Goal: Task Accomplishment & Management: Complete application form

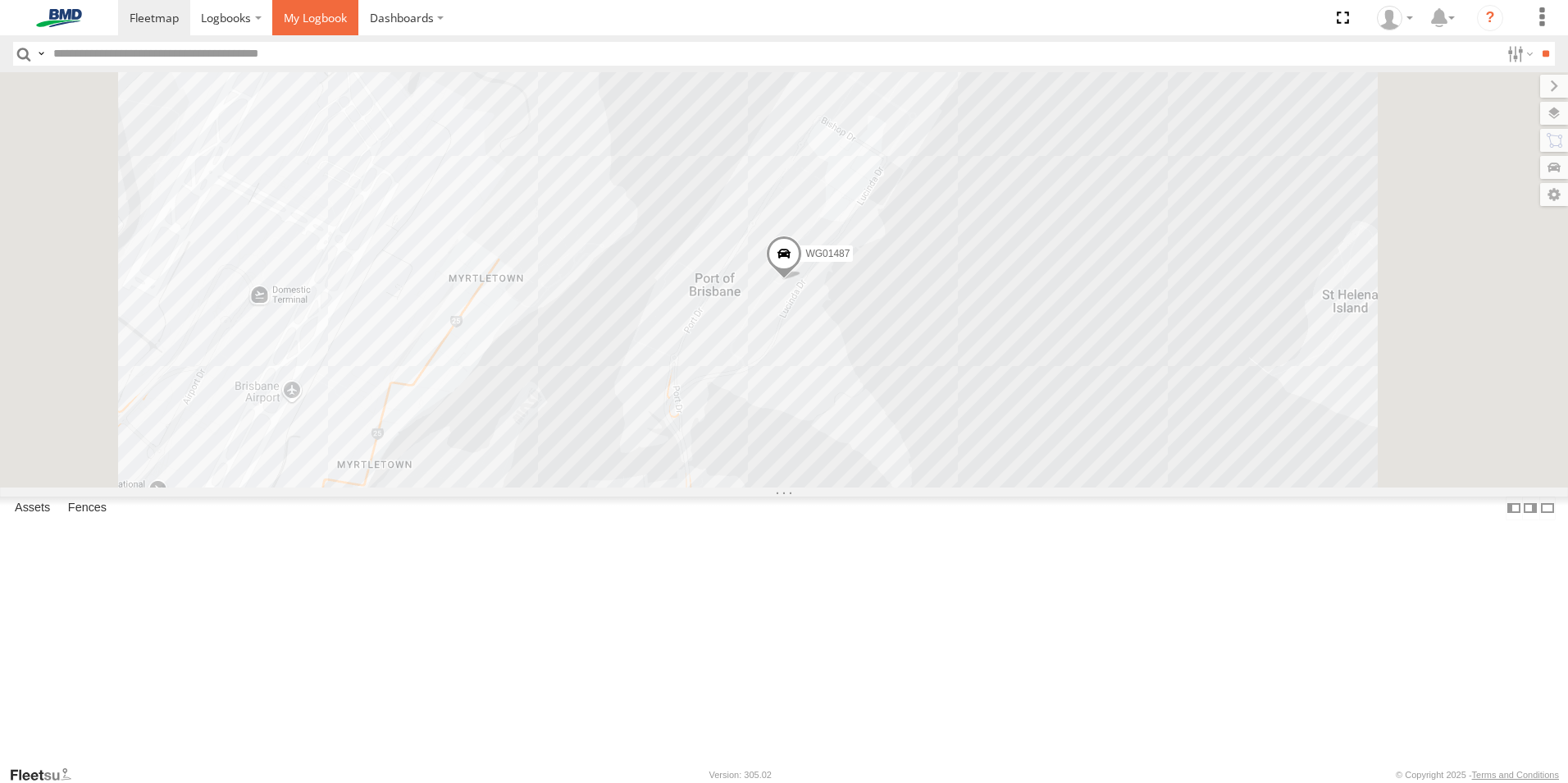
click at [296, 14] on span at bounding box center [315, 18] width 63 height 16
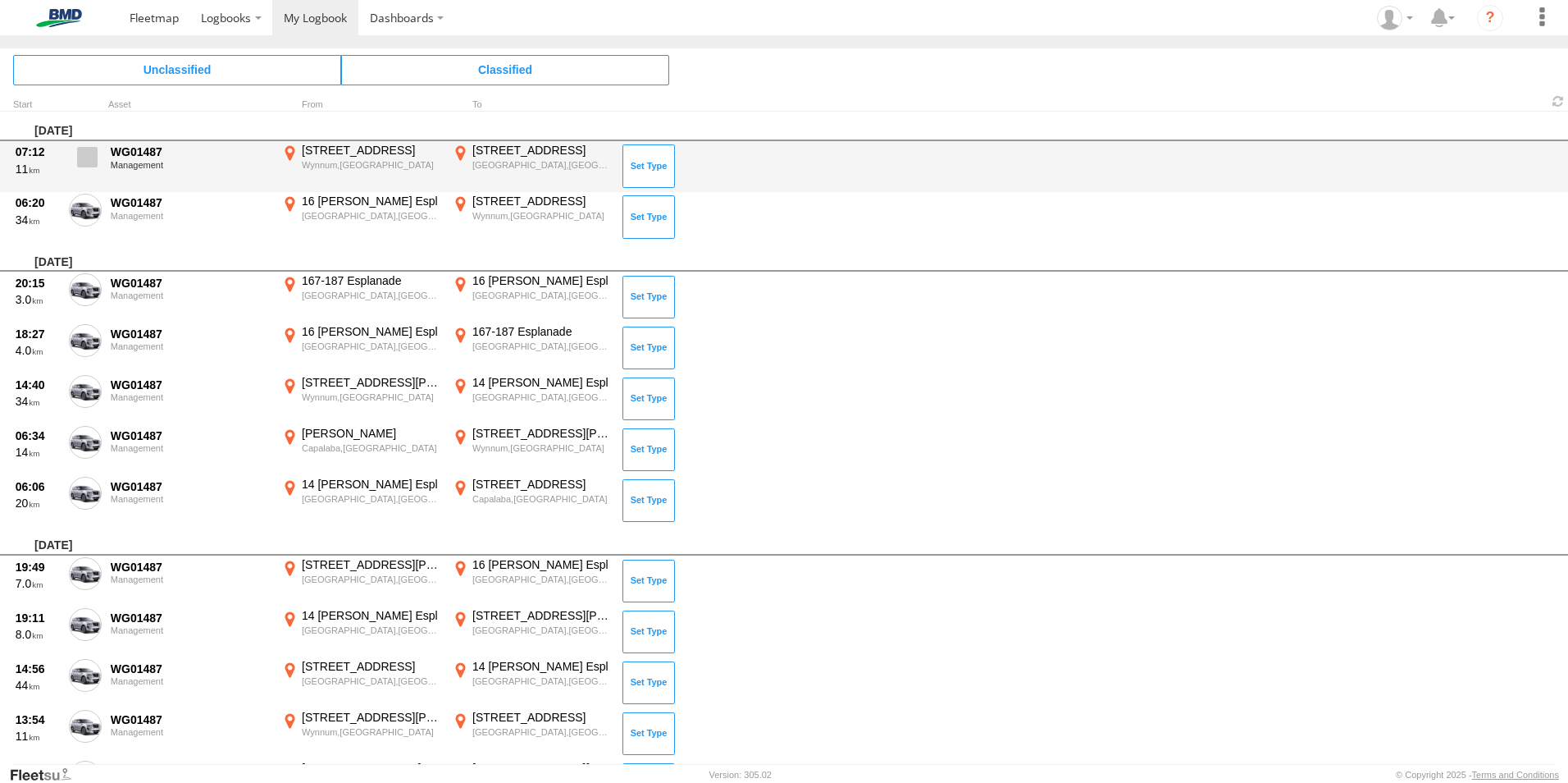
click at [93, 153] on span at bounding box center [87, 157] width 20 height 20
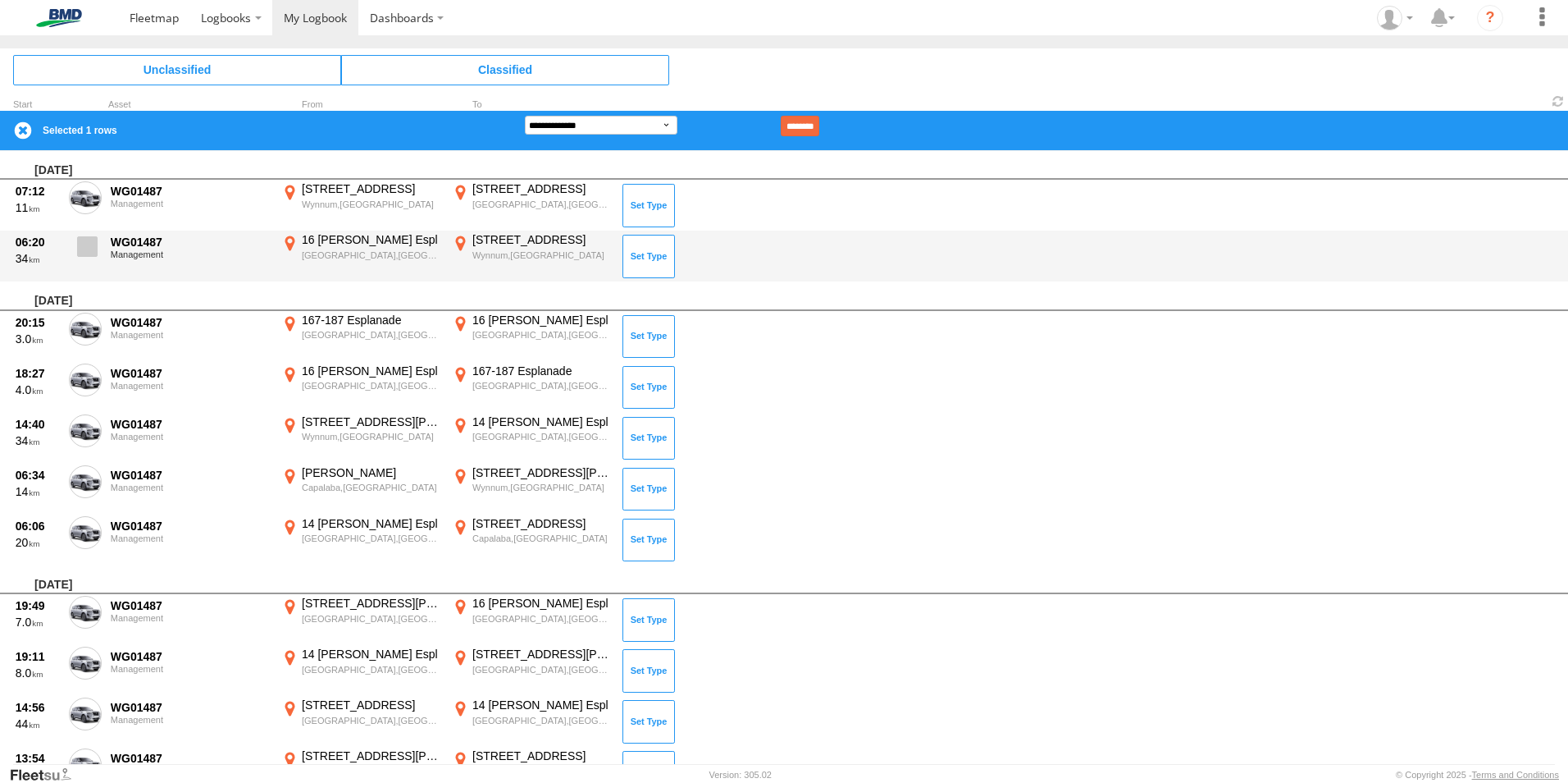
click at [93, 244] on span at bounding box center [87, 246] width 20 height 20
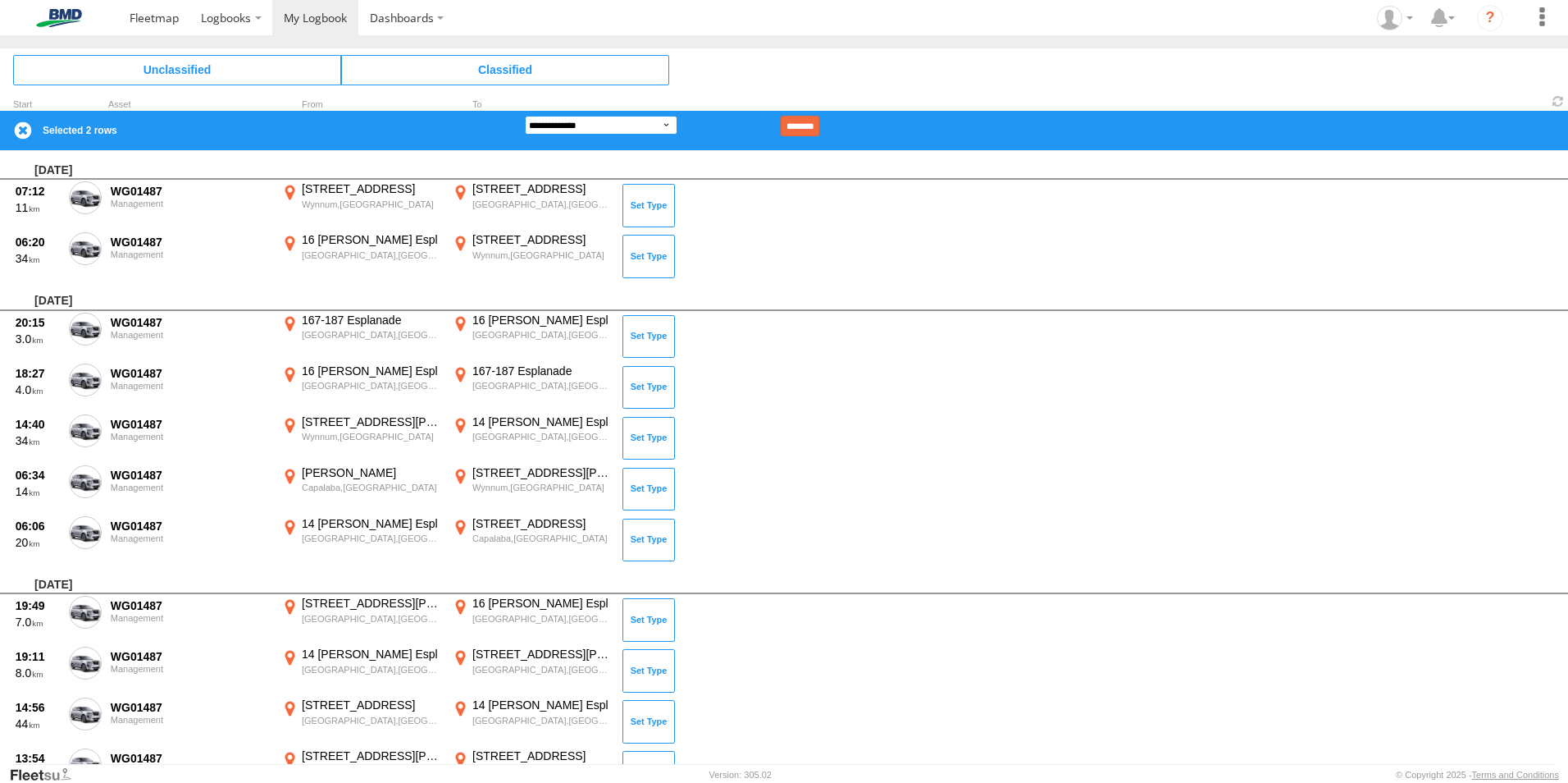
drag, startPoint x: 663, startPoint y: 121, endPoint x: 655, endPoint y: 126, distance: 9.4
click at [663, 121] on select "**********" at bounding box center [601, 125] width 152 height 19
click at [525, 116] on select "**********" at bounding box center [601, 125] width 152 height 19
click at [820, 126] on input "********" at bounding box center [800, 126] width 39 height 20
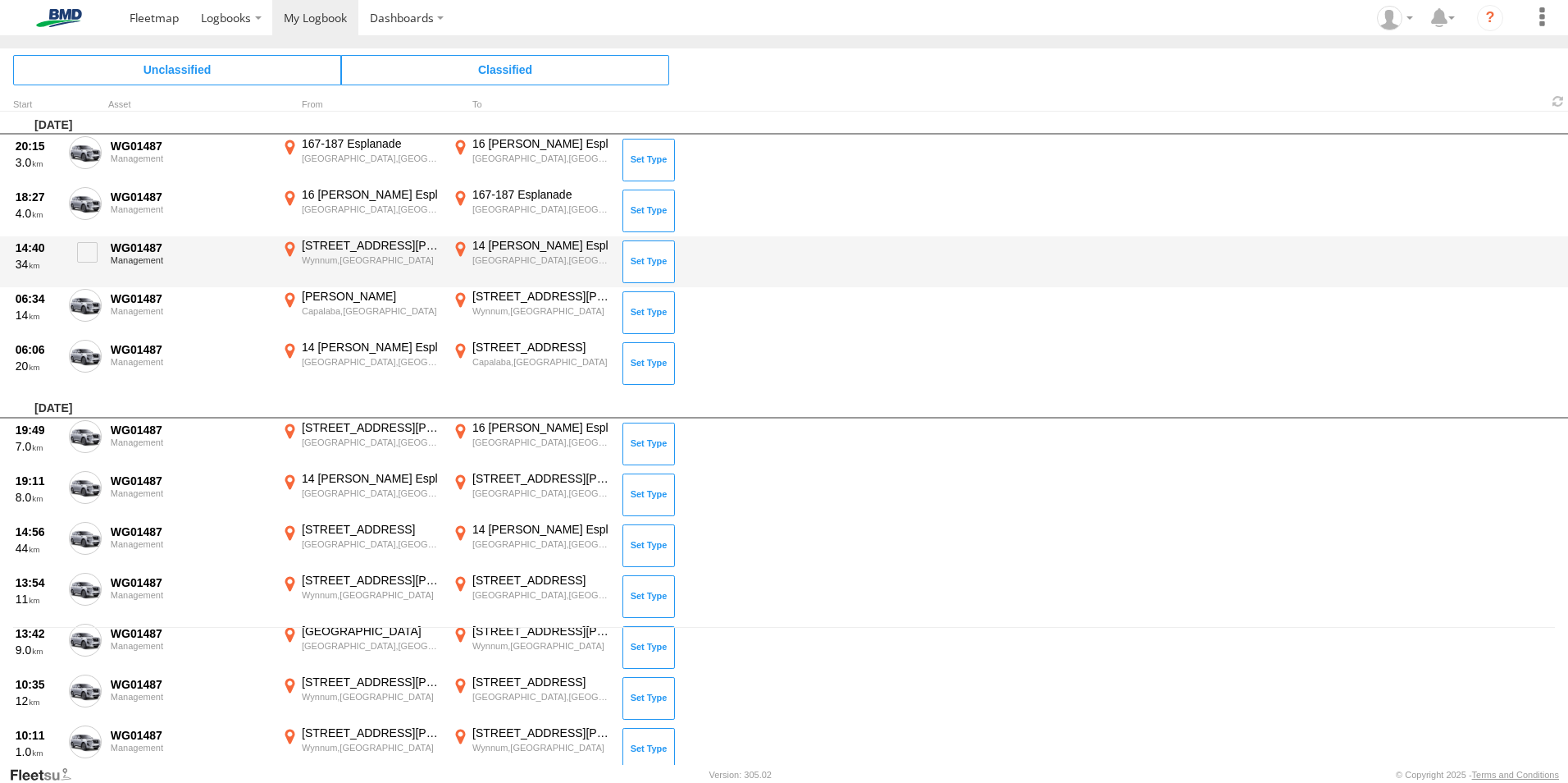
scroll to position [164, 0]
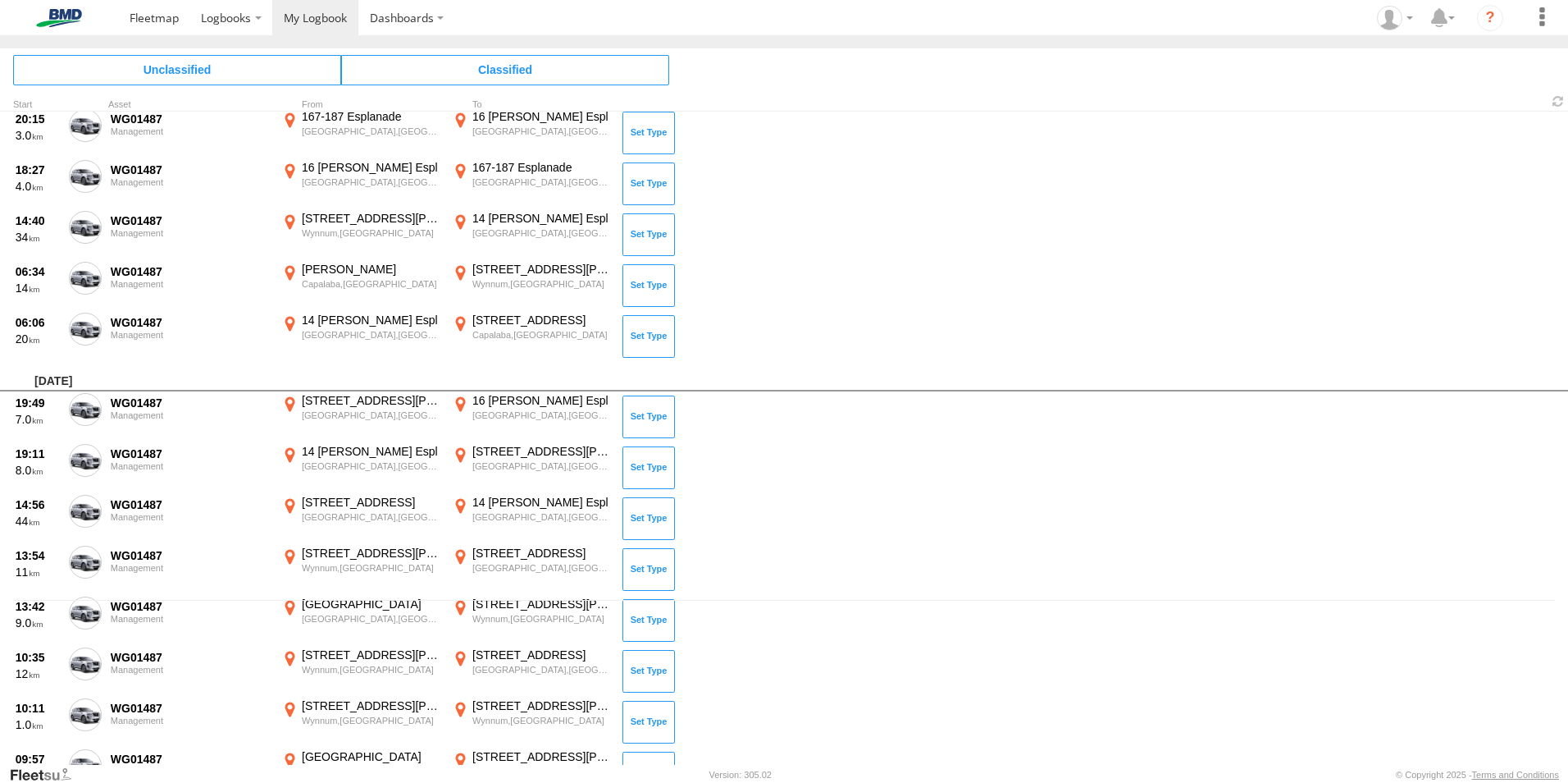
click at [0, 0] on span at bounding box center [0, 0] width 0 height 0
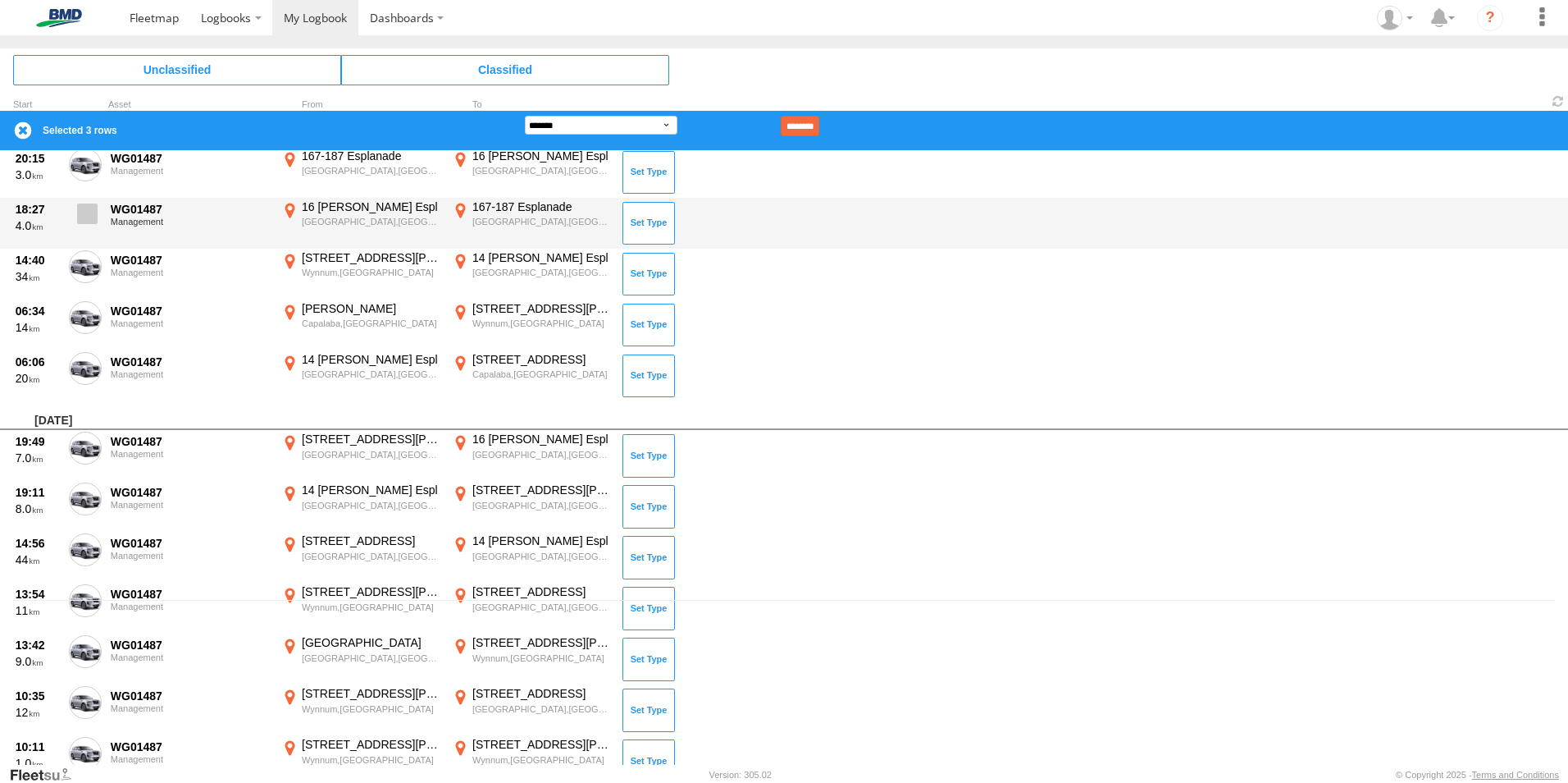
click at [93, 210] on span at bounding box center [87, 214] width 20 height 20
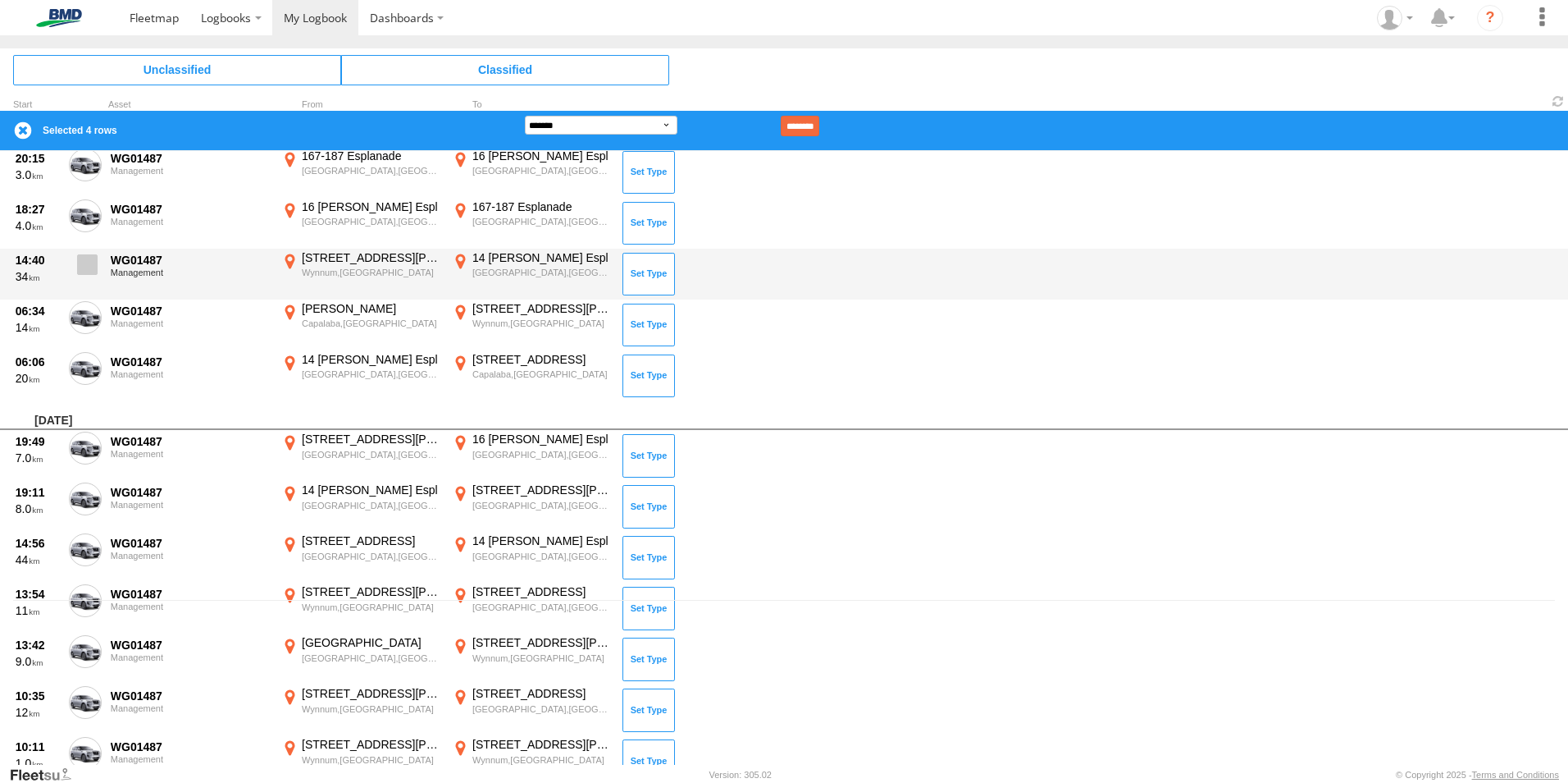
click at [85, 271] on span at bounding box center [87, 265] width 20 height 20
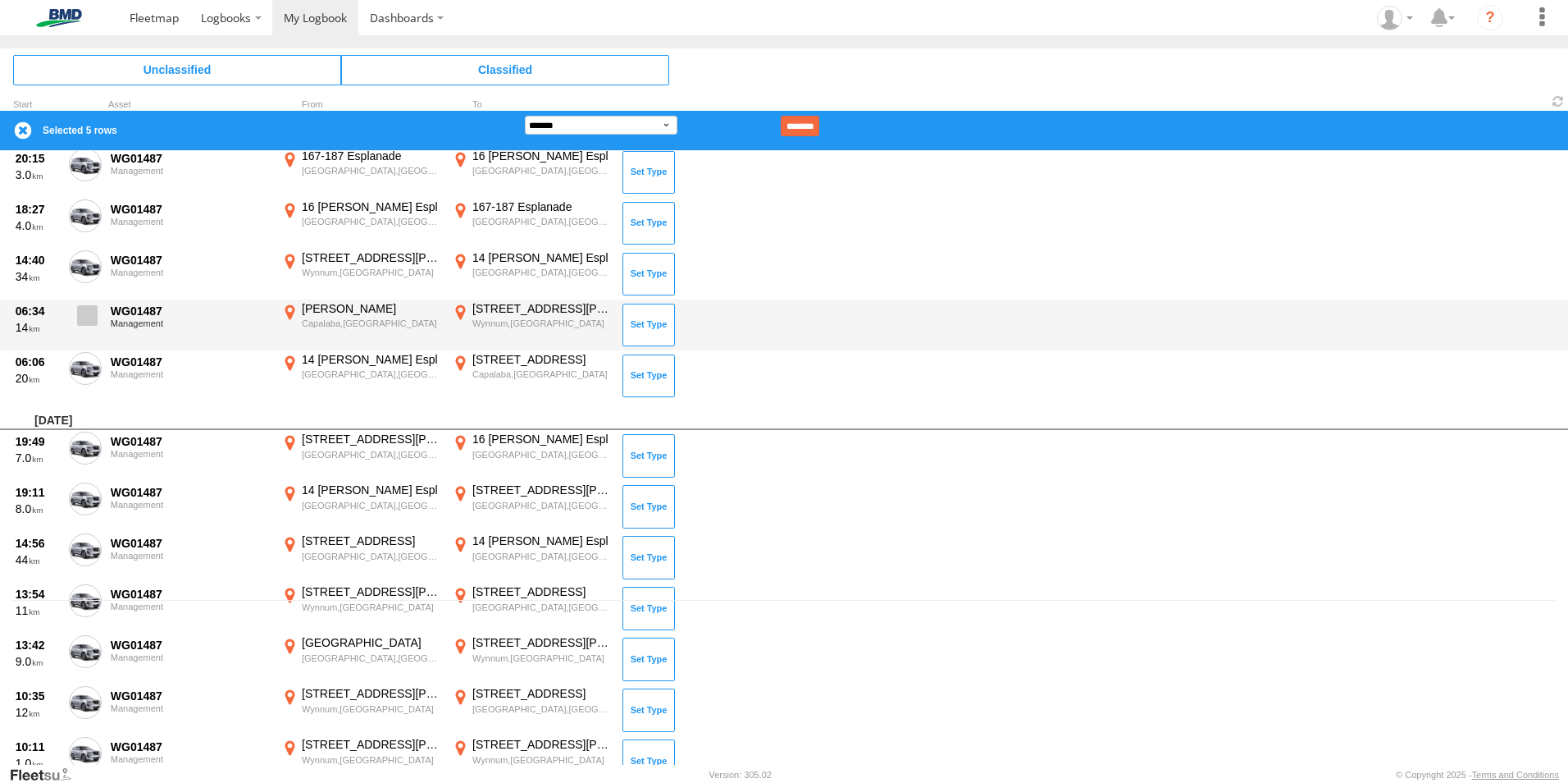
click at [94, 313] on span at bounding box center [87, 315] width 20 height 20
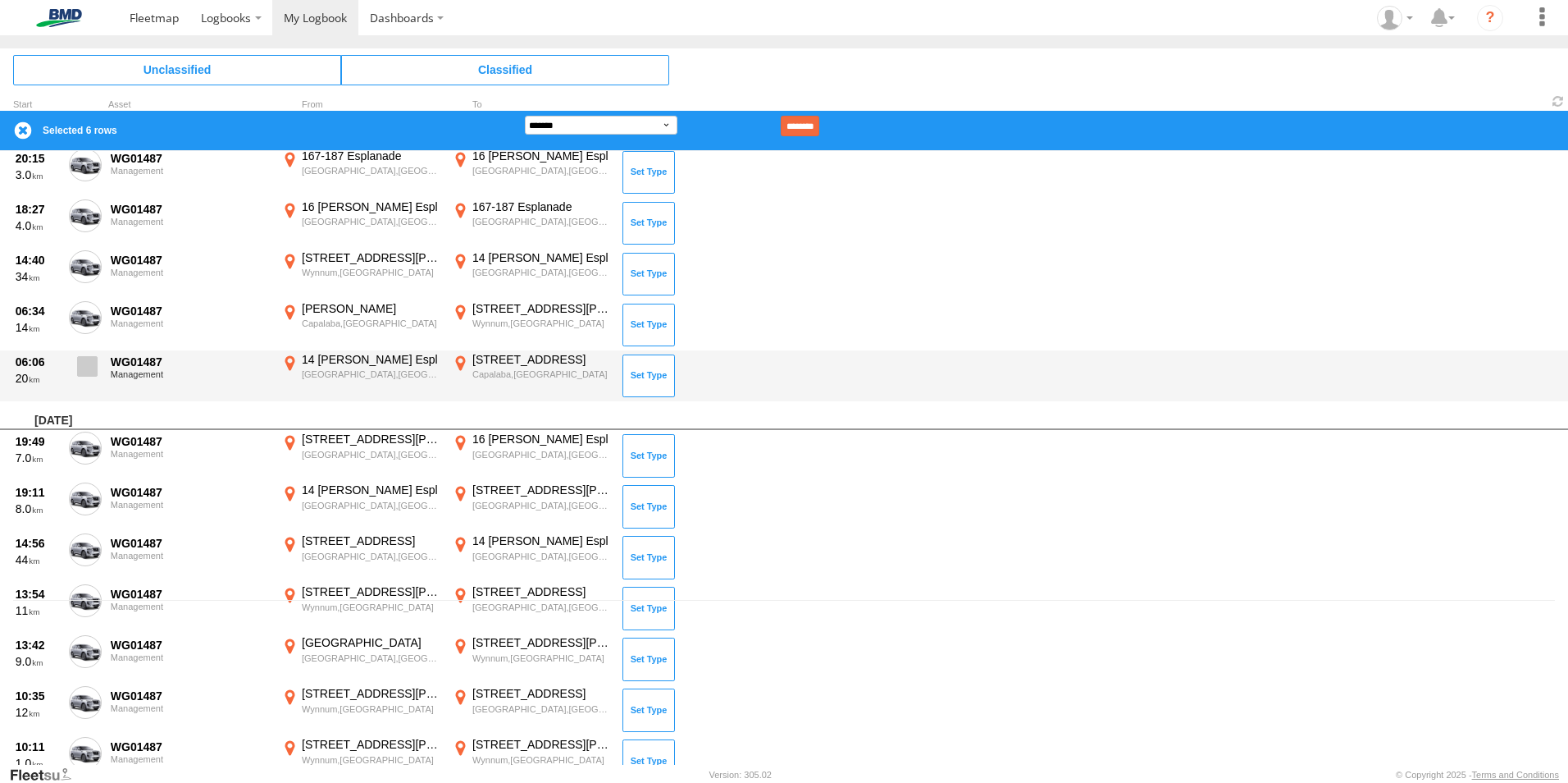
click at [84, 365] on span at bounding box center [87, 366] width 20 height 20
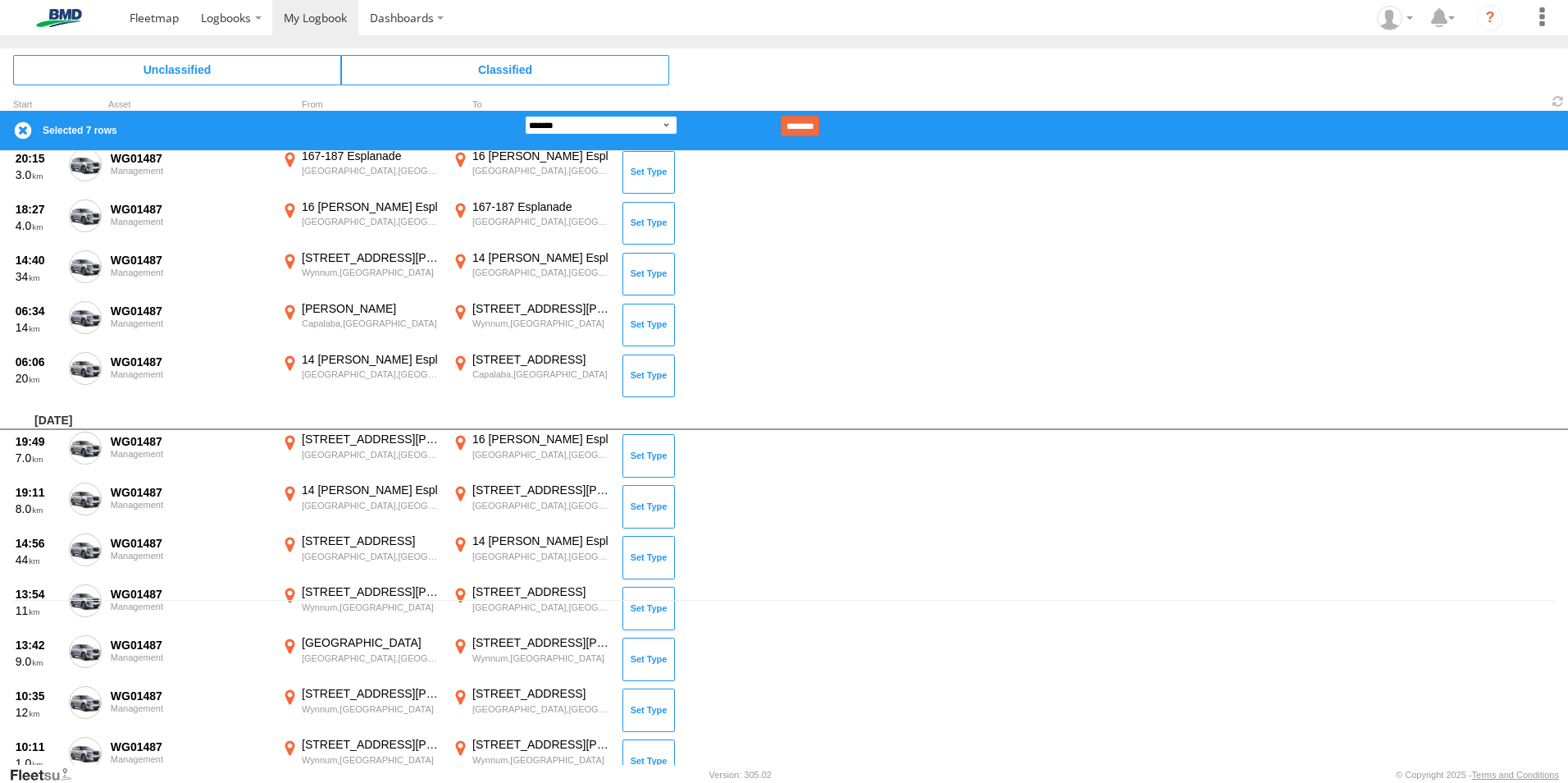
click at [661, 126] on select "**********" at bounding box center [601, 125] width 152 height 19
click at [525, 116] on select "**********" at bounding box center [601, 125] width 152 height 19
click at [820, 124] on input "********" at bounding box center [800, 126] width 39 height 20
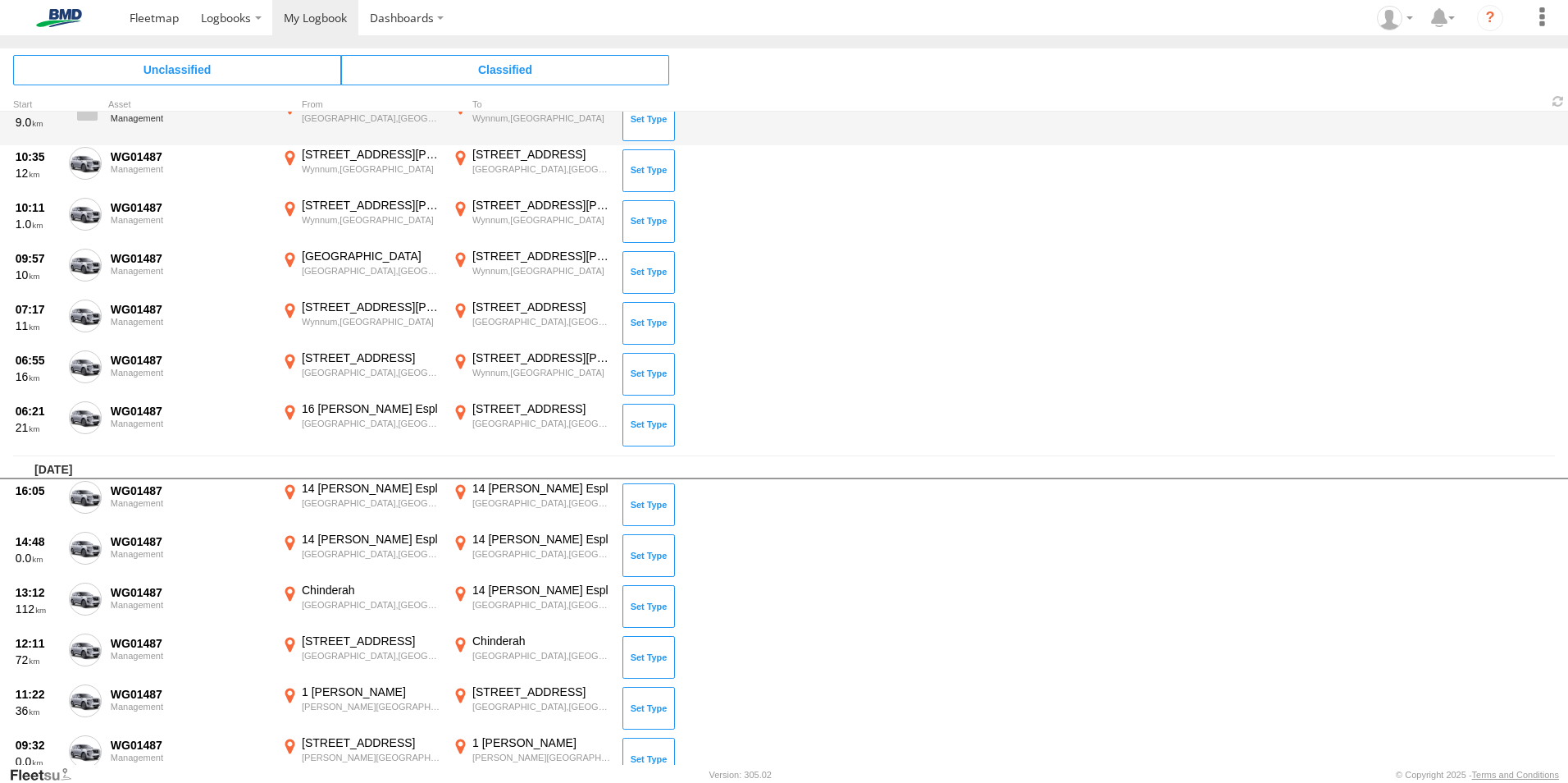
scroll to position [54, 0]
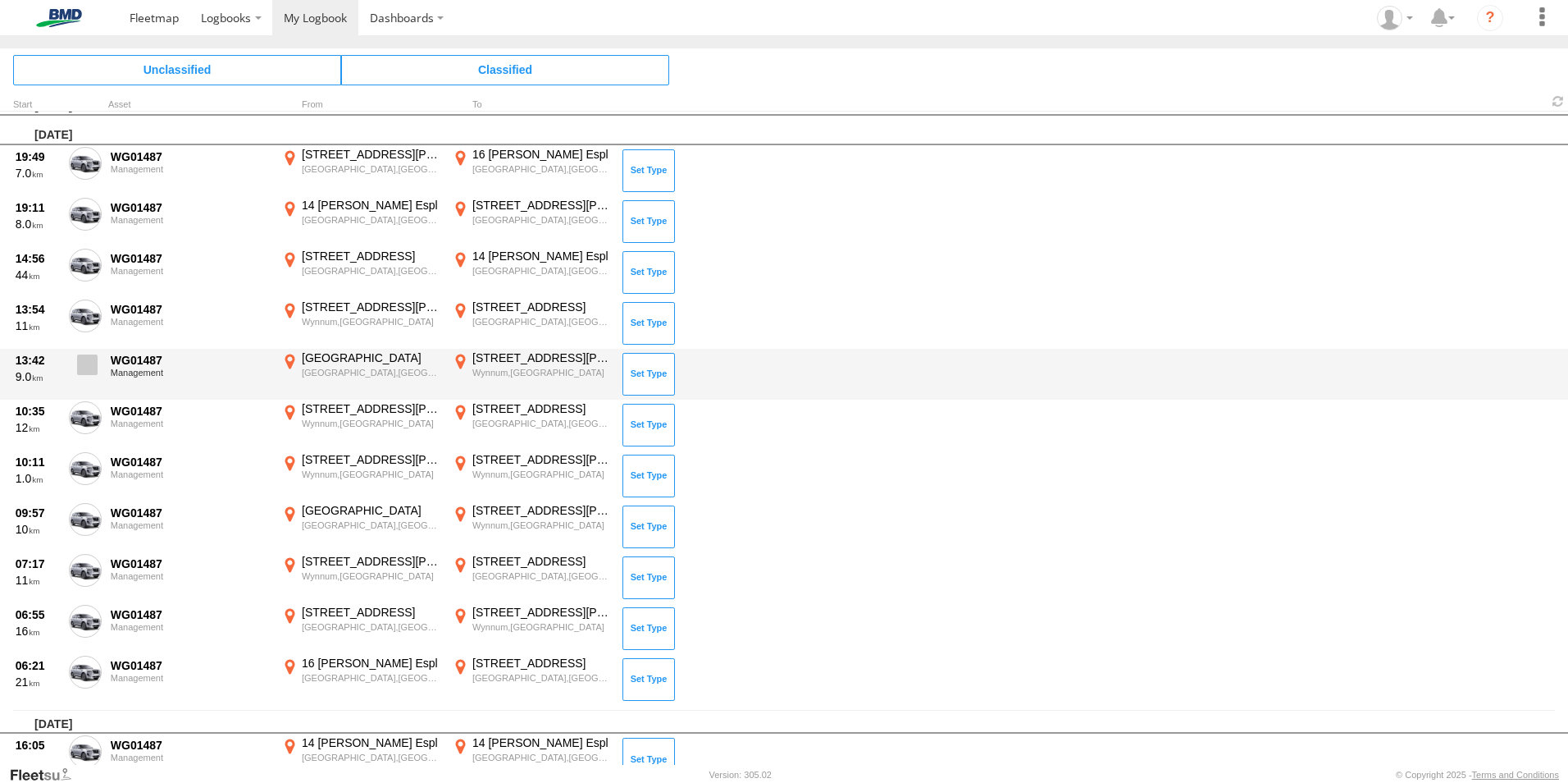
click at [93, 360] on span at bounding box center [87, 364] width 20 height 20
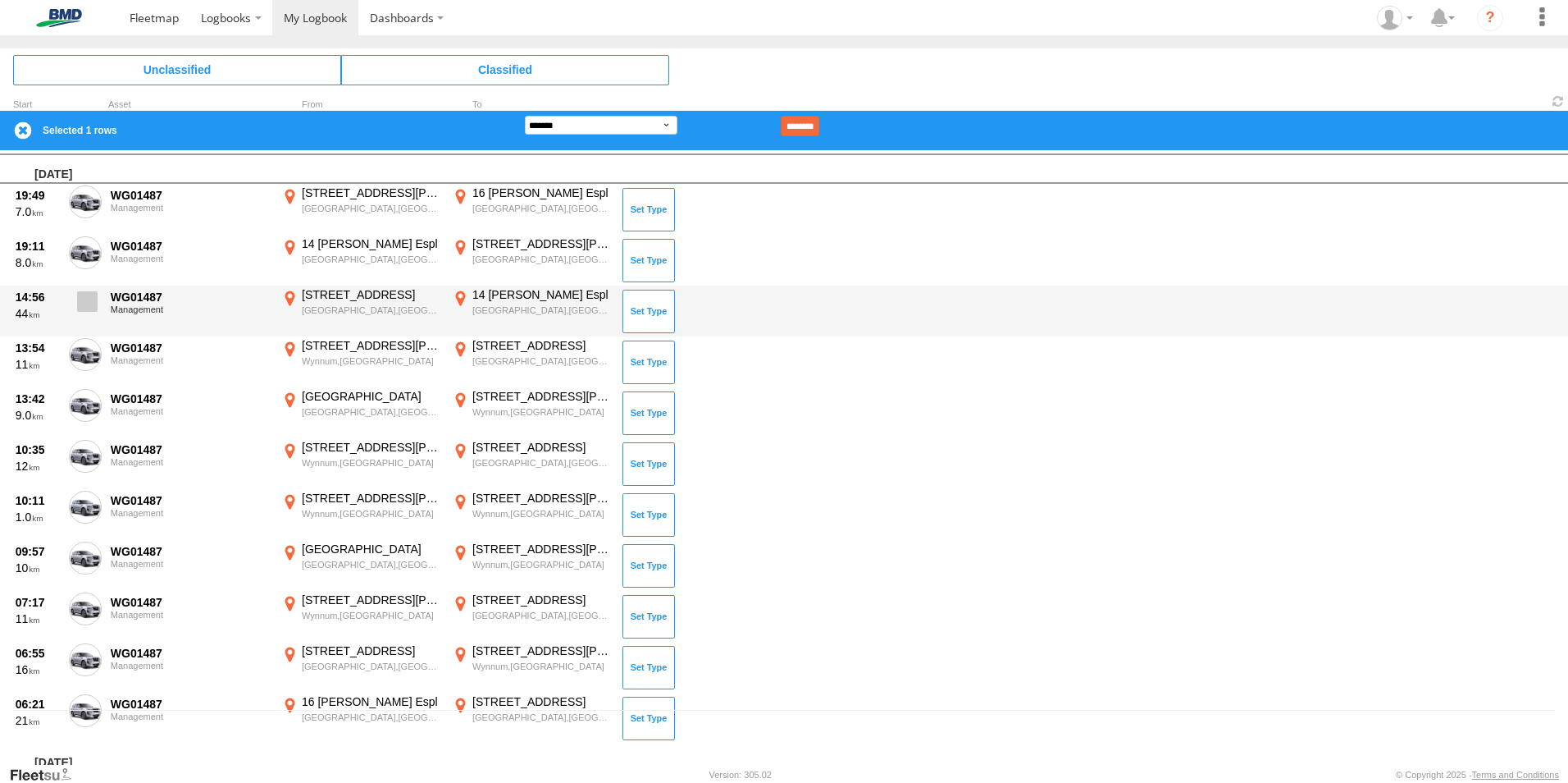
click at [85, 298] on span at bounding box center [87, 301] width 20 height 20
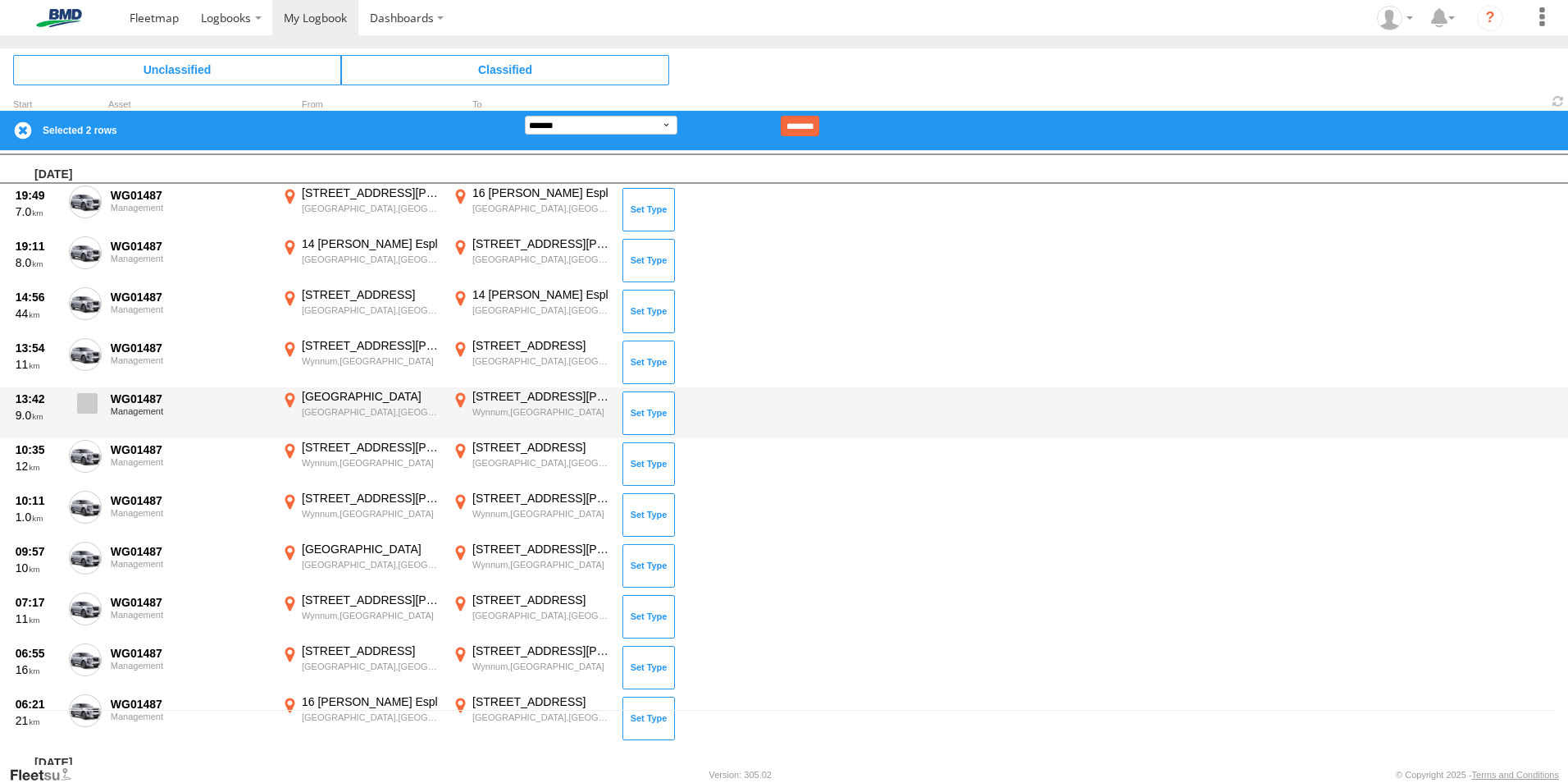
click at [81, 404] on span at bounding box center [87, 403] width 20 height 20
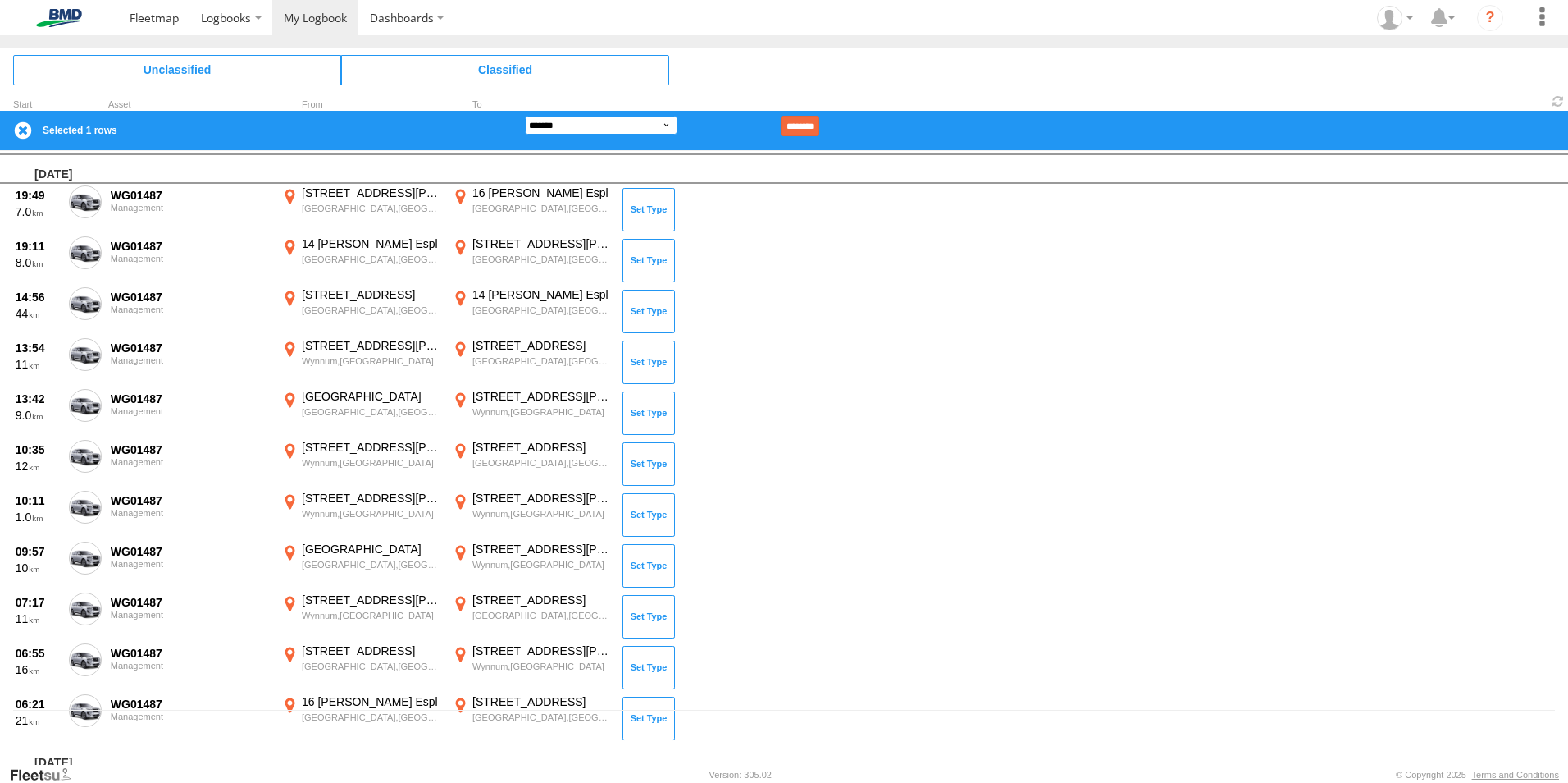
click at [665, 128] on select "**********" at bounding box center [601, 125] width 152 height 19
click at [525, 116] on select "**********" at bounding box center [601, 125] width 152 height 19
click at [820, 116] on input "********" at bounding box center [800, 126] width 39 height 20
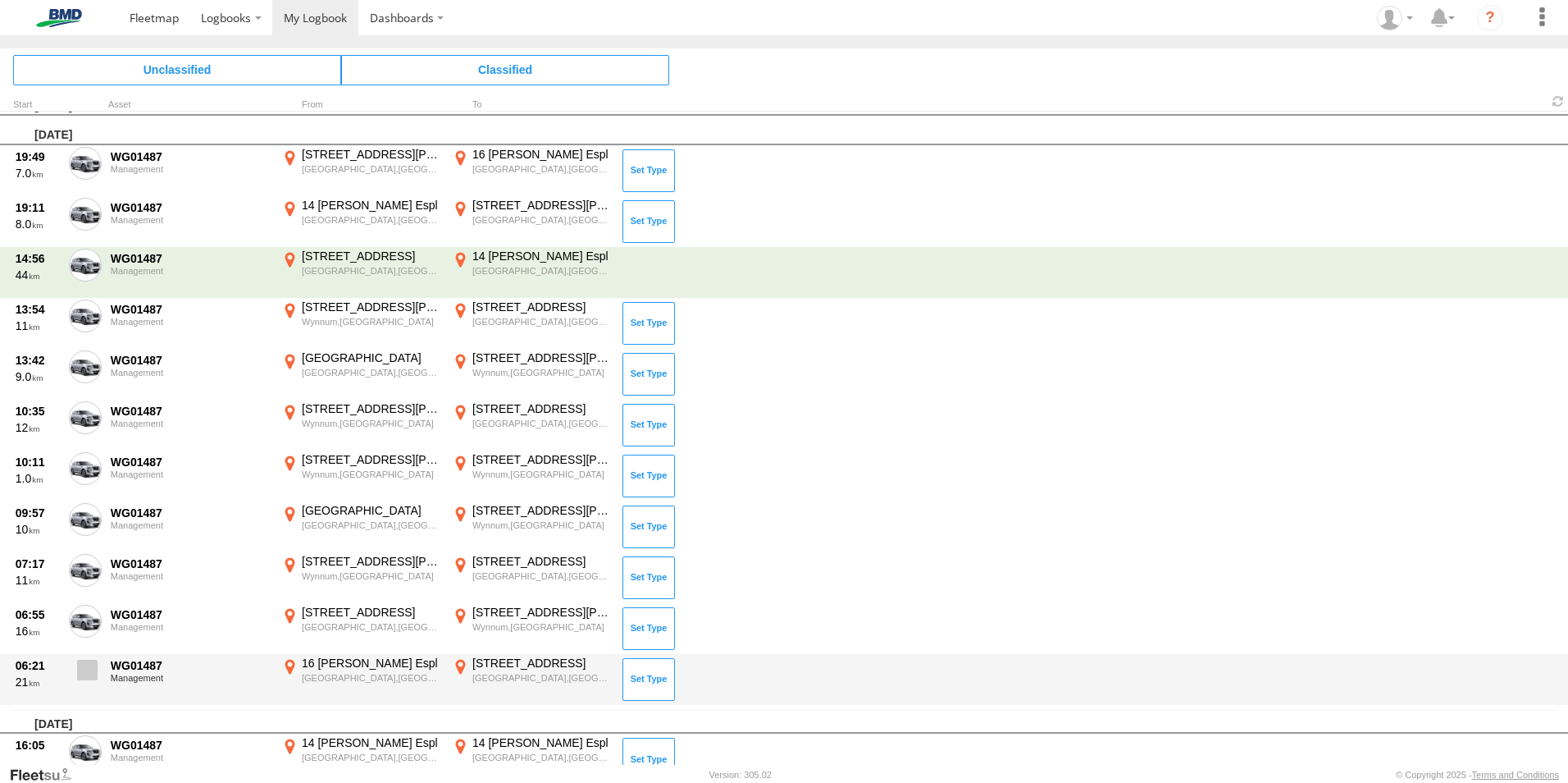
click at [85, 678] on span at bounding box center [87, 670] width 20 height 20
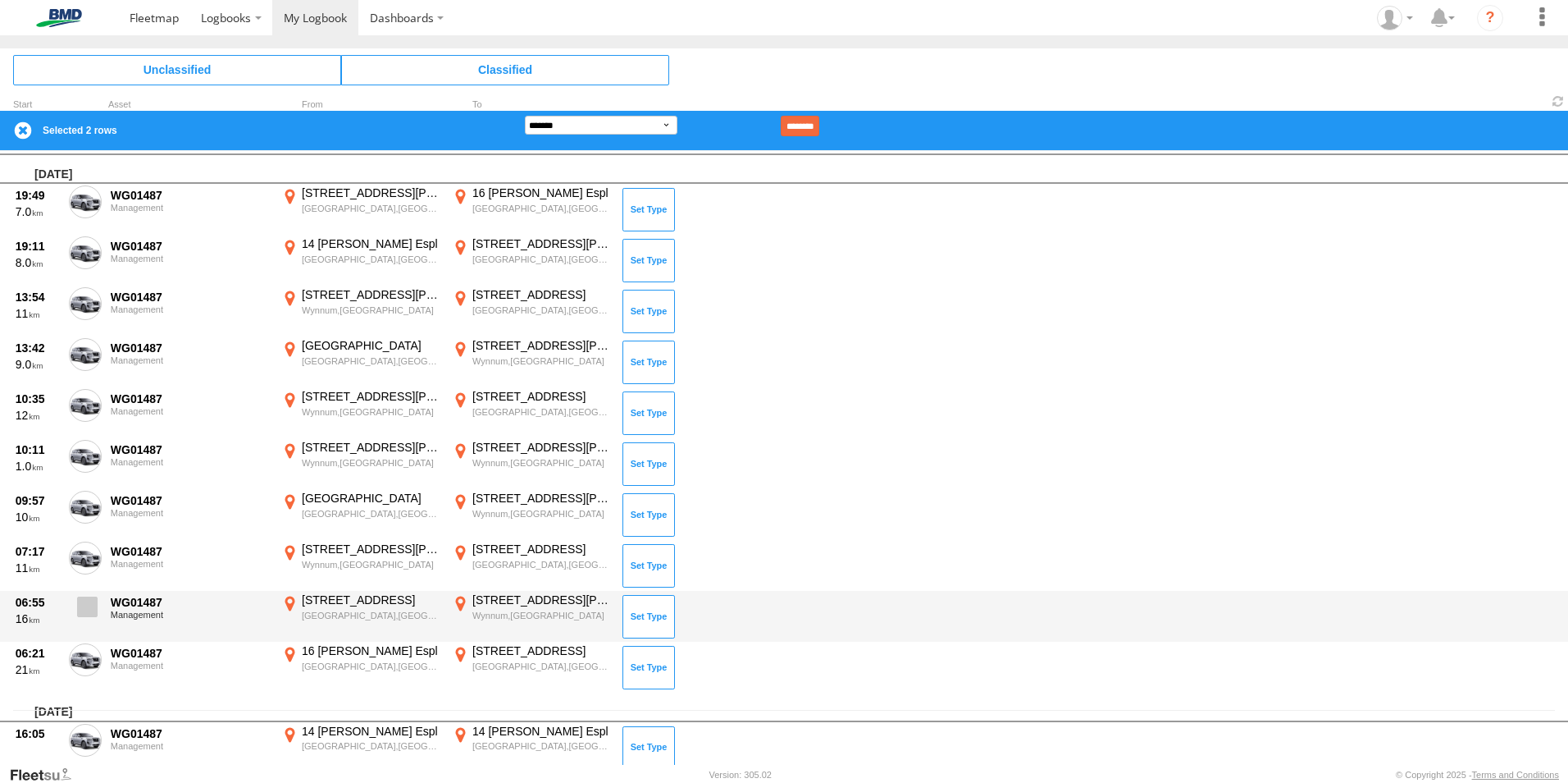
click at [86, 616] on span at bounding box center [87, 606] width 20 height 20
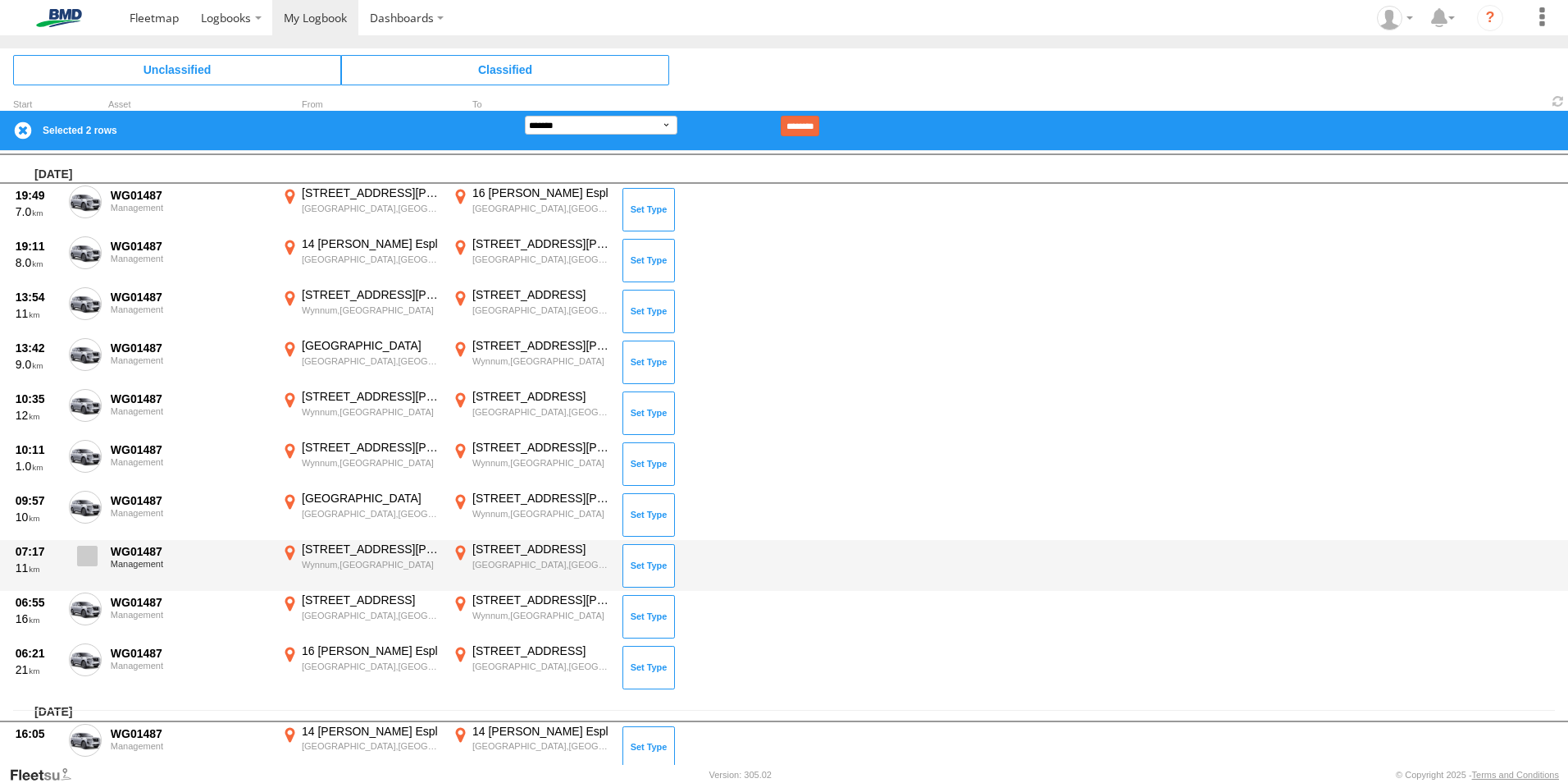
click at [82, 554] on span at bounding box center [87, 555] width 20 height 20
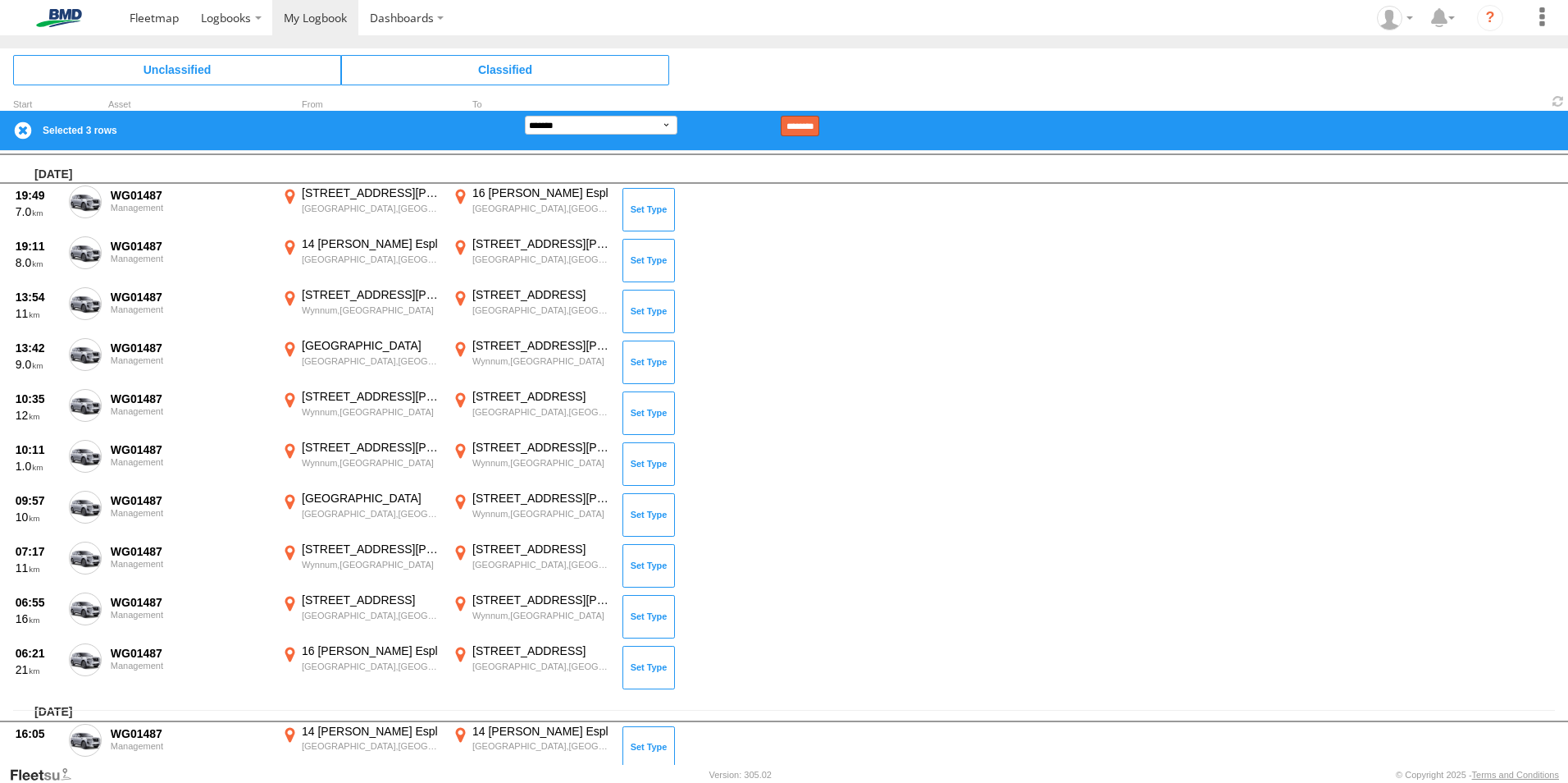
click at [820, 124] on input "********" at bounding box center [800, 126] width 39 height 20
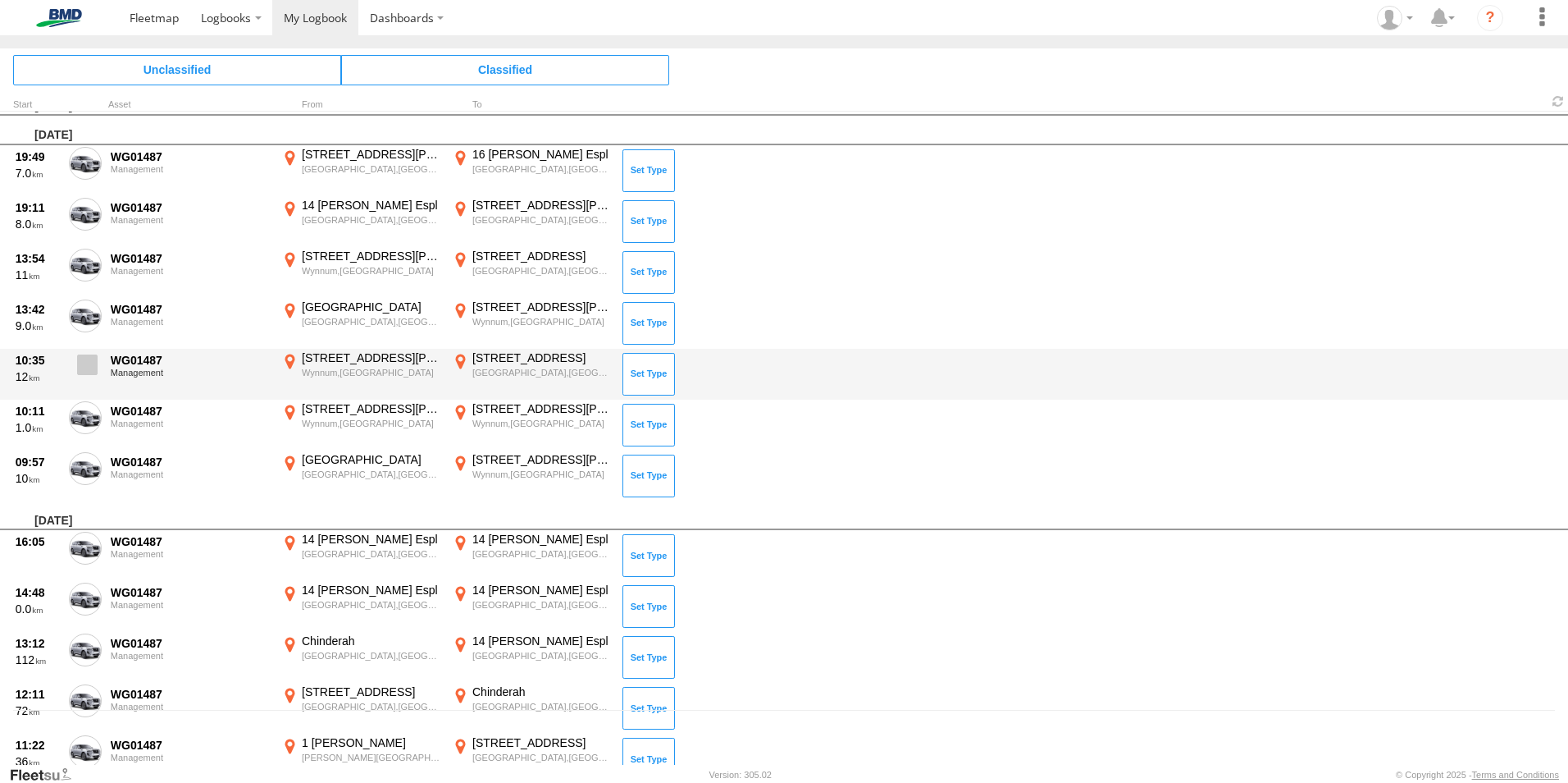
click at [87, 366] on span at bounding box center [87, 364] width 20 height 20
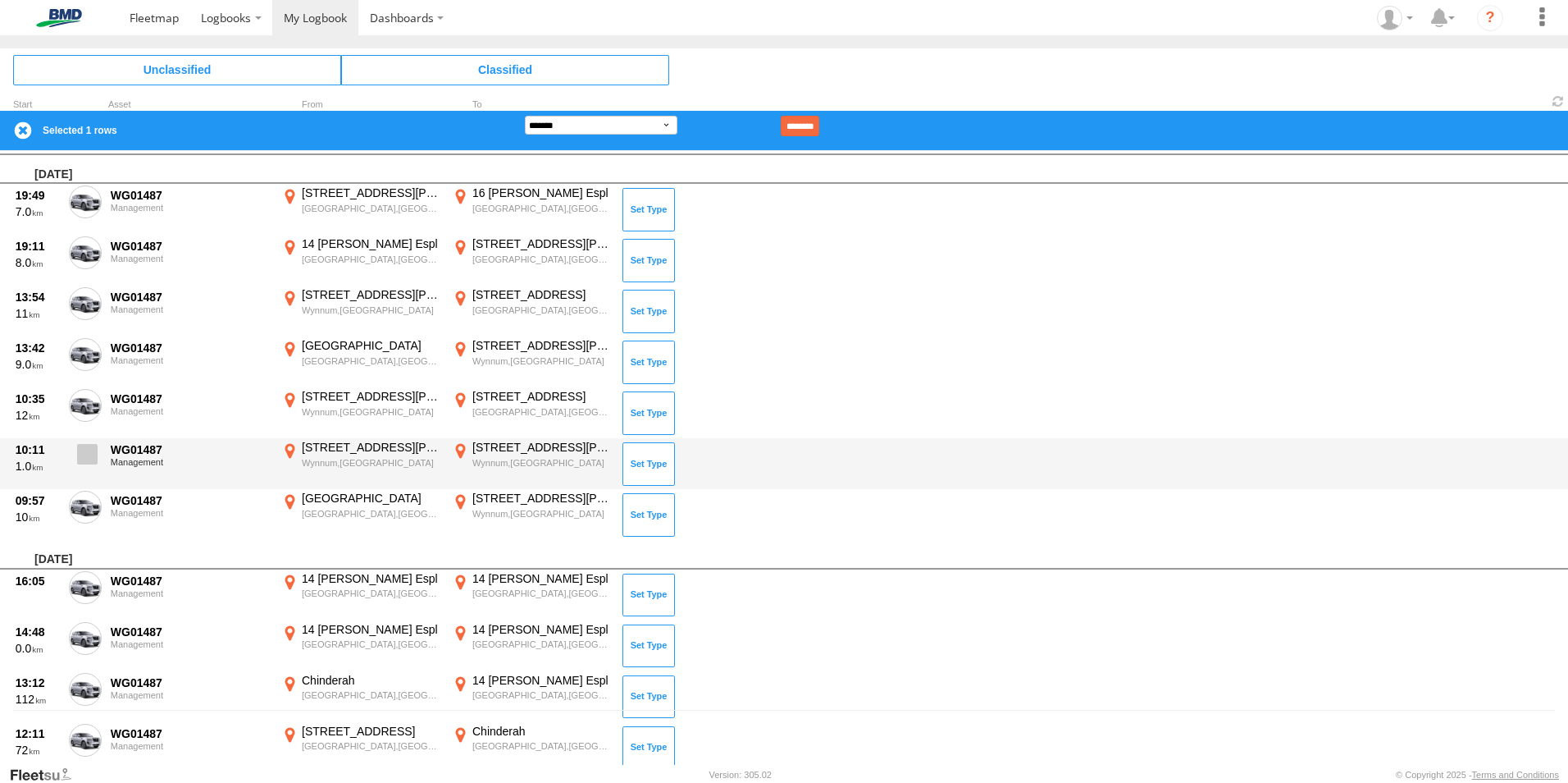
click at [81, 452] on span at bounding box center [87, 454] width 20 height 20
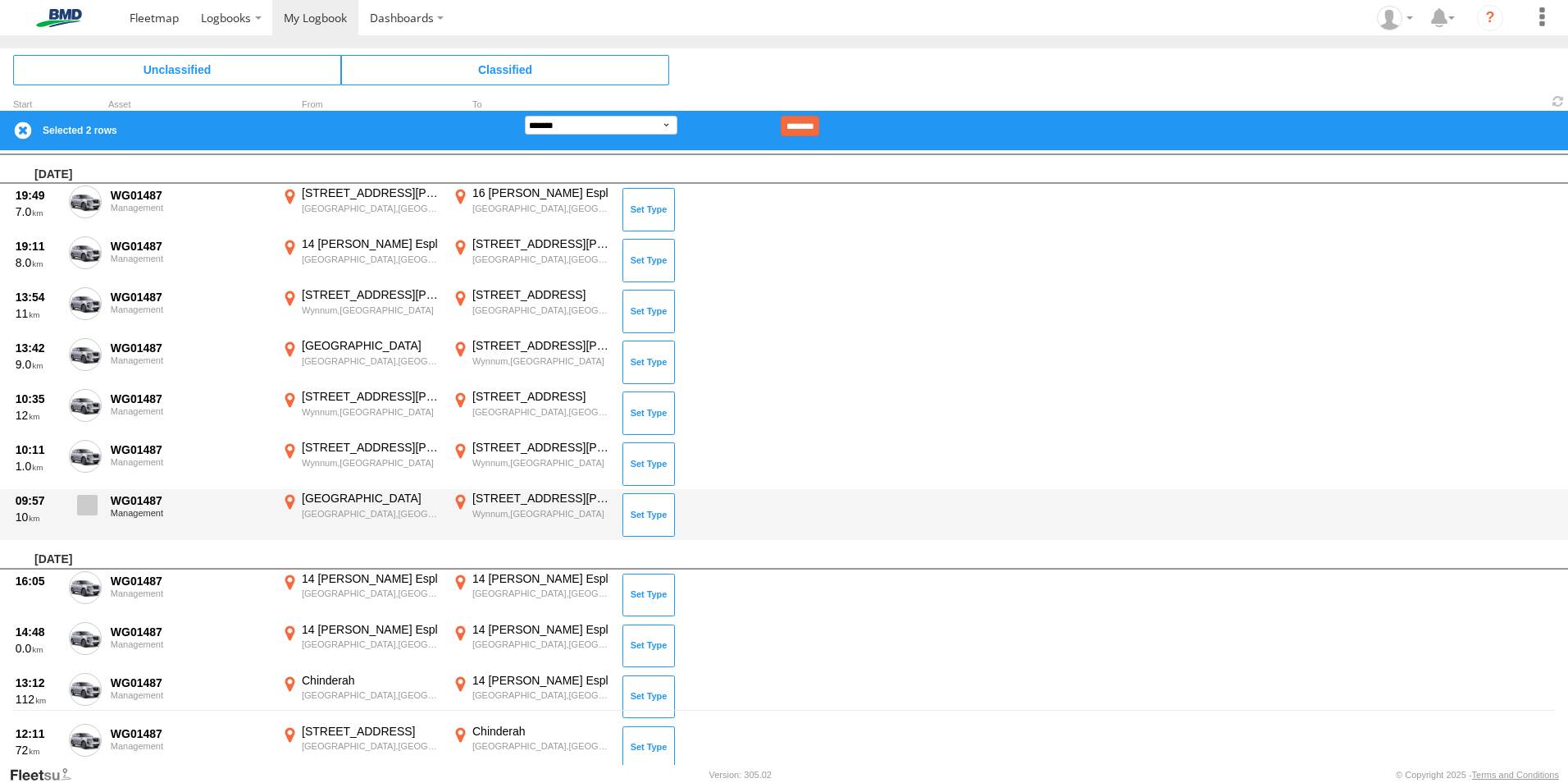
click at [87, 512] on span at bounding box center [87, 505] width 20 height 20
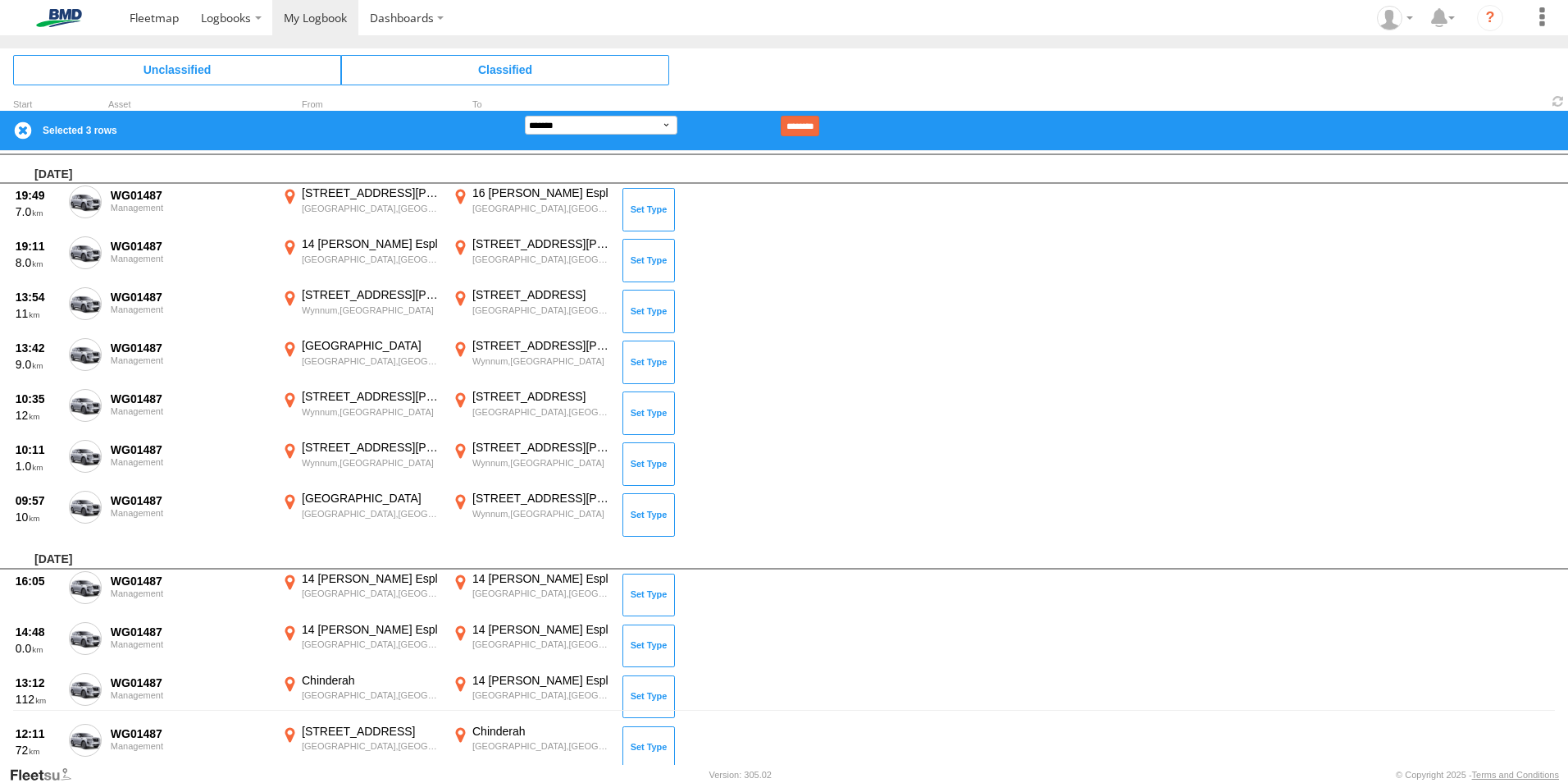
click at [820, 120] on input "********" at bounding box center [800, 126] width 39 height 20
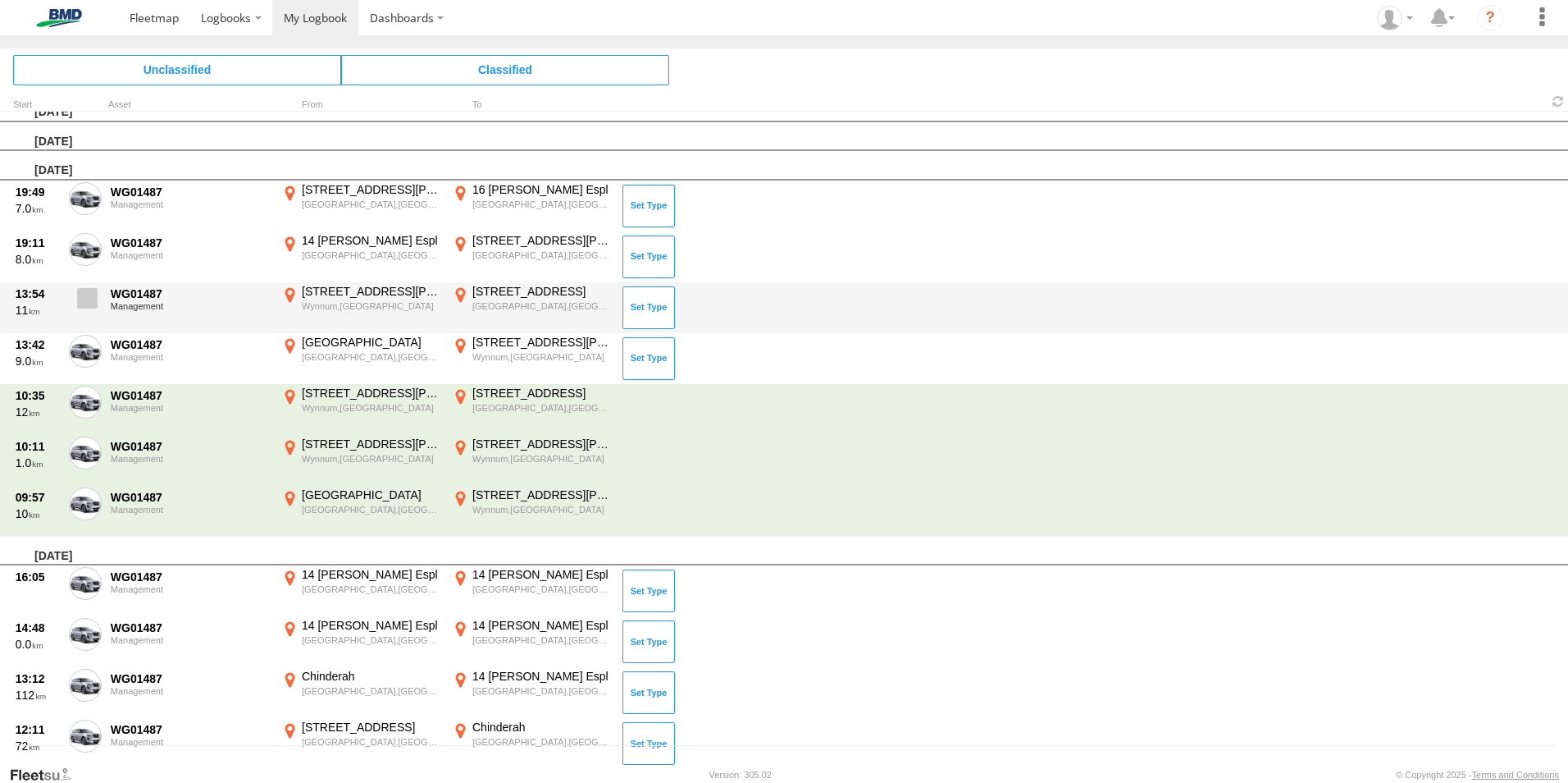
scroll to position [0, 0]
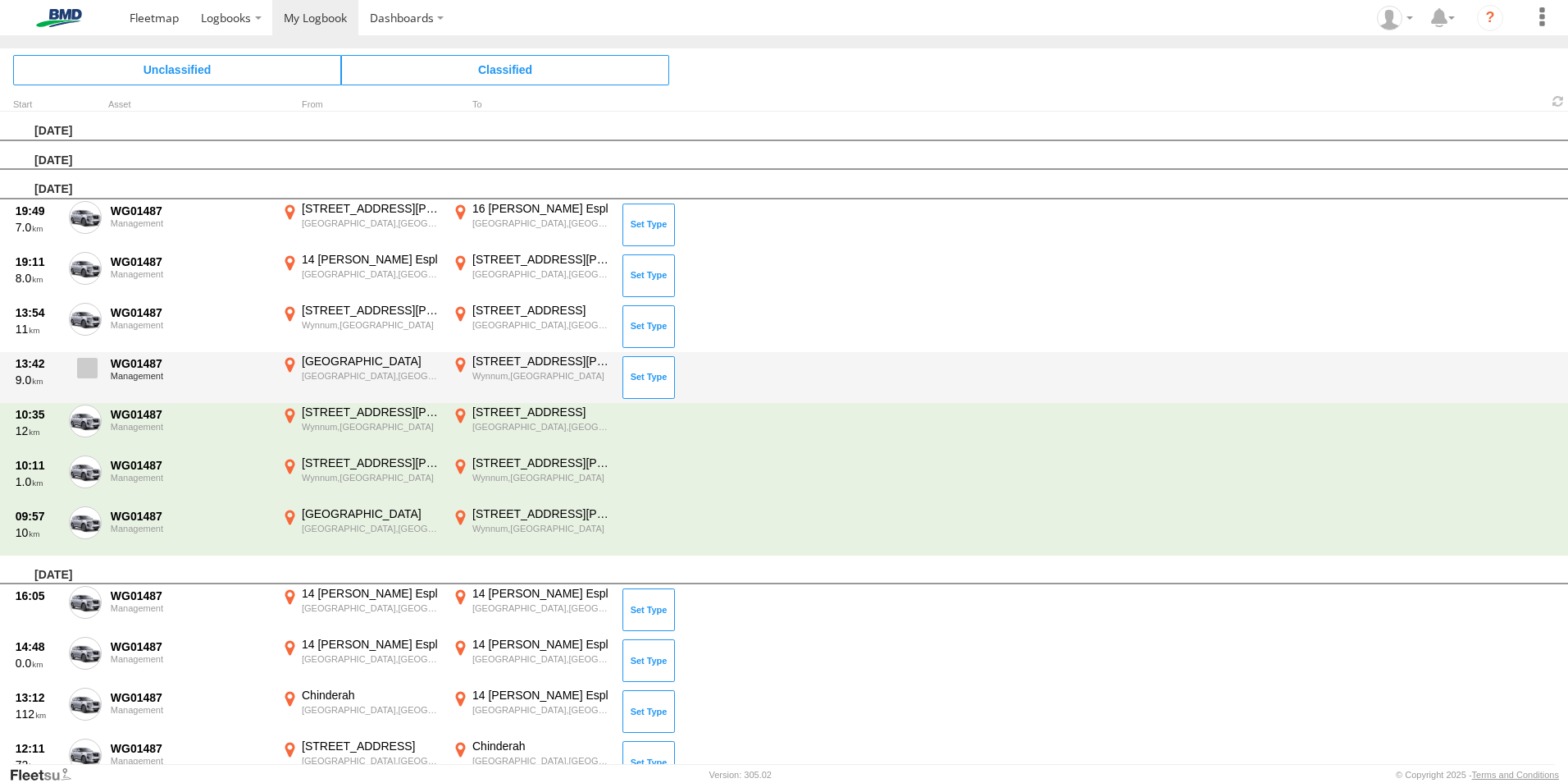
click at [85, 374] on span at bounding box center [87, 368] width 20 height 20
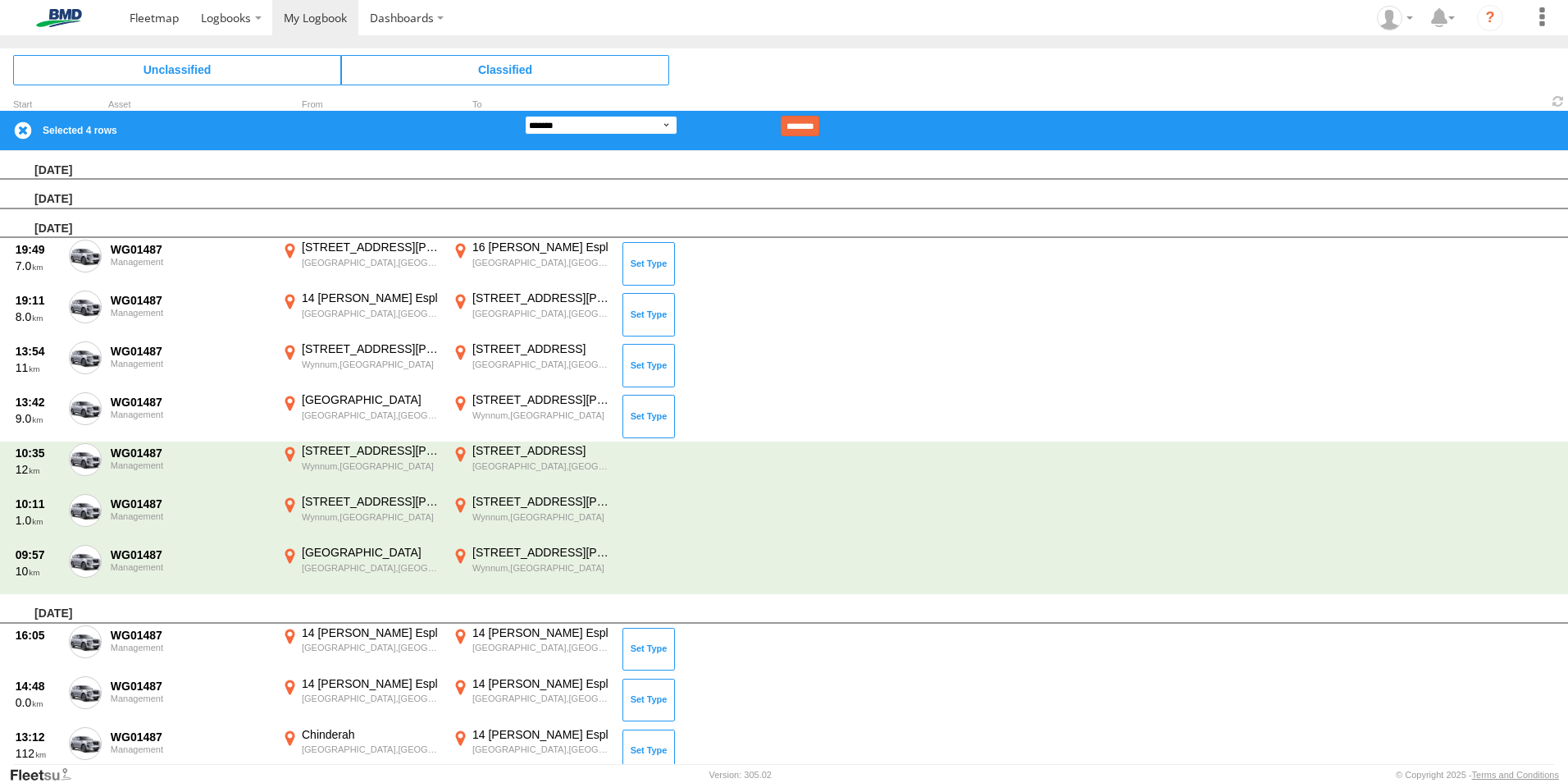
click at [668, 126] on select "**********" at bounding box center [601, 125] width 152 height 19
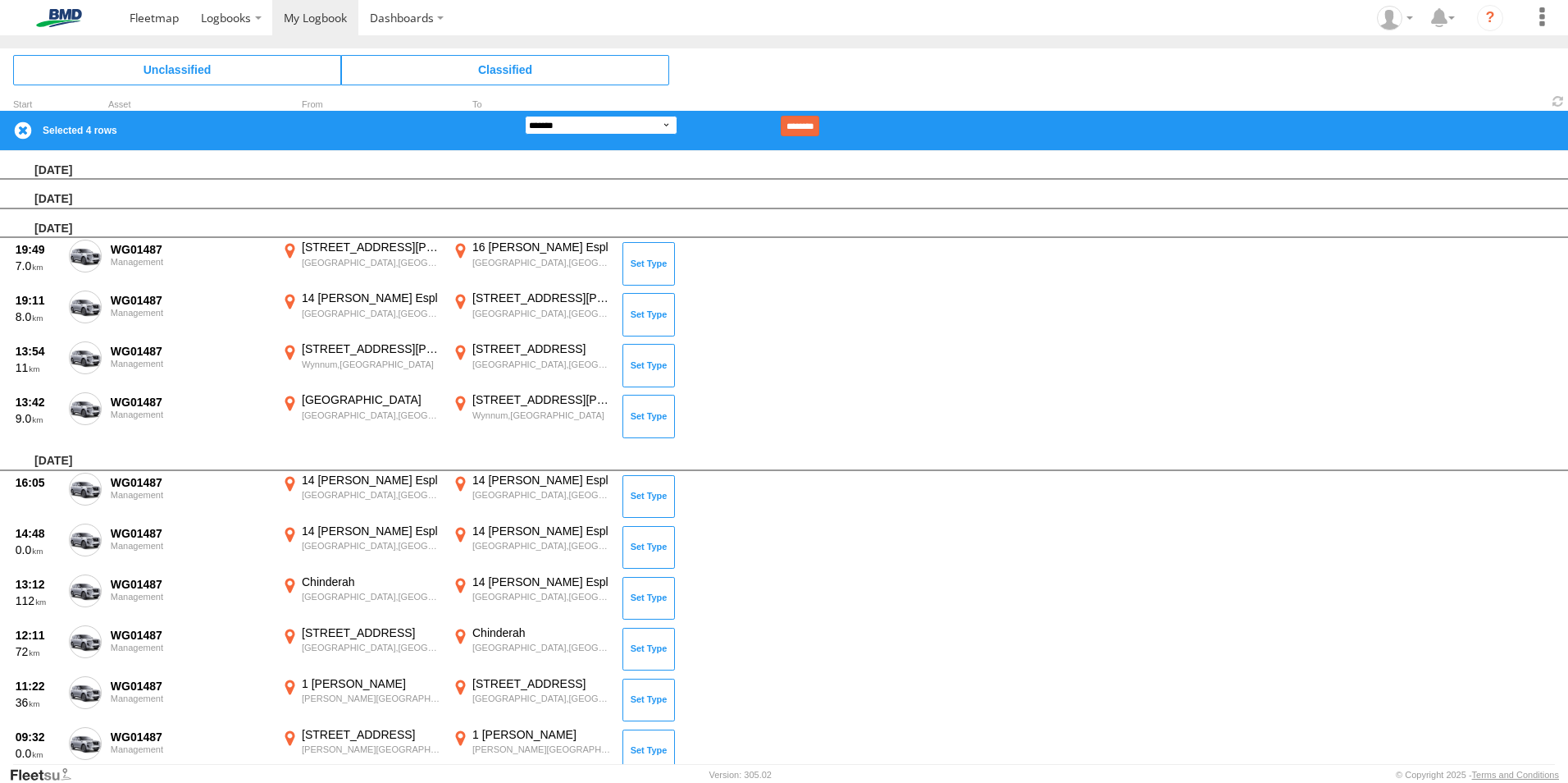
click at [525, 116] on select "**********" at bounding box center [601, 125] width 152 height 19
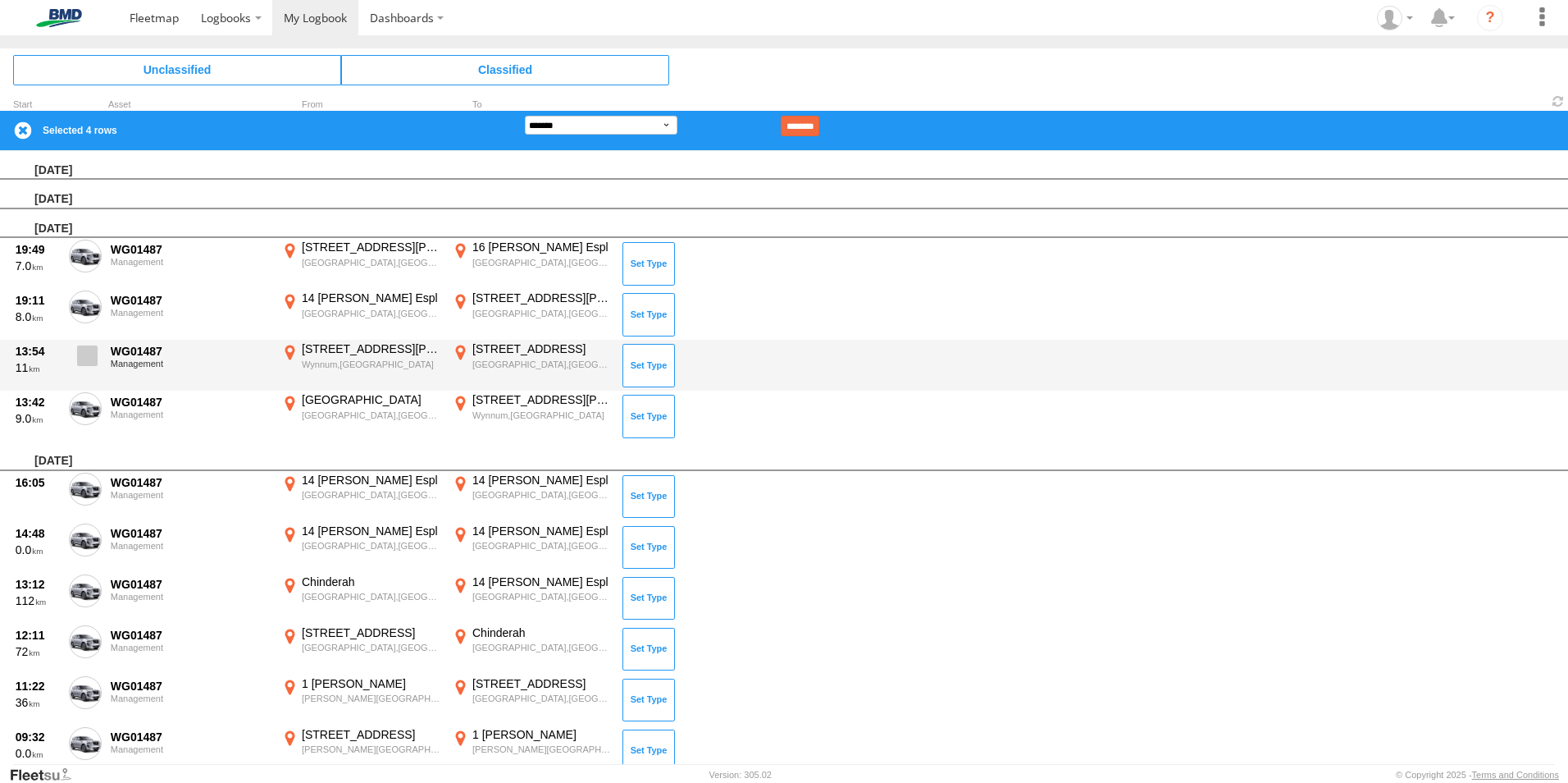
drag, startPoint x: 88, startPoint y: 361, endPoint x: 90, endPoint y: 348, distance: 13.2
click at [88, 360] on span at bounding box center [87, 355] width 20 height 20
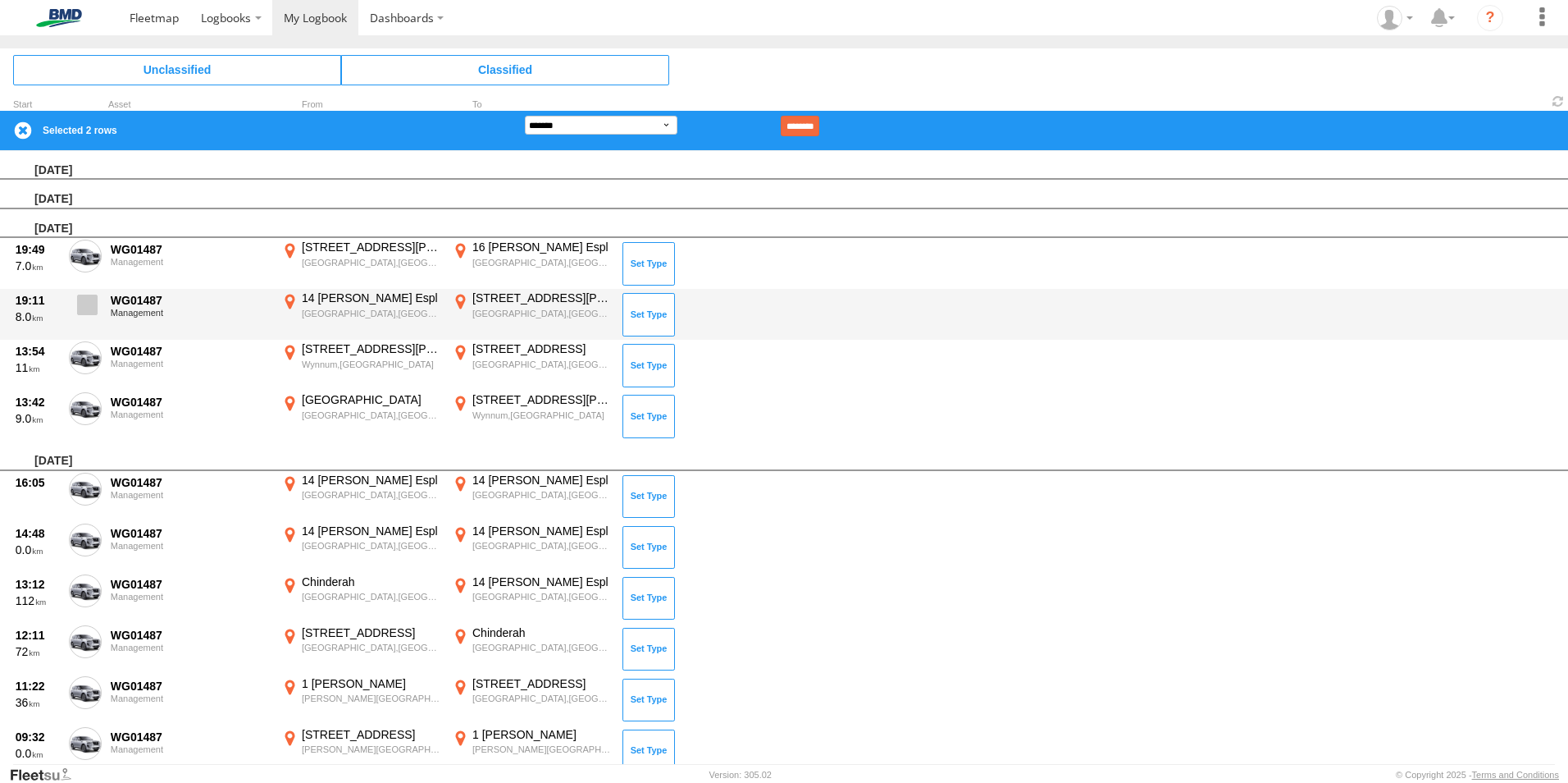
click at [84, 305] on span at bounding box center [87, 305] width 20 height 20
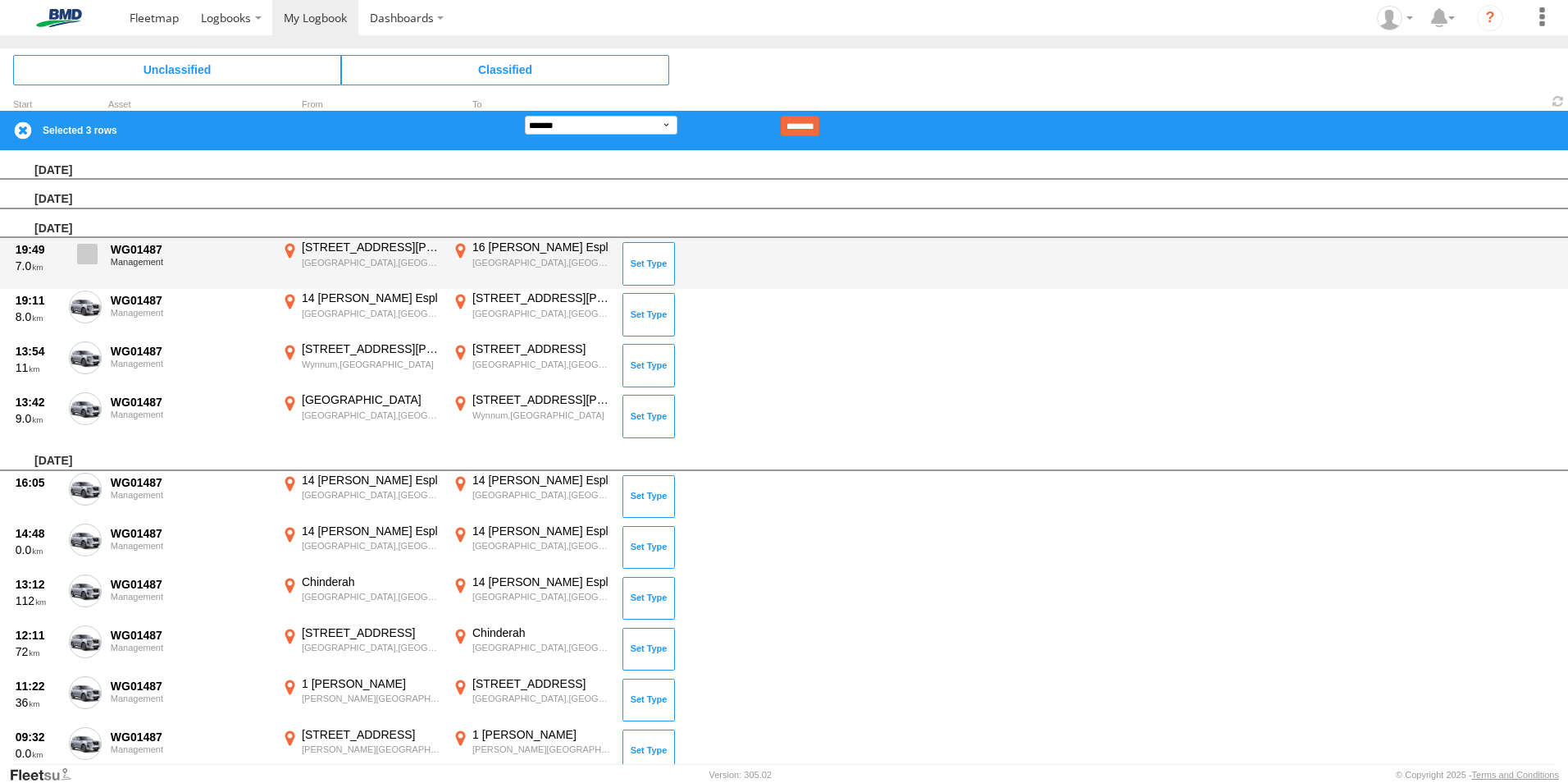
click at [87, 250] on span at bounding box center [87, 254] width 20 height 20
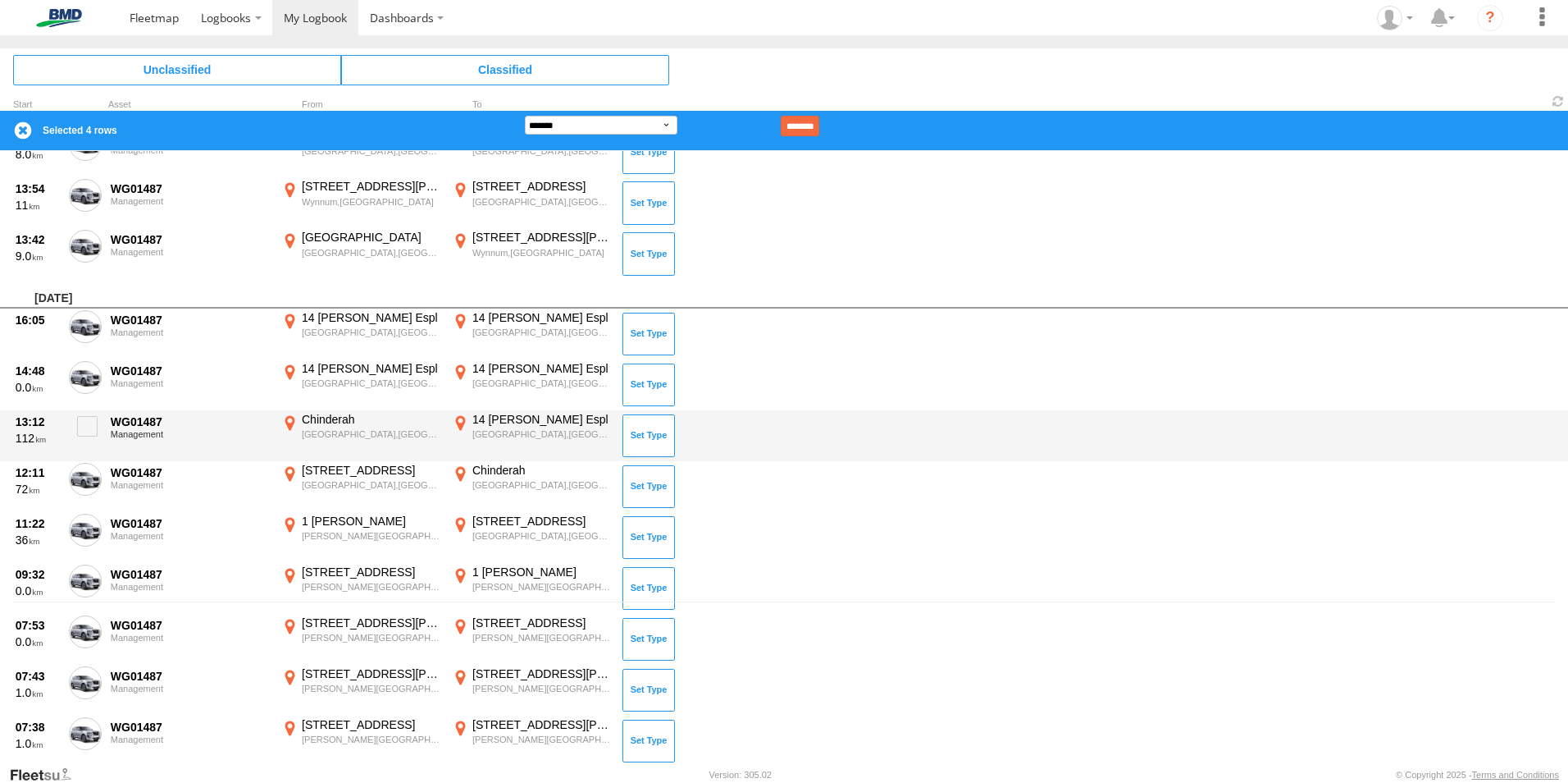
scroll to position [164, 0]
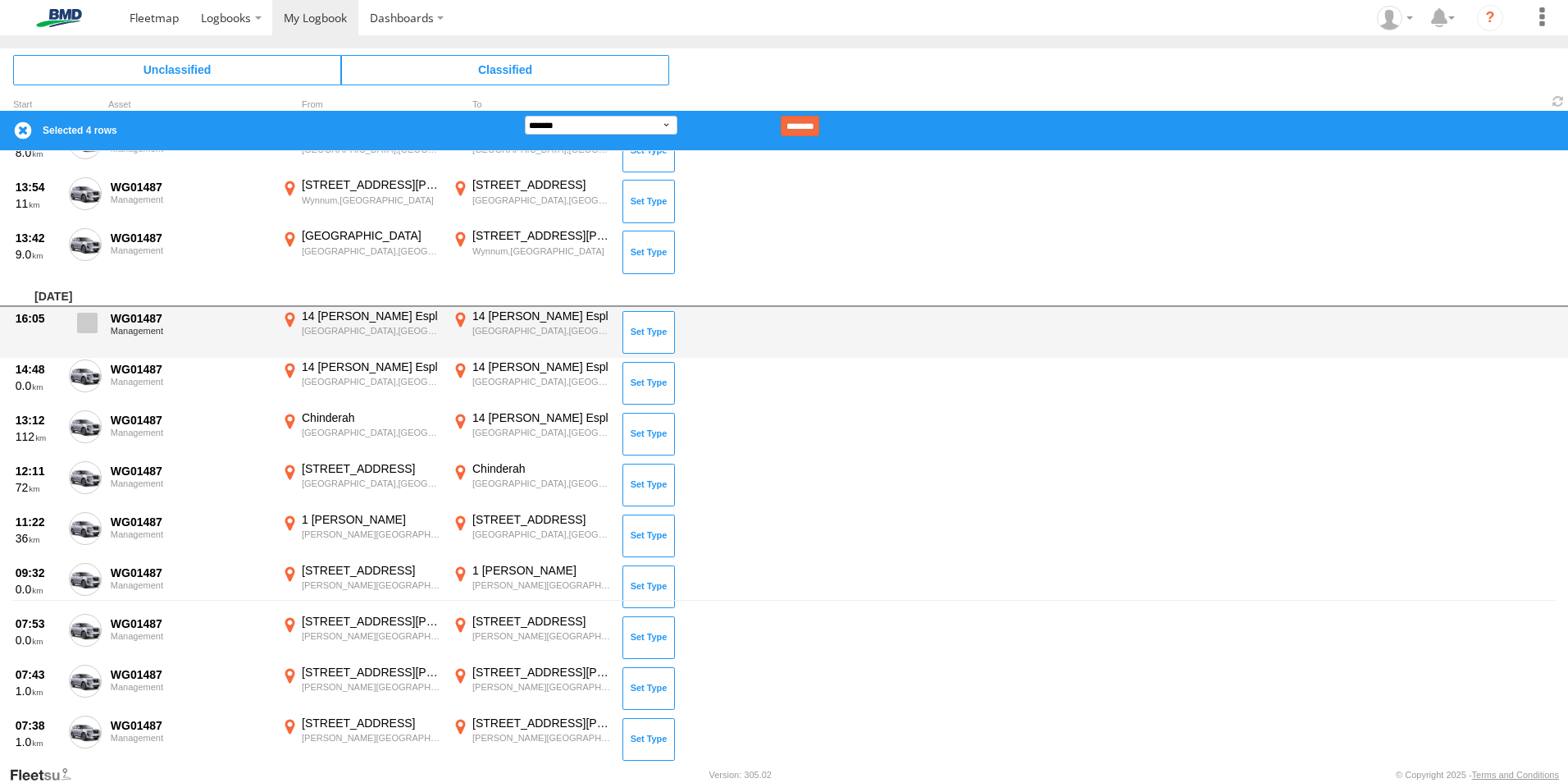
click at [90, 318] on span at bounding box center [87, 322] width 20 height 20
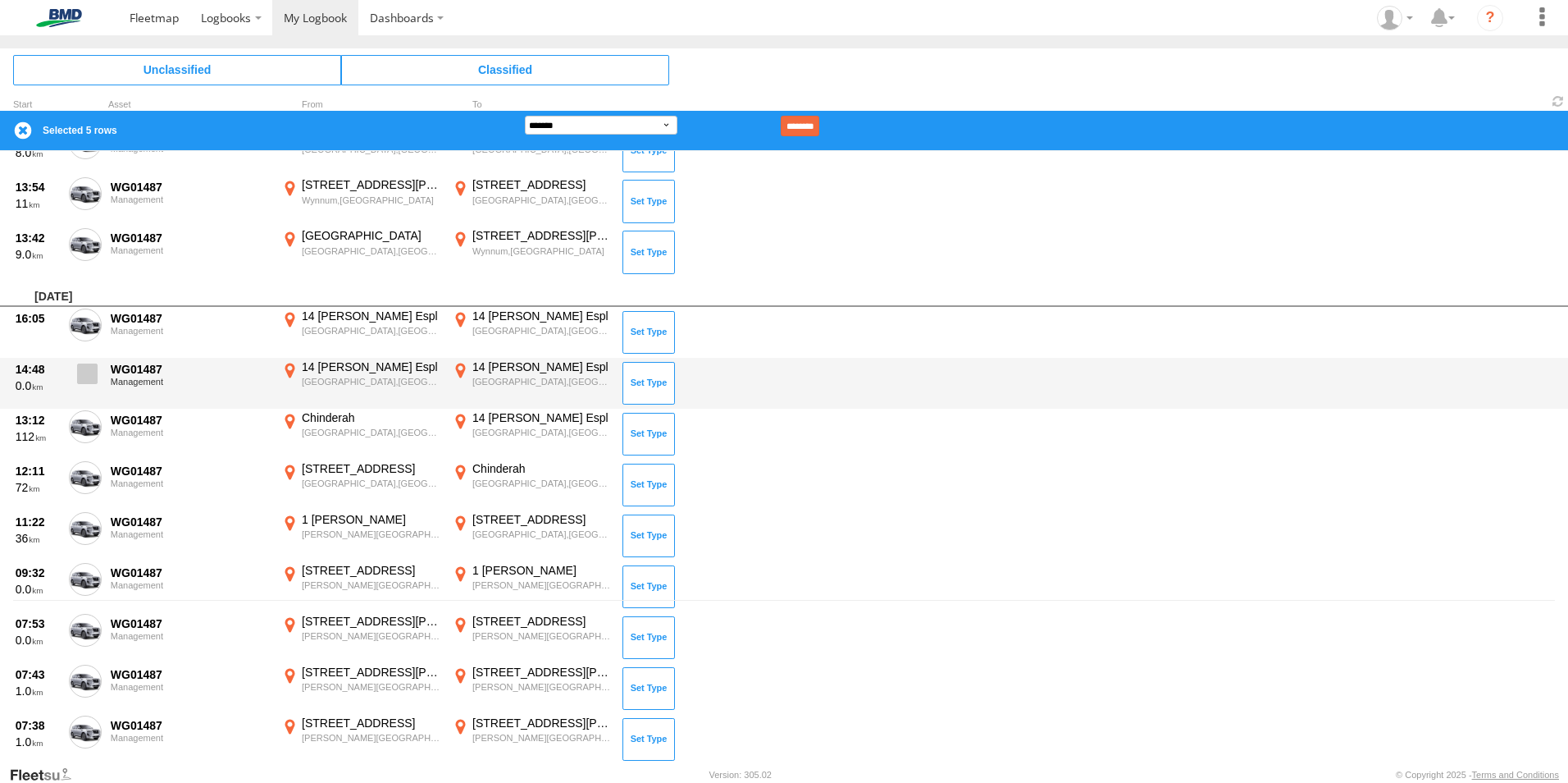
click at [87, 371] on span at bounding box center [87, 373] width 20 height 20
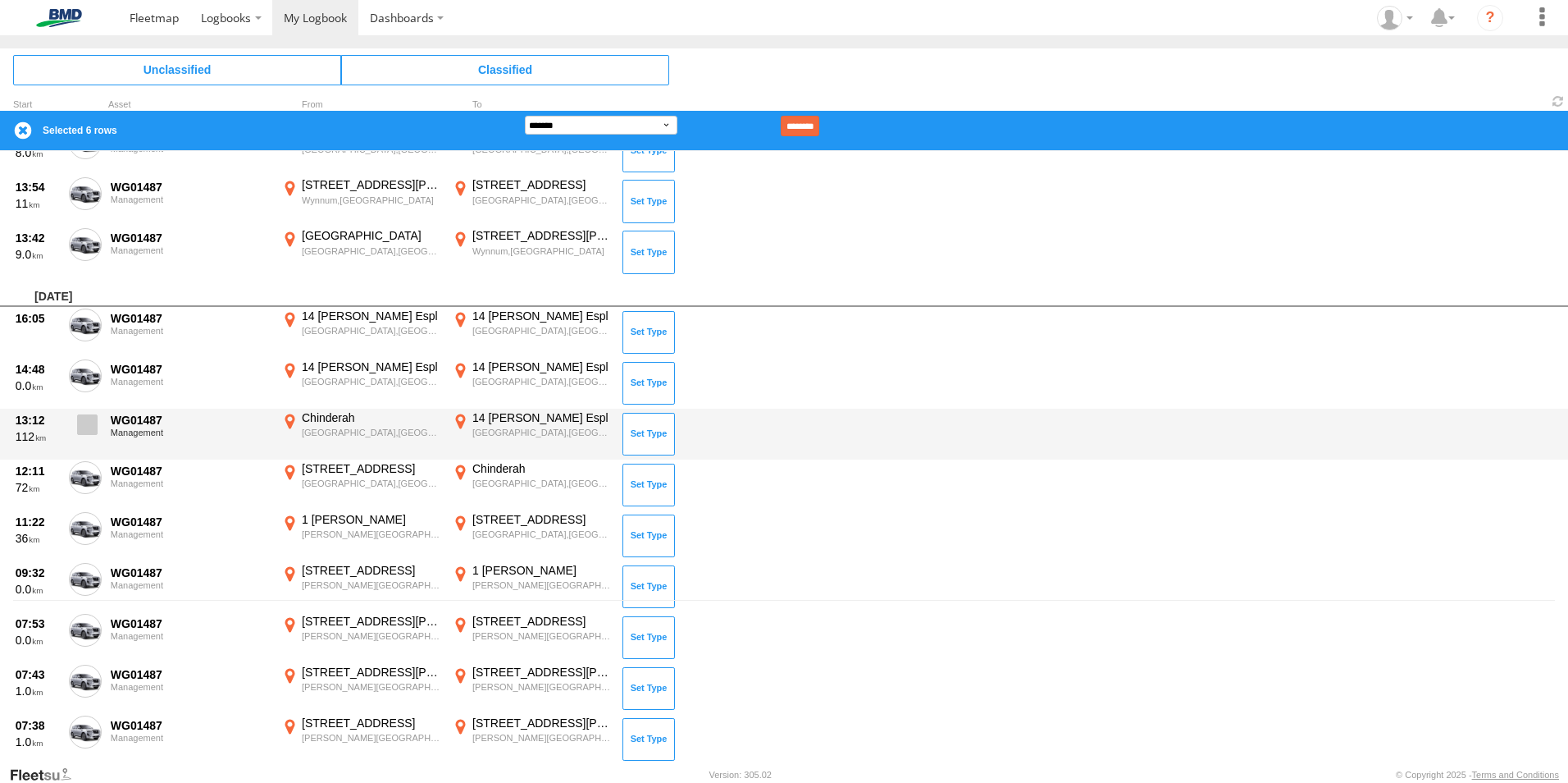
click at [86, 425] on span at bounding box center [87, 425] width 20 height 20
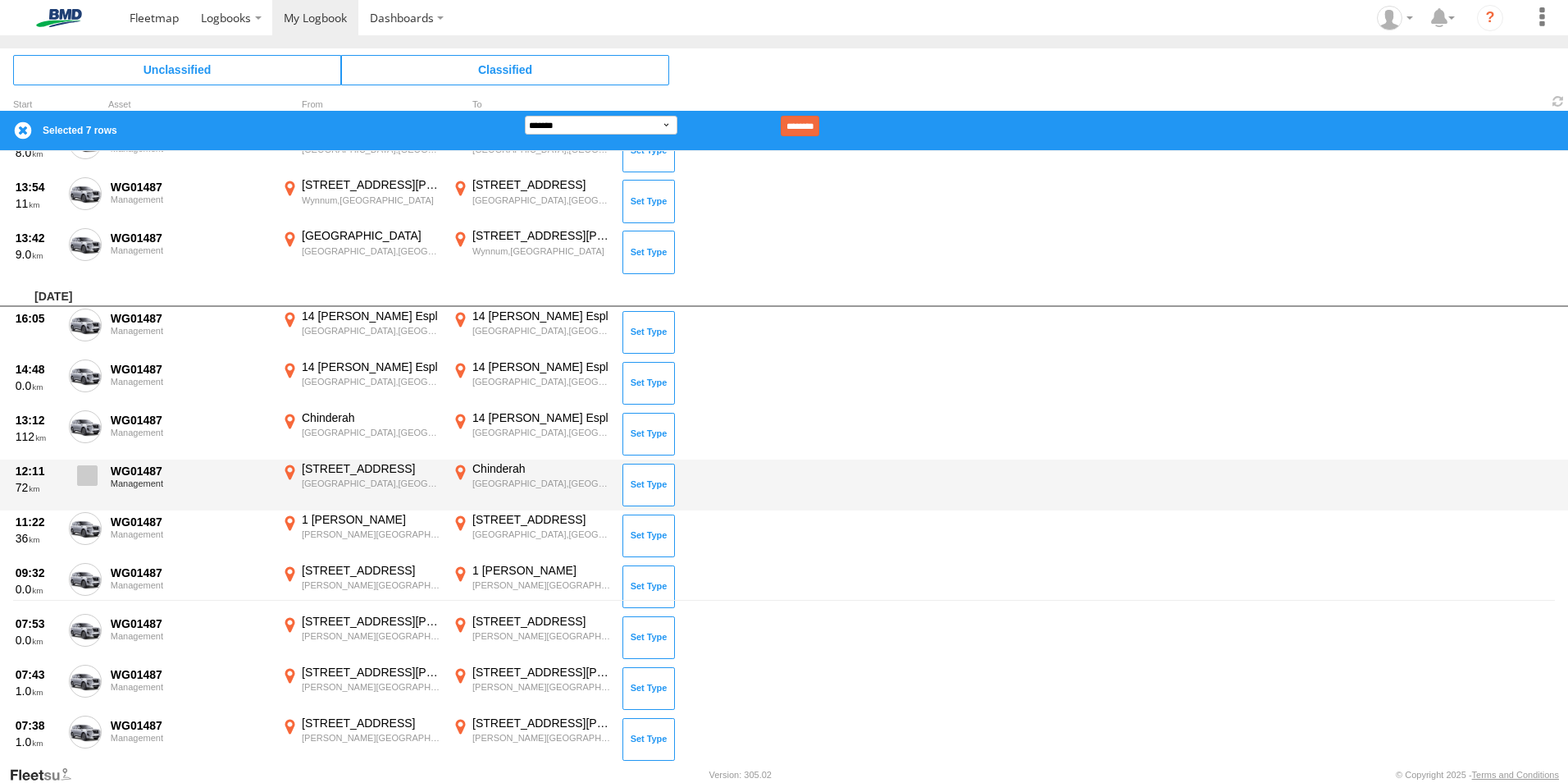
click at [90, 476] on span at bounding box center [87, 475] width 20 height 20
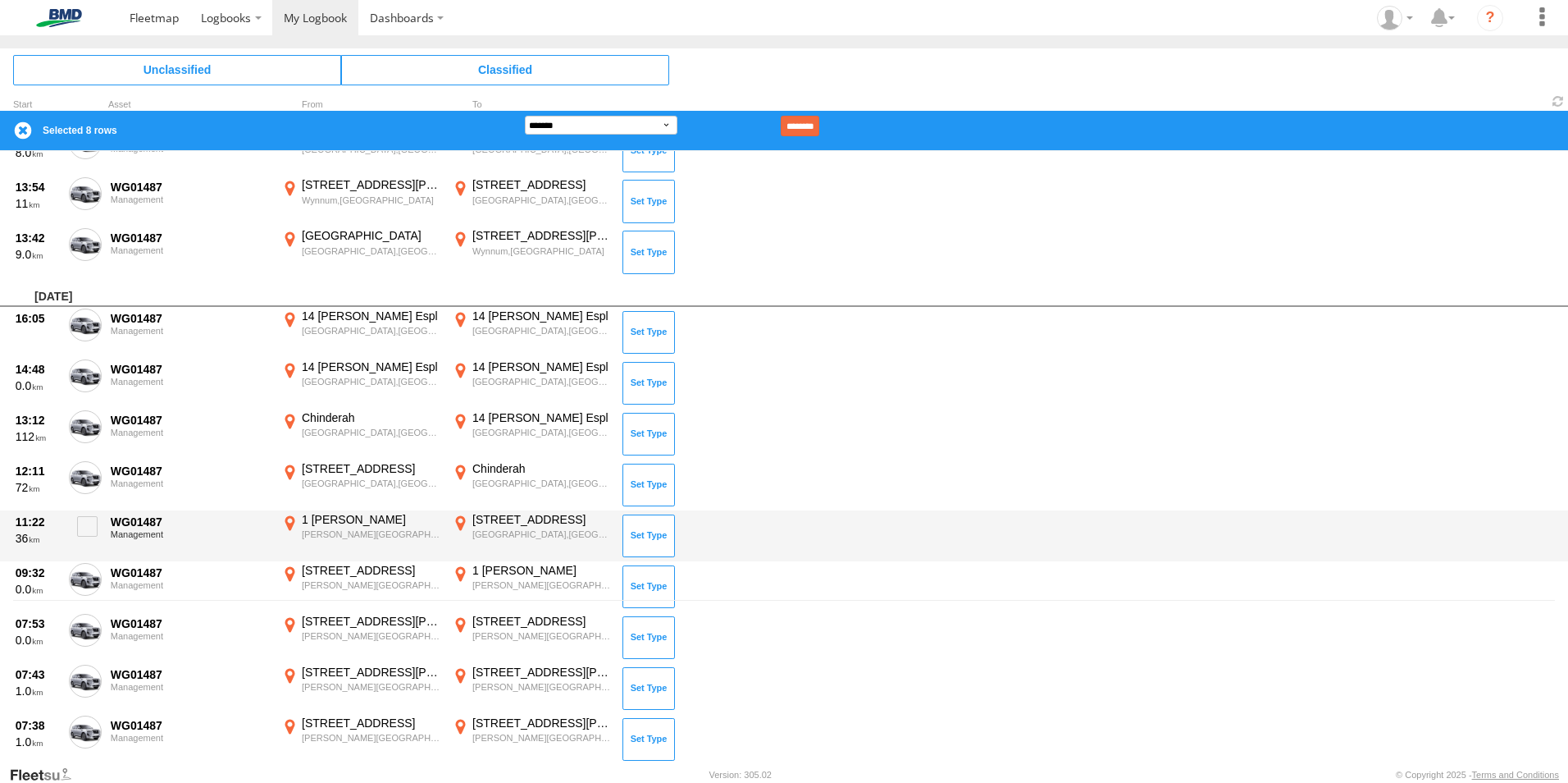
drag, startPoint x: 86, startPoint y: 522, endPoint x: 87, endPoint y: 556, distance: 34.0
click at [86, 523] on span at bounding box center [87, 526] width 20 height 20
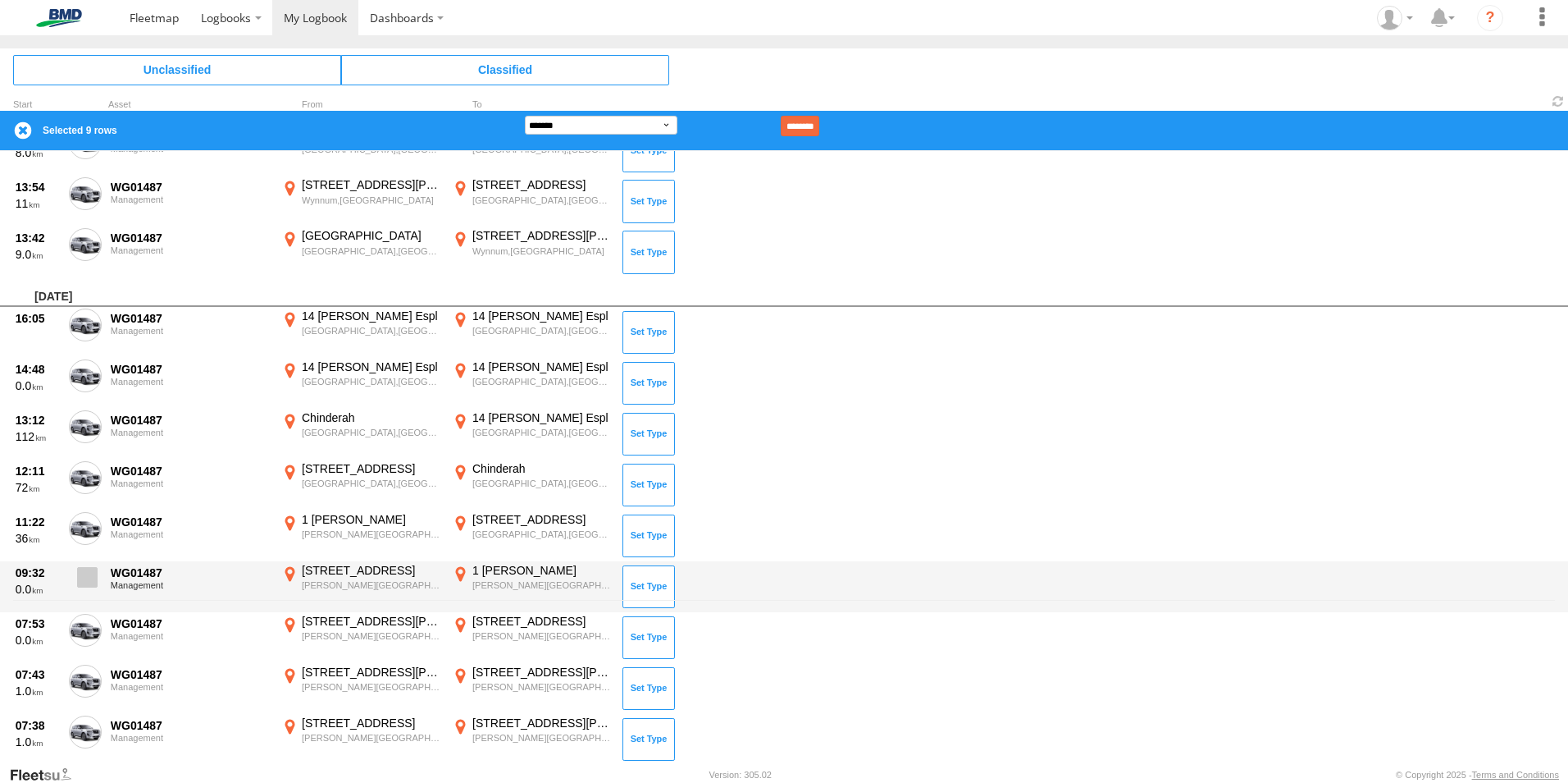
click at [88, 573] on span at bounding box center [87, 577] width 20 height 20
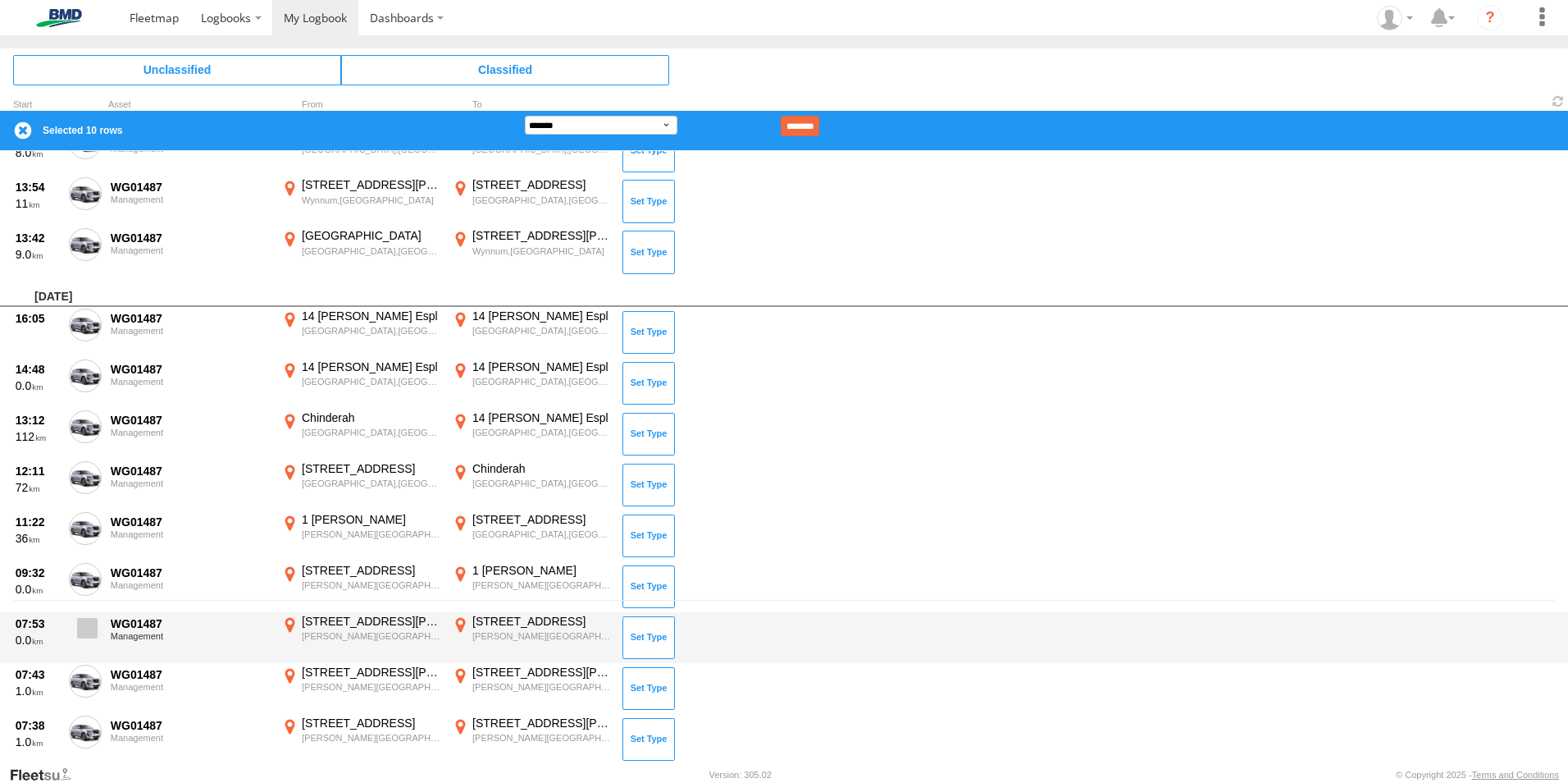
click at [85, 621] on span at bounding box center [87, 628] width 20 height 20
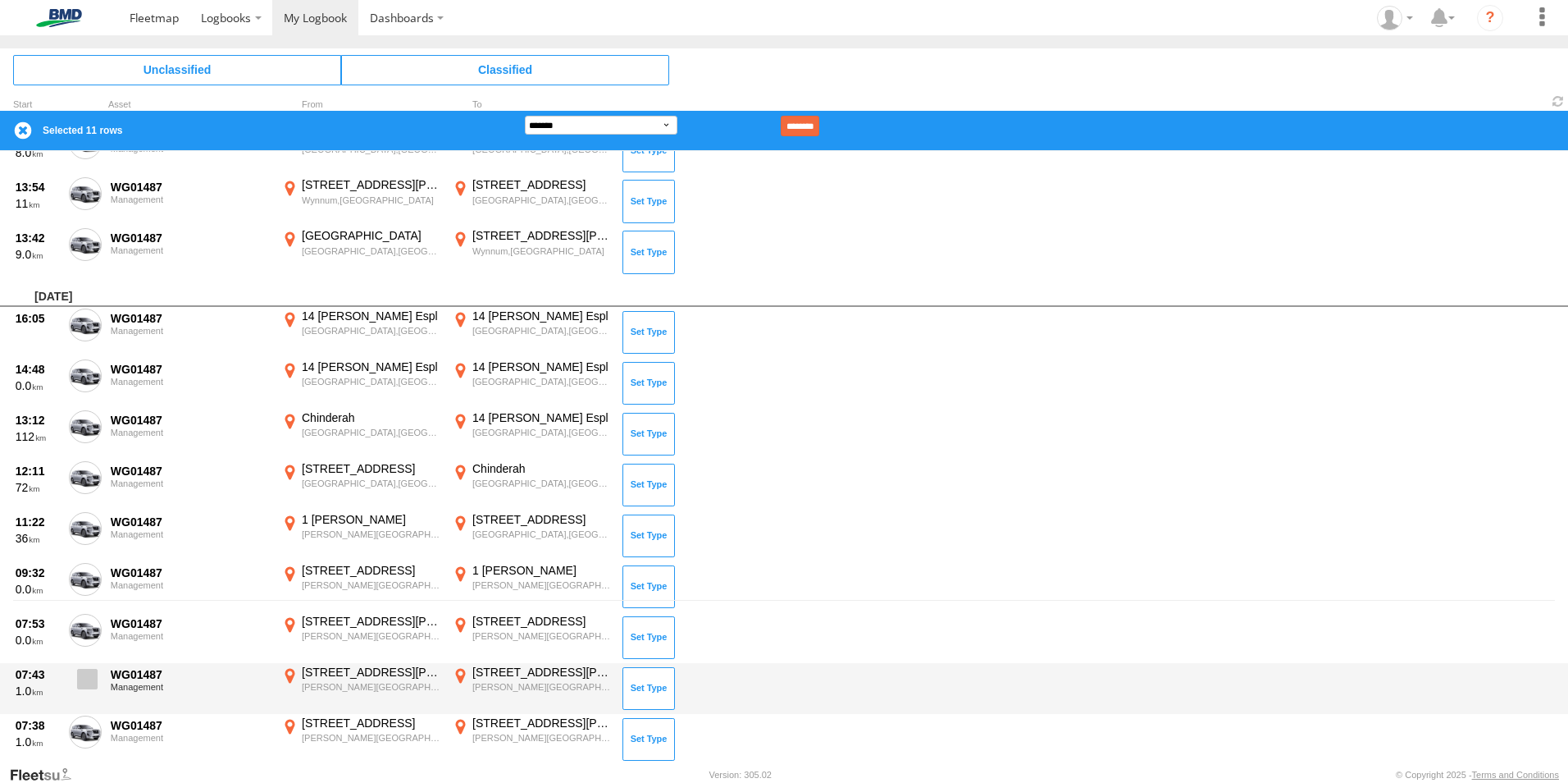
click at [80, 675] on span at bounding box center [87, 678] width 20 height 20
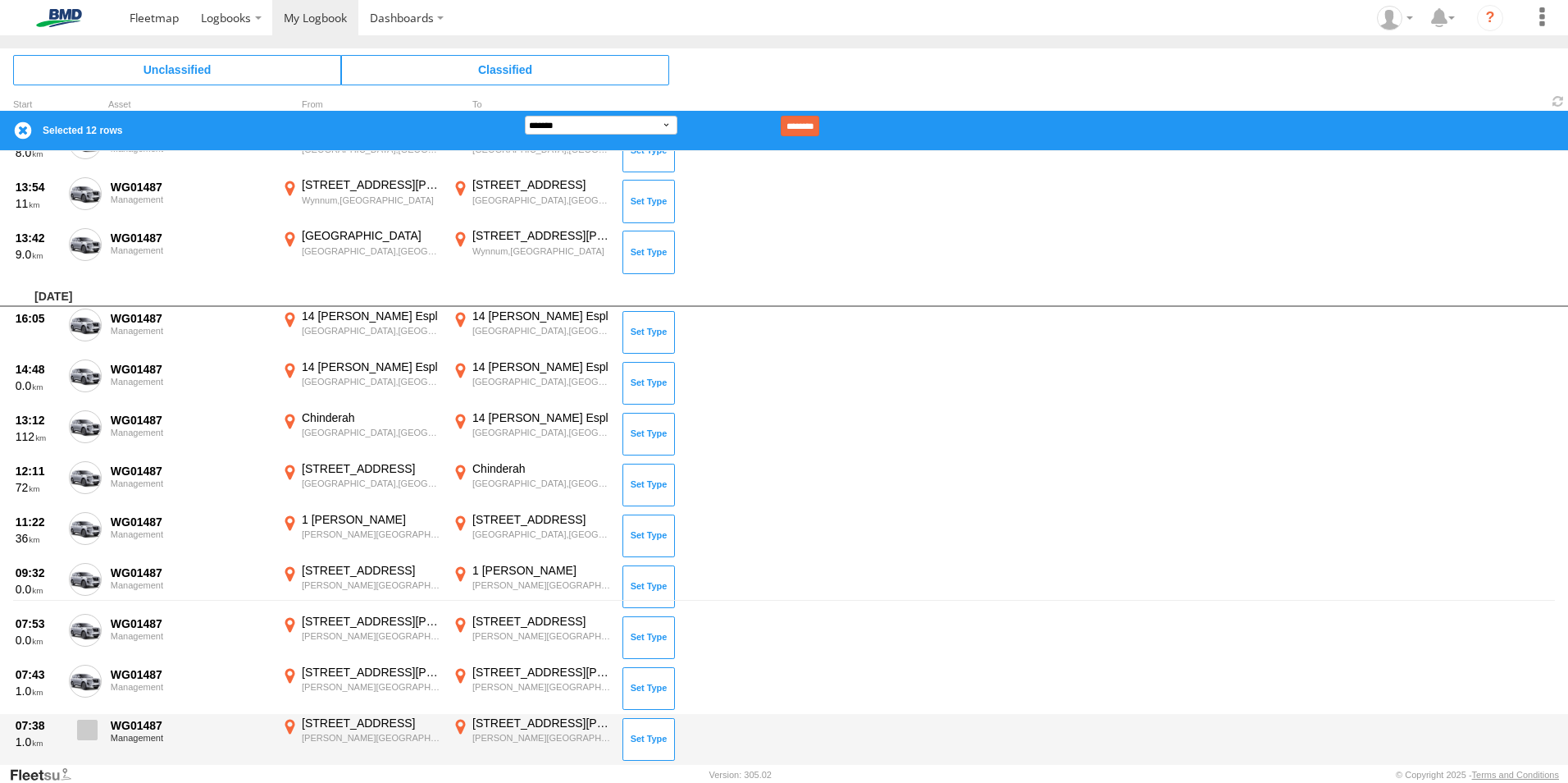
click at [88, 732] on span at bounding box center [87, 729] width 20 height 20
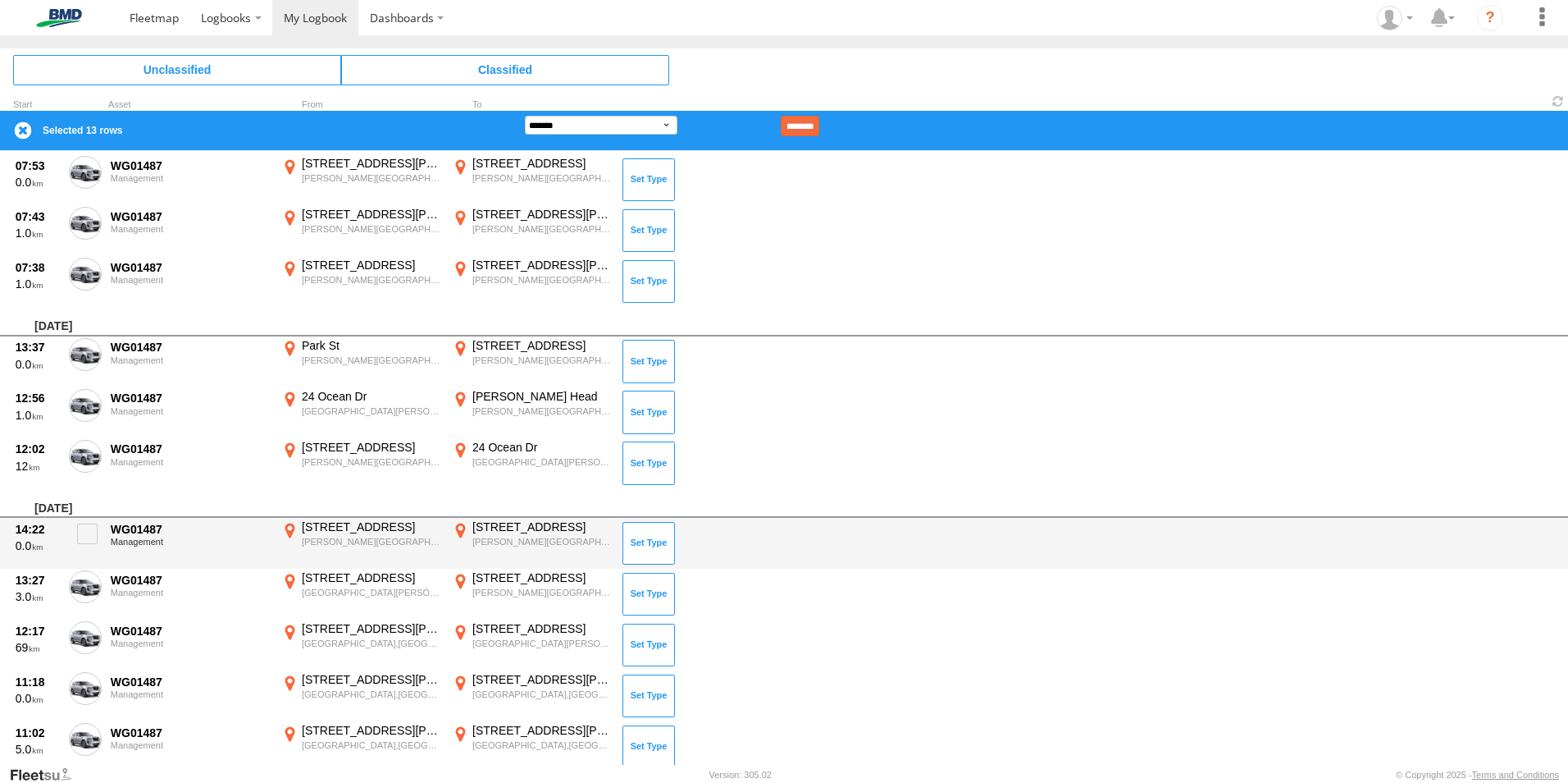
scroll to position [657, 0]
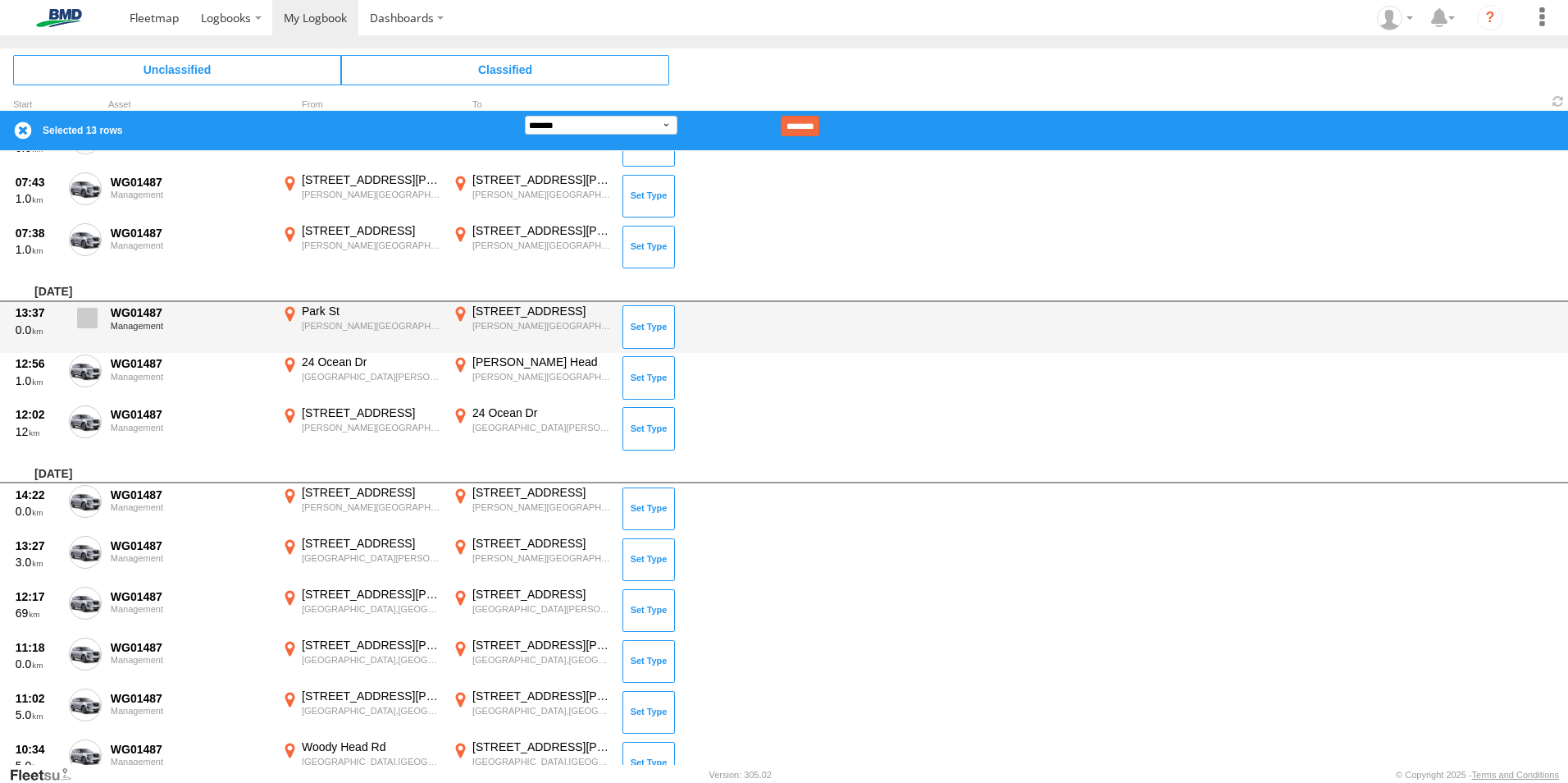
click at [92, 316] on span at bounding box center [87, 317] width 20 height 20
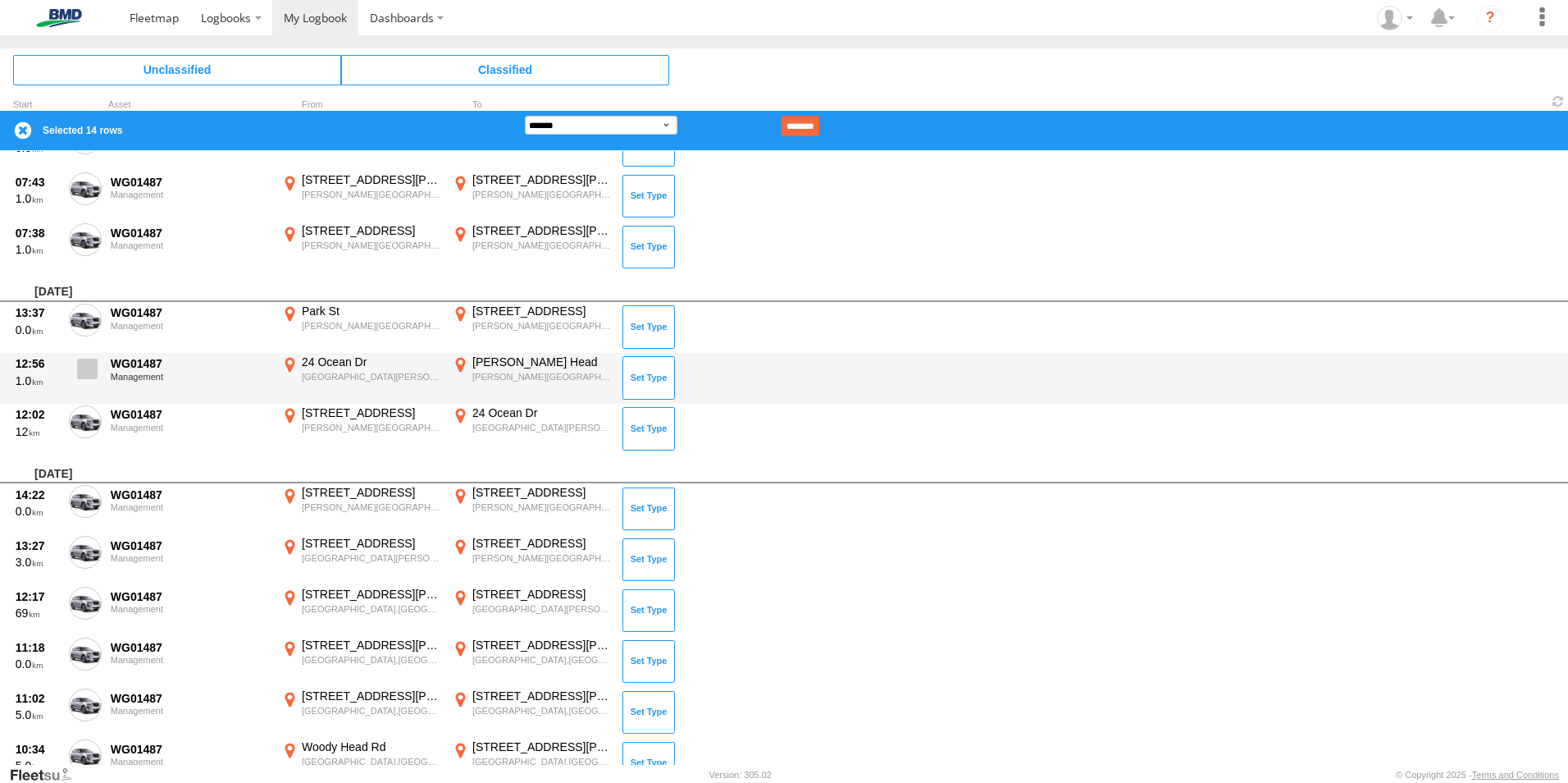
click at [83, 375] on span at bounding box center [87, 368] width 20 height 20
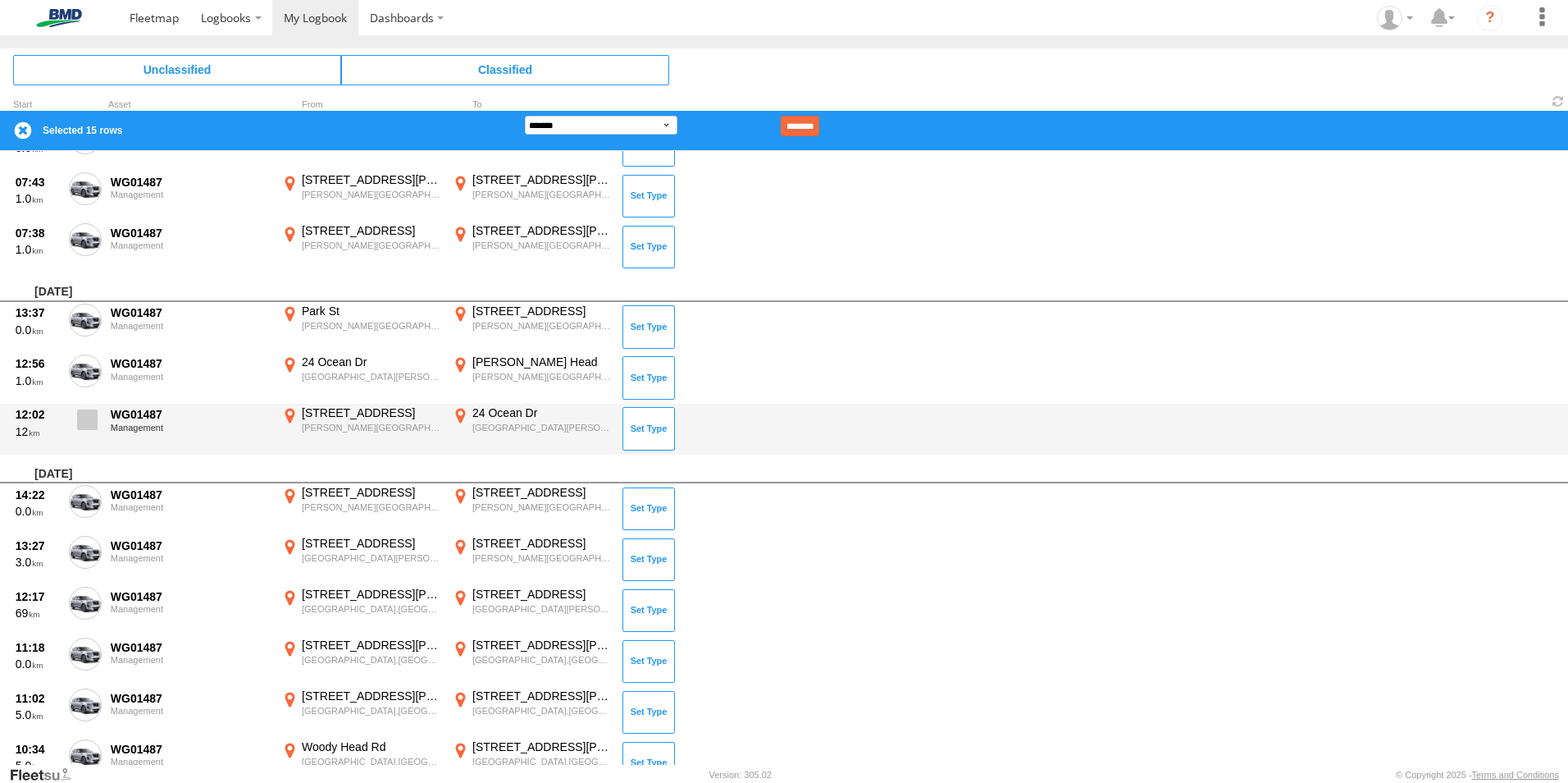
click at [87, 430] on label at bounding box center [85, 424] width 33 height 38
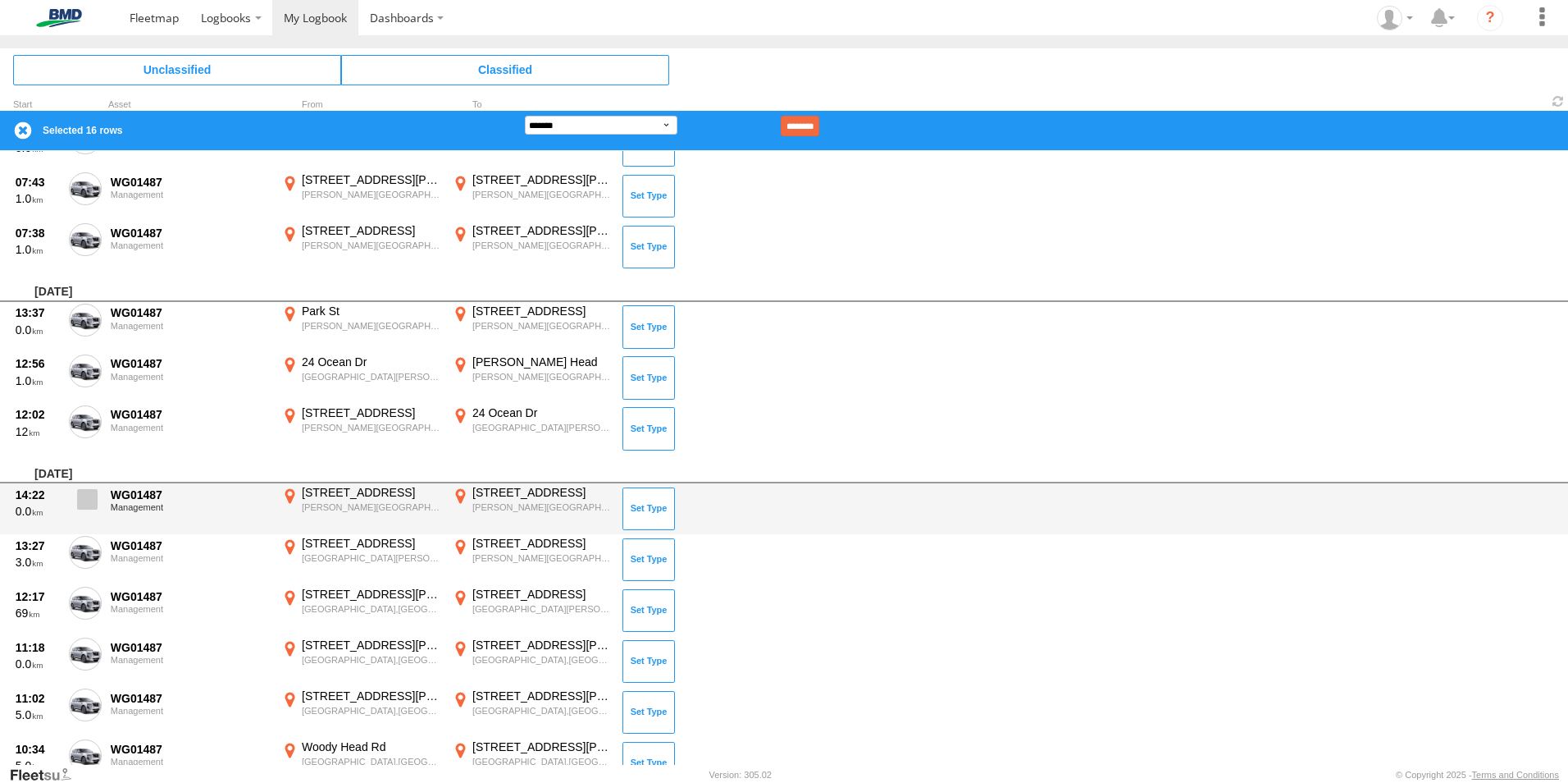
click at [85, 502] on span at bounding box center [87, 499] width 20 height 20
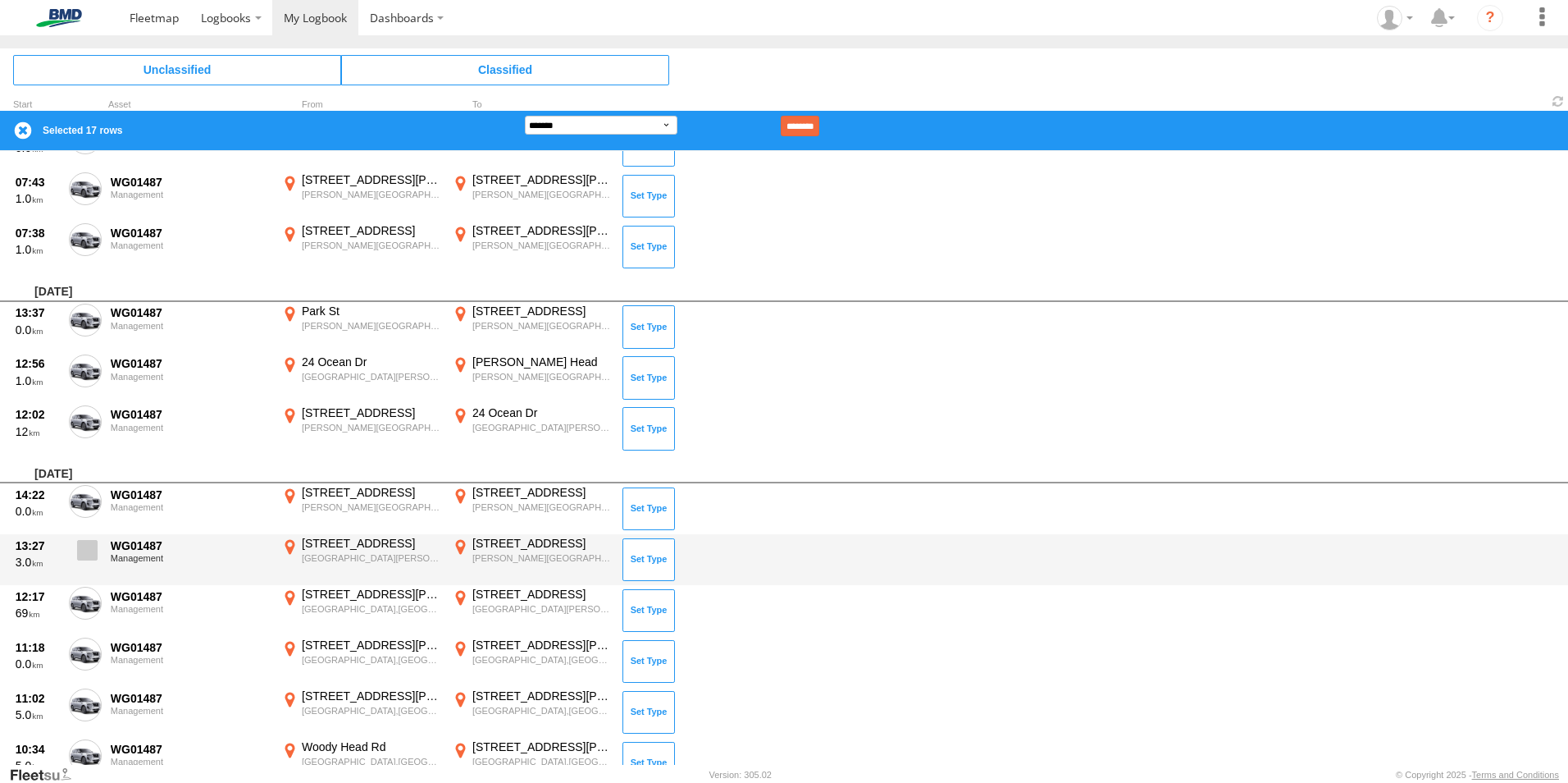
click at [90, 549] on span at bounding box center [87, 550] width 20 height 20
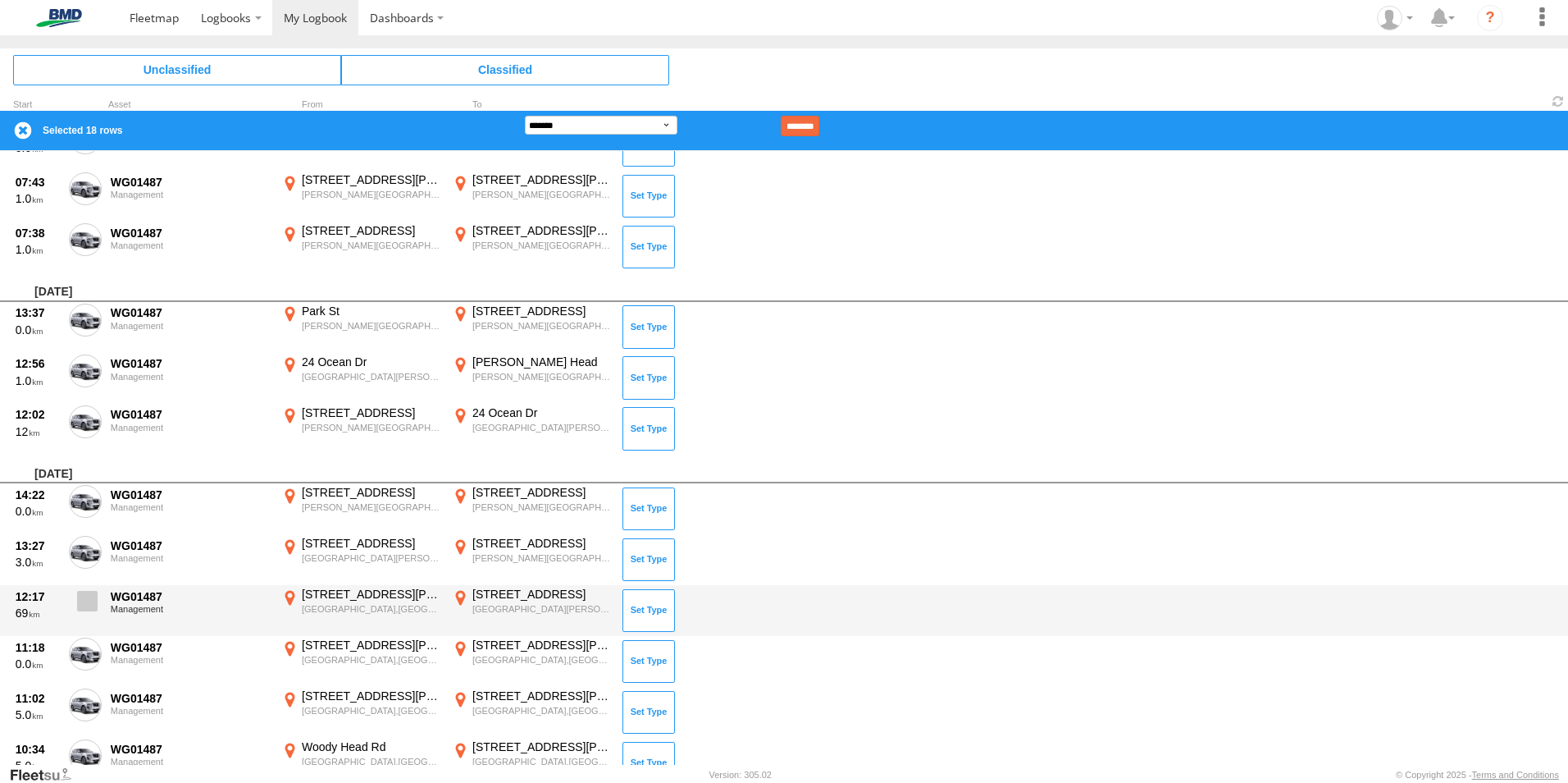
click at [86, 602] on span at bounding box center [87, 600] width 20 height 20
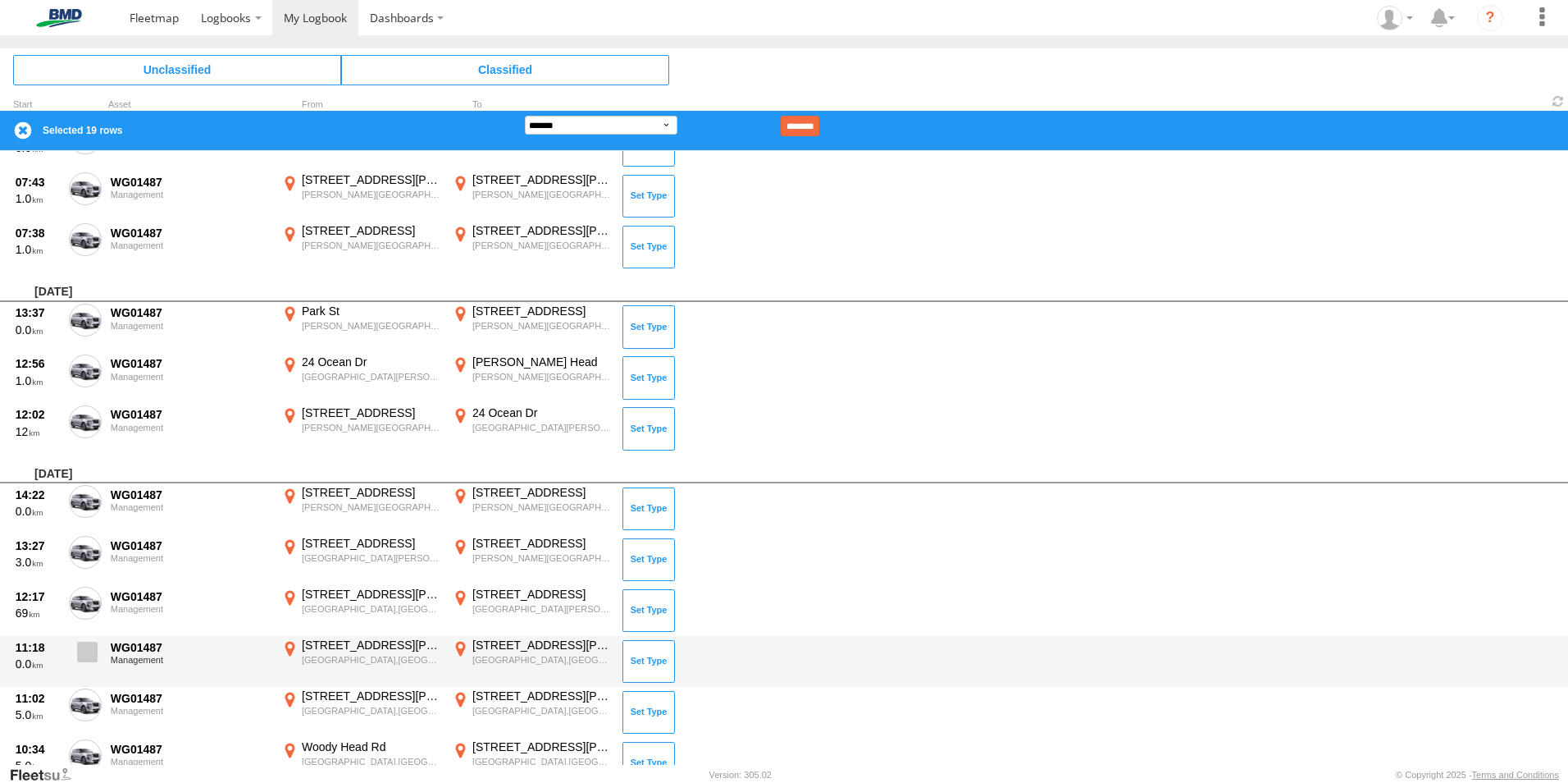
drag, startPoint x: 88, startPoint y: 643, endPoint x: 85, endPoint y: 665, distance: 22.2
click at [89, 643] on span at bounding box center [87, 652] width 20 height 20
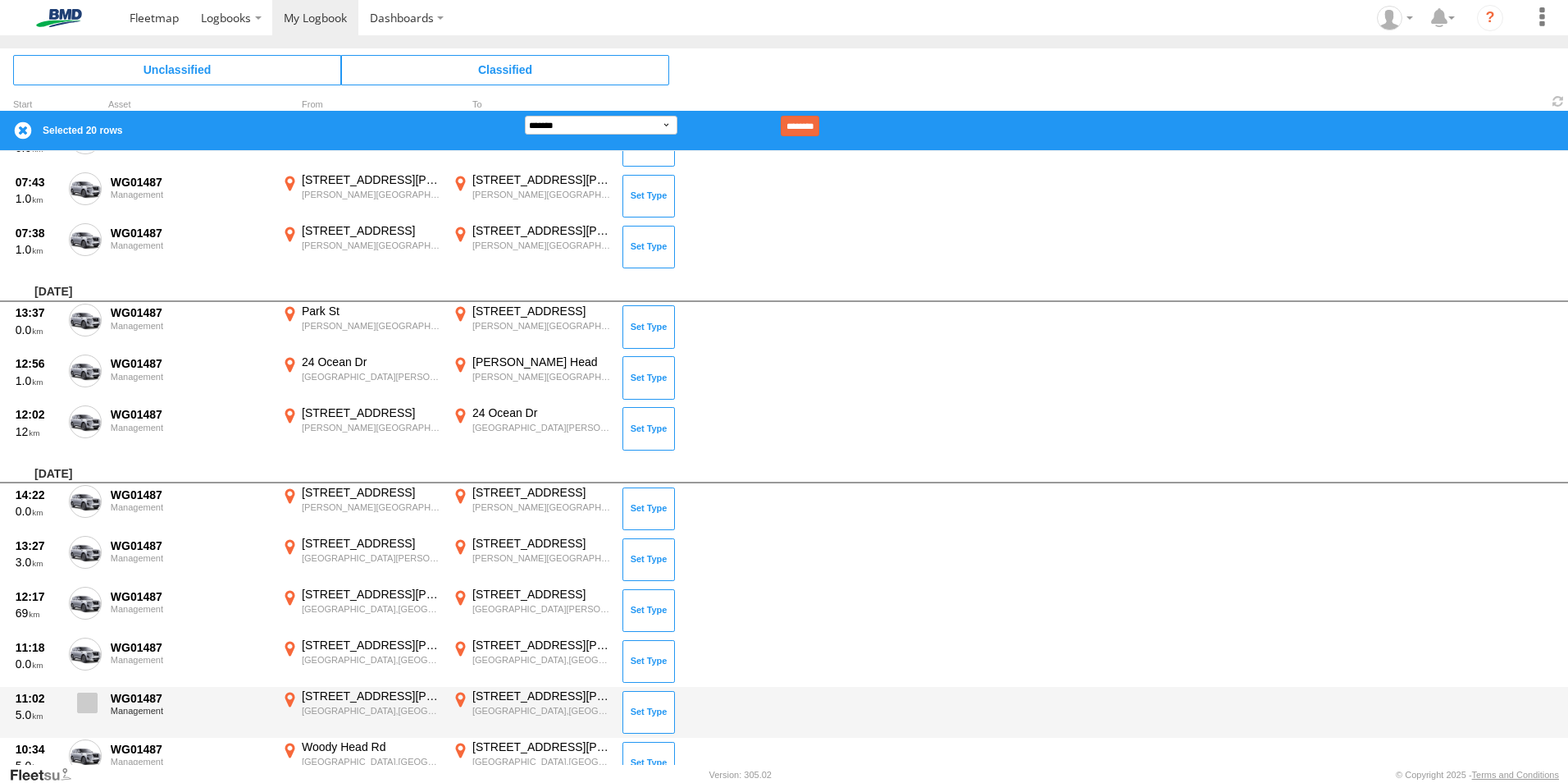
click at [91, 704] on span at bounding box center [87, 703] width 20 height 20
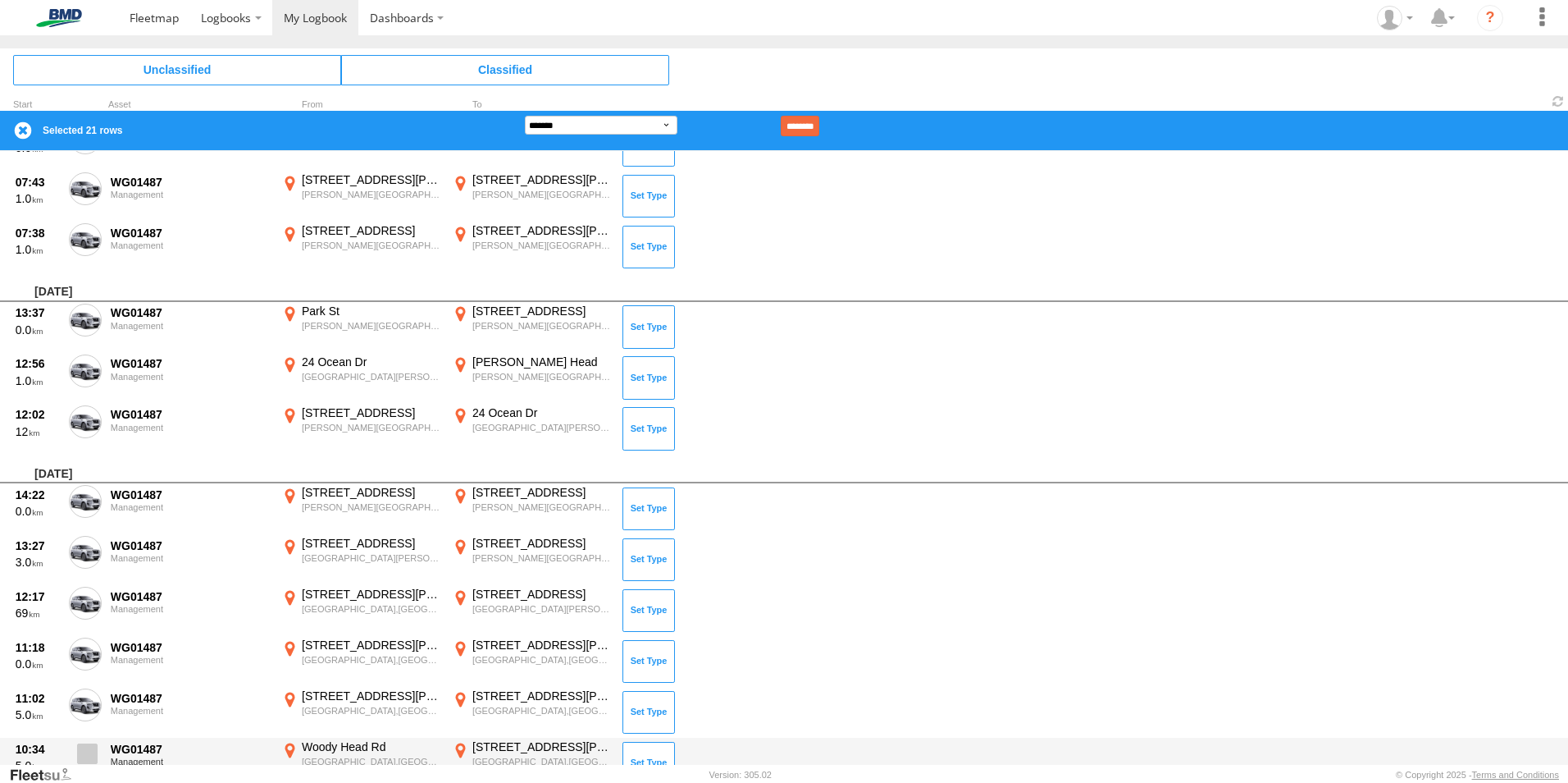
click at [97, 746] on span at bounding box center [87, 754] width 20 height 20
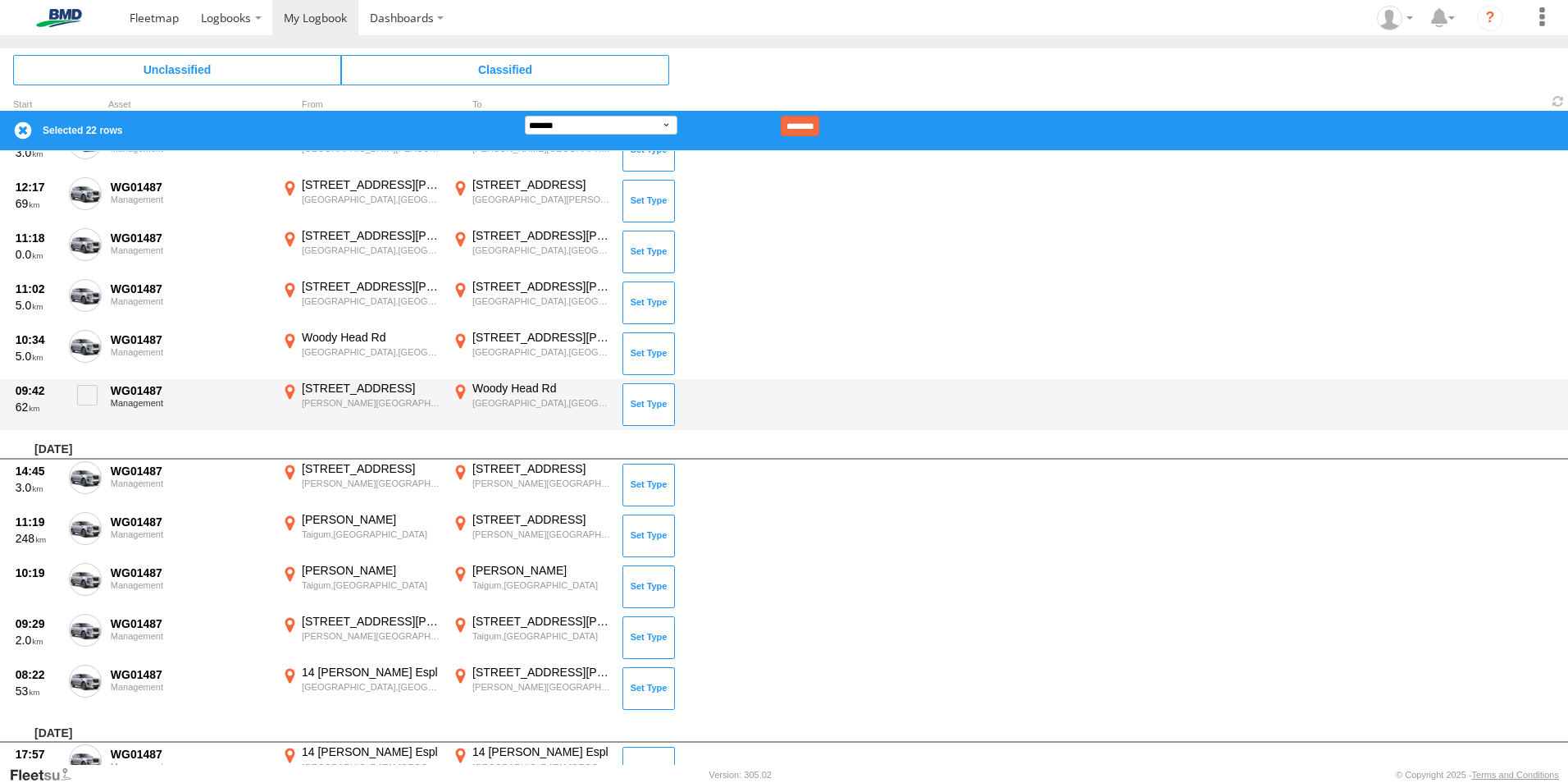
scroll to position [1067, 0]
click at [81, 397] on span at bounding box center [87, 394] width 20 height 20
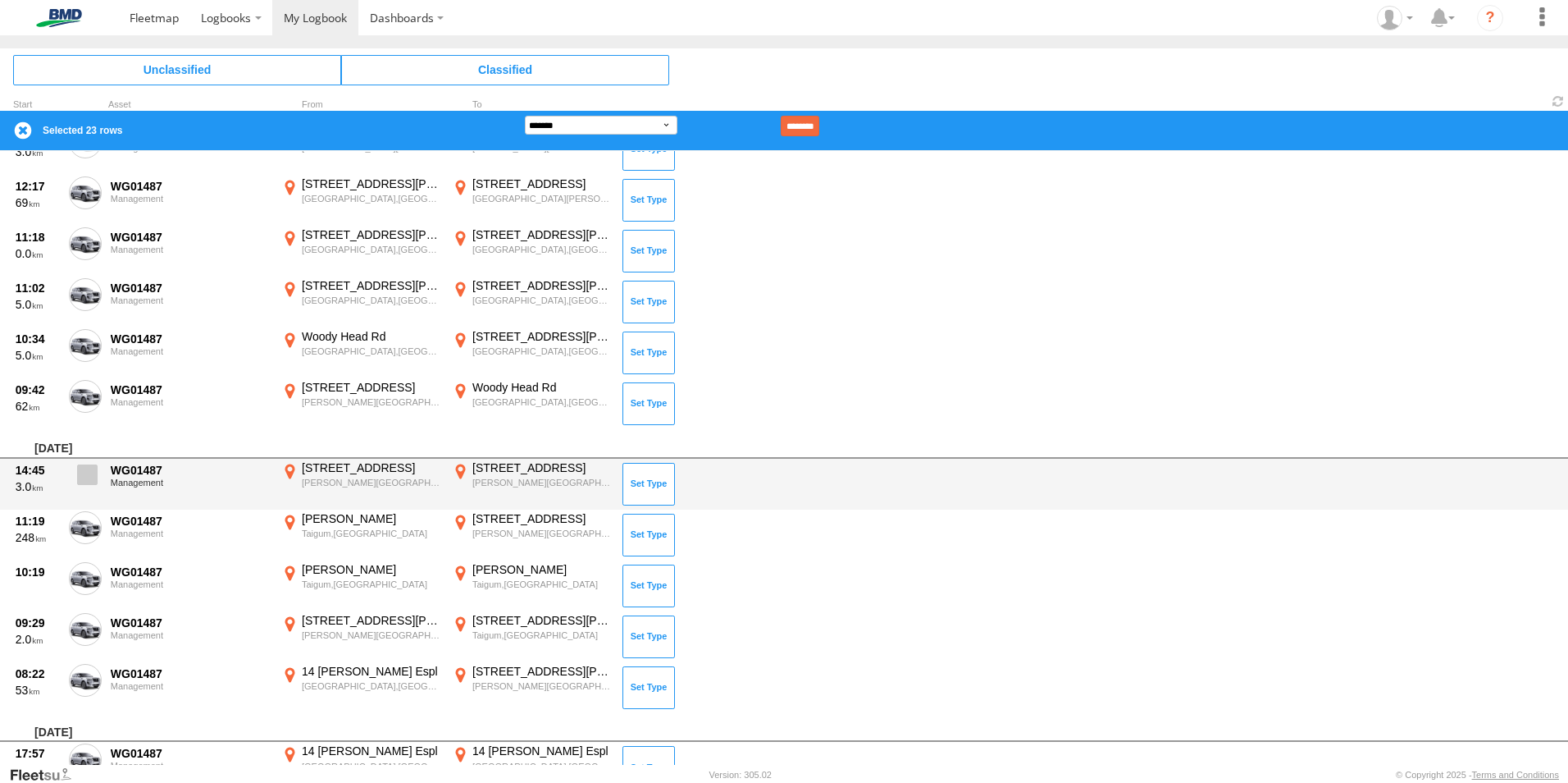
click at [91, 476] on span at bounding box center [87, 474] width 20 height 20
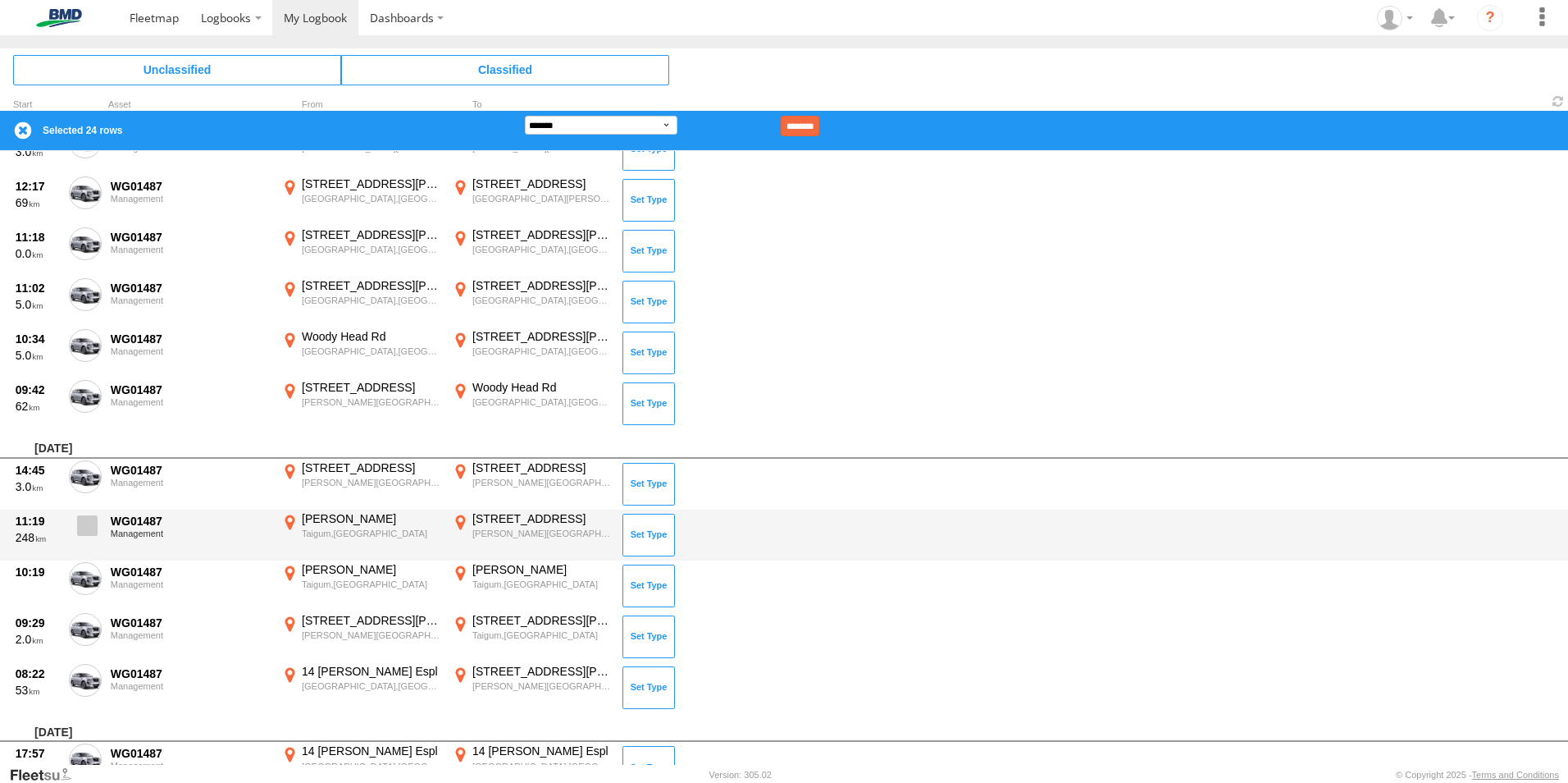
click at [75, 524] on label at bounding box center [85, 529] width 33 height 38
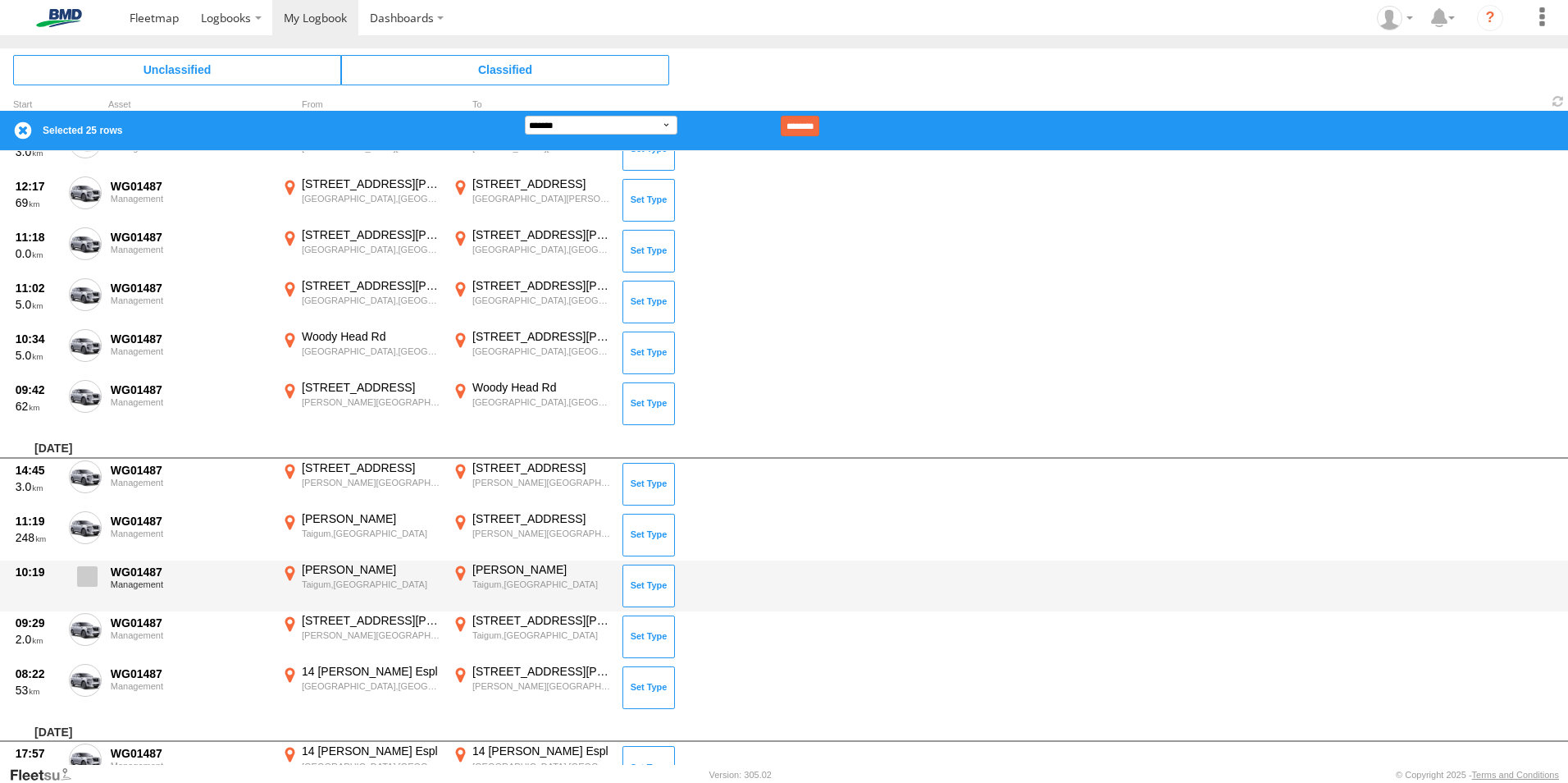
click at [95, 578] on span at bounding box center [87, 576] width 20 height 20
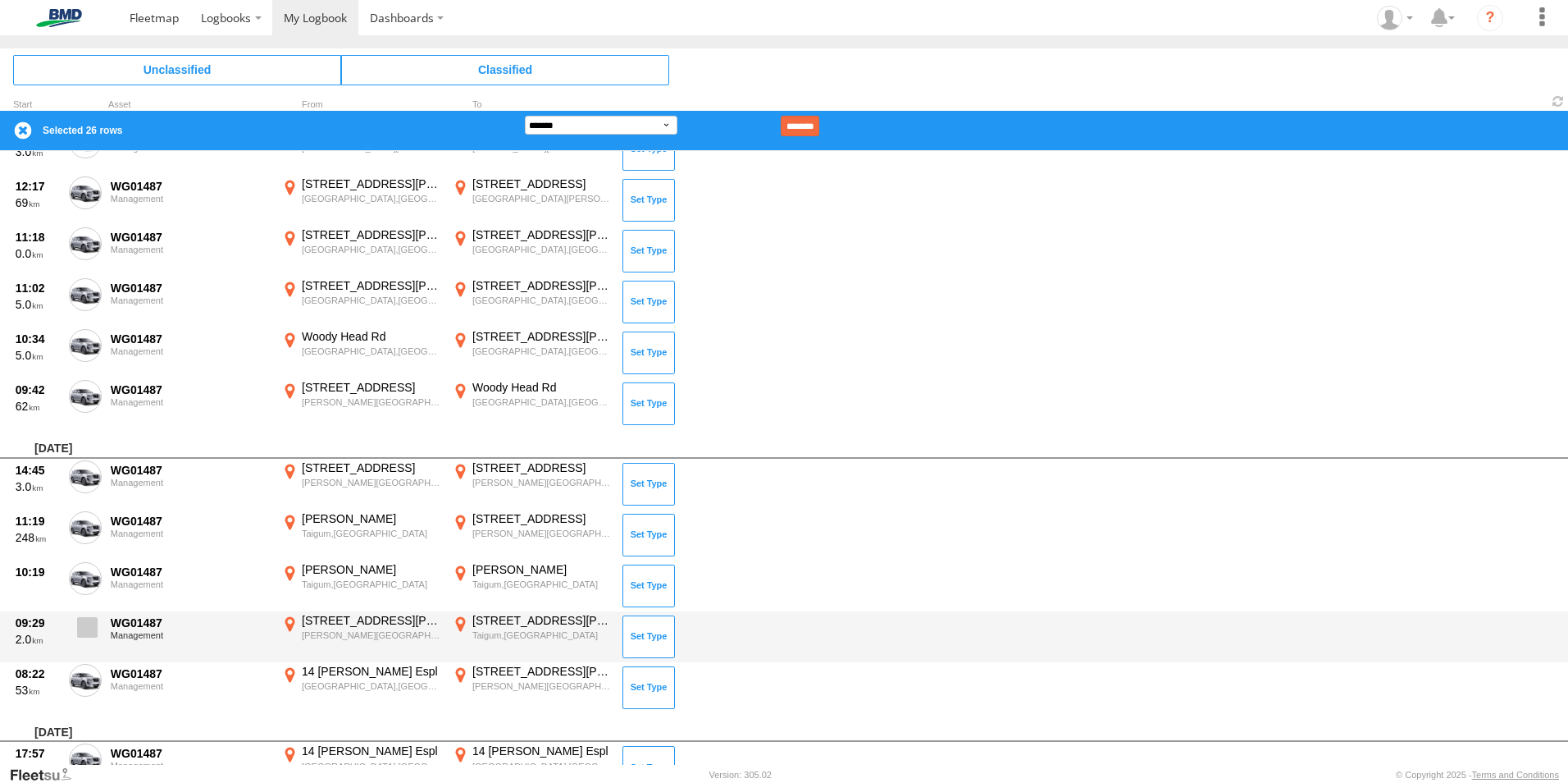
click at [84, 617] on span at bounding box center [87, 627] width 20 height 20
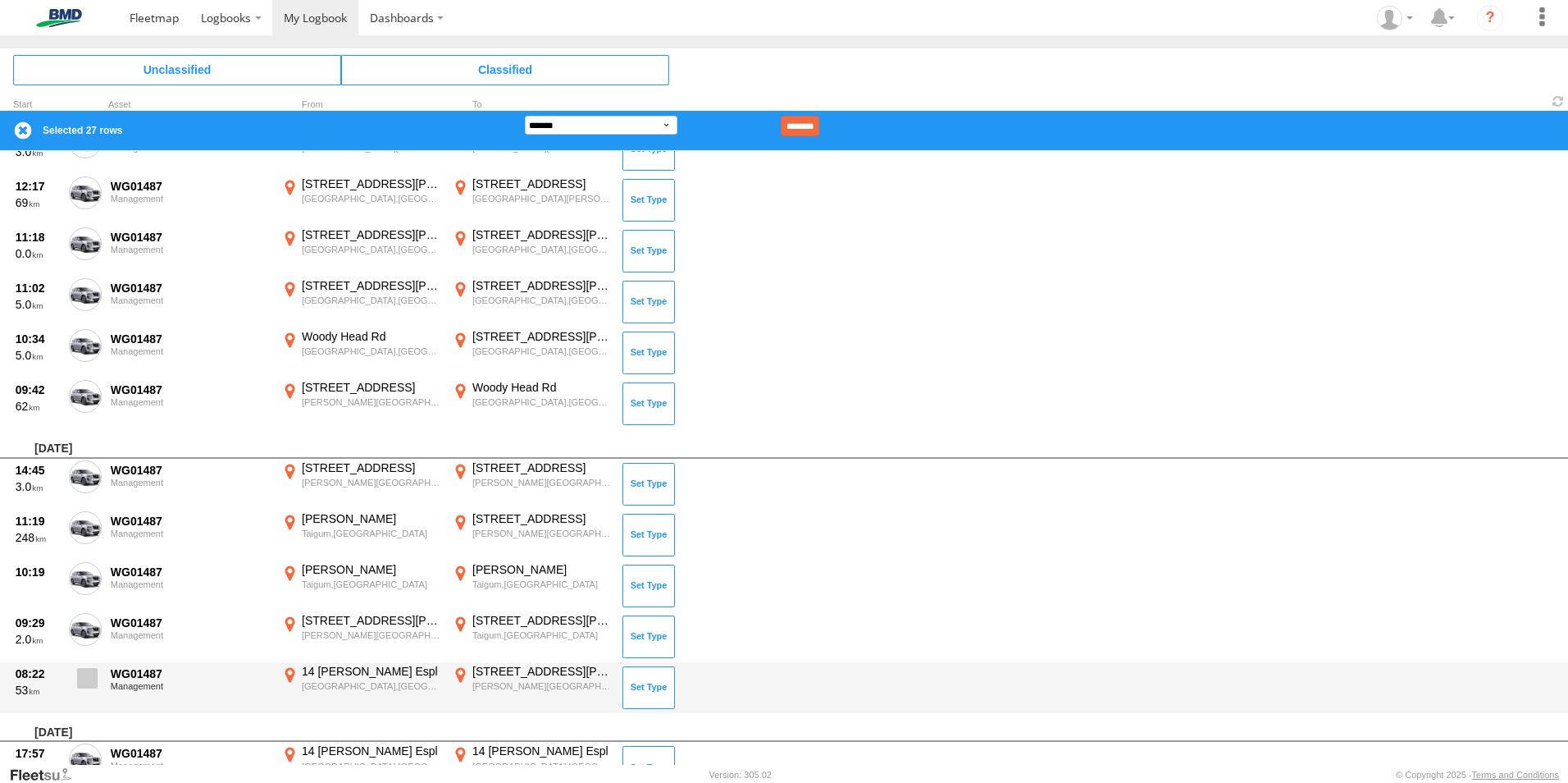
click at [94, 677] on span at bounding box center [87, 677] width 20 height 20
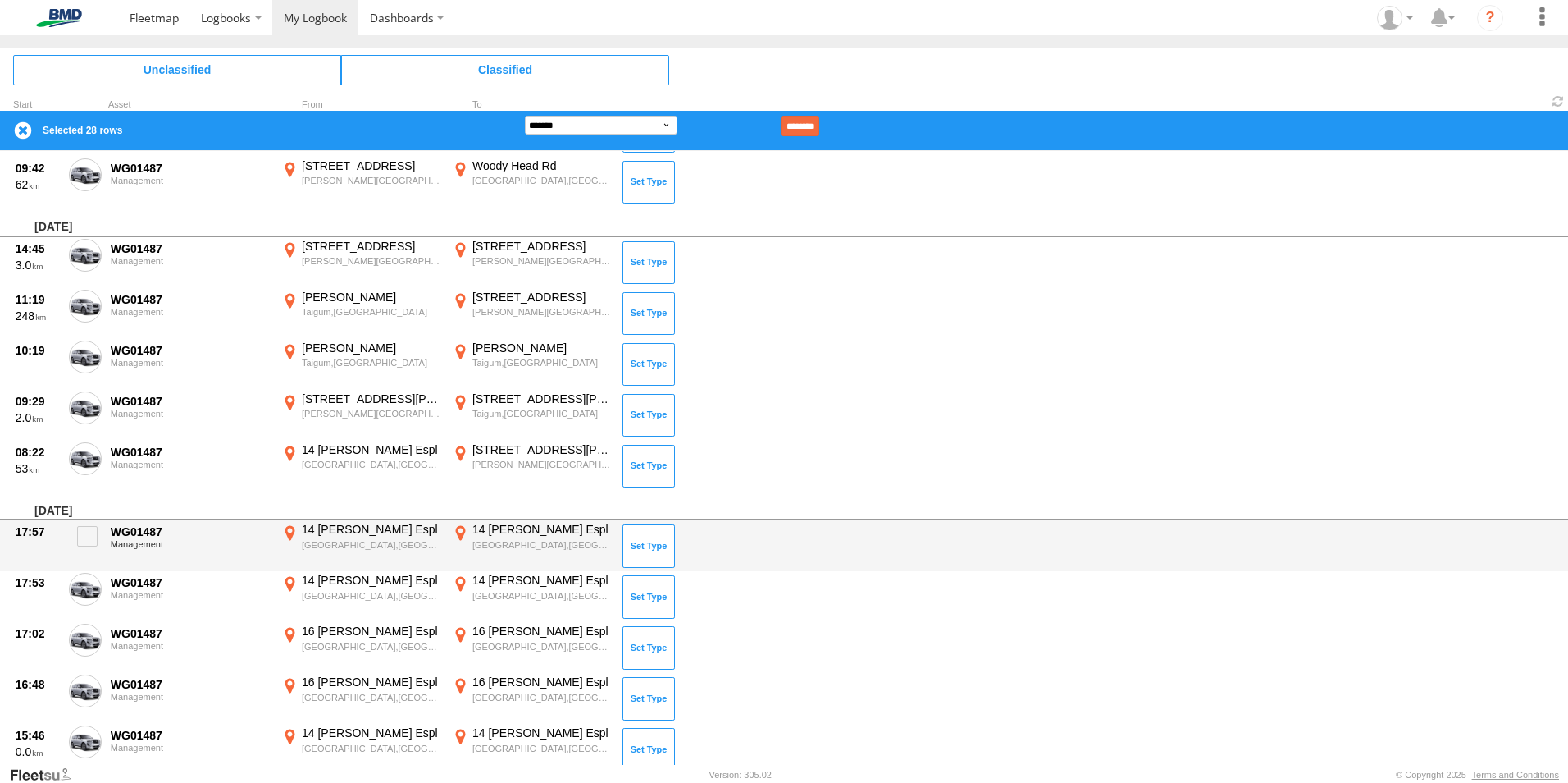
scroll to position [1312, 0]
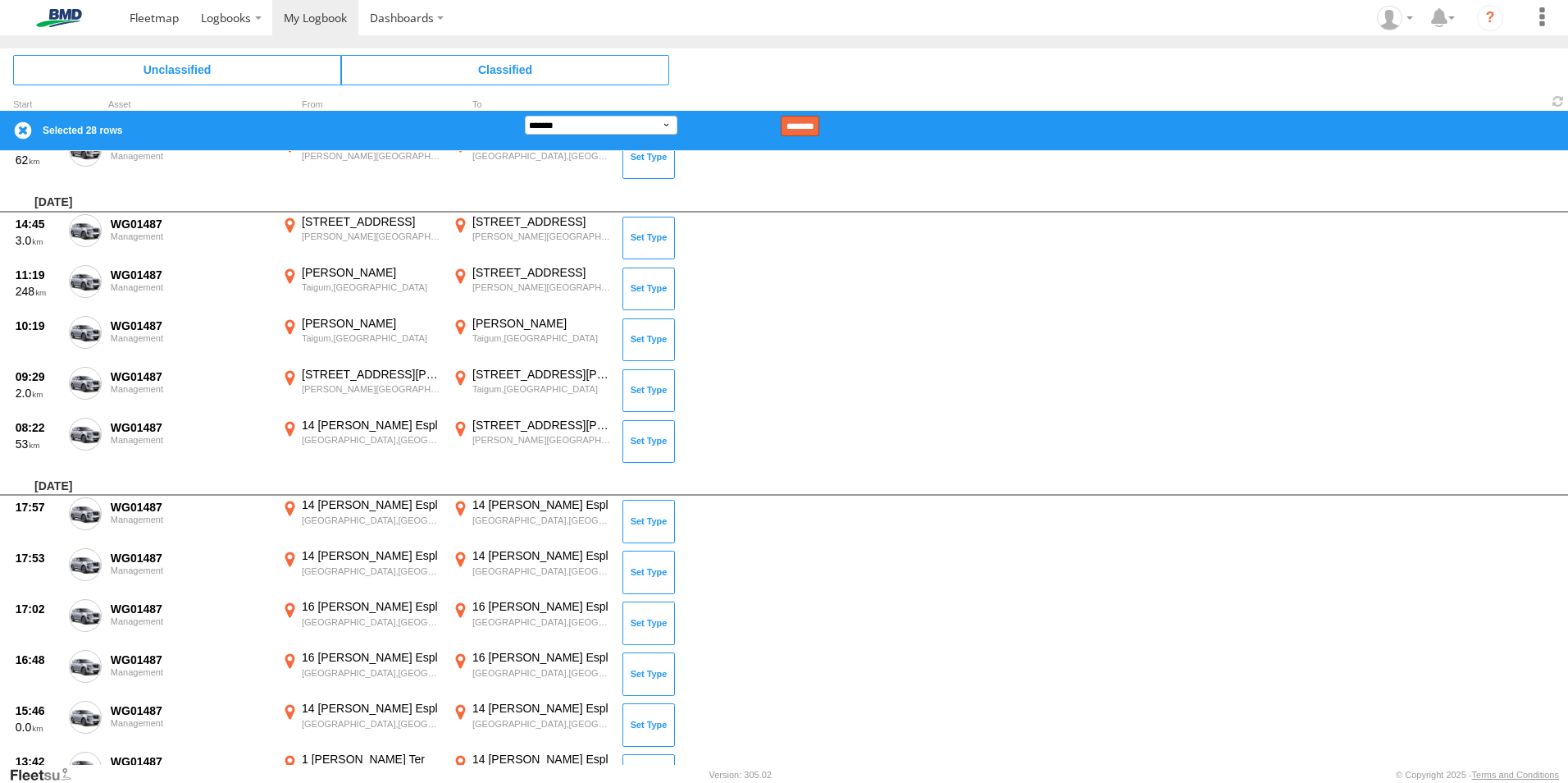
click at [820, 125] on input "********" at bounding box center [800, 126] width 39 height 20
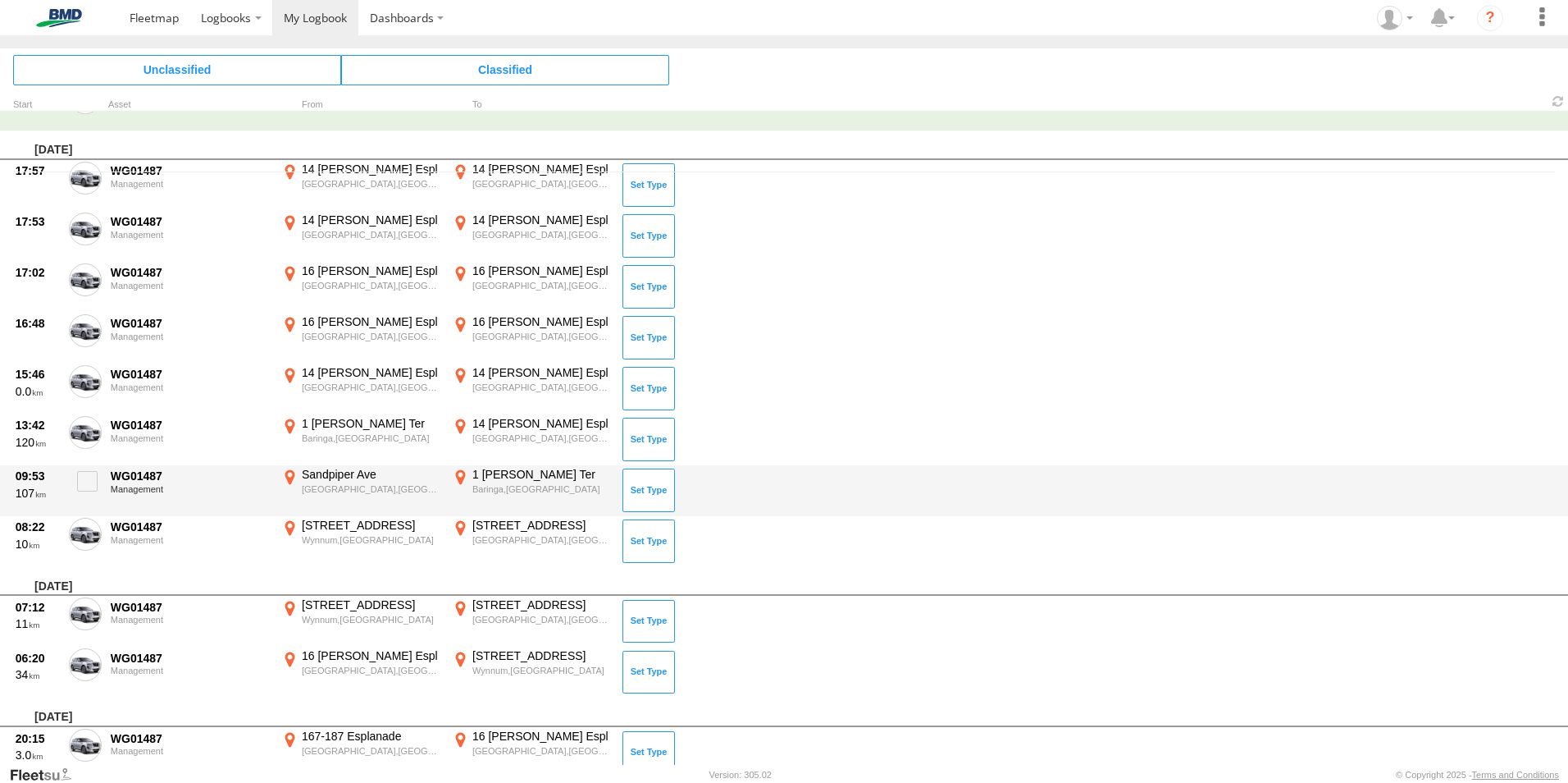
scroll to position [185, 0]
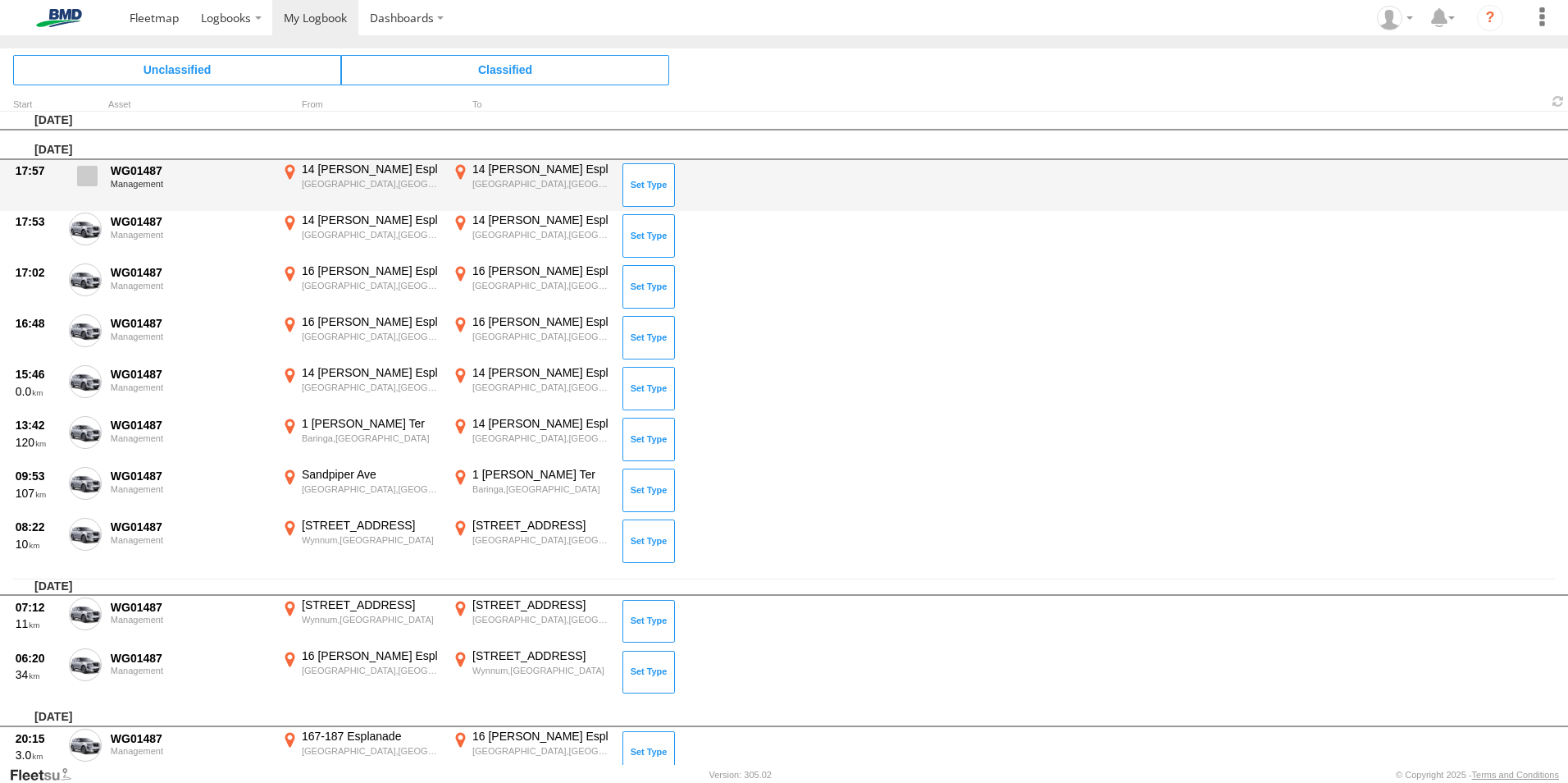
drag, startPoint x: 92, startPoint y: 164, endPoint x: 97, endPoint y: 207, distance: 43.3
click at [92, 167] on label at bounding box center [85, 180] width 33 height 38
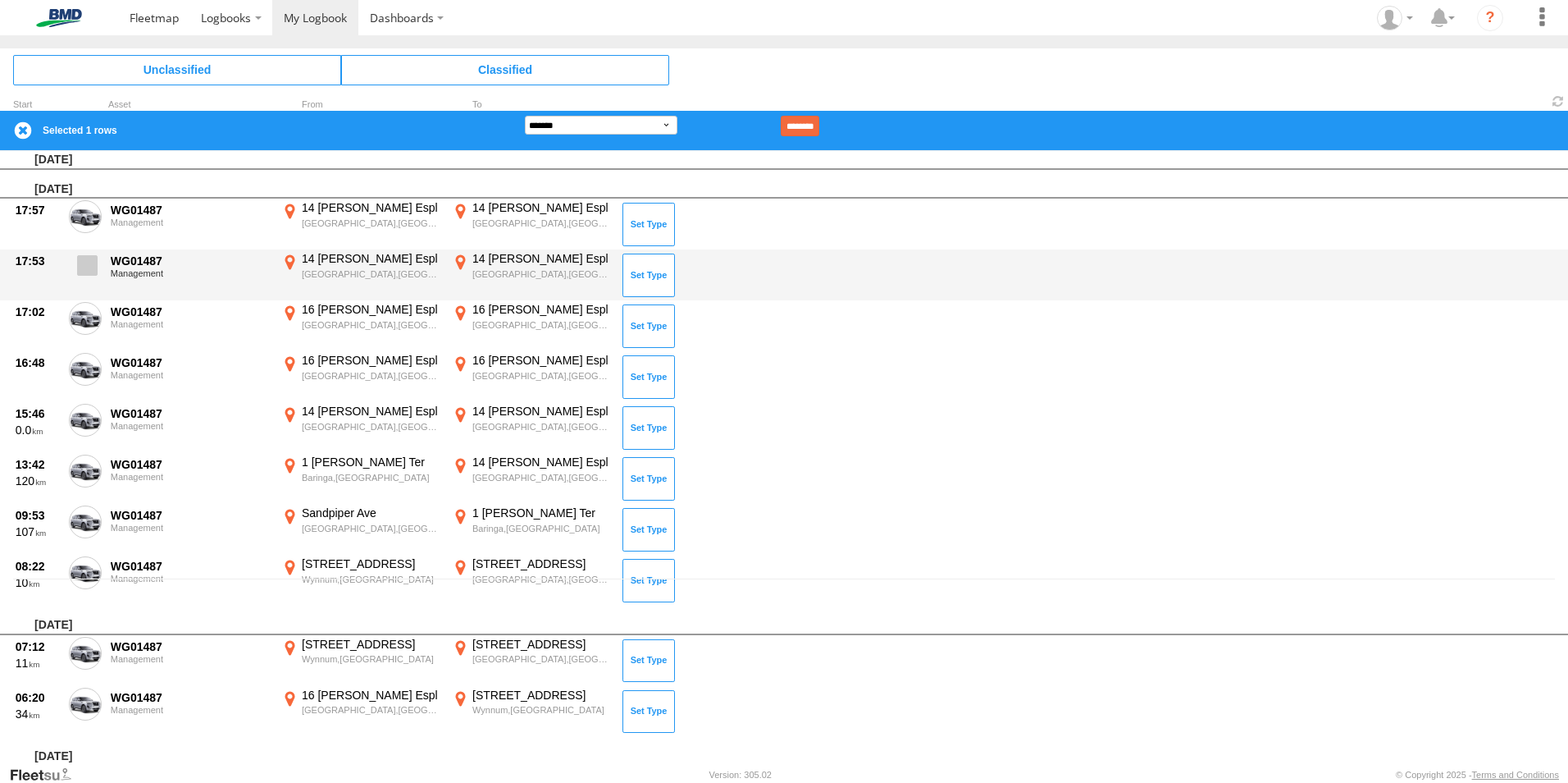
click at [90, 265] on span at bounding box center [87, 265] width 20 height 20
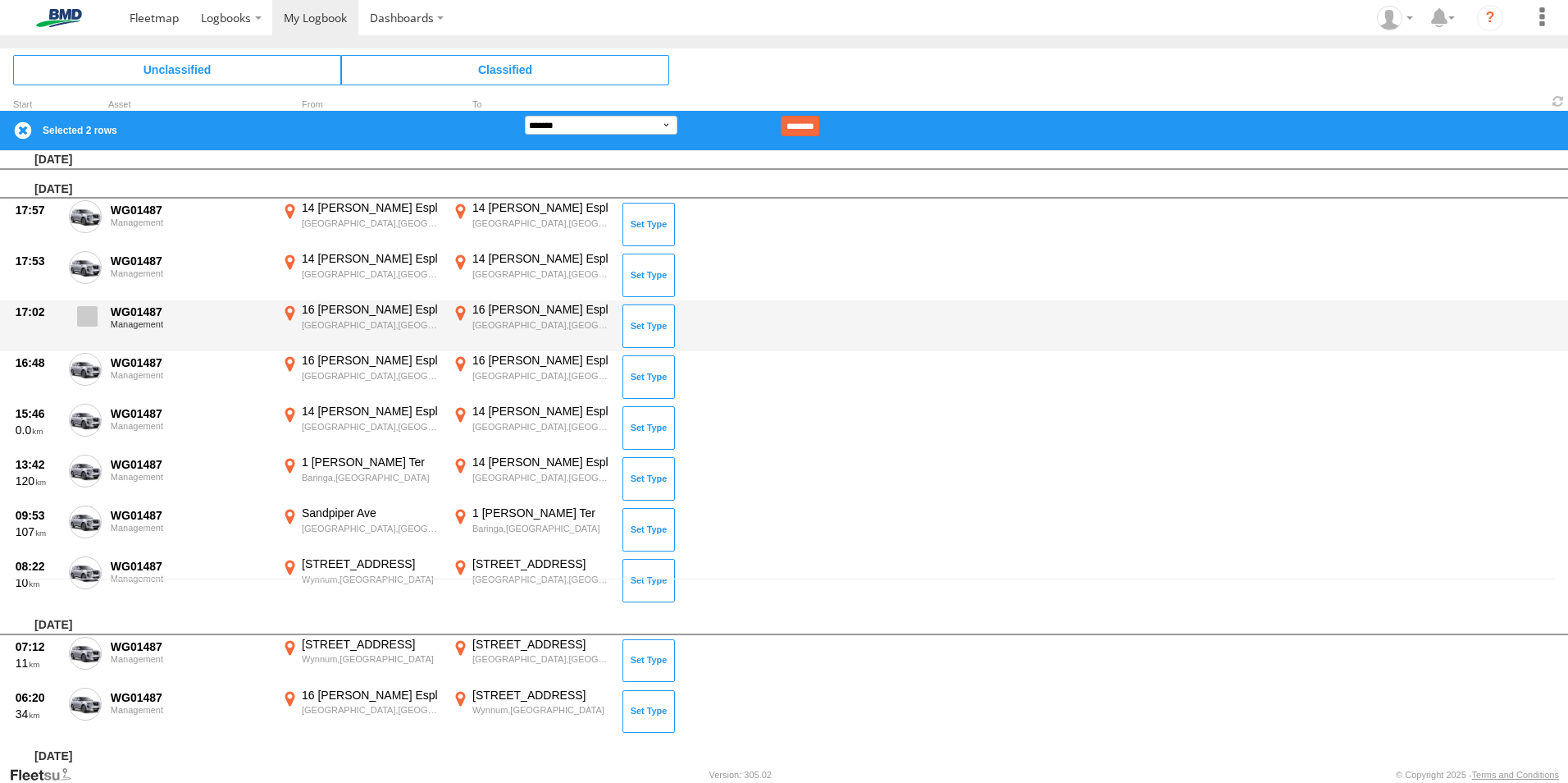
click at [89, 317] on span at bounding box center [87, 316] width 20 height 20
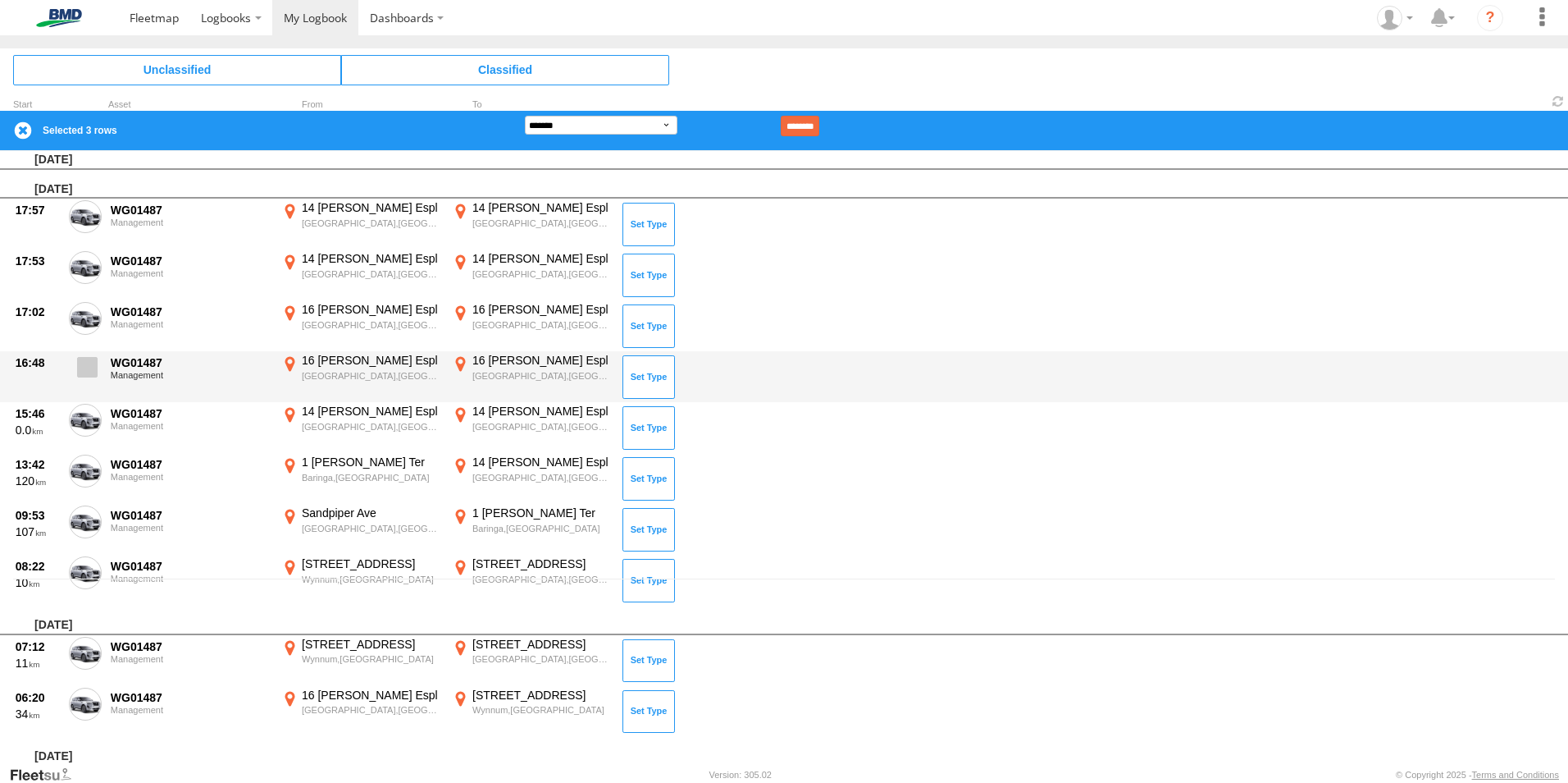
click at [95, 369] on span at bounding box center [87, 367] width 20 height 20
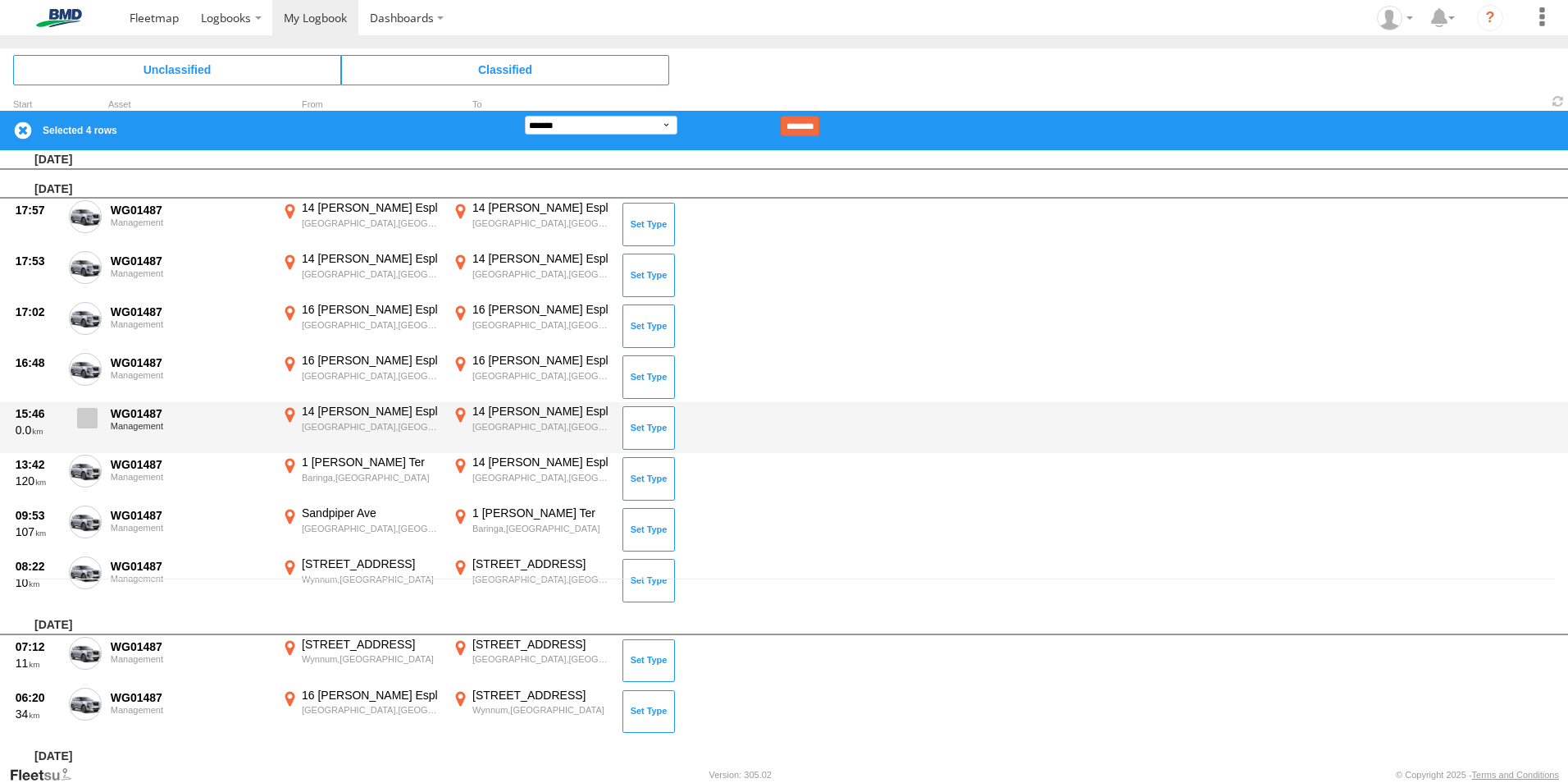
drag, startPoint x: 85, startPoint y: 410, endPoint x: 88, endPoint y: 429, distance: 19.2
click at [85, 412] on span at bounding box center [87, 418] width 20 height 20
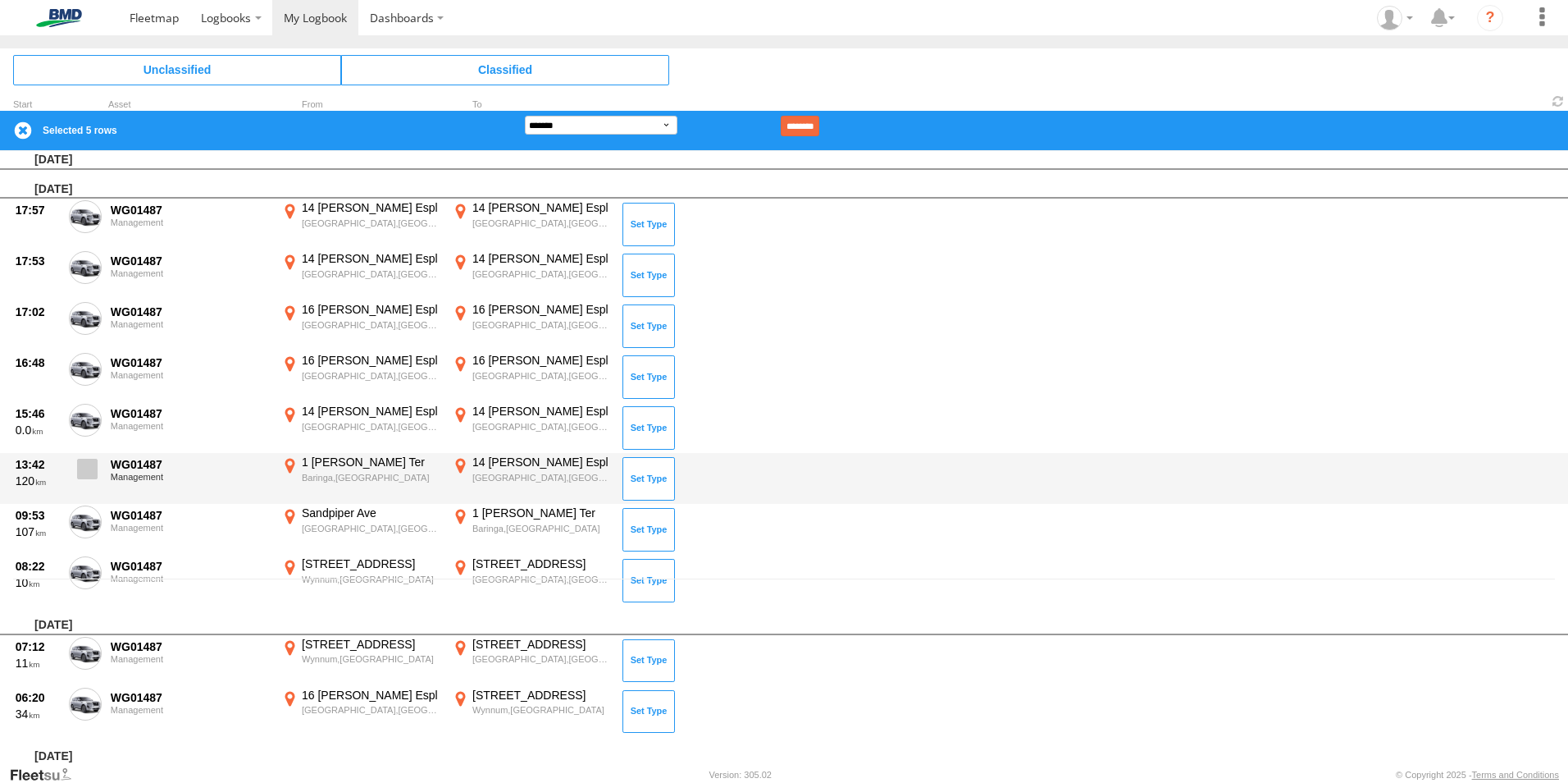
click at [89, 456] on label at bounding box center [85, 473] width 33 height 38
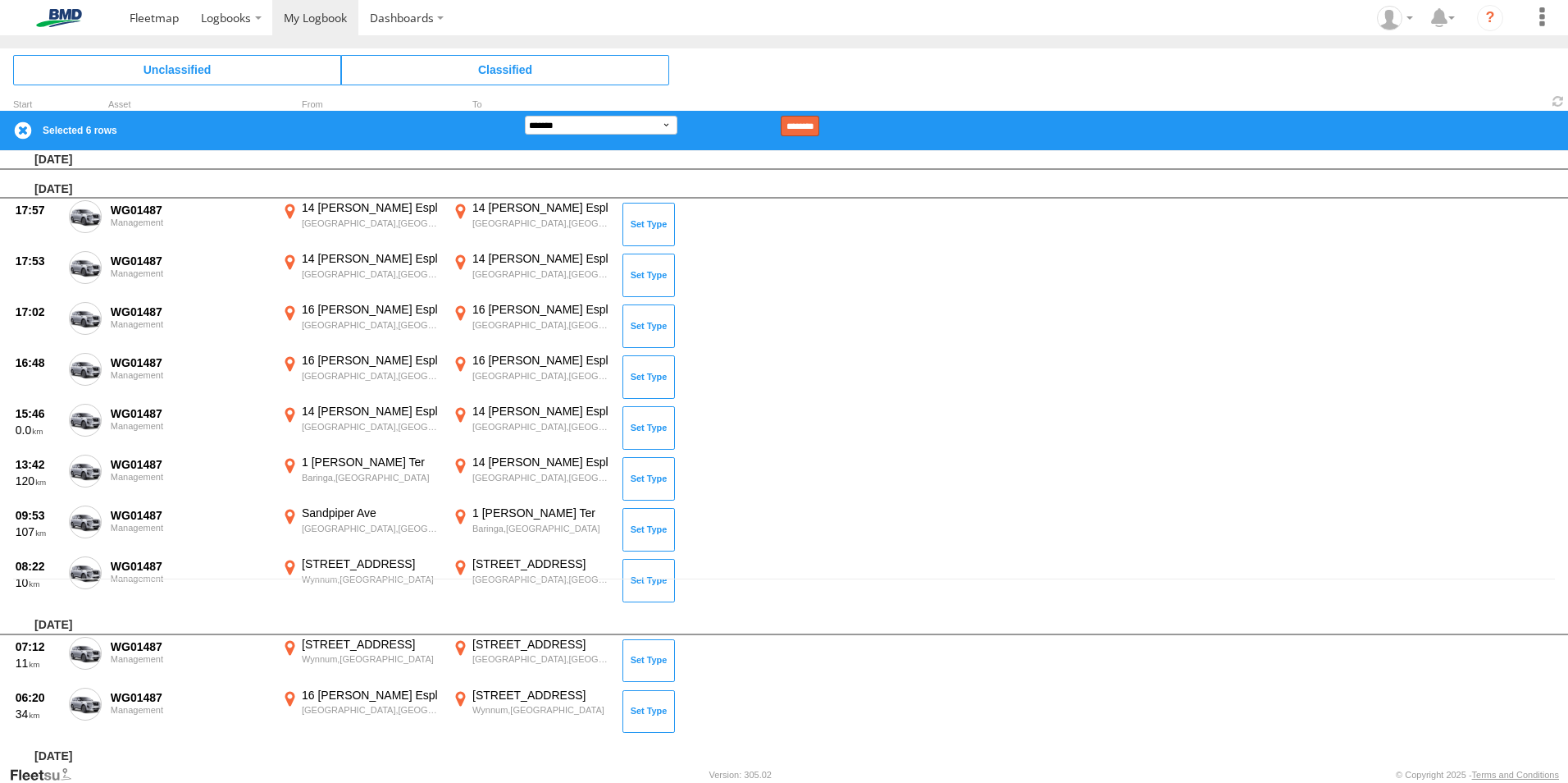
click at [813, 121] on input "********" at bounding box center [800, 126] width 39 height 20
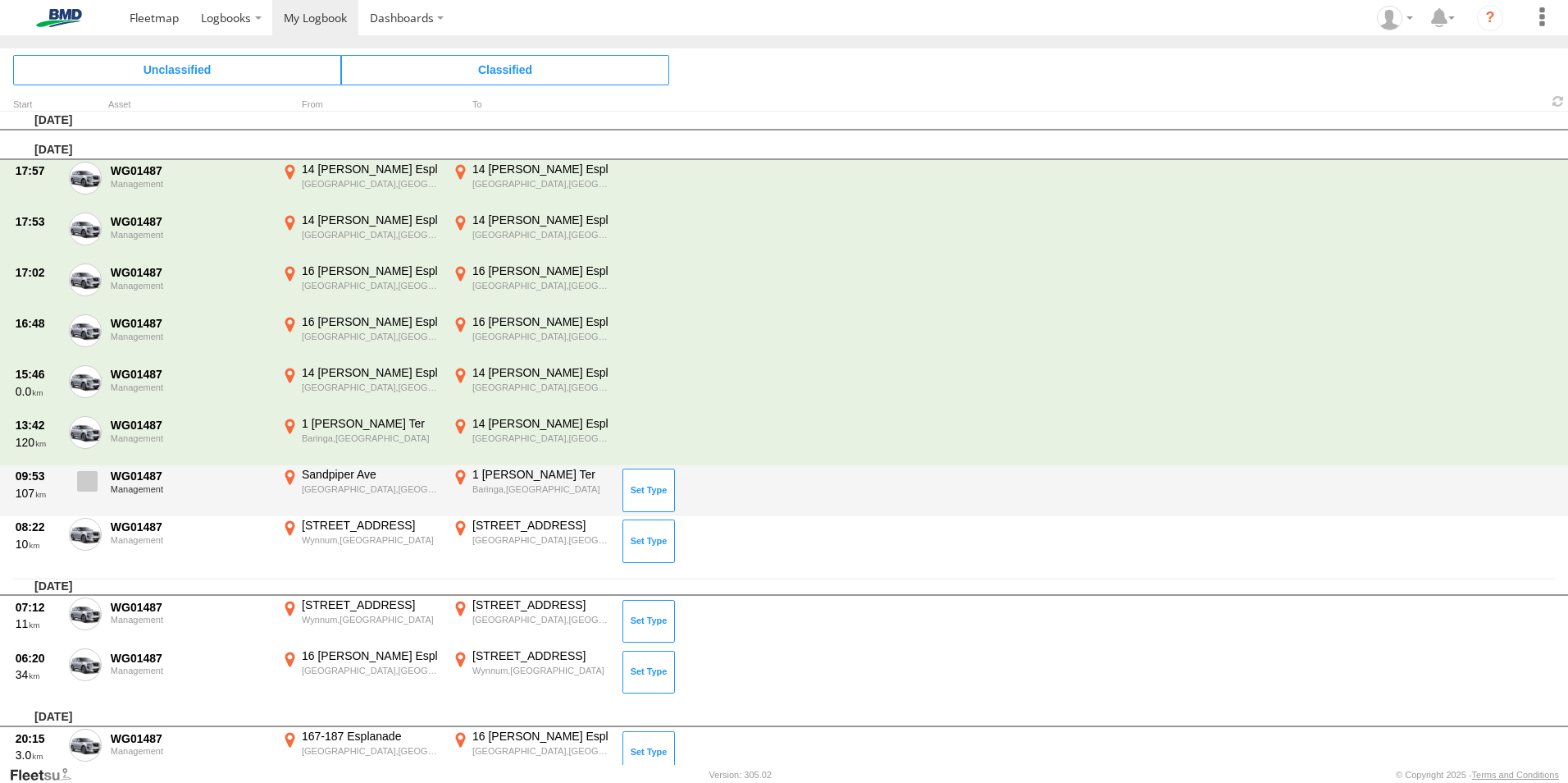
click at [82, 479] on span at bounding box center [87, 481] width 20 height 20
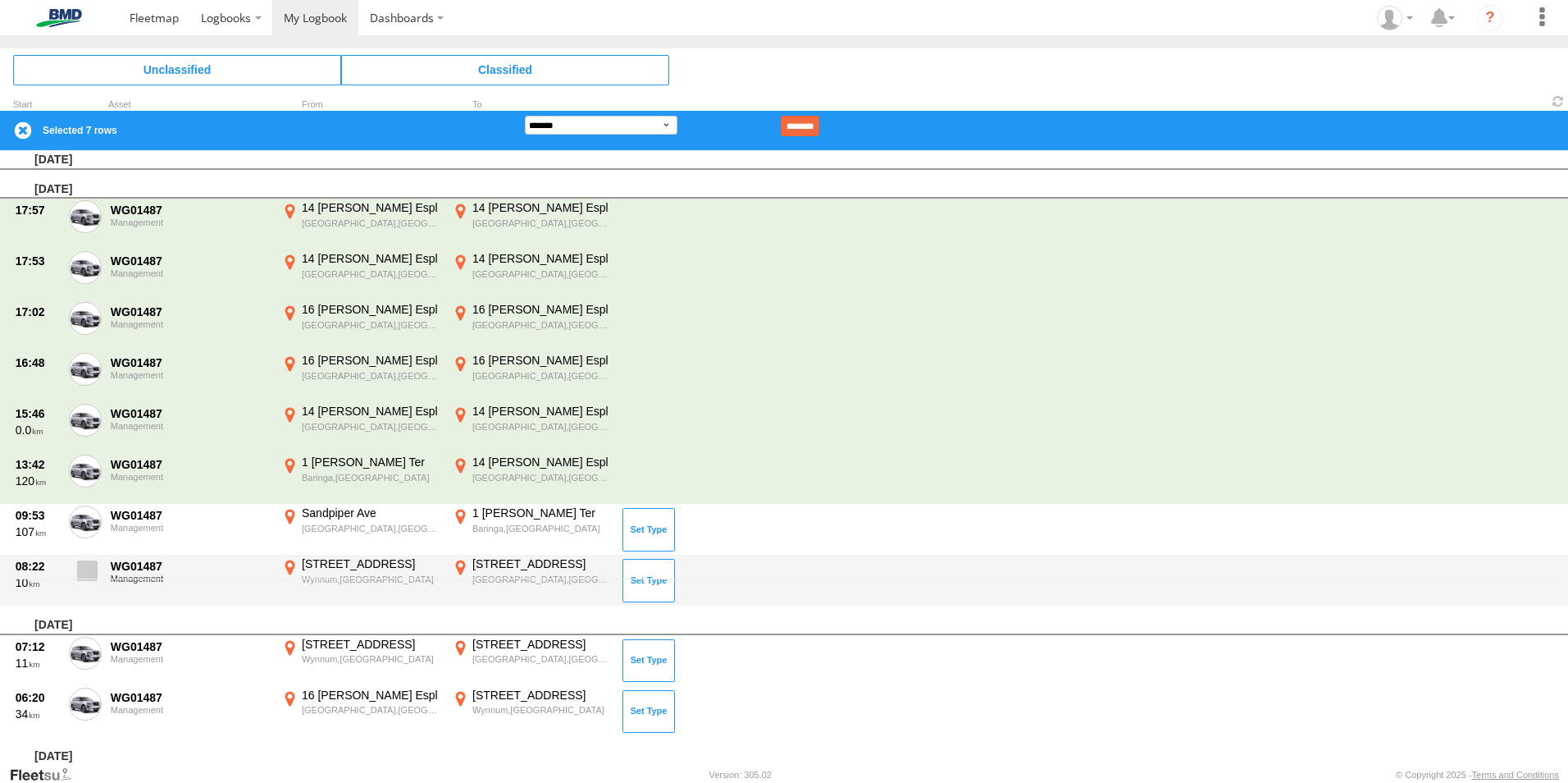
click at [90, 568] on span at bounding box center [87, 570] width 20 height 20
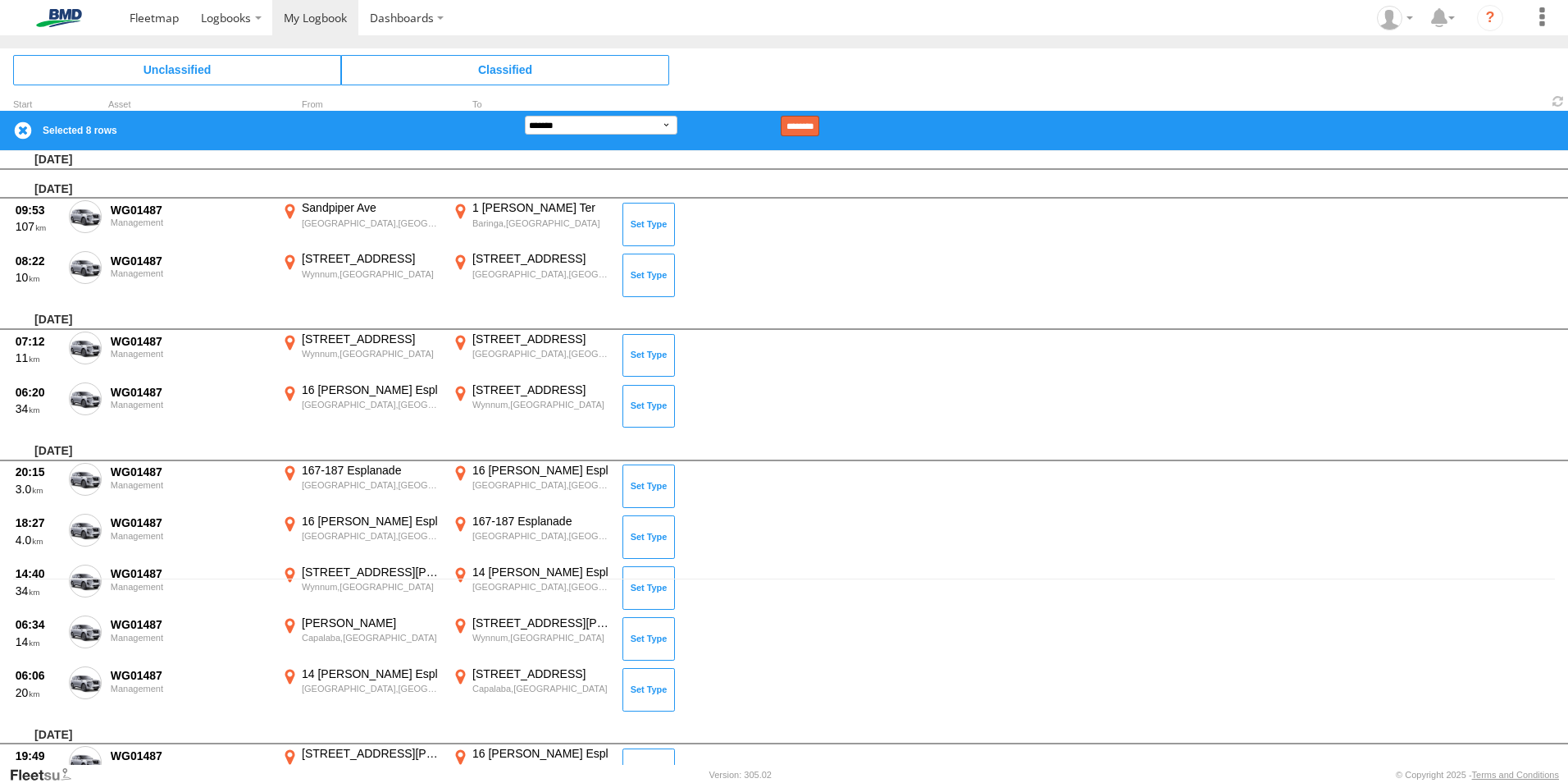
click at [820, 122] on input "********" at bounding box center [800, 126] width 39 height 20
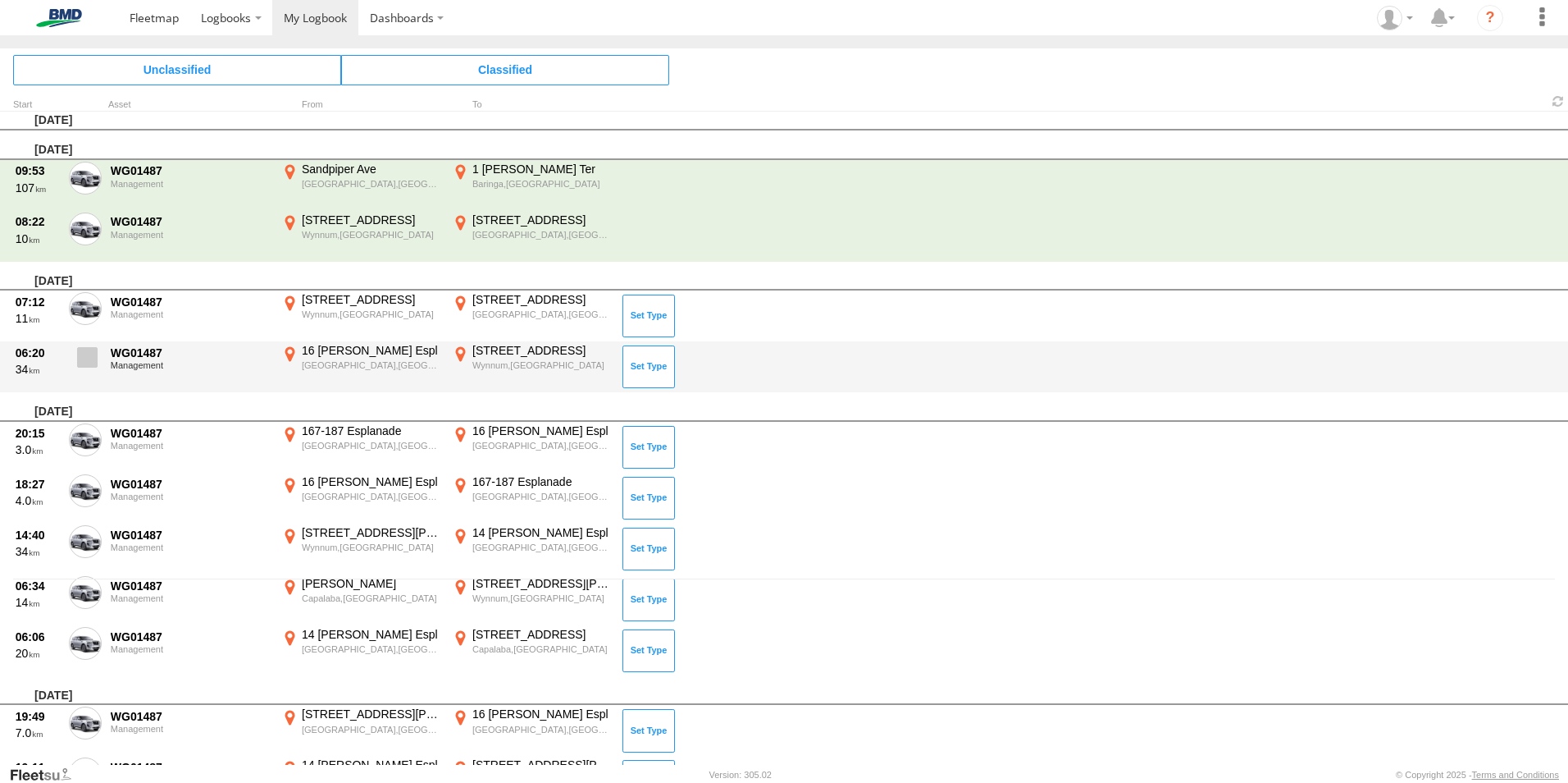
click at [91, 360] on span at bounding box center [87, 357] width 20 height 20
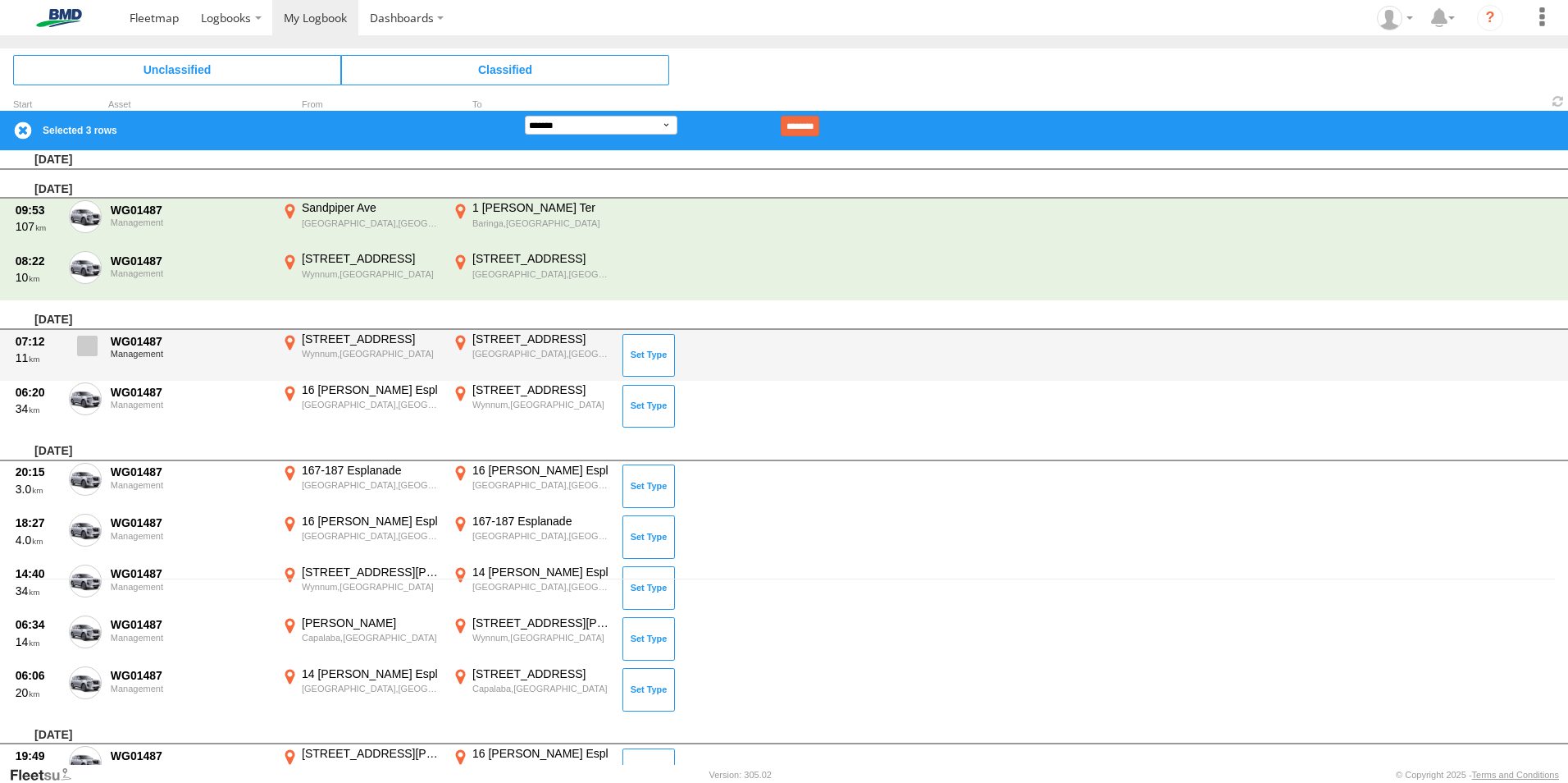
click at [88, 343] on span at bounding box center [87, 346] width 20 height 20
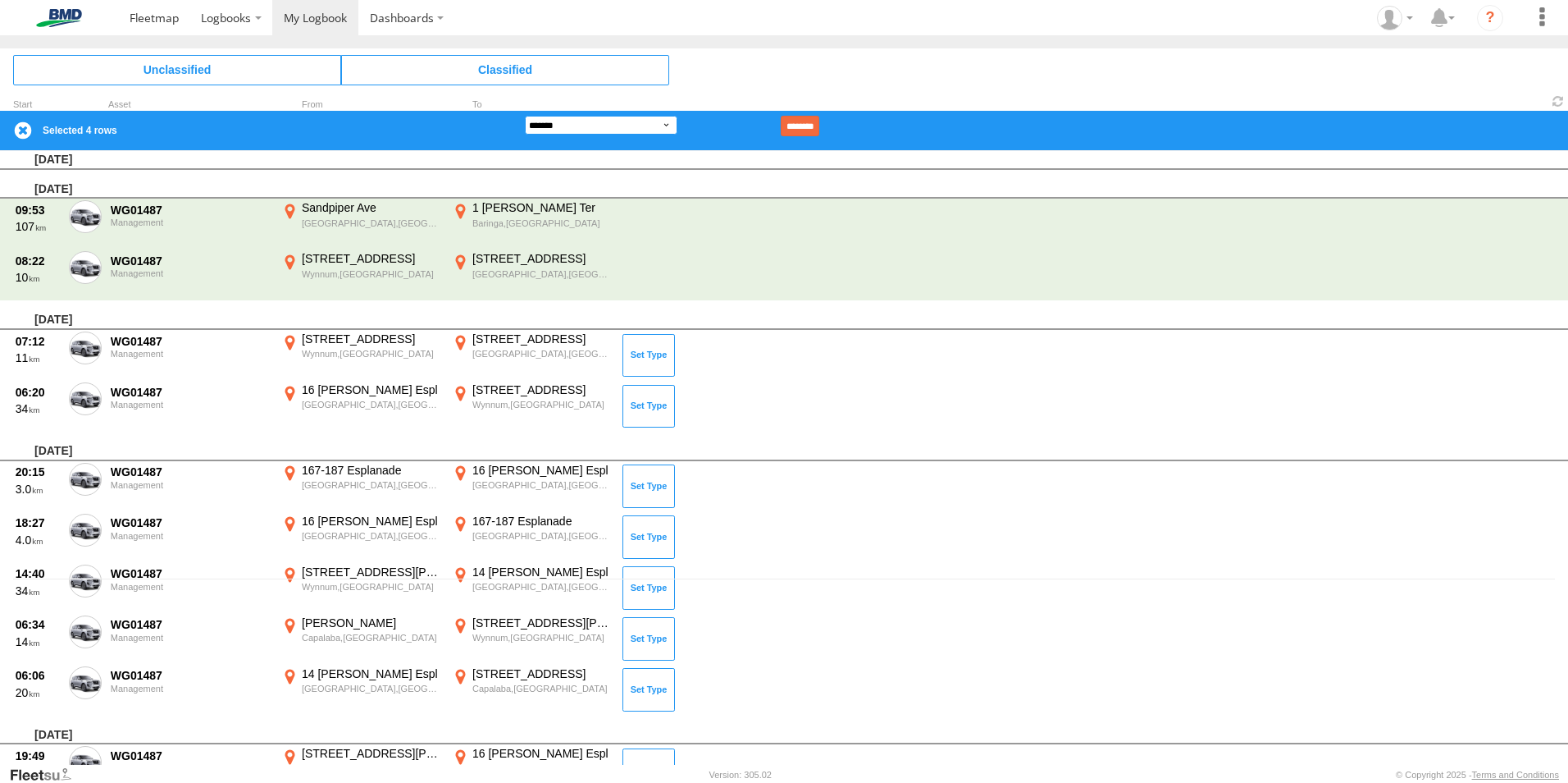
click at [665, 121] on select "**********" at bounding box center [601, 125] width 152 height 19
click at [525, 116] on select "**********" at bounding box center [601, 125] width 152 height 19
click at [820, 121] on input "********" at bounding box center [800, 126] width 39 height 20
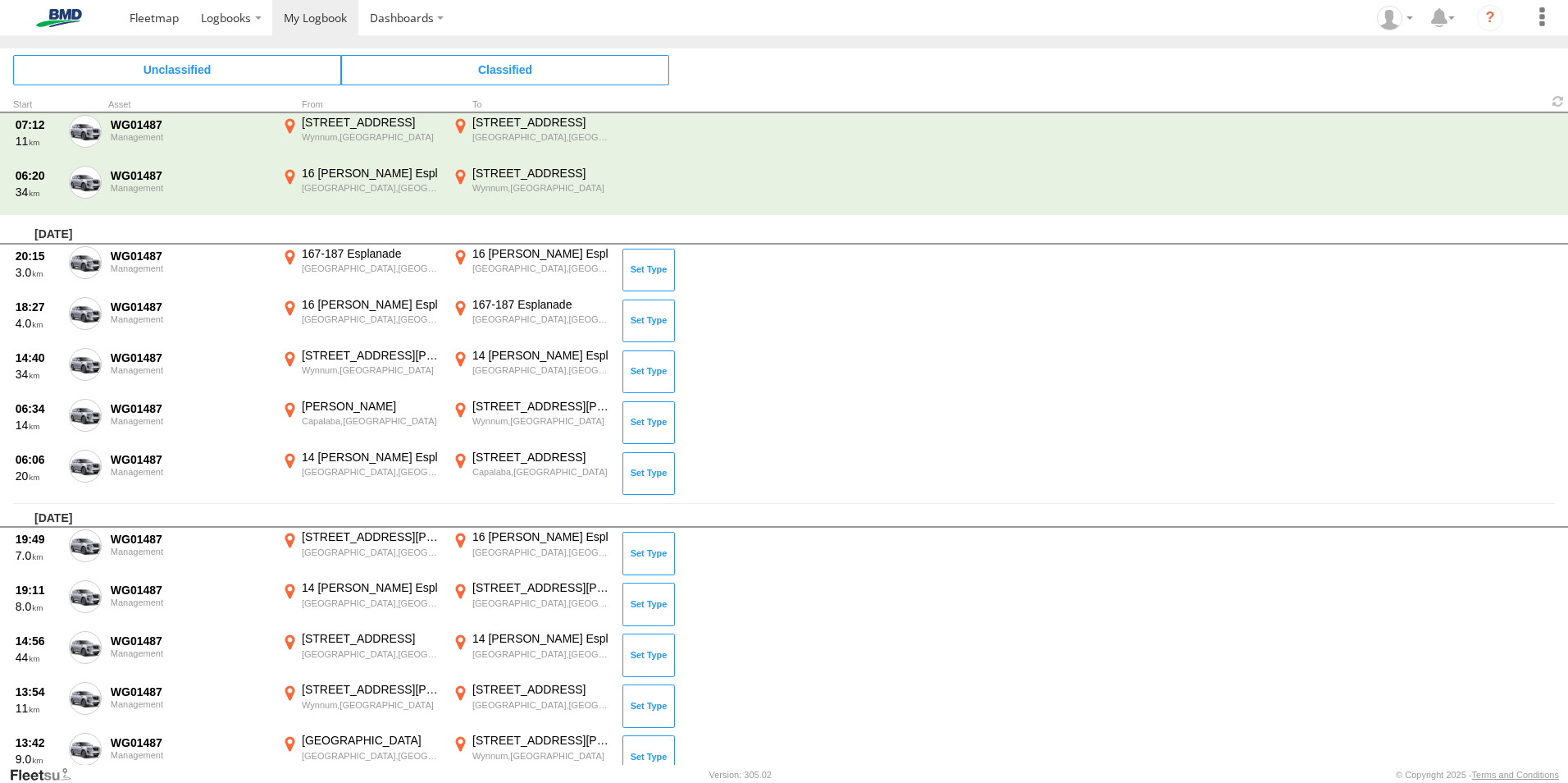
scroll to position [248, 0]
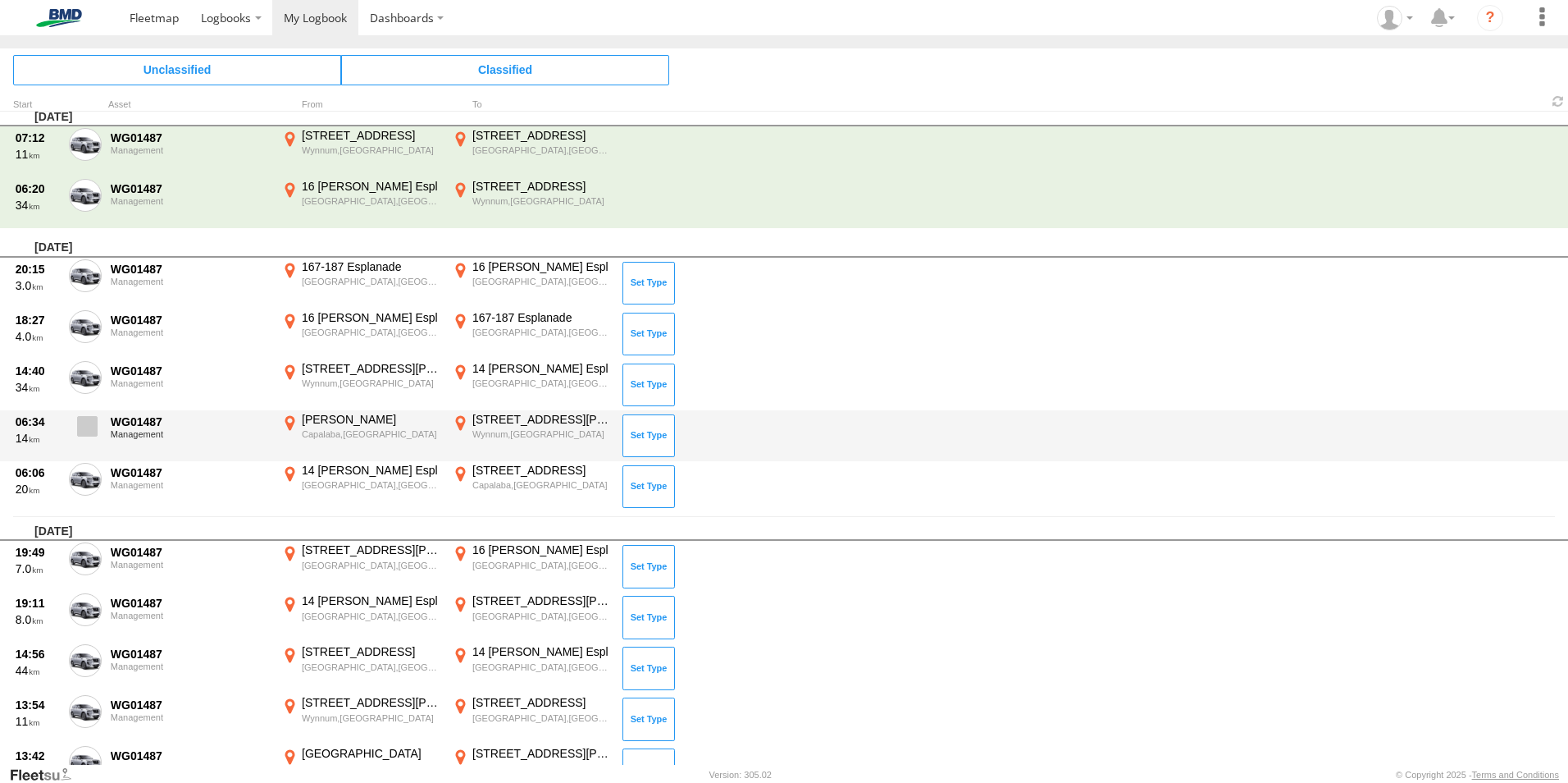
click at [0, 0] on span at bounding box center [0, 0] width 0 height 0
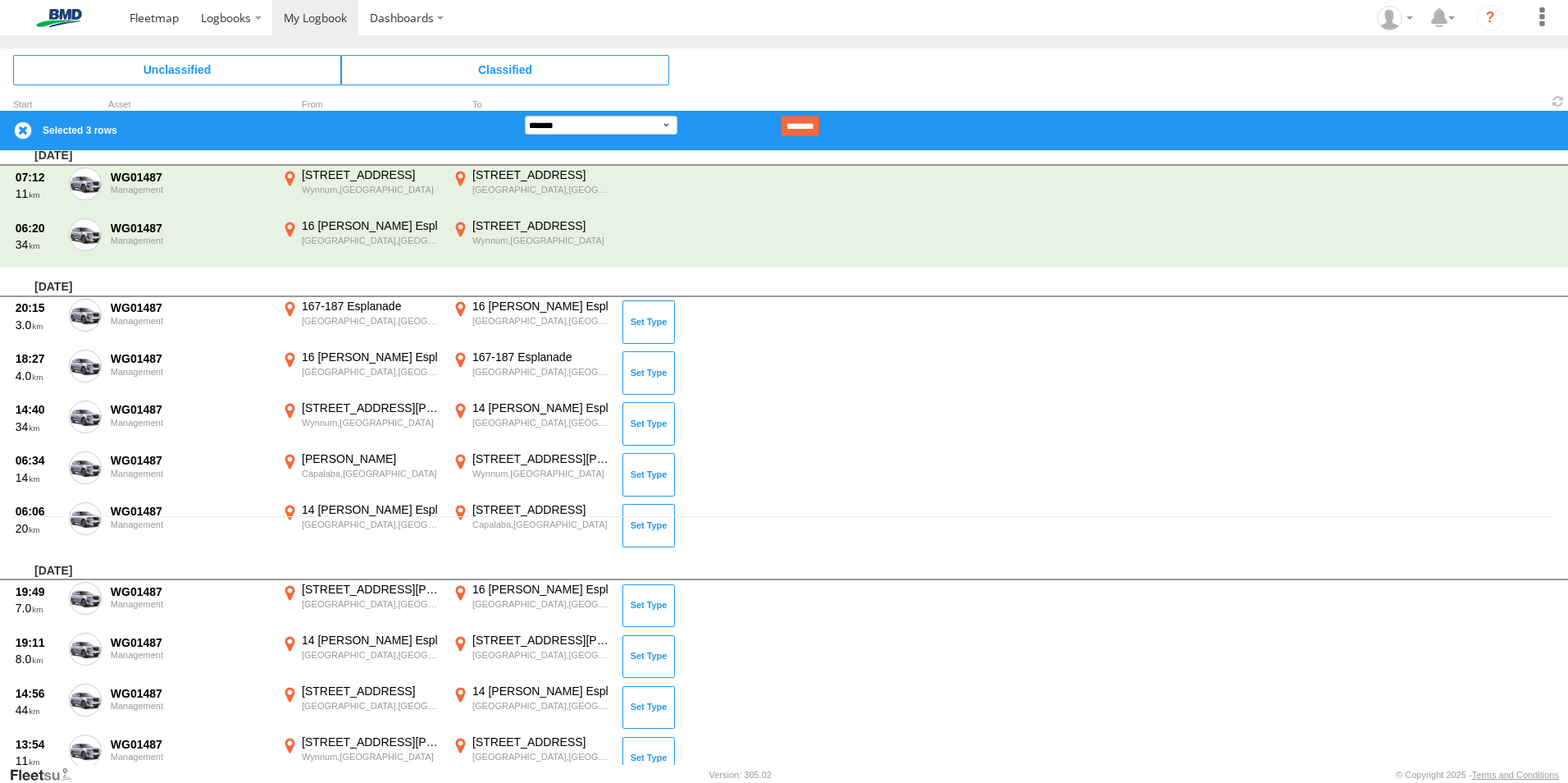
click at [91, 551] on div "Tuesday, 12th August 2025" at bounding box center [784, 565] width 1568 height 29
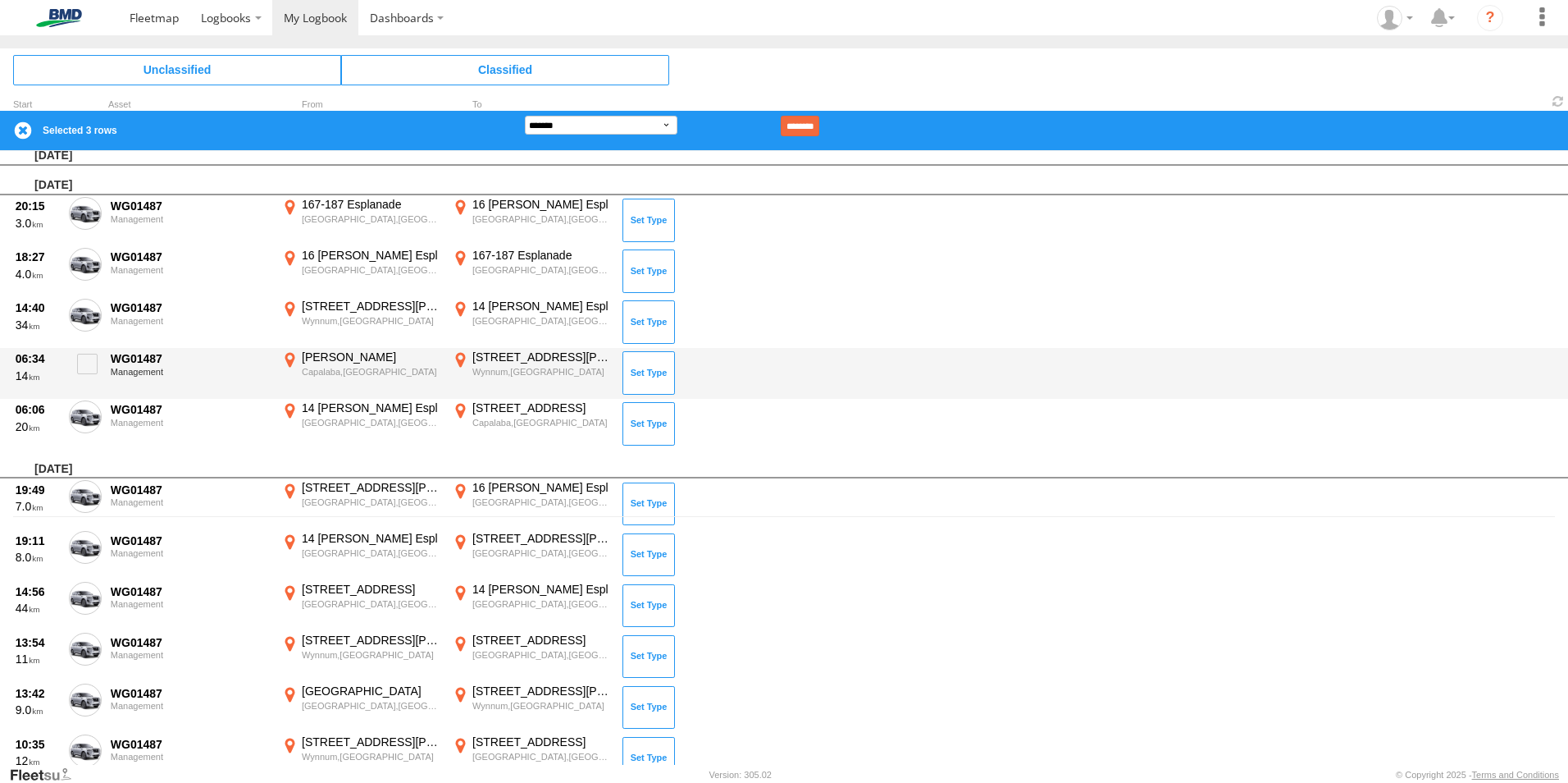
scroll to position [166, 0]
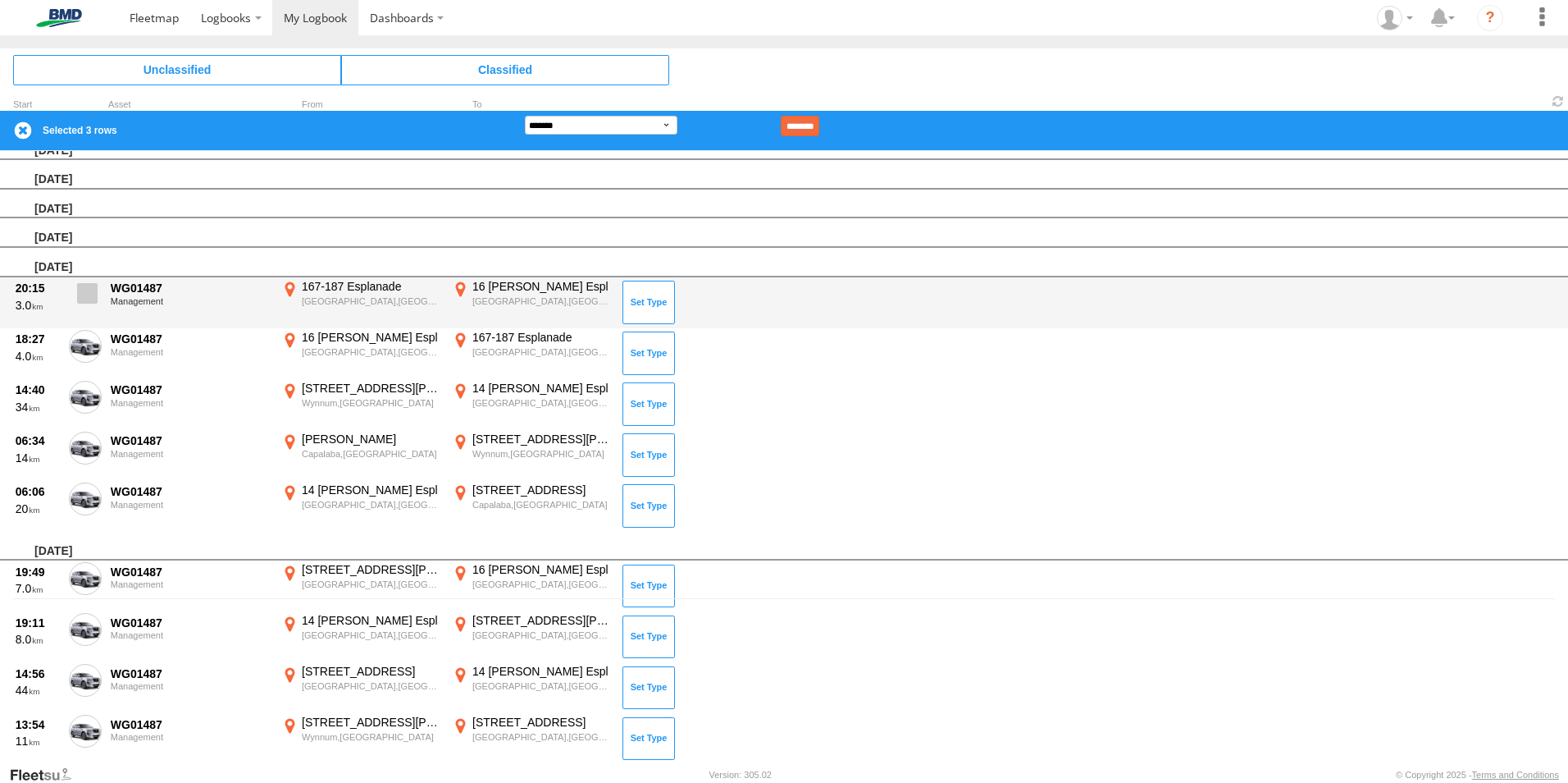
click at [92, 297] on span at bounding box center [87, 293] width 20 height 20
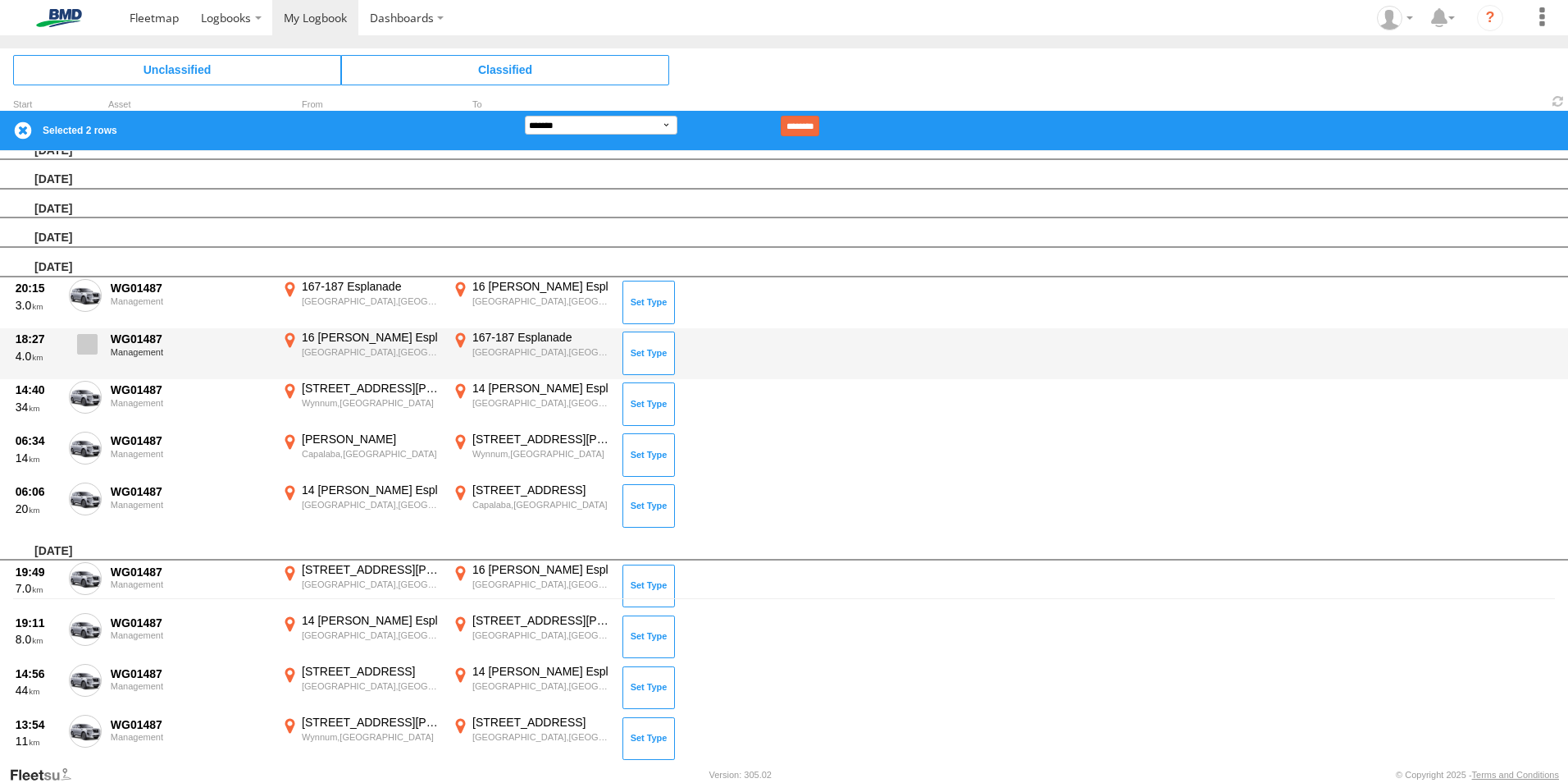
click at [90, 343] on span at bounding box center [87, 344] width 20 height 20
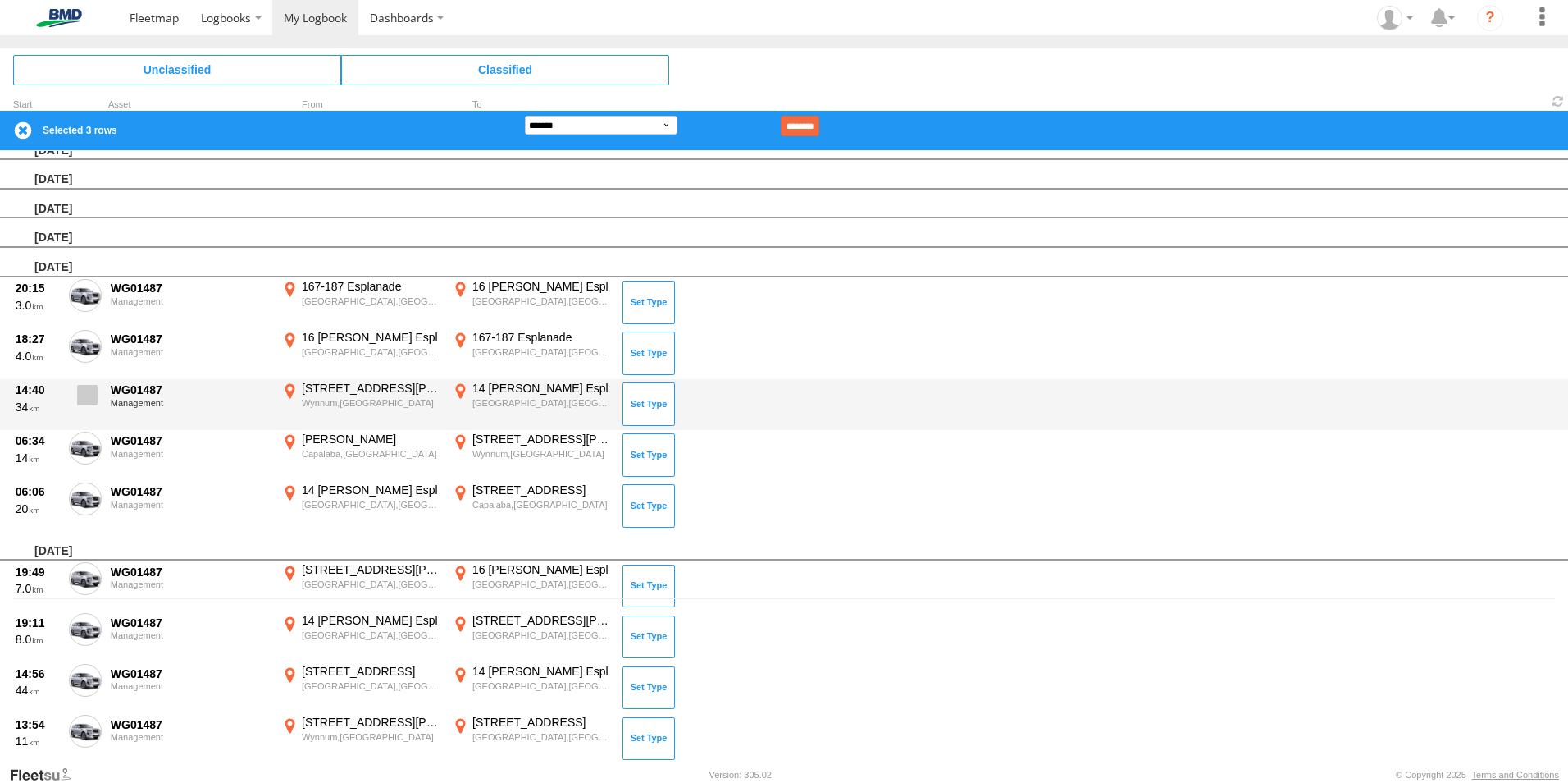
click at [89, 397] on span at bounding box center [87, 394] width 20 height 20
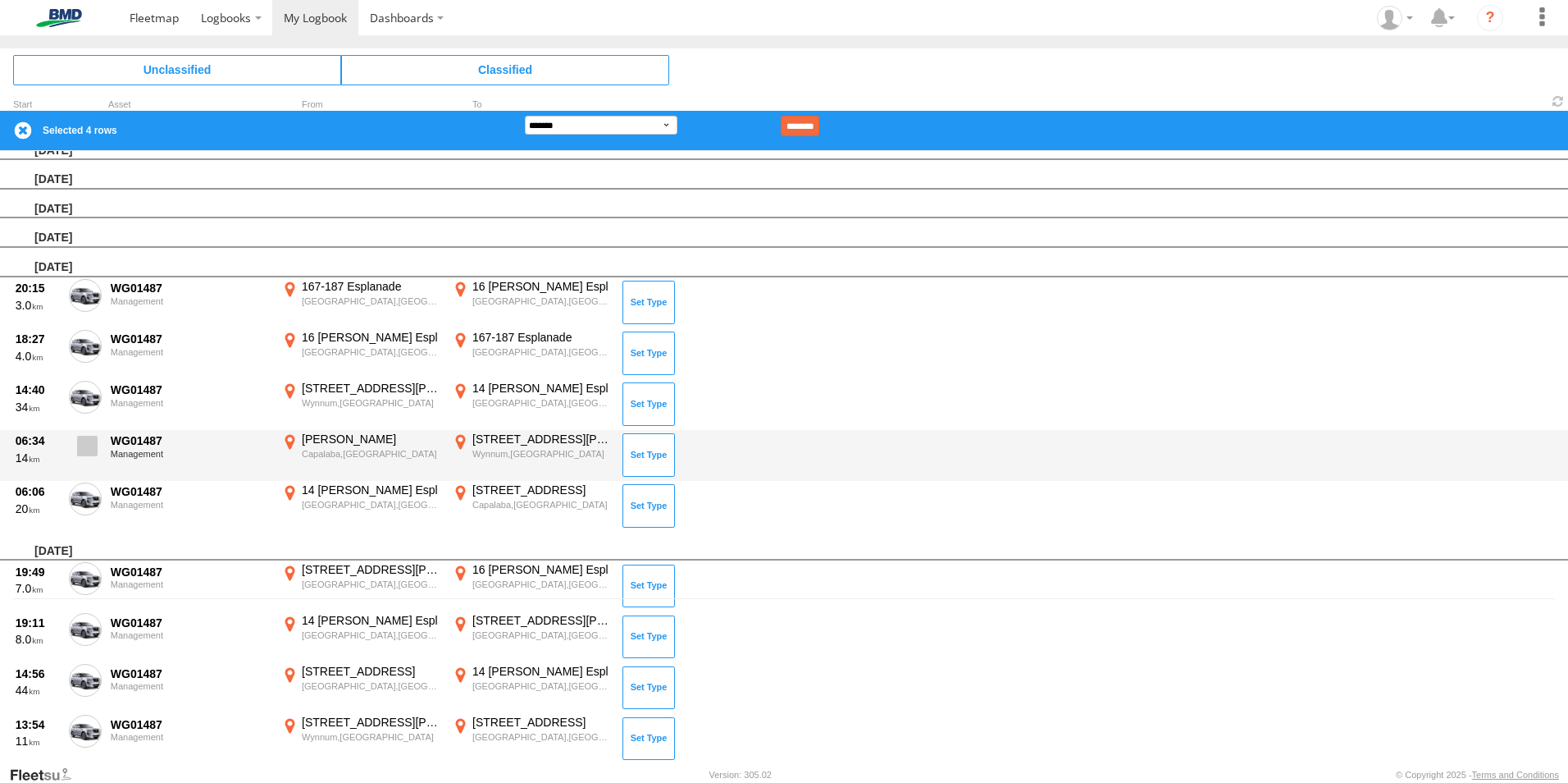
click at [85, 453] on span at bounding box center [87, 446] width 20 height 20
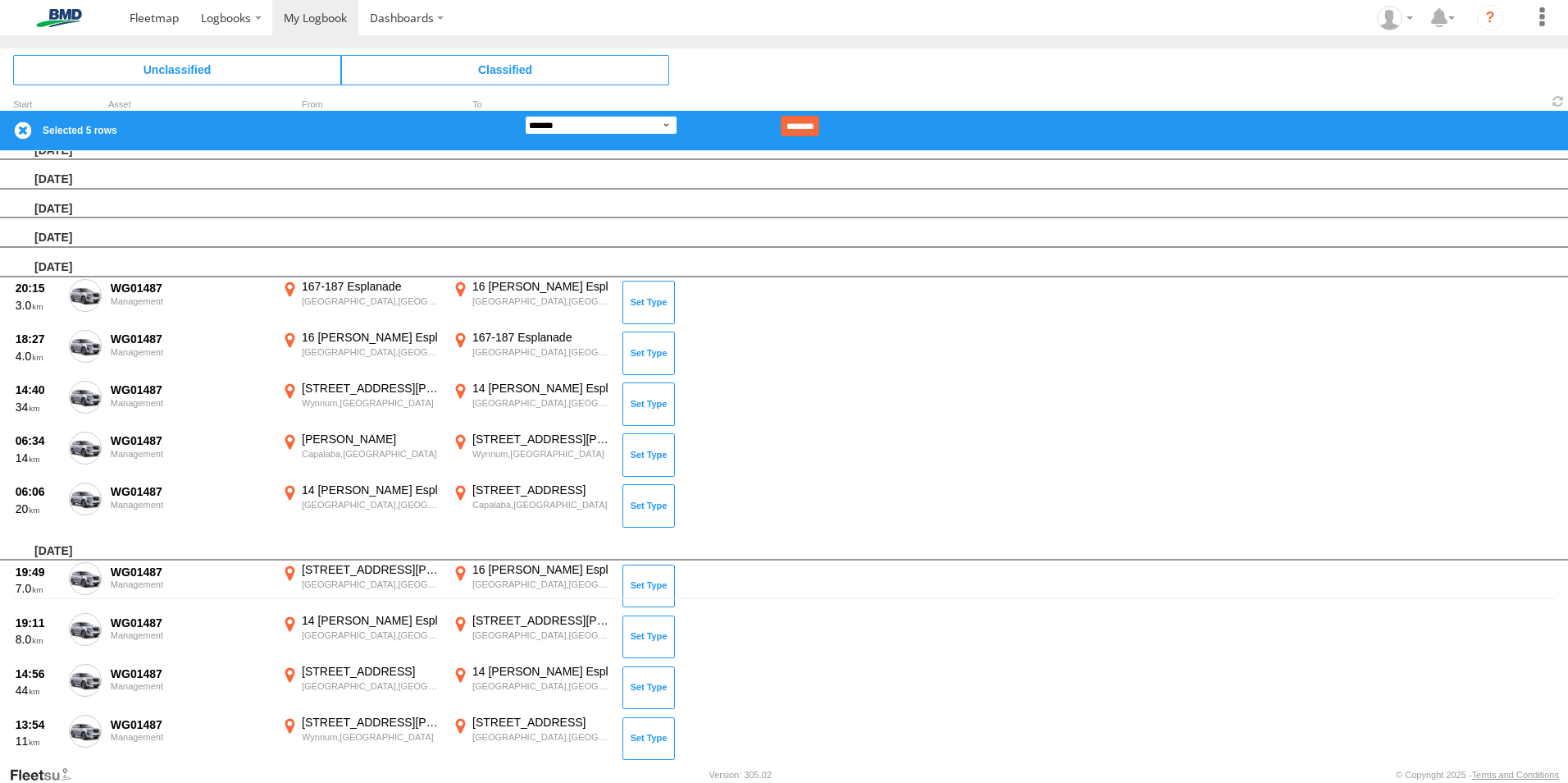
click at [670, 129] on select "**********" at bounding box center [601, 125] width 152 height 19
click at [525, 116] on select "**********" at bounding box center [601, 125] width 152 height 19
click at [820, 120] on input "********" at bounding box center [800, 126] width 39 height 20
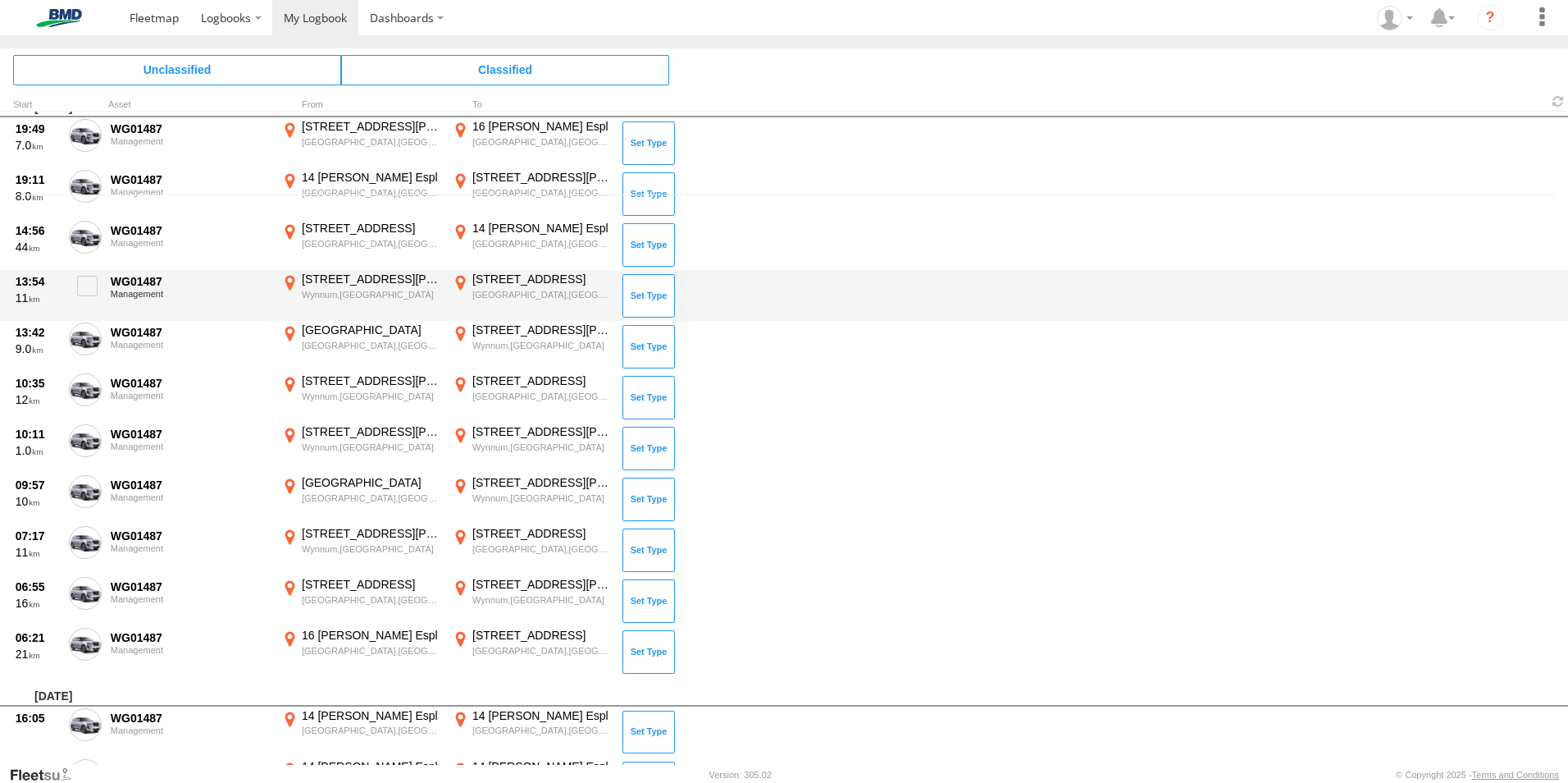
scroll to position [576, 0]
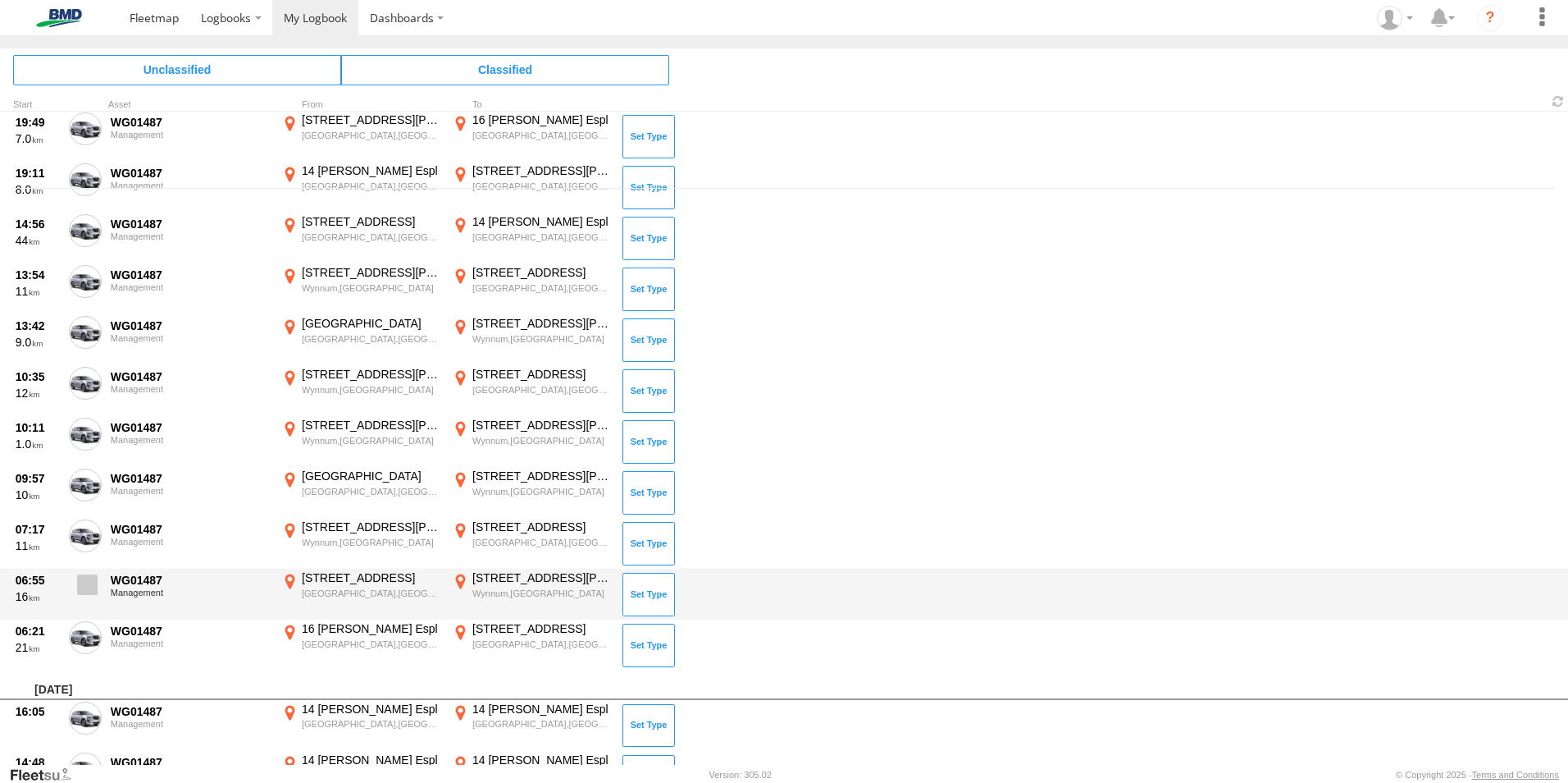
drag, startPoint x: 90, startPoint y: 640, endPoint x: 87, endPoint y: 626, distance: 14.3
click at [0, 0] on span at bounding box center [0, 0] width 0 height 0
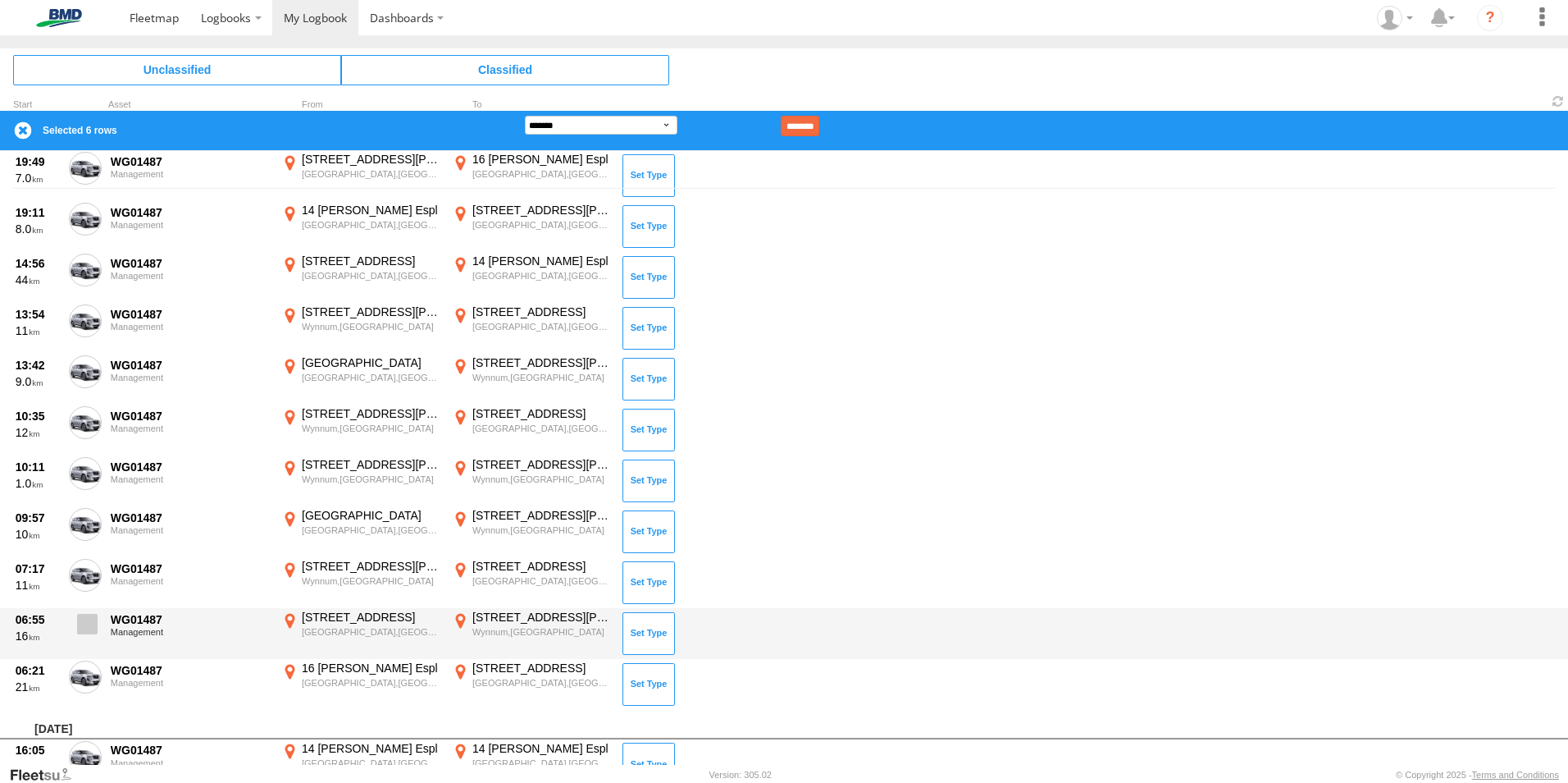
drag, startPoint x: 86, startPoint y: 615, endPoint x: 82, endPoint y: 590, distance: 25.3
click at [86, 614] on span at bounding box center [87, 624] width 20 height 20
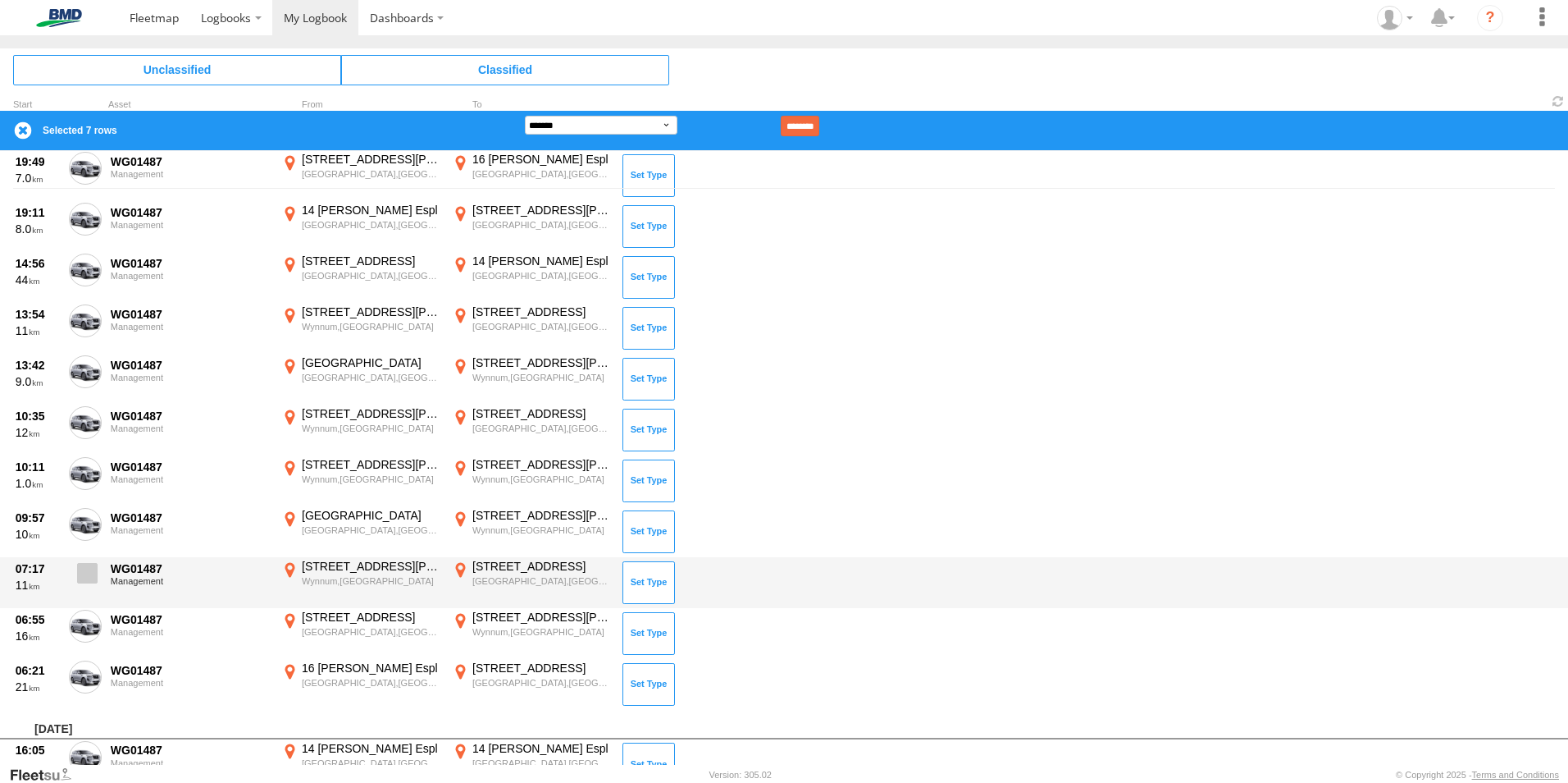
click at [85, 582] on span at bounding box center [87, 573] width 20 height 20
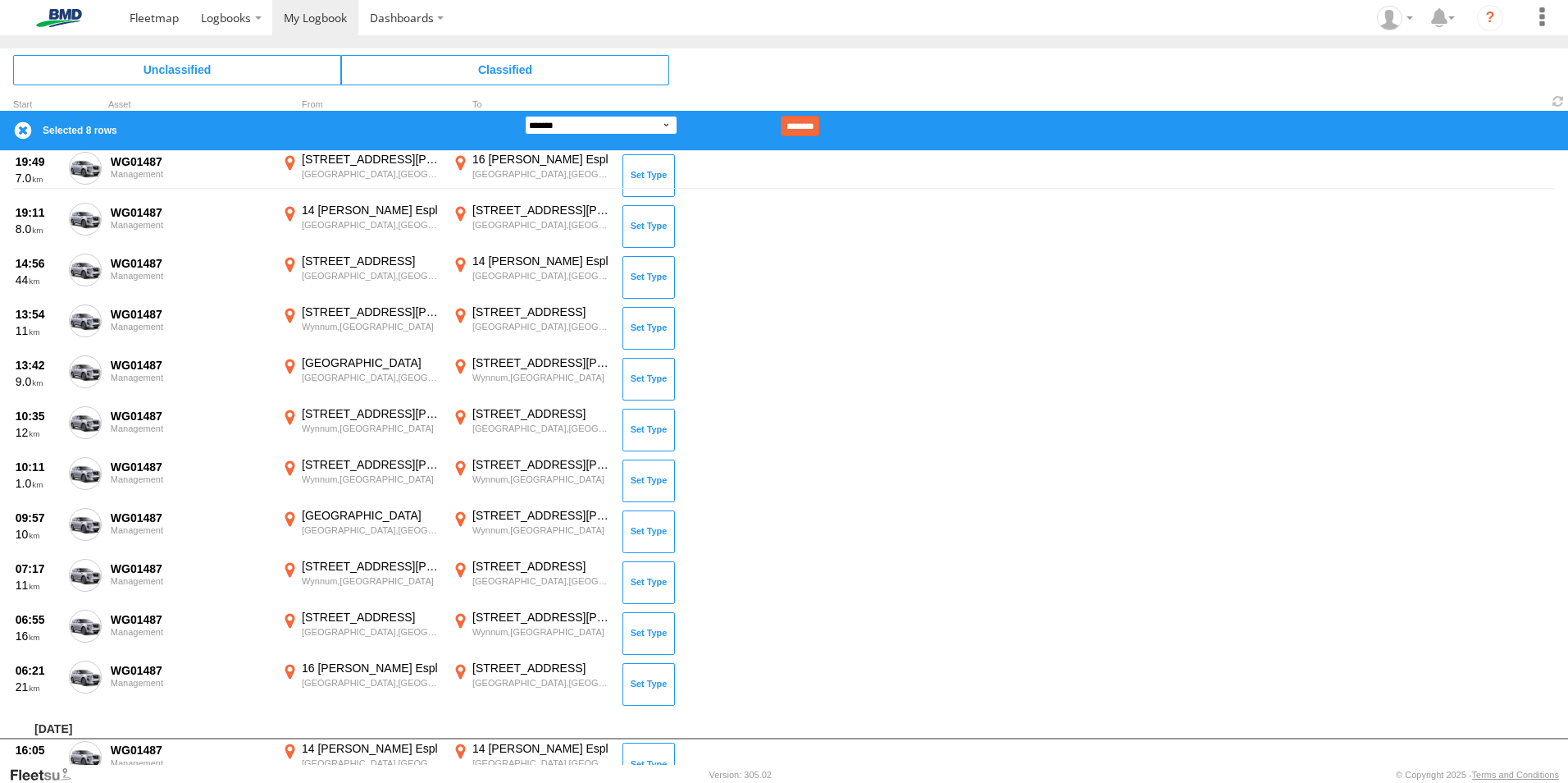
click at [663, 127] on select "**********" at bounding box center [601, 125] width 152 height 19
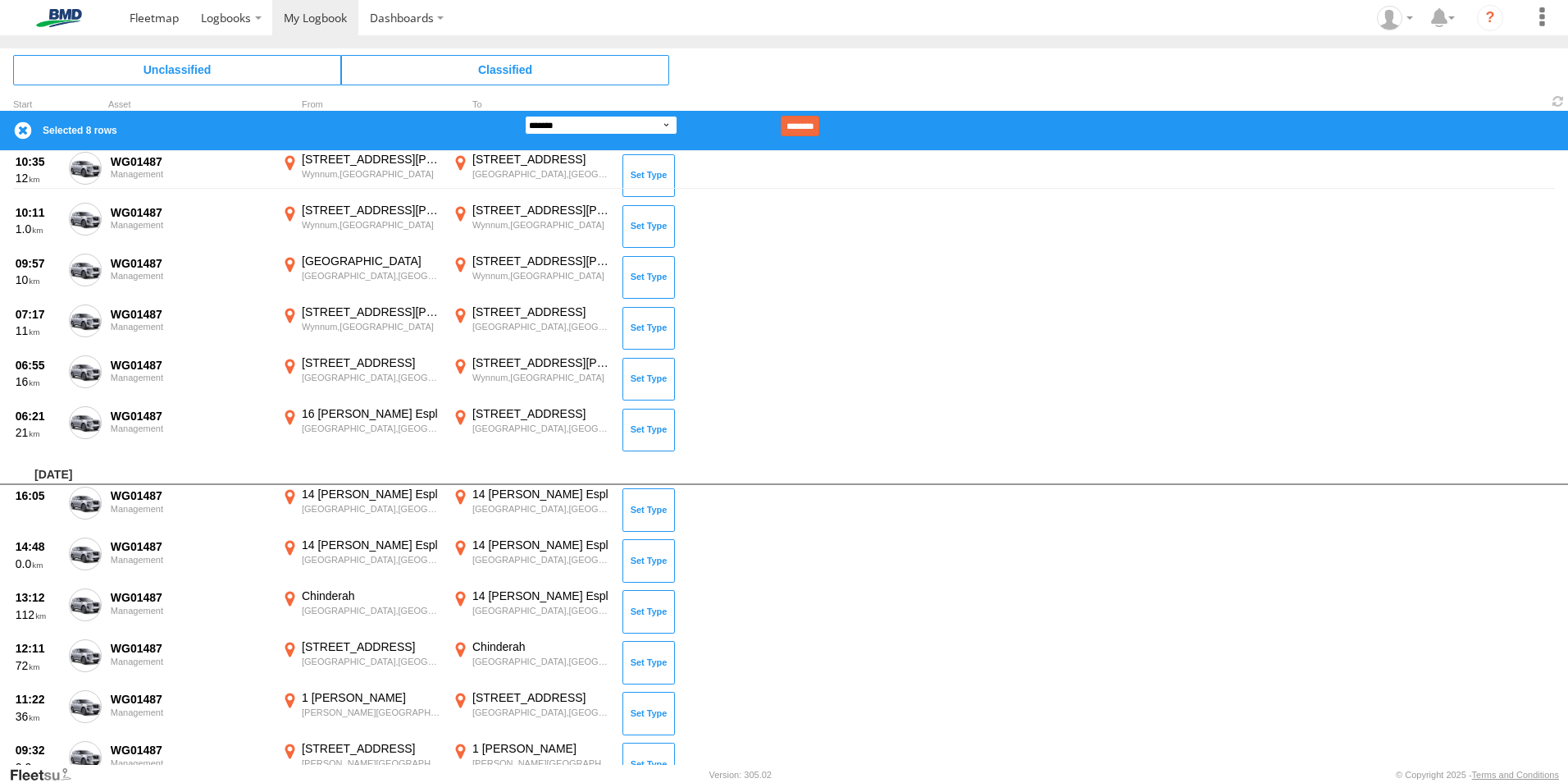
scroll to position [322, 0]
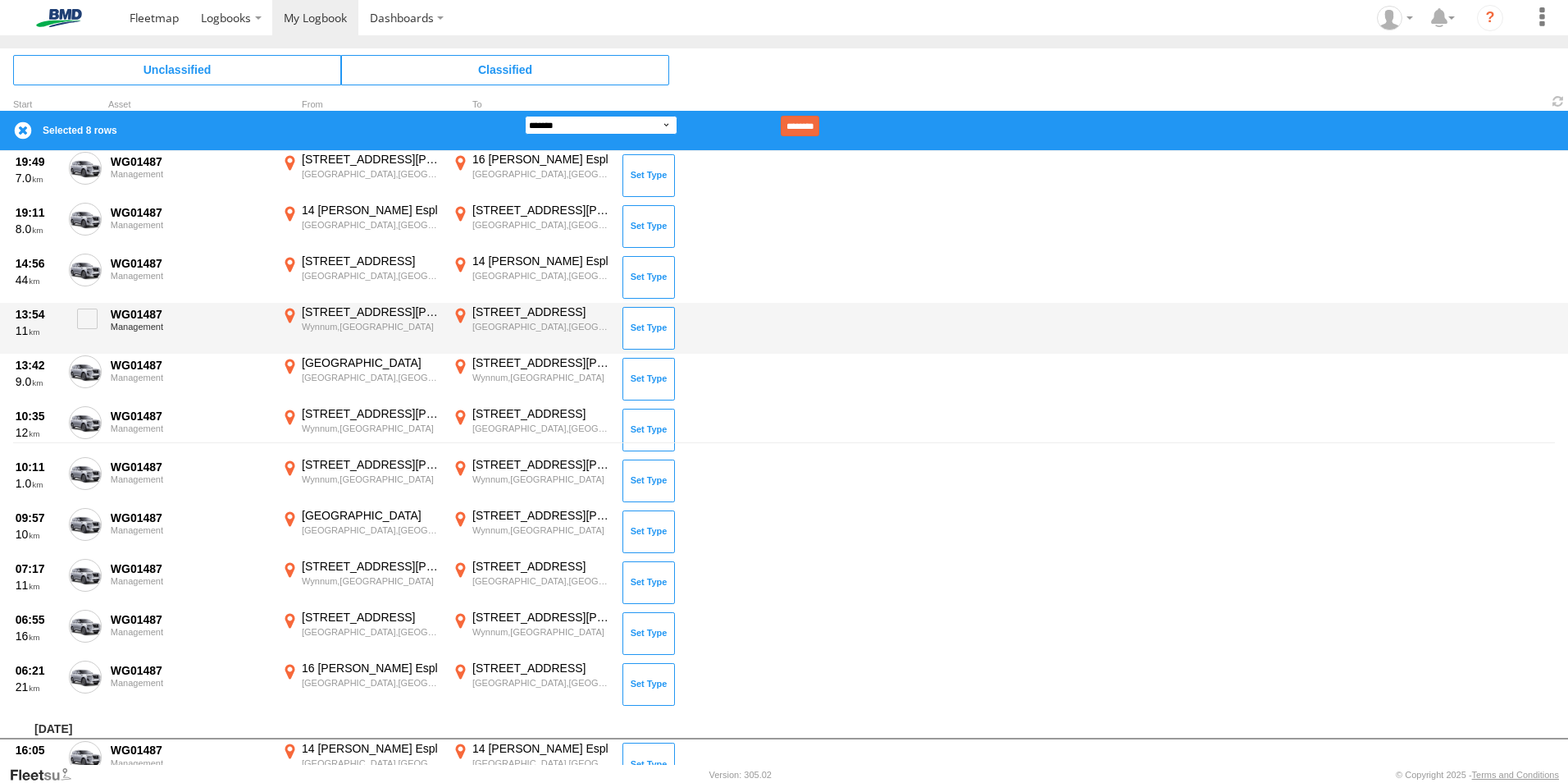
click at [525, 116] on select "**********" at bounding box center [601, 125] width 152 height 19
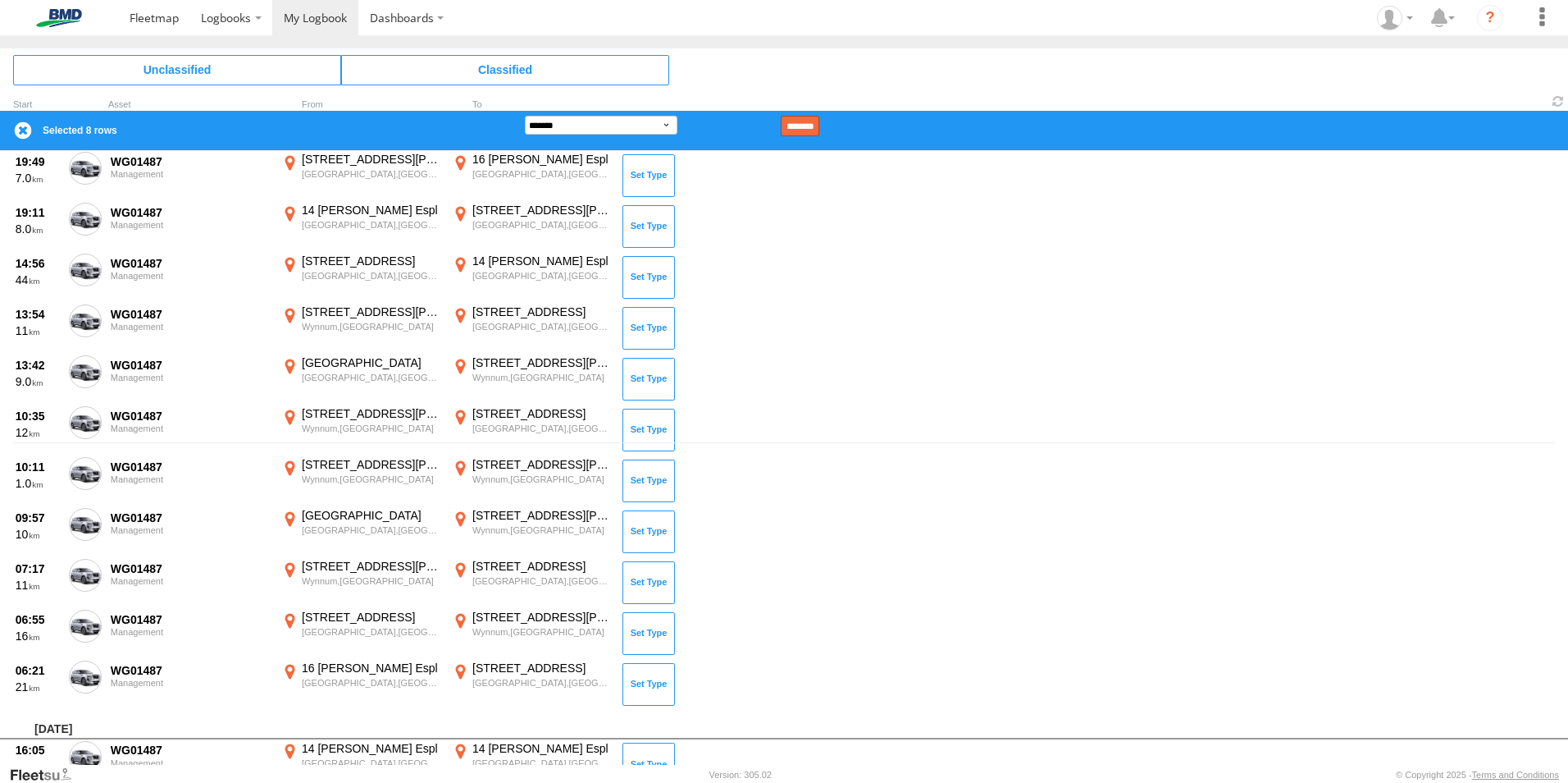
click at [820, 120] on input "********" at bounding box center [800, 126] width 39 height 20
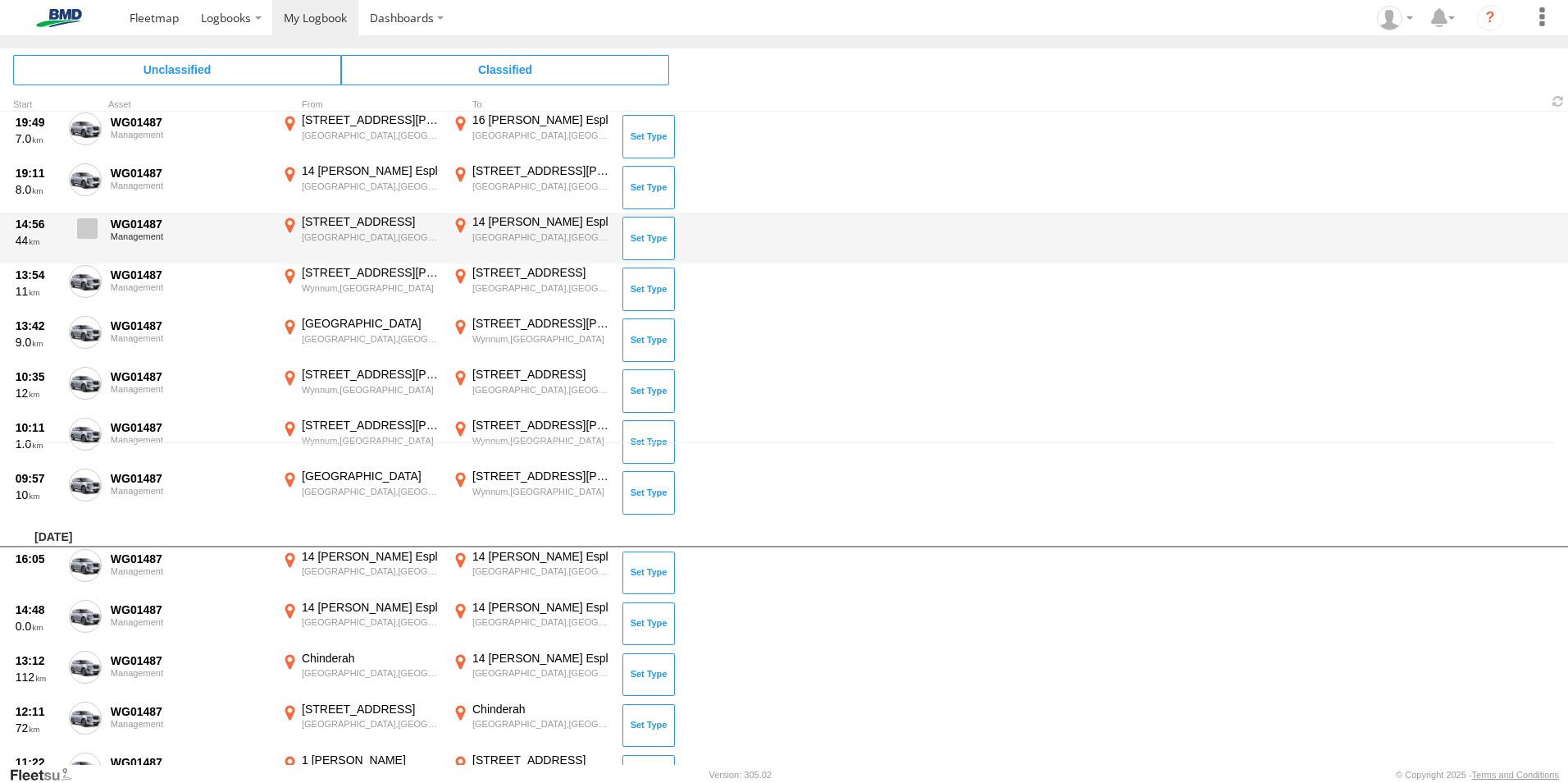
click at [87, 226] on span at bounding box center [87, 229] width 20 height 20
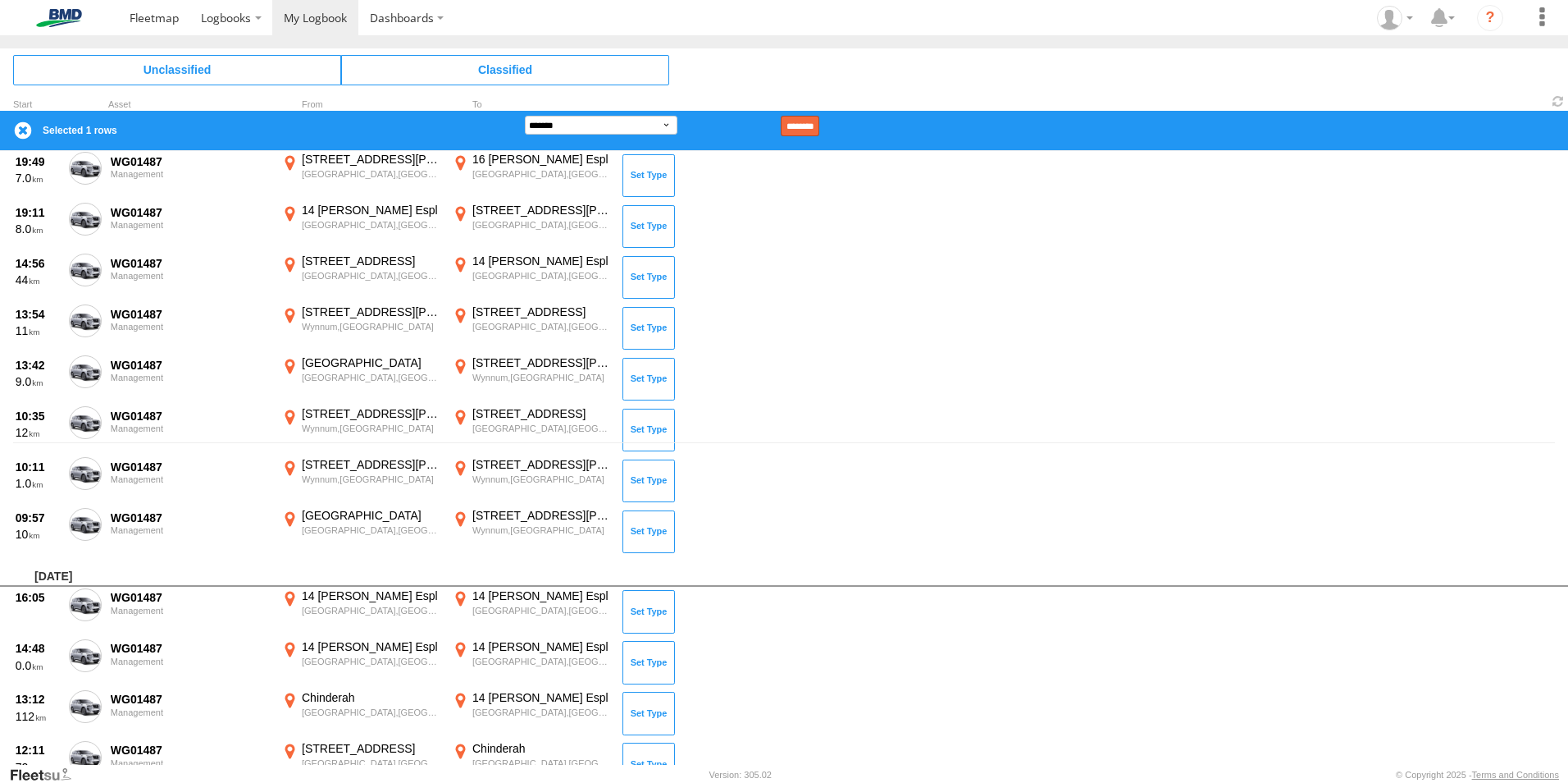
click at [820, 122] on input "********" at bounding box center [800, 126] width 39 height 20
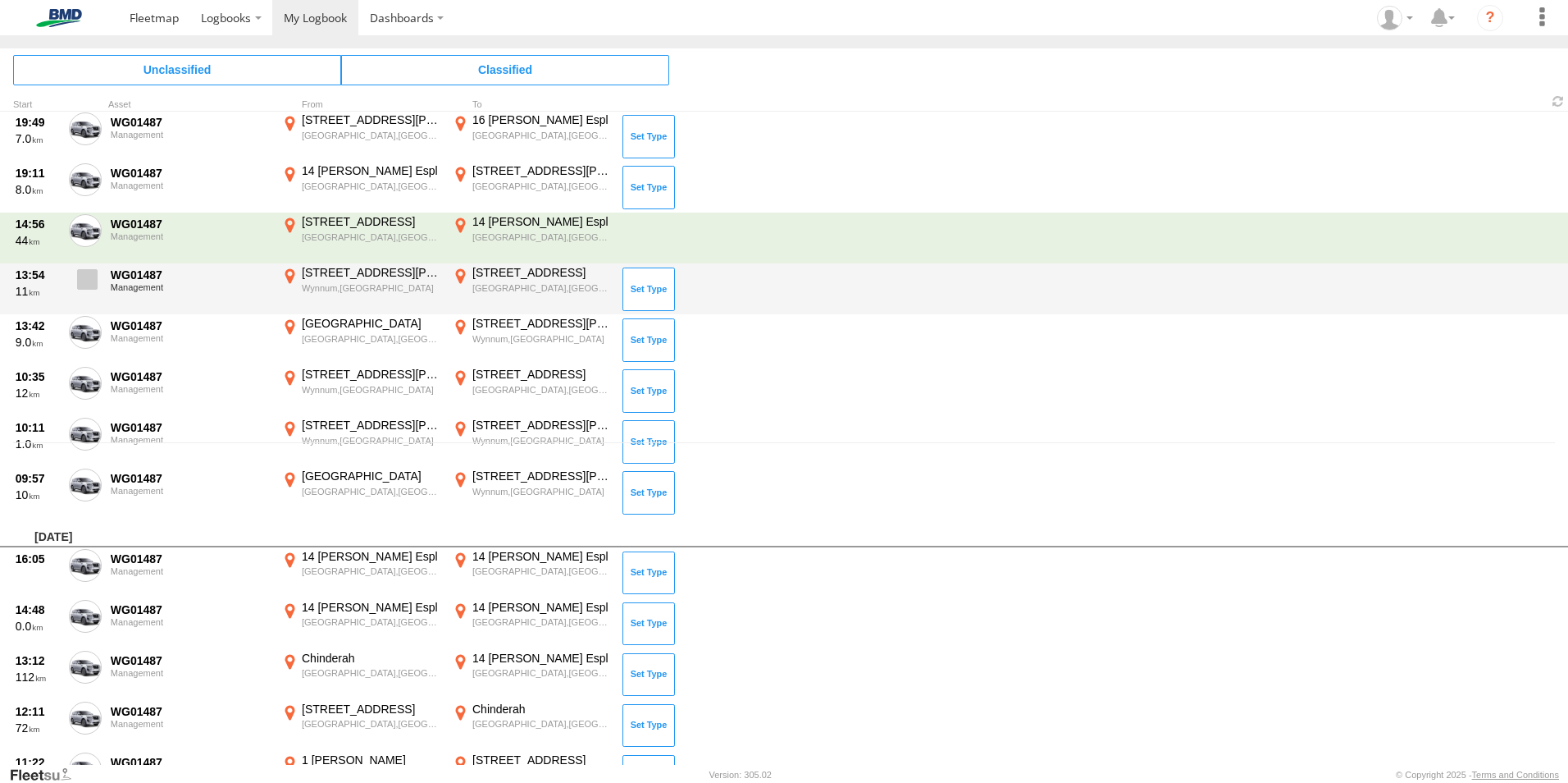
click at [87, 284] on span at bounding box center [87, 279] width 20 height 20
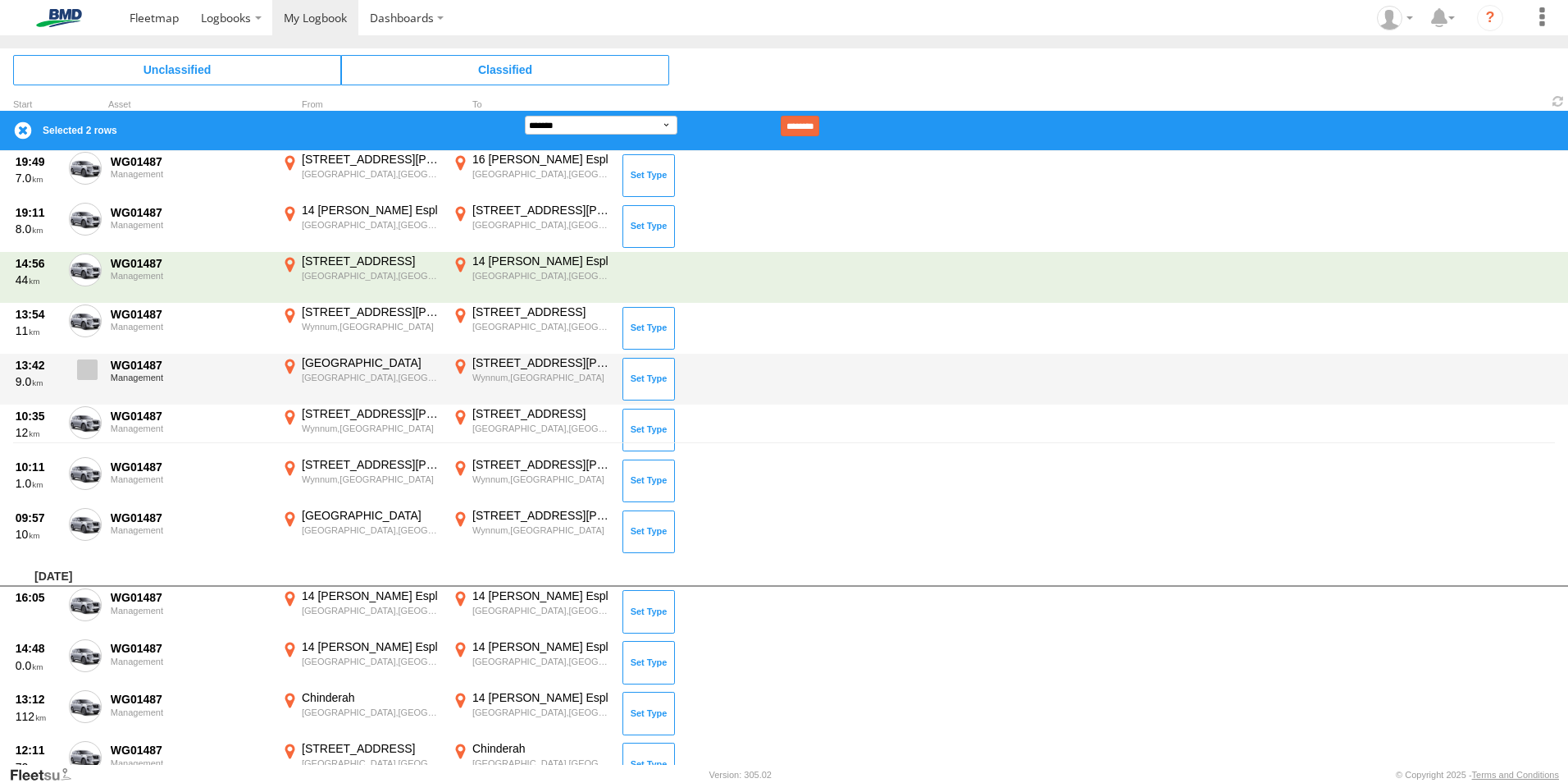
click at [79, 366] on span at bounding box center [87, 369] width 20 height 20
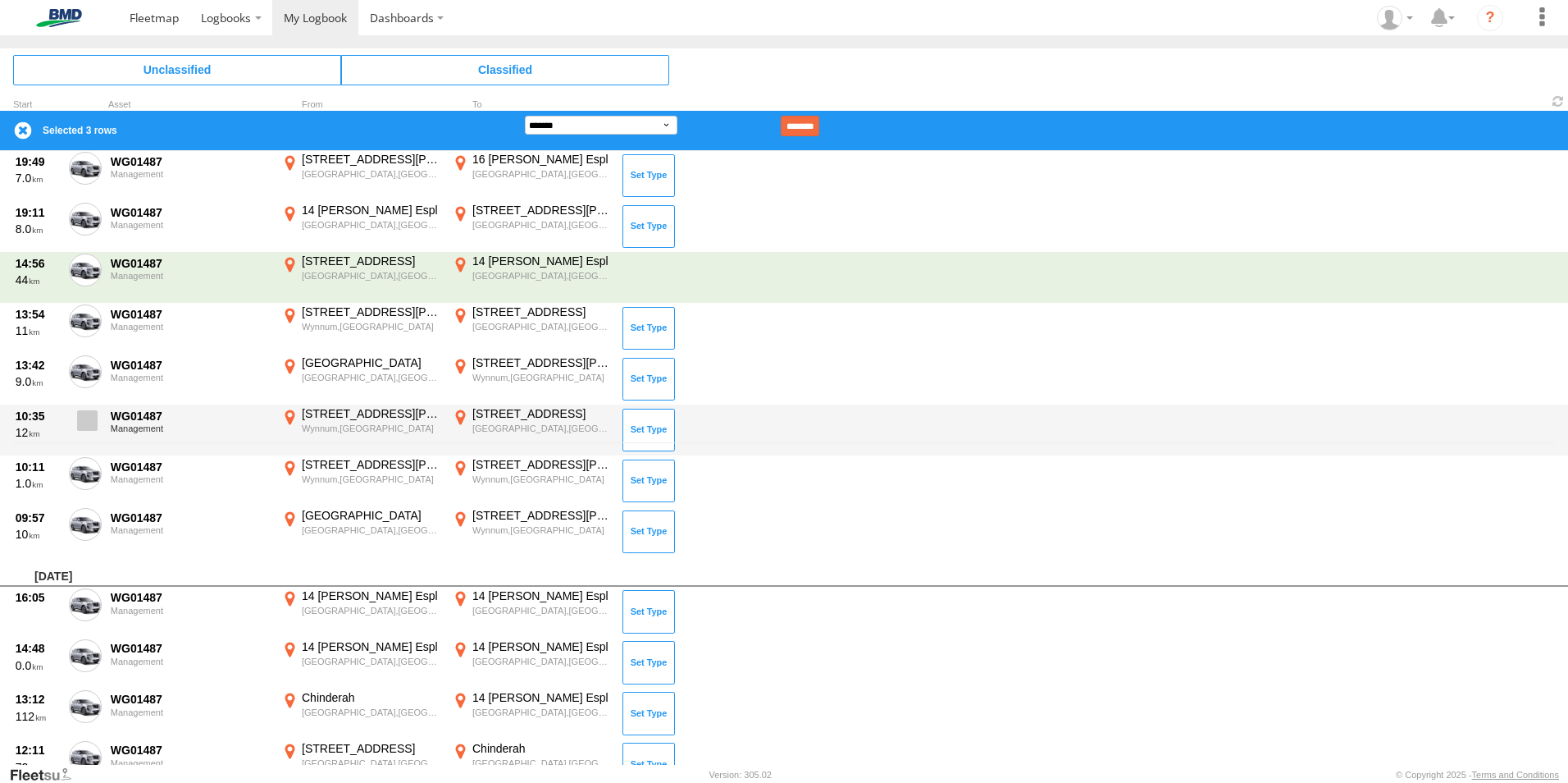
click at [85, 428] on span at bounding box center [87, 420] width 20 height 20
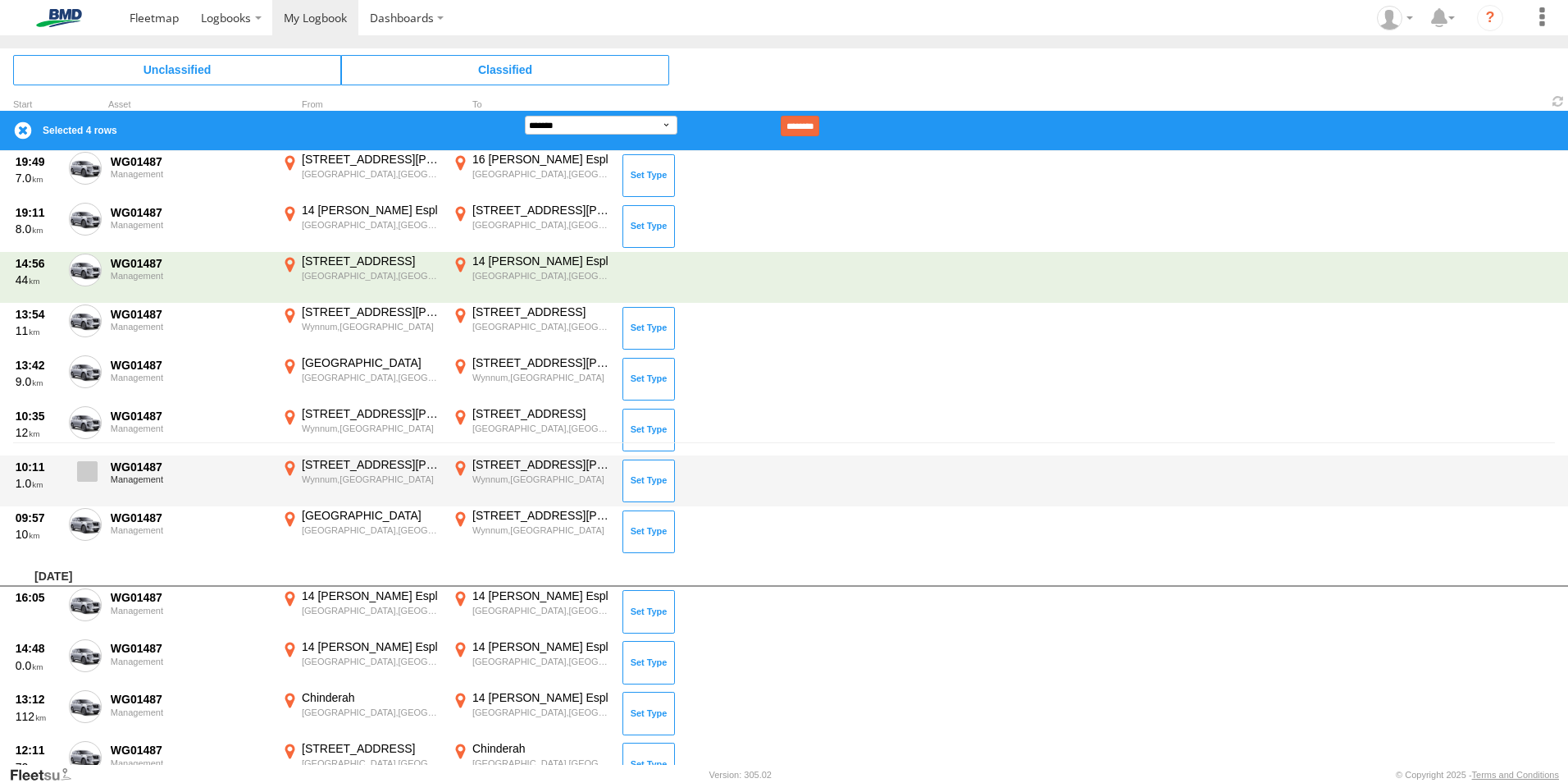
click at [90, 478] on span at bounding box center [87, 471] width 20 height 20
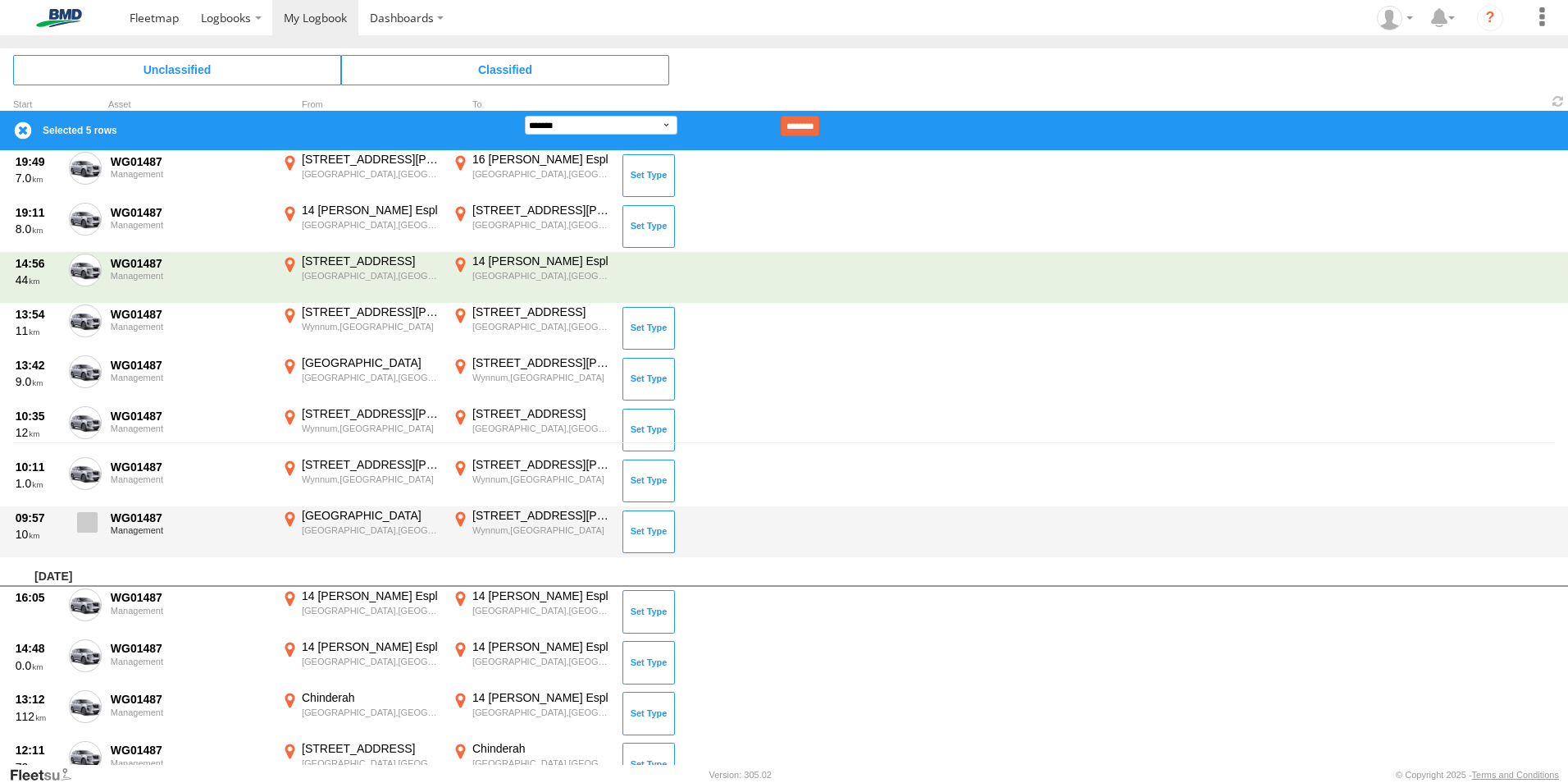
click at [100, 530] on label at bounding box center [85, 526] width 33 height 38
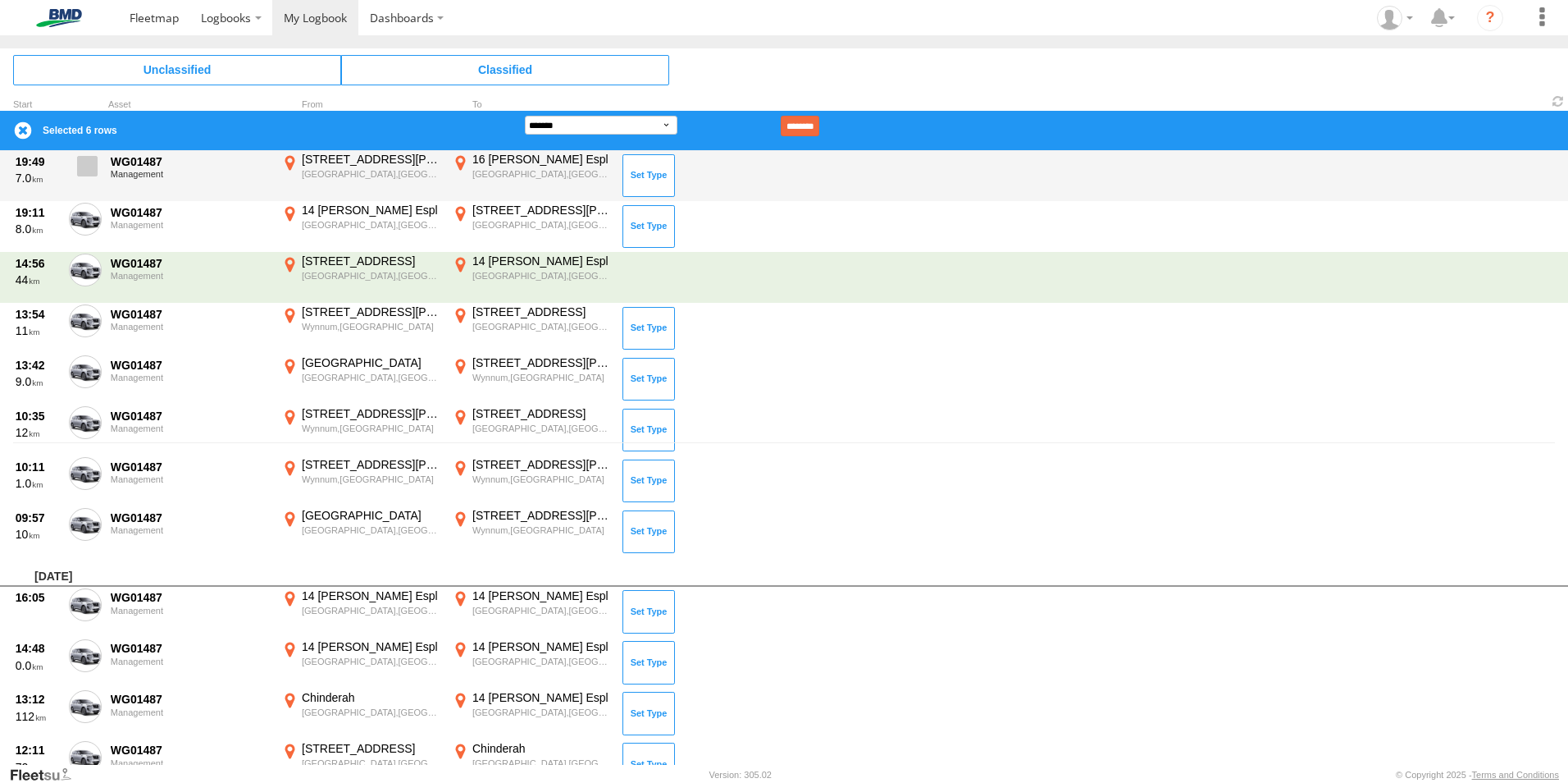
click at [91, 181] on label at bounding box center [85, 170] width 33 height 38
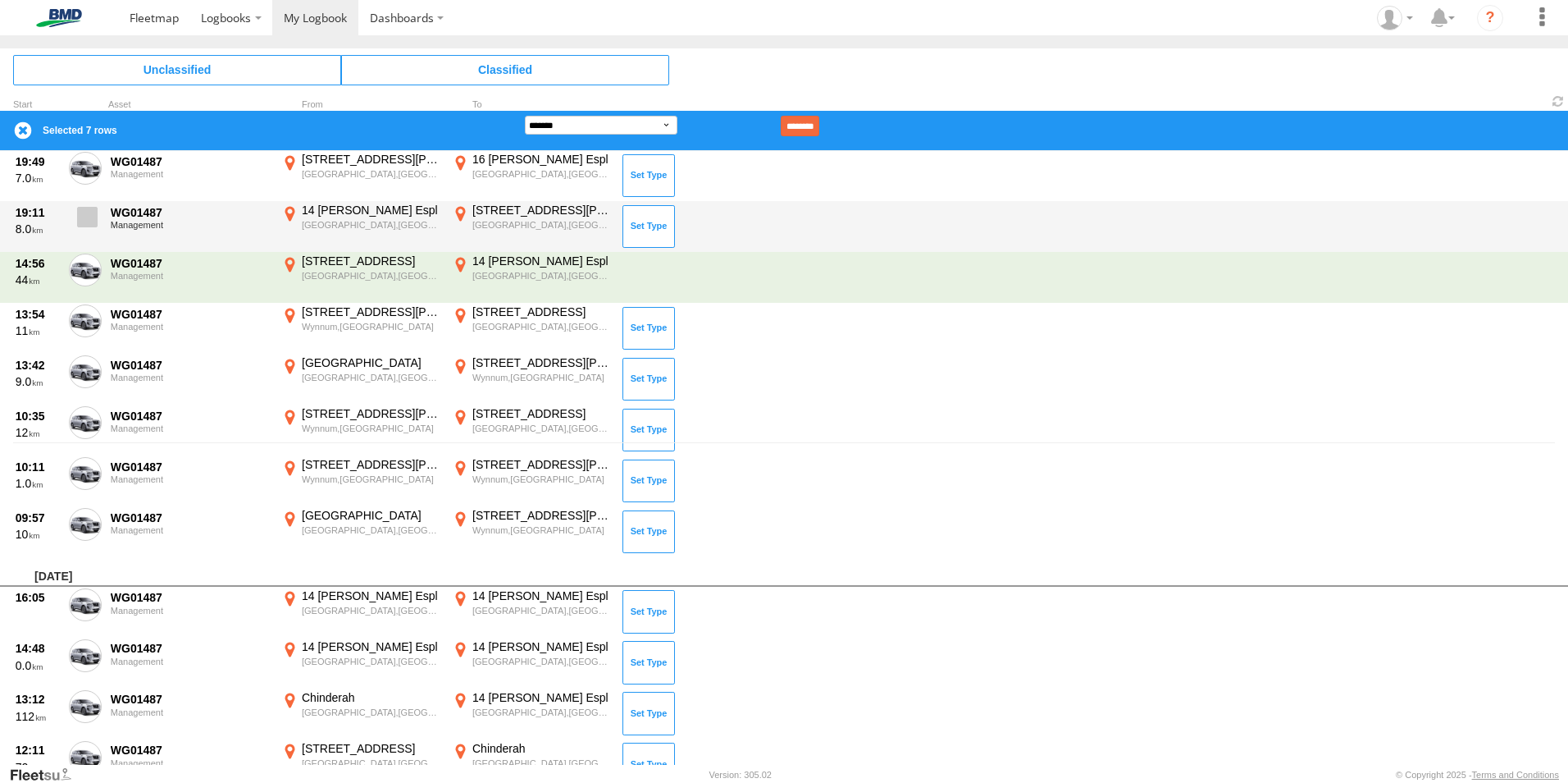
click at [80, 224] on span at bounding box center [87, 217] width 20 height 20
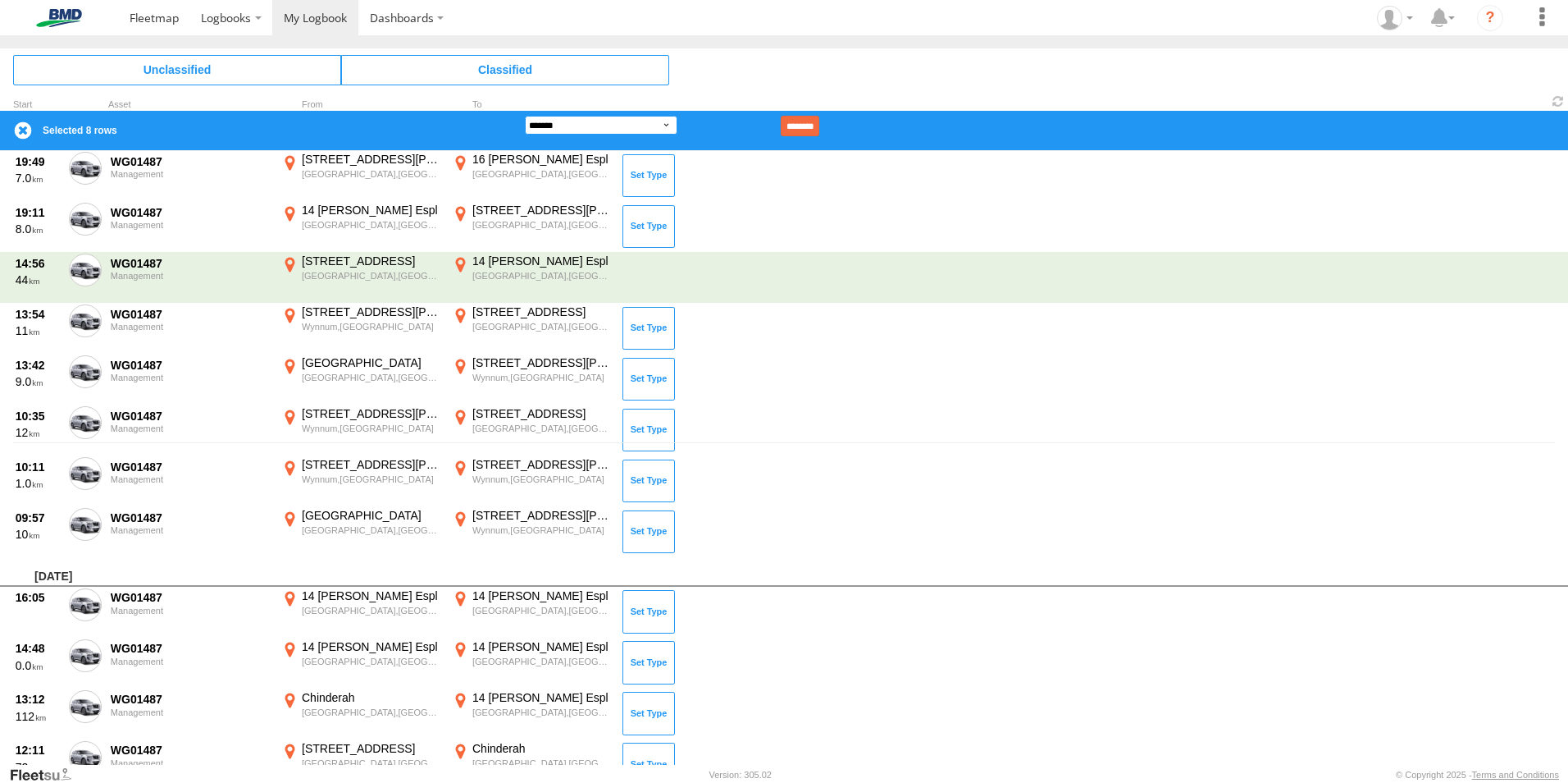
click at [665, 126] on select "**********" at bounding box center [601, 125] width 152 height 19
click at [525, 116] on select "**********" at bounding box center [601, 125] width 152 height 19
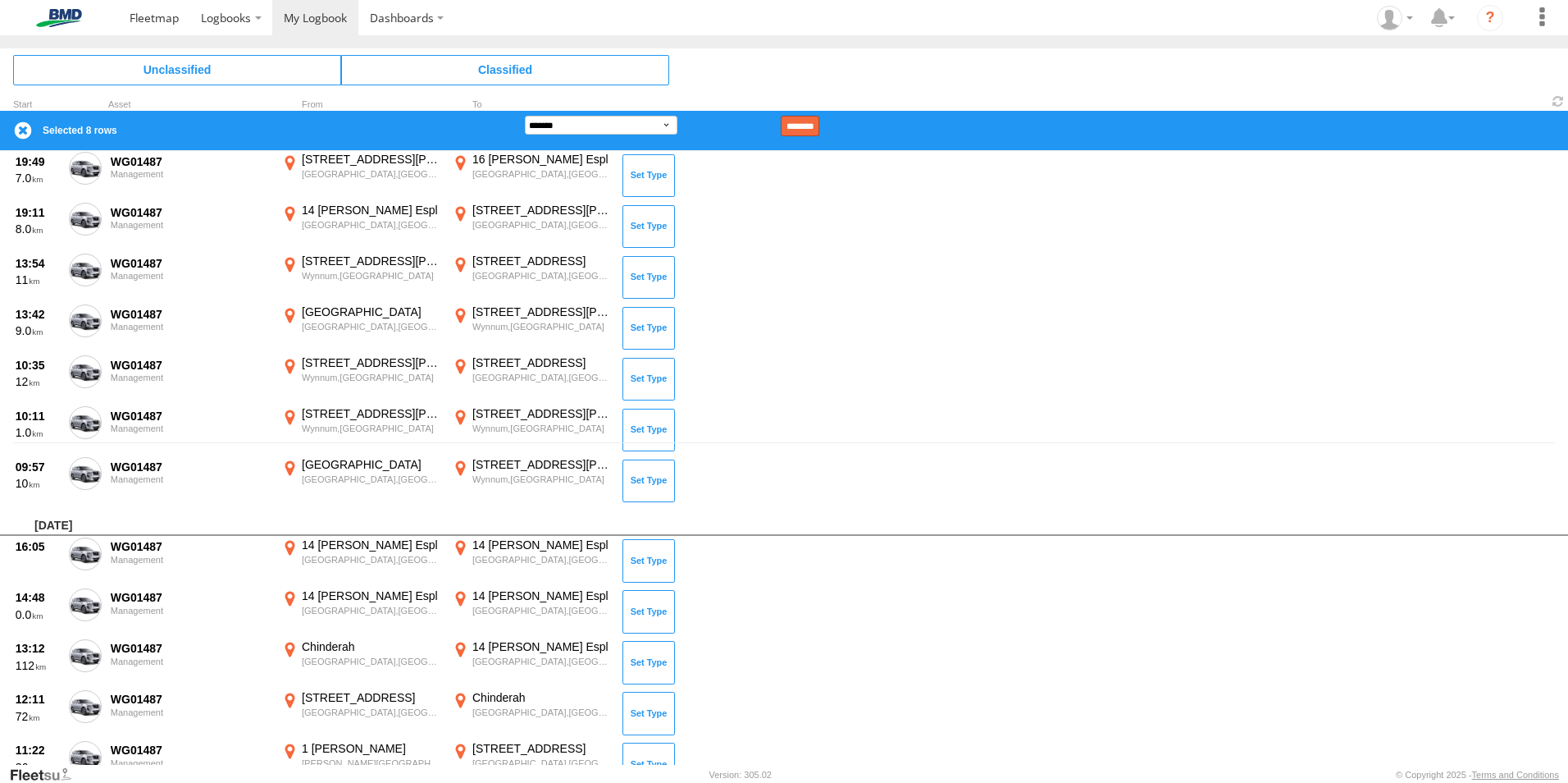
click at [820, 118] on input "********" at bounding box center [800, 126] width 39 height 20
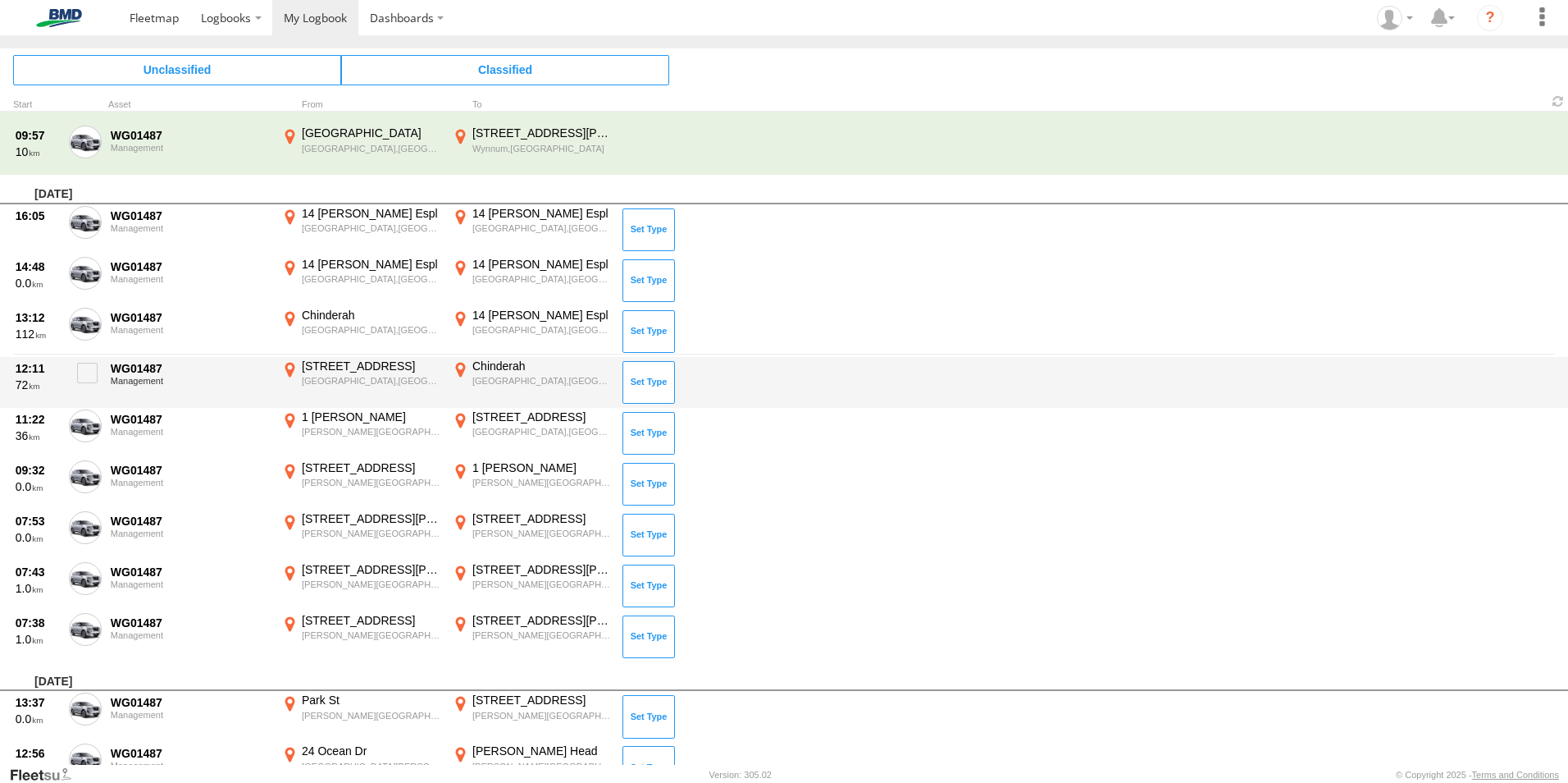
scroll to position [308, 0]
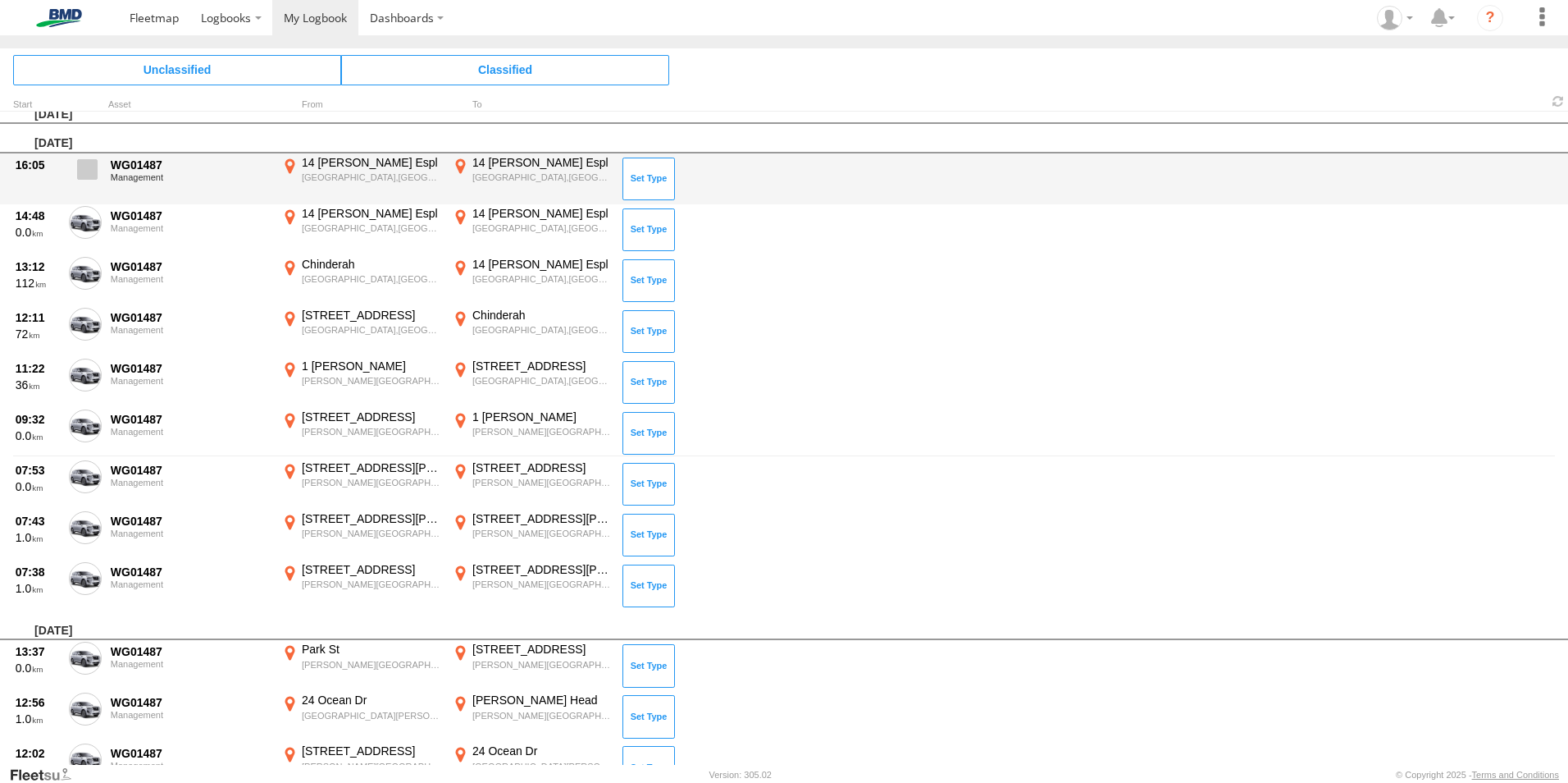
click at [82, 176] on span at bounding box center [87, 169] width 20 height 20
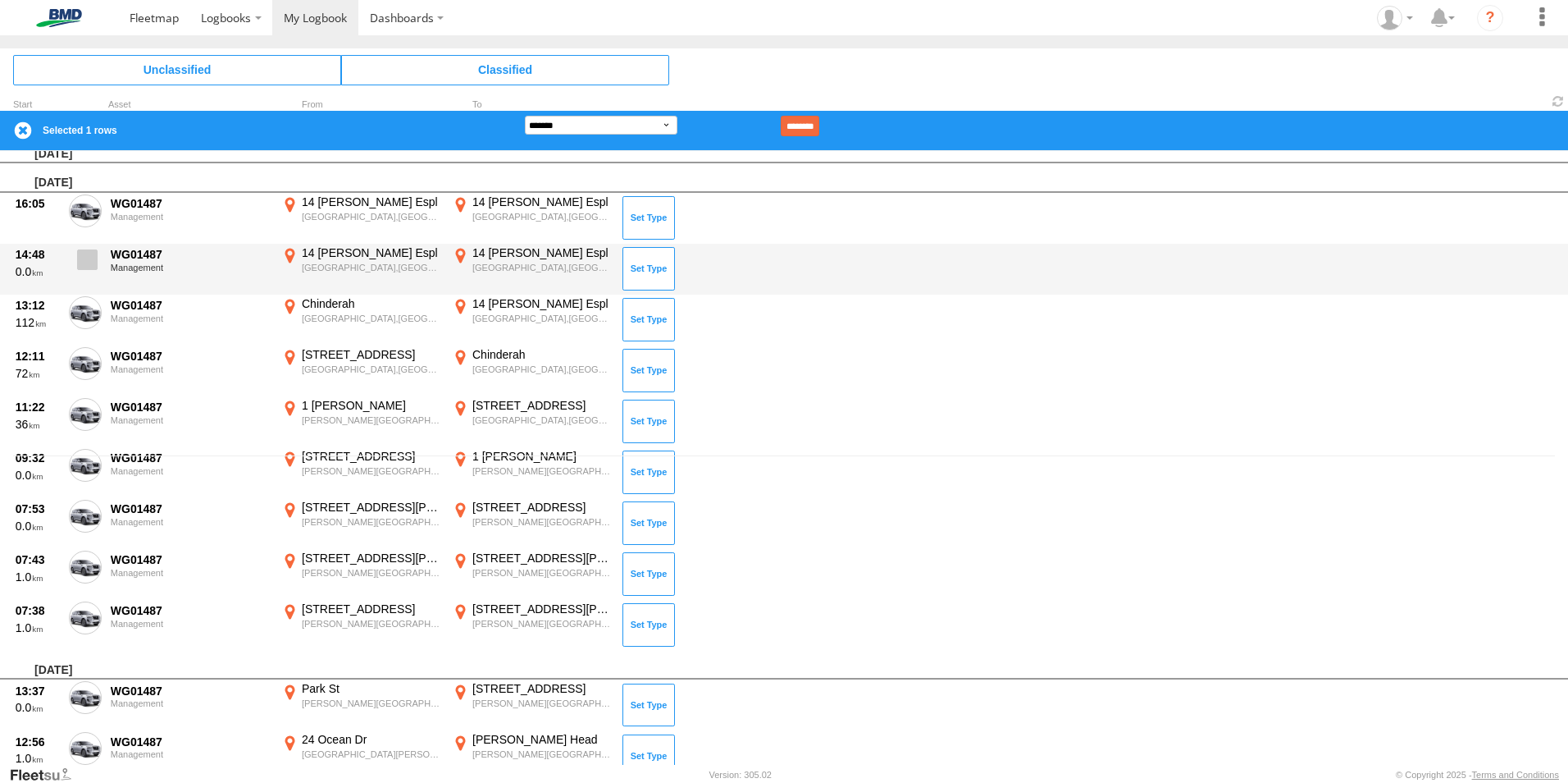
click at [84, 262] on span at bounding box center [87, 260] width 20 height 20
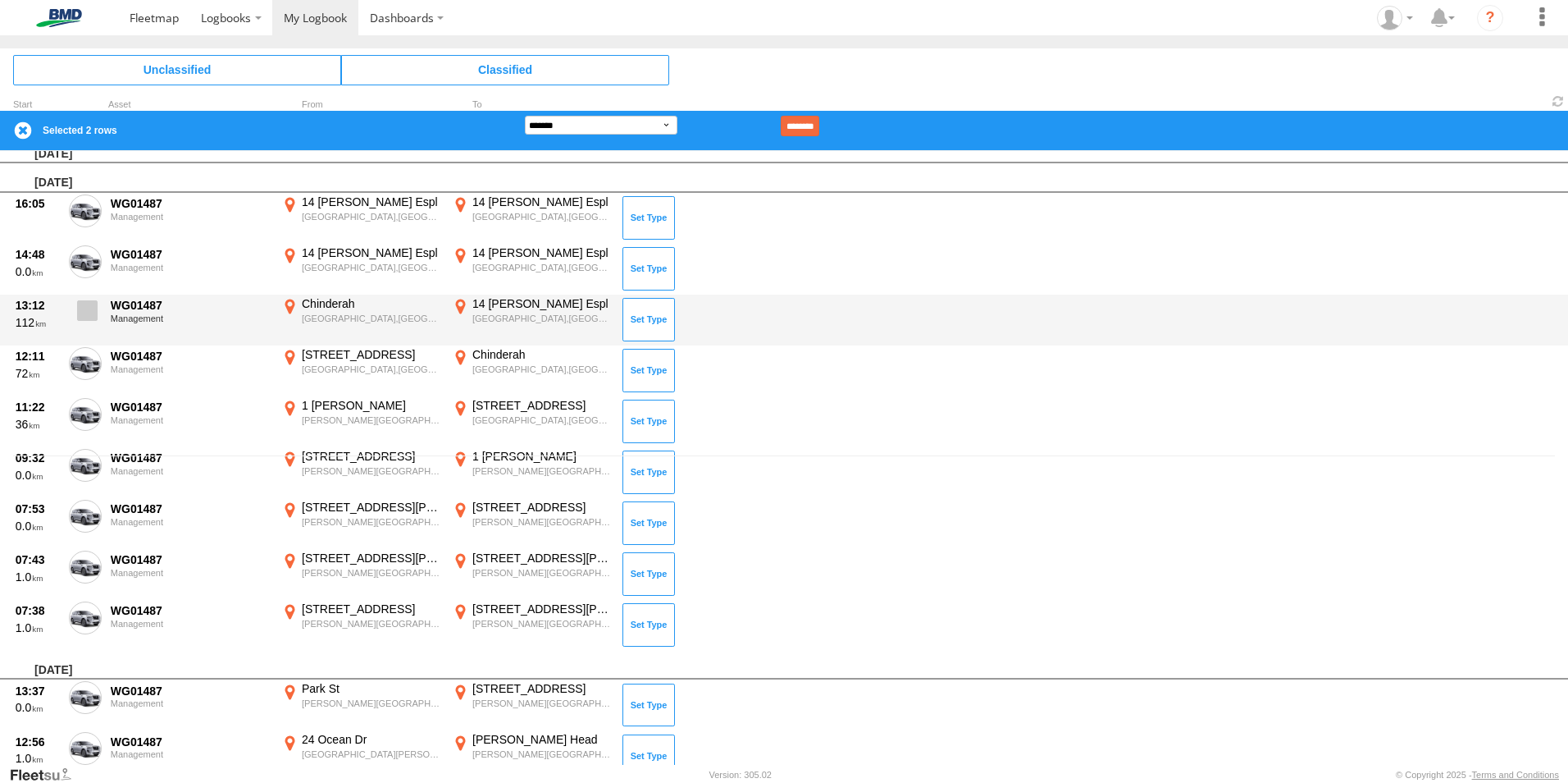
click at [89, 318] on span at bounding box center [87, 311] width 20 height 20
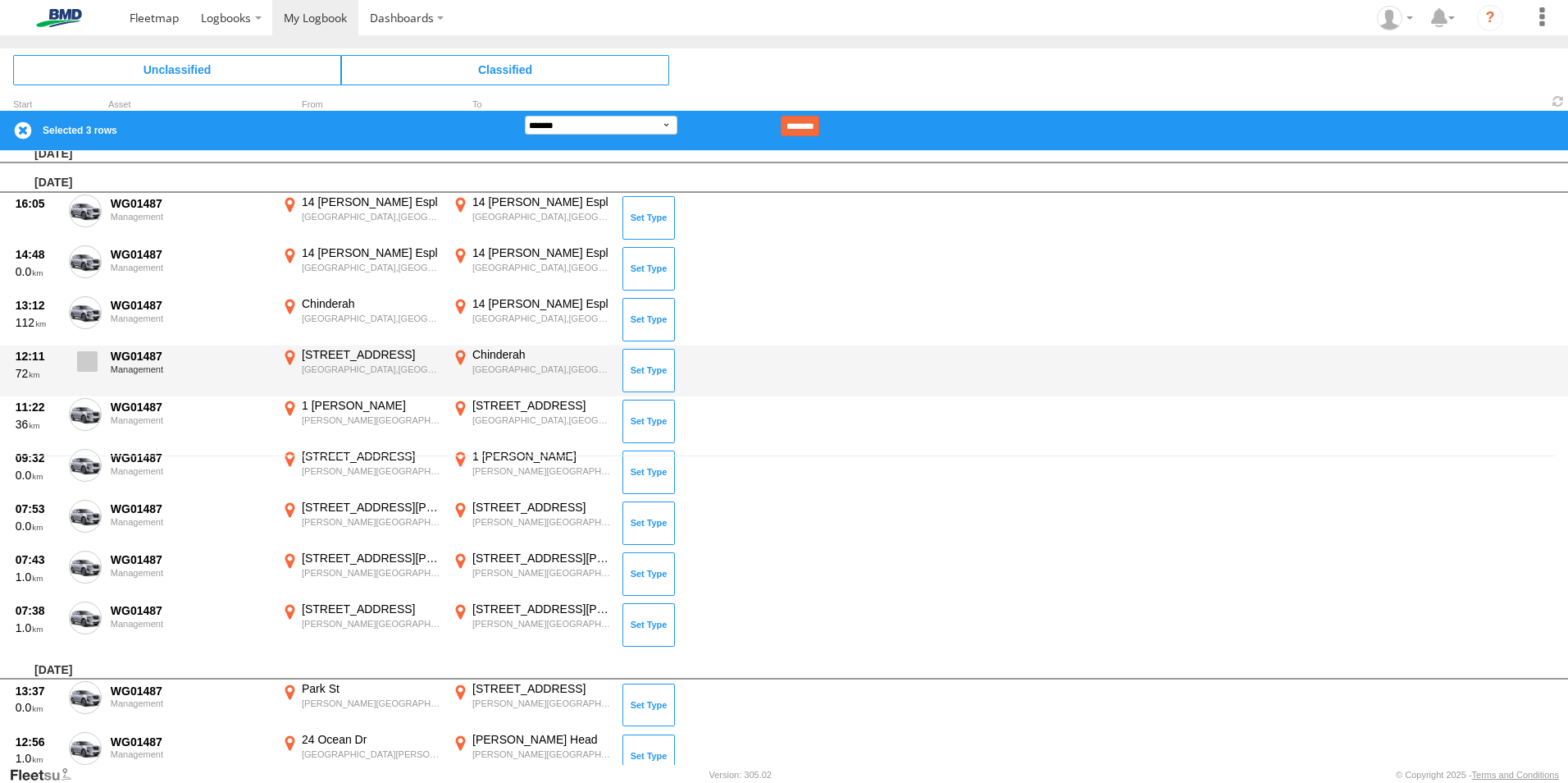
click at [80, 368] on span at bounding box center [87, 361] width 20 height 20
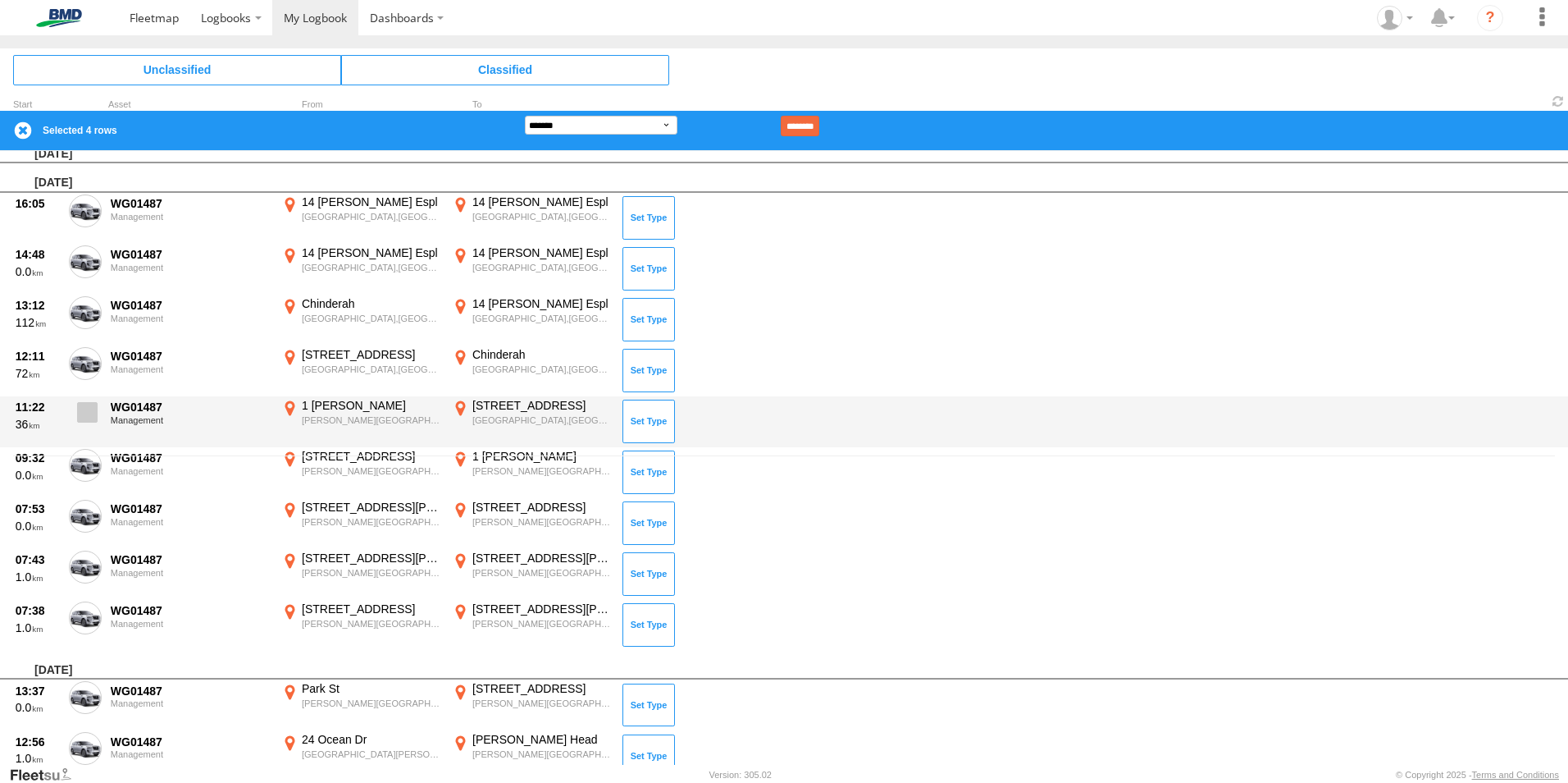
click at [90, 410] on span at bounding box center [87, 412] width 20 height 20
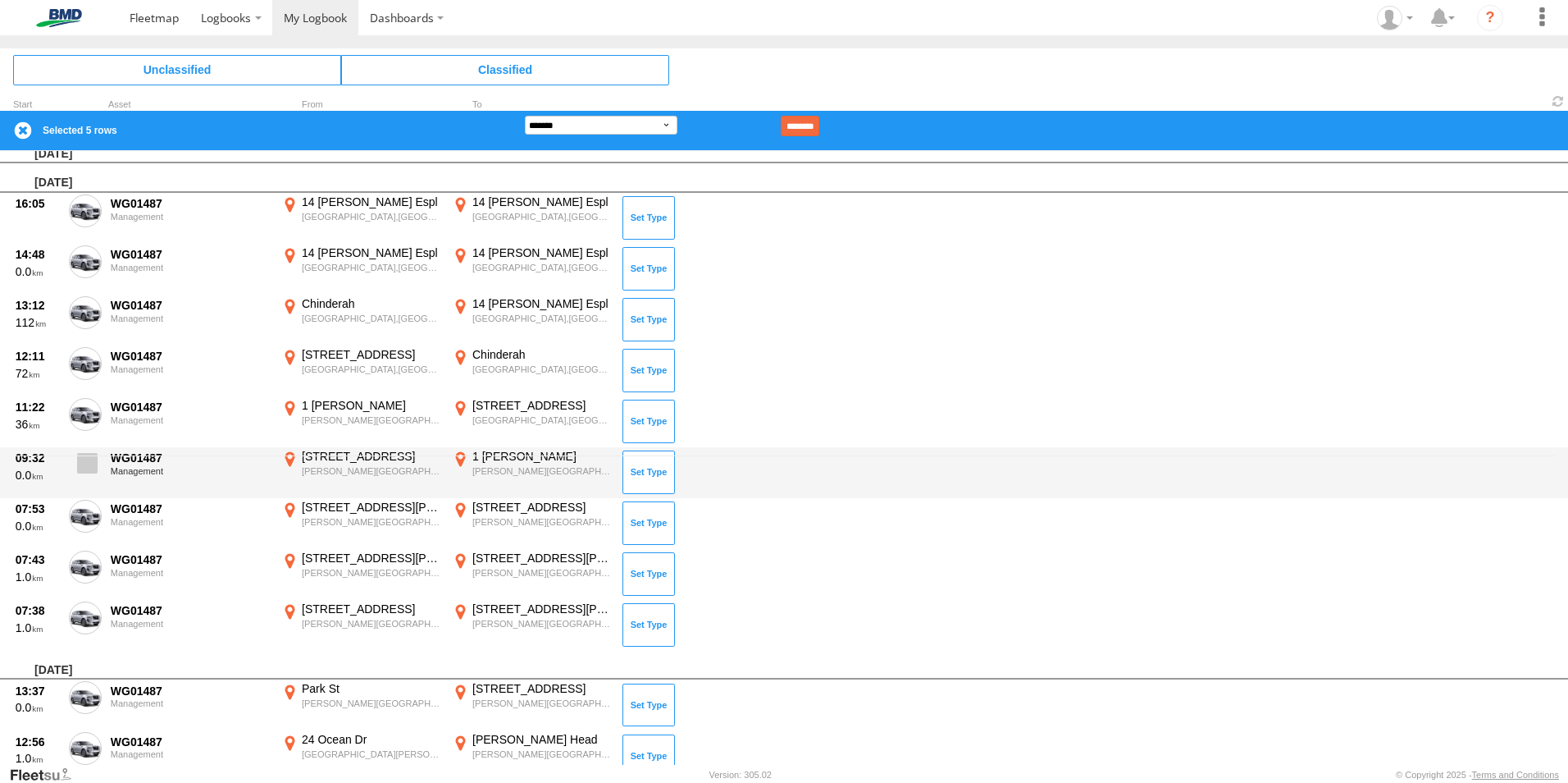
drag, startPoint x: 90, startPoint y: 460, endPoint x: 89, endPoint y: 477, distance: 17.0
click at [90, 463] on span at bounding box center [87, 463] width 20 height 20
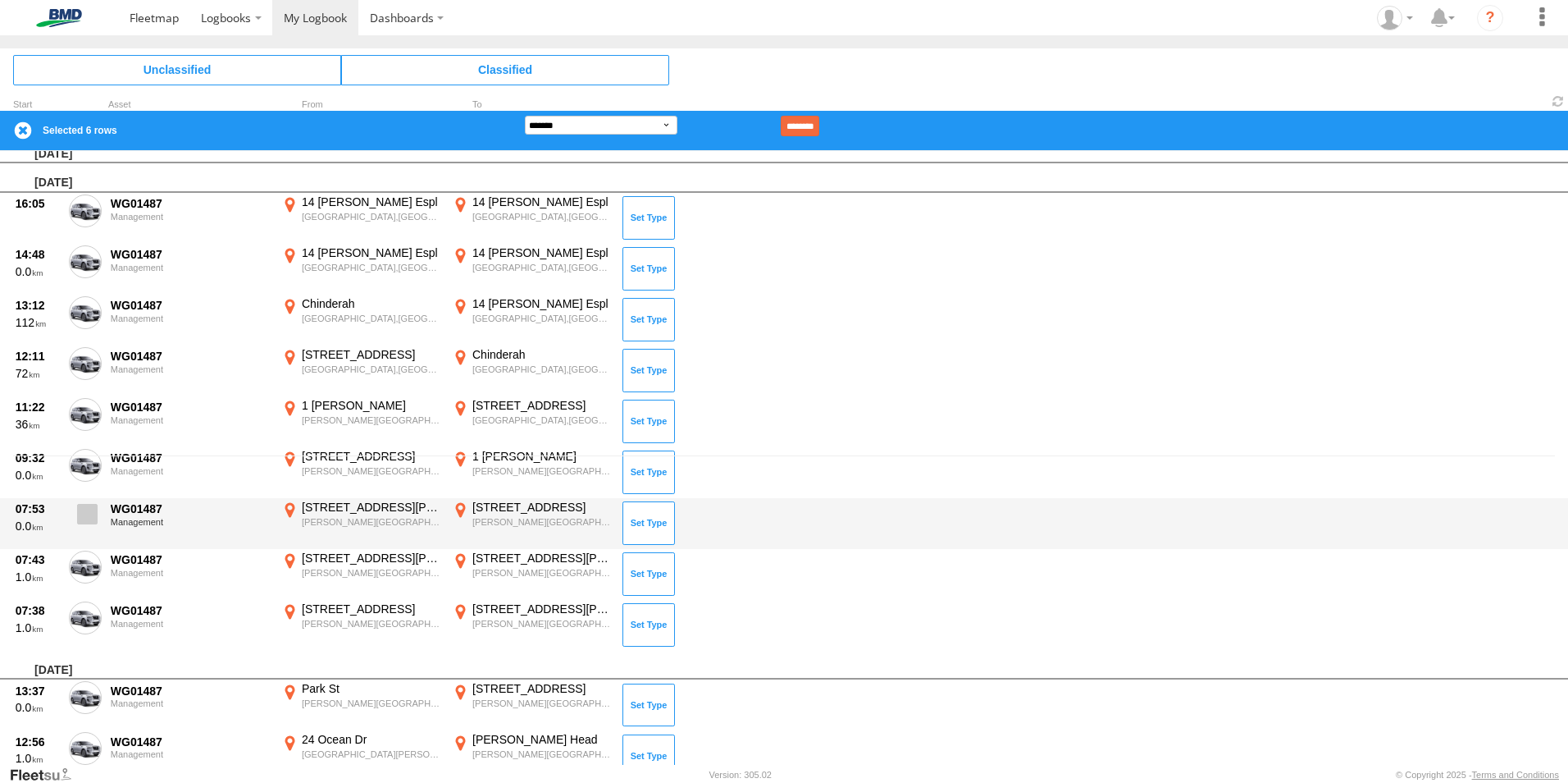
drag, startPoint x: 82, startPoint y: 520, endPoint x: 83, endPoint y: 554, distance: 34.0
click at [82, 521] on span at bounding box center [87, 514] width 20 height 20
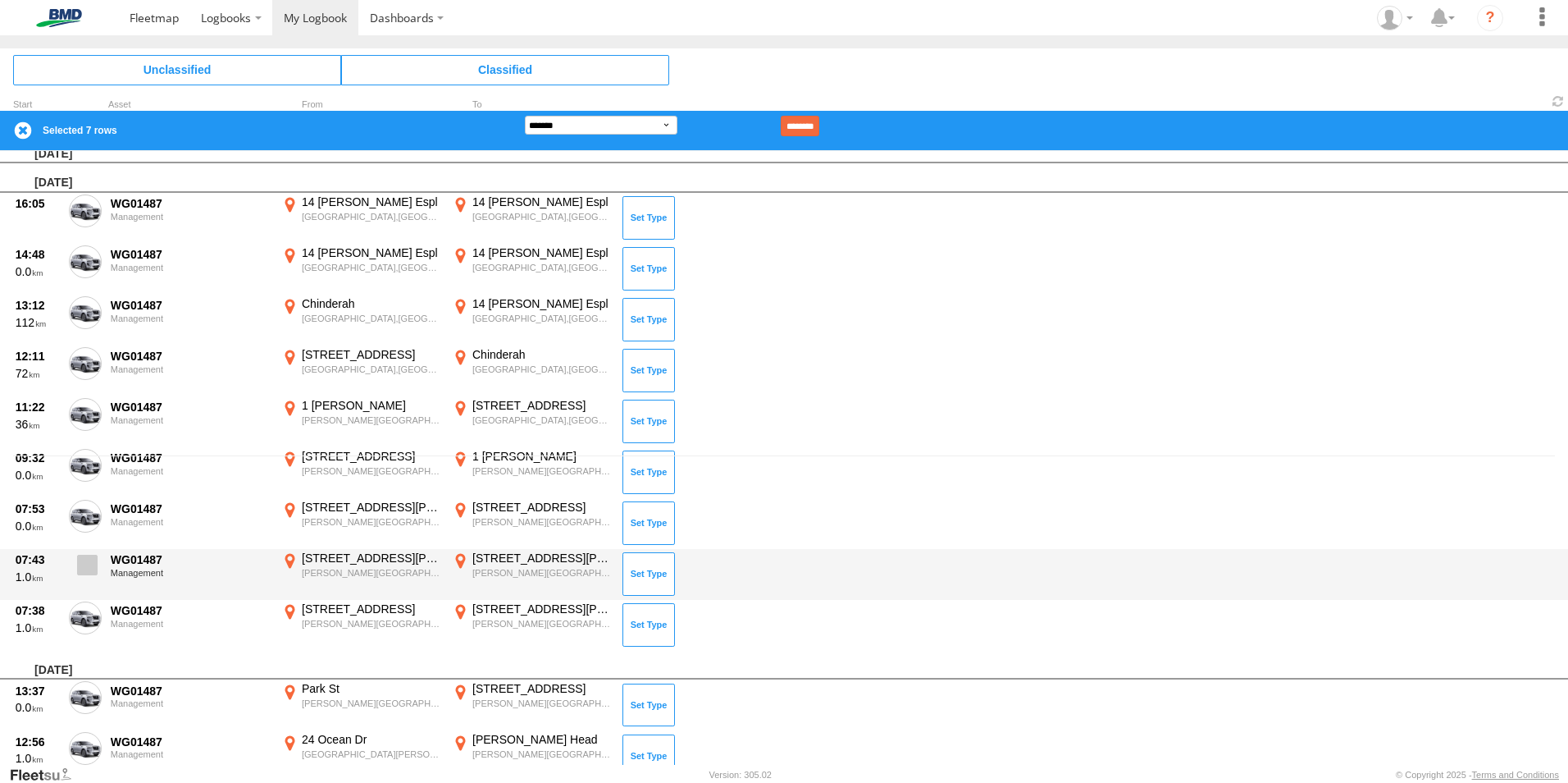
click at [89, 554] on span at bounding box center [87, 564] width 20 height 20
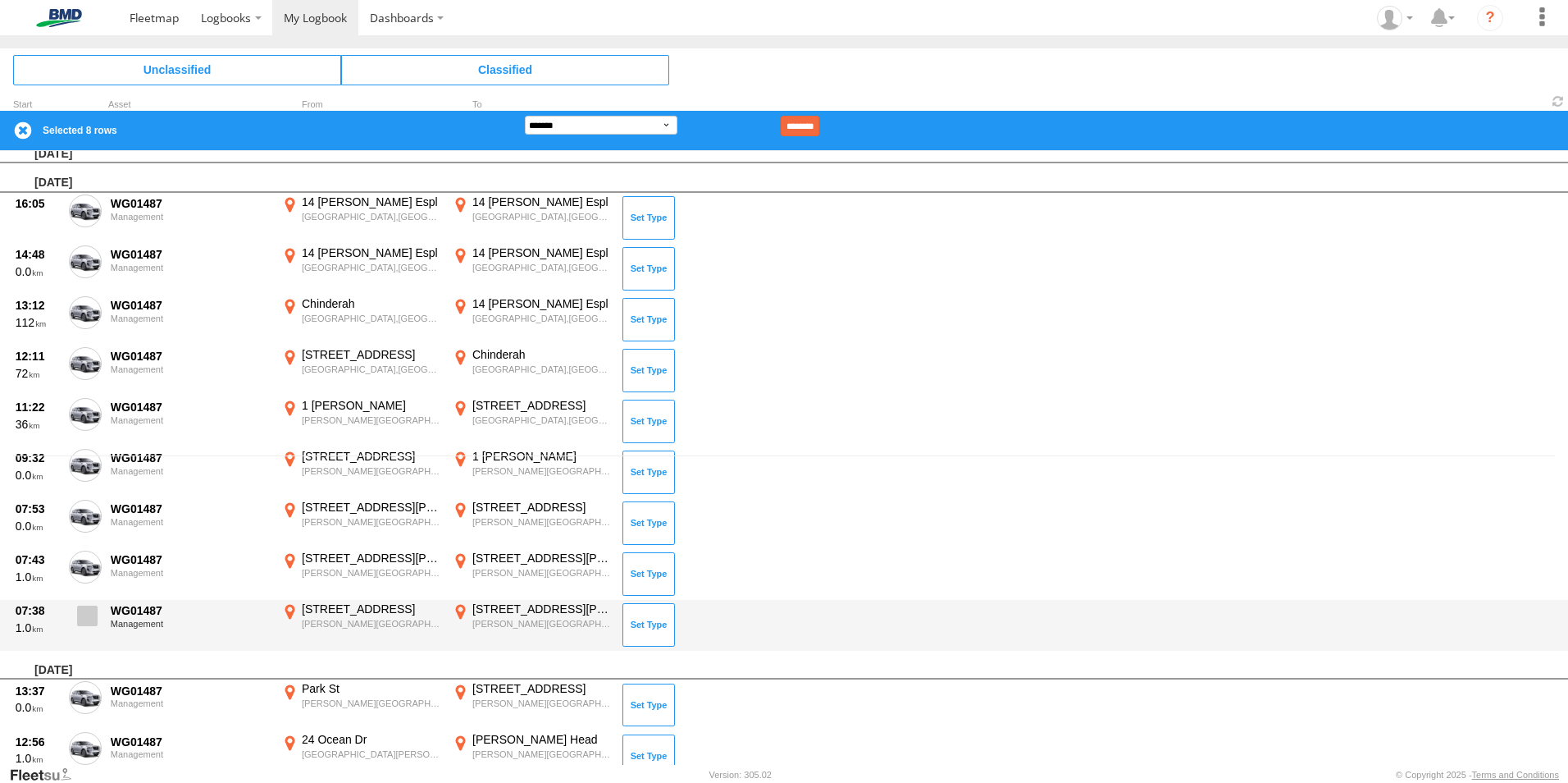
drag, startPoint x: 87, startPoint y: 623, endPoint x: 84, endPoint y: 577, distance: 46.1
click at [89, 619] on span at bounding box center [87, 616] width 20 height 20
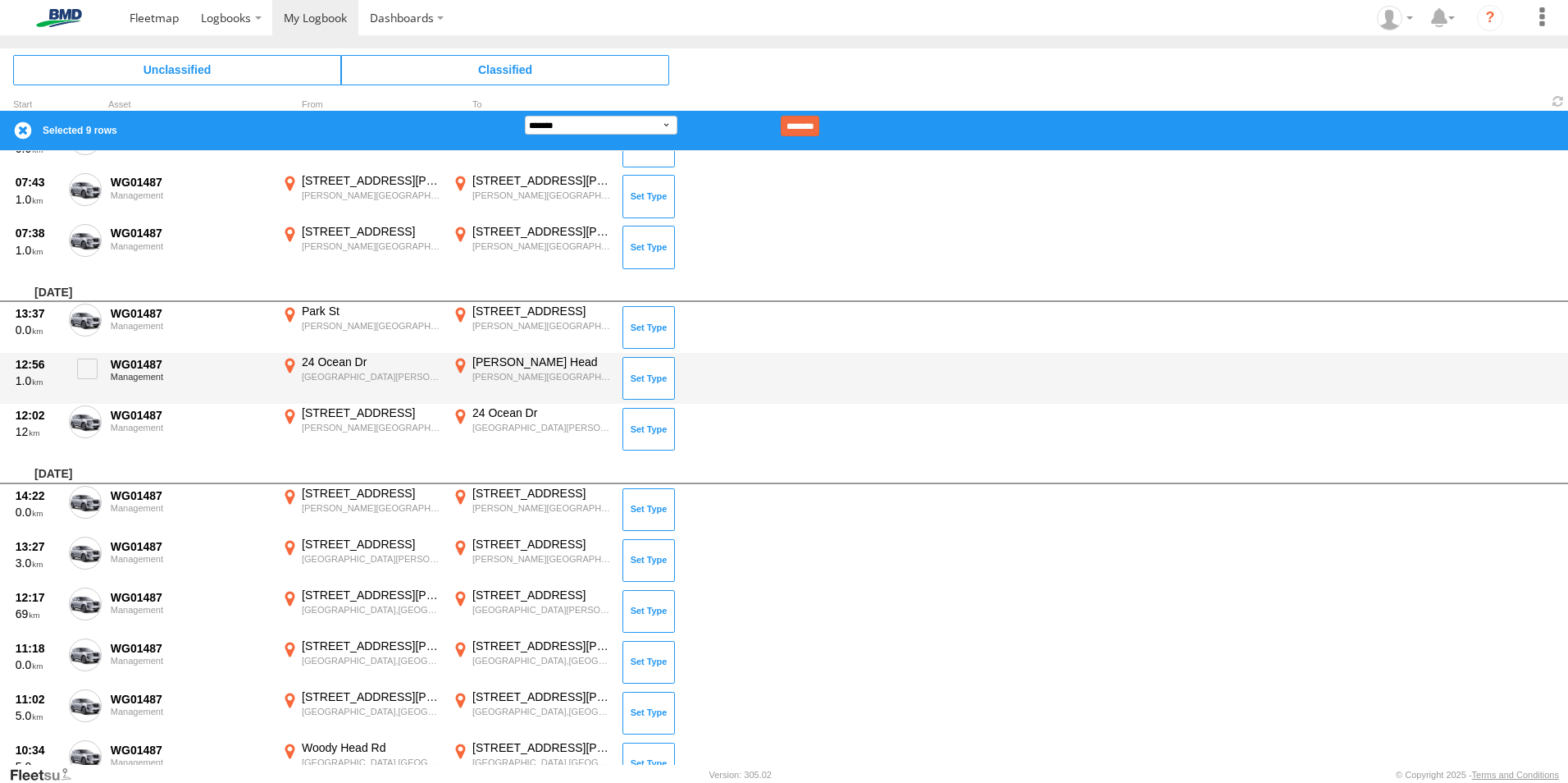
scroll to position [719, 0]
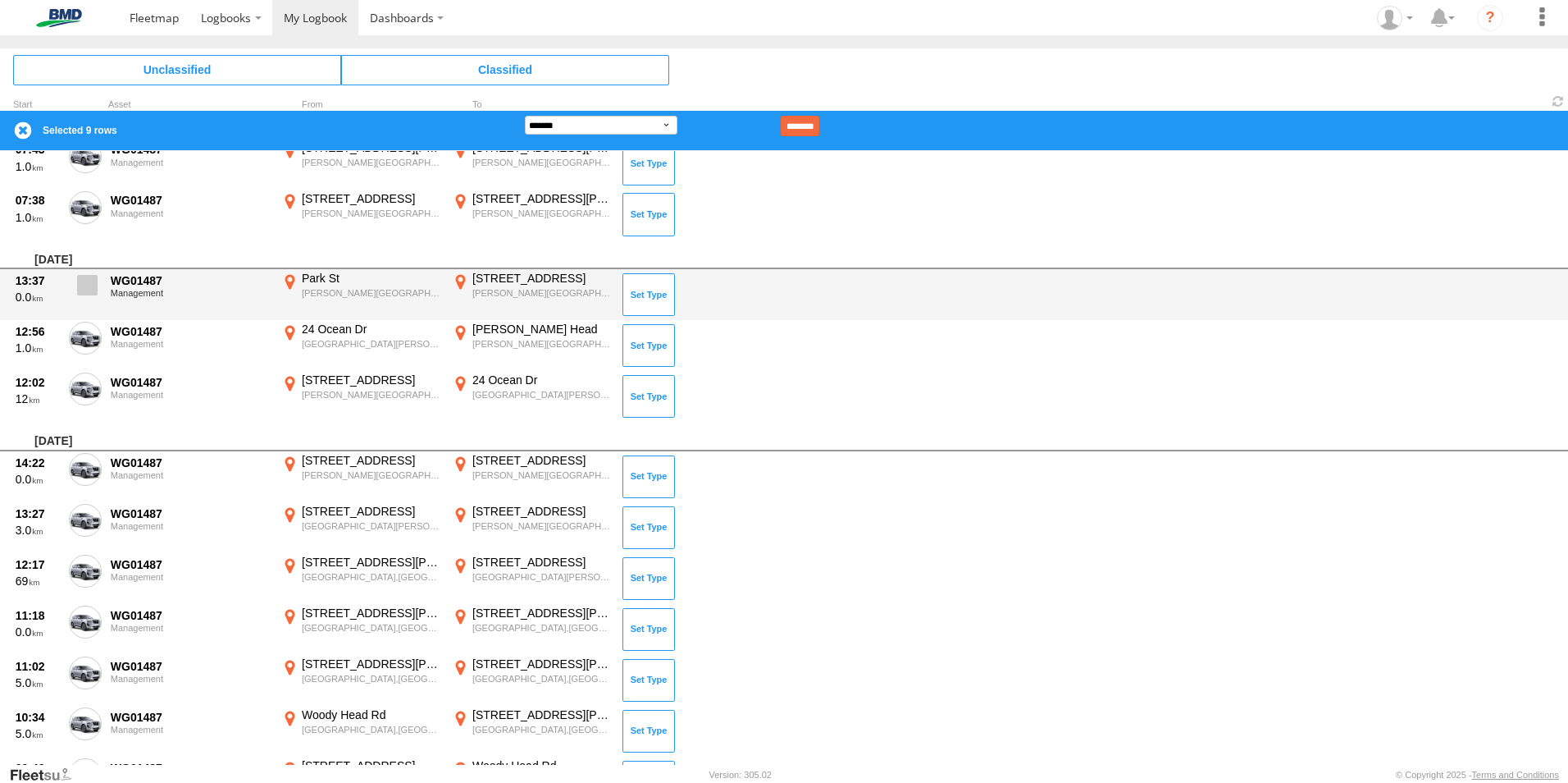
click at [90, 283] on span at bounding box center [87, 285] width 20 height 20
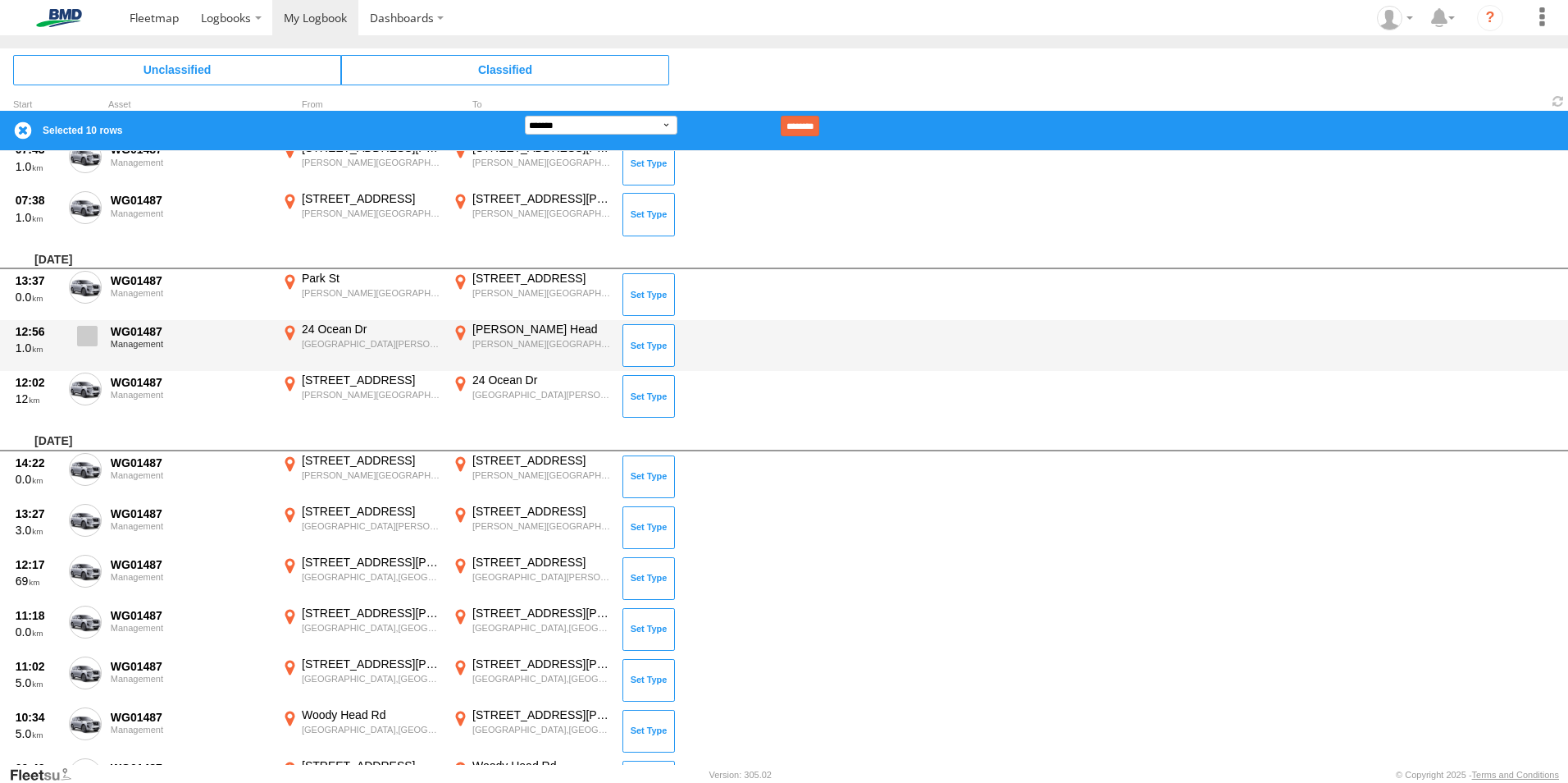
click at [87, 340] on span at bounding box center [87, 336] width 20 height 20
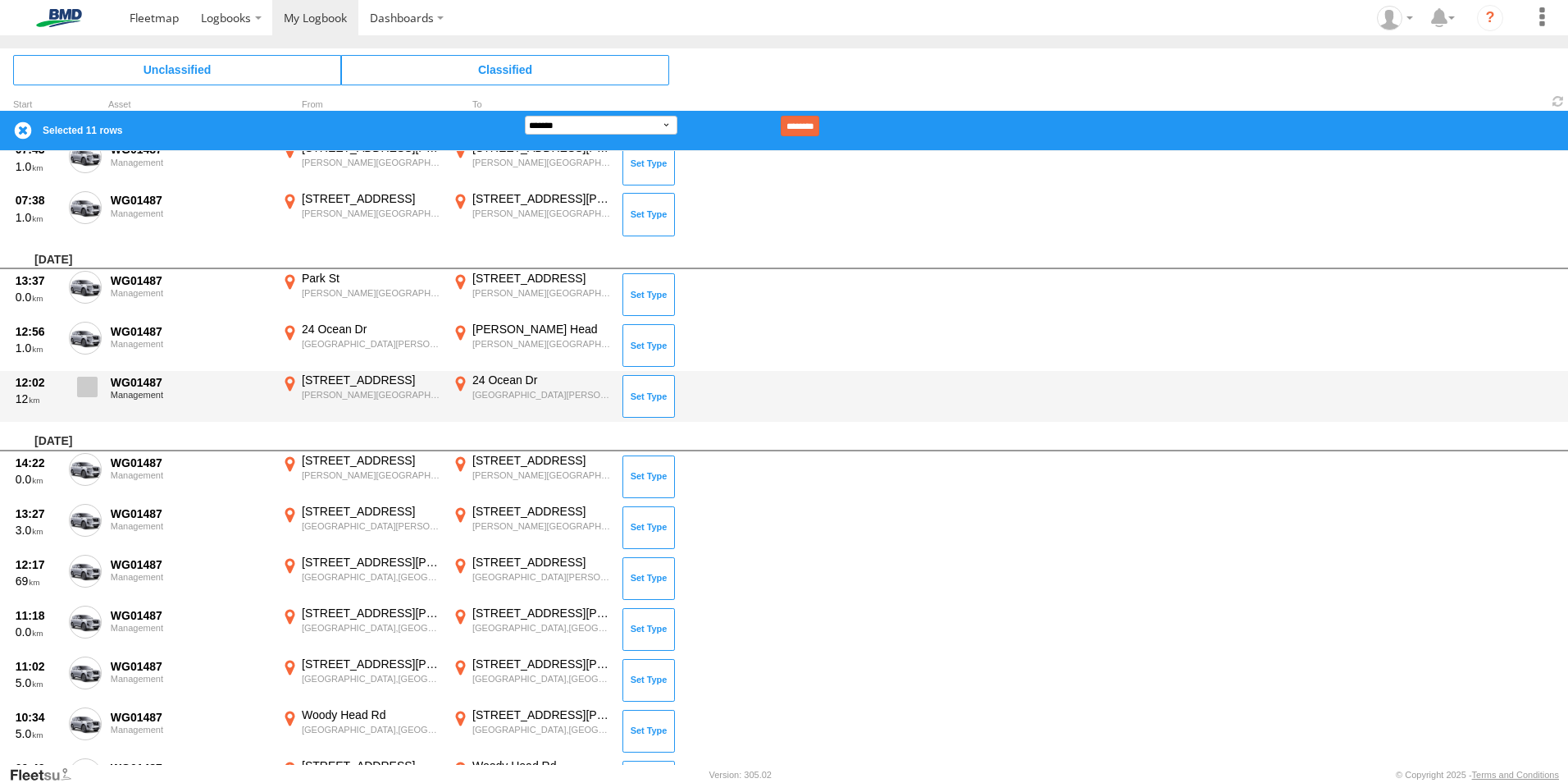
click at [81, 387] on span at bounding box center [87, 387] width 20 height 20
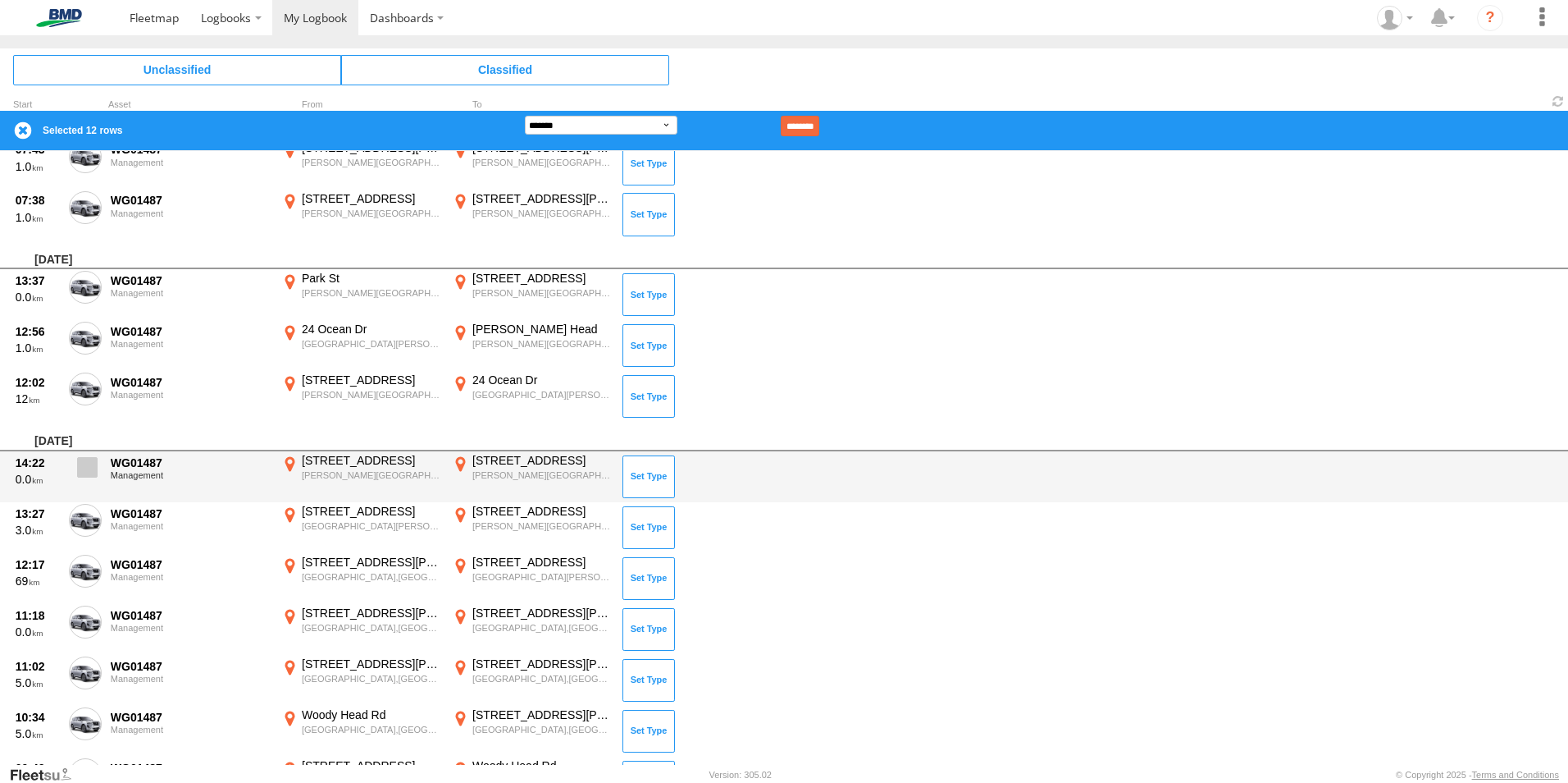
click at [92, 478] on label at bounding box center [85, 471] width 33 height 38
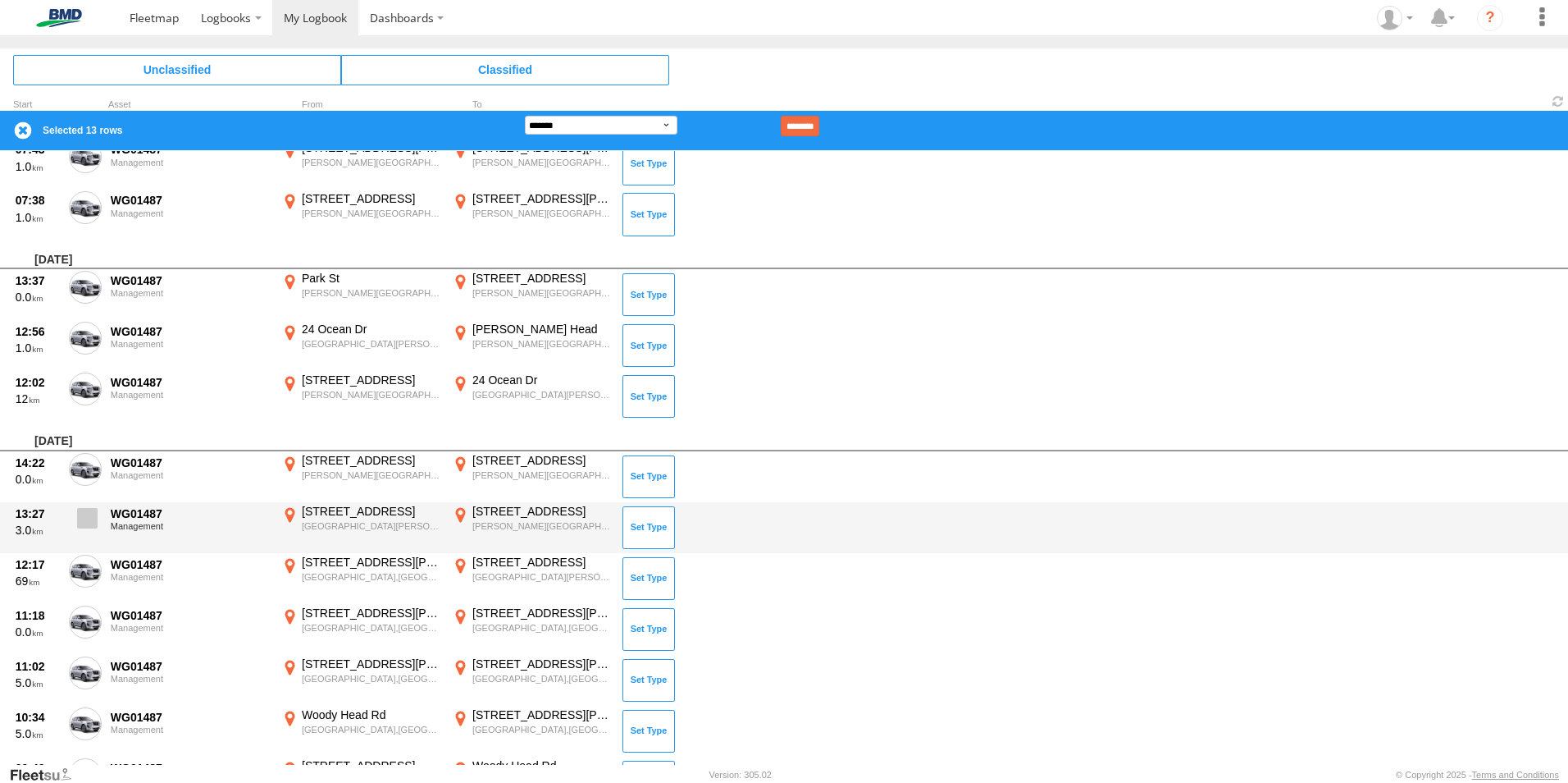
click at [91, 512] on span at bounding box center [87, 518] width 20 height 20
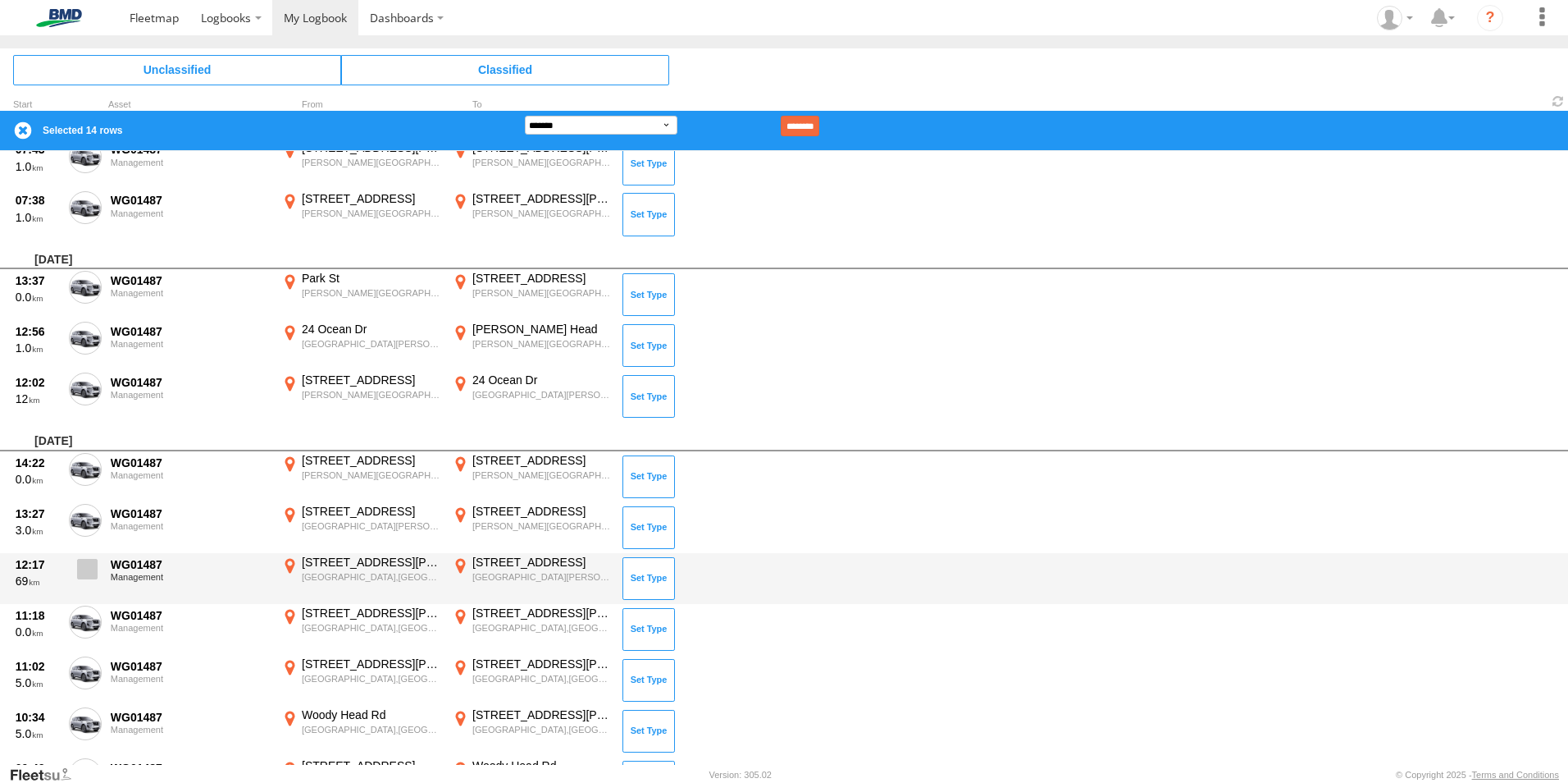
click at [81, 583] on label at bounding box center [85, 573] width 33 height 38
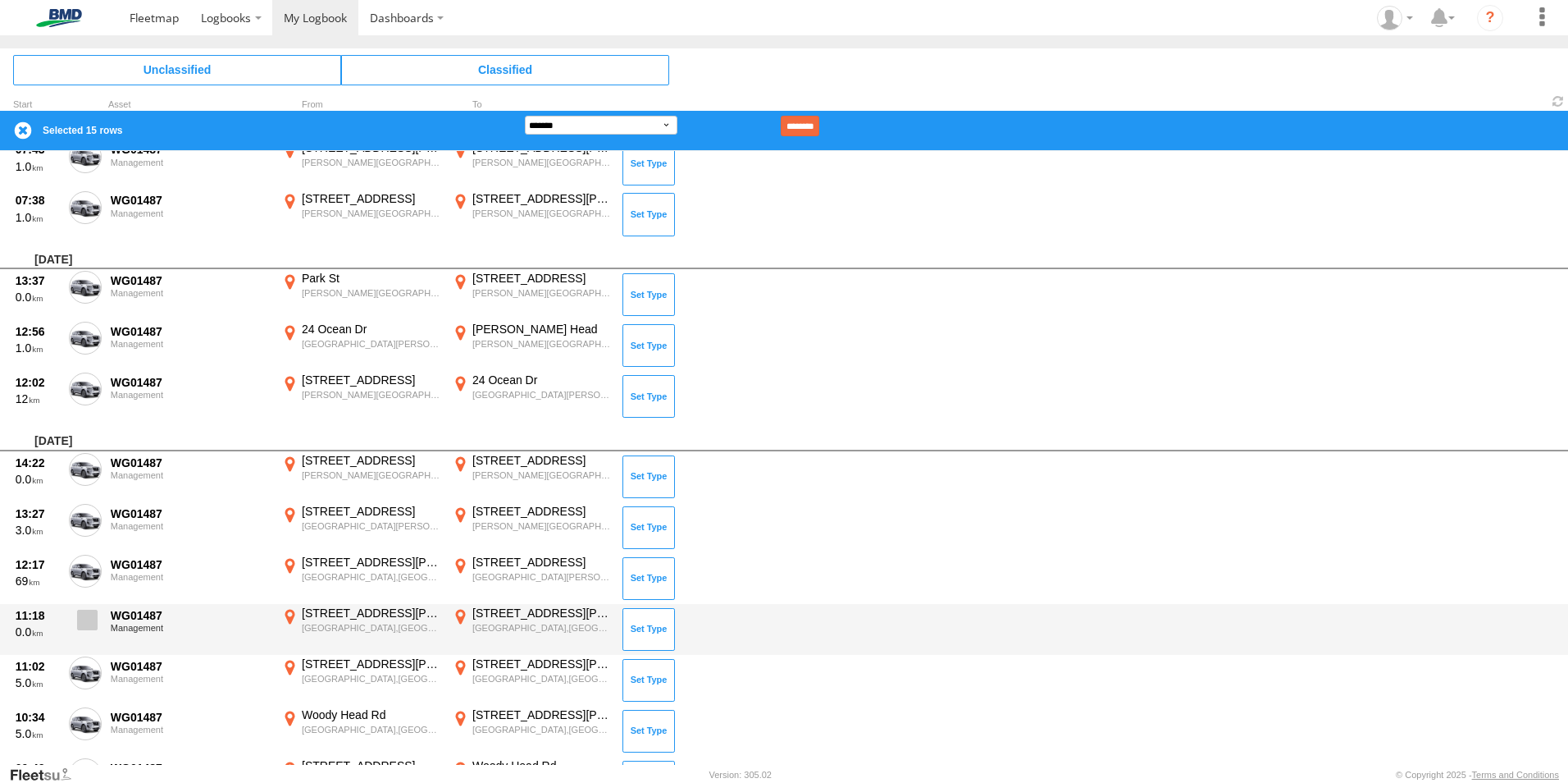
click at [90, 621] on span at bounding box center [87, 620] width 20 height 20
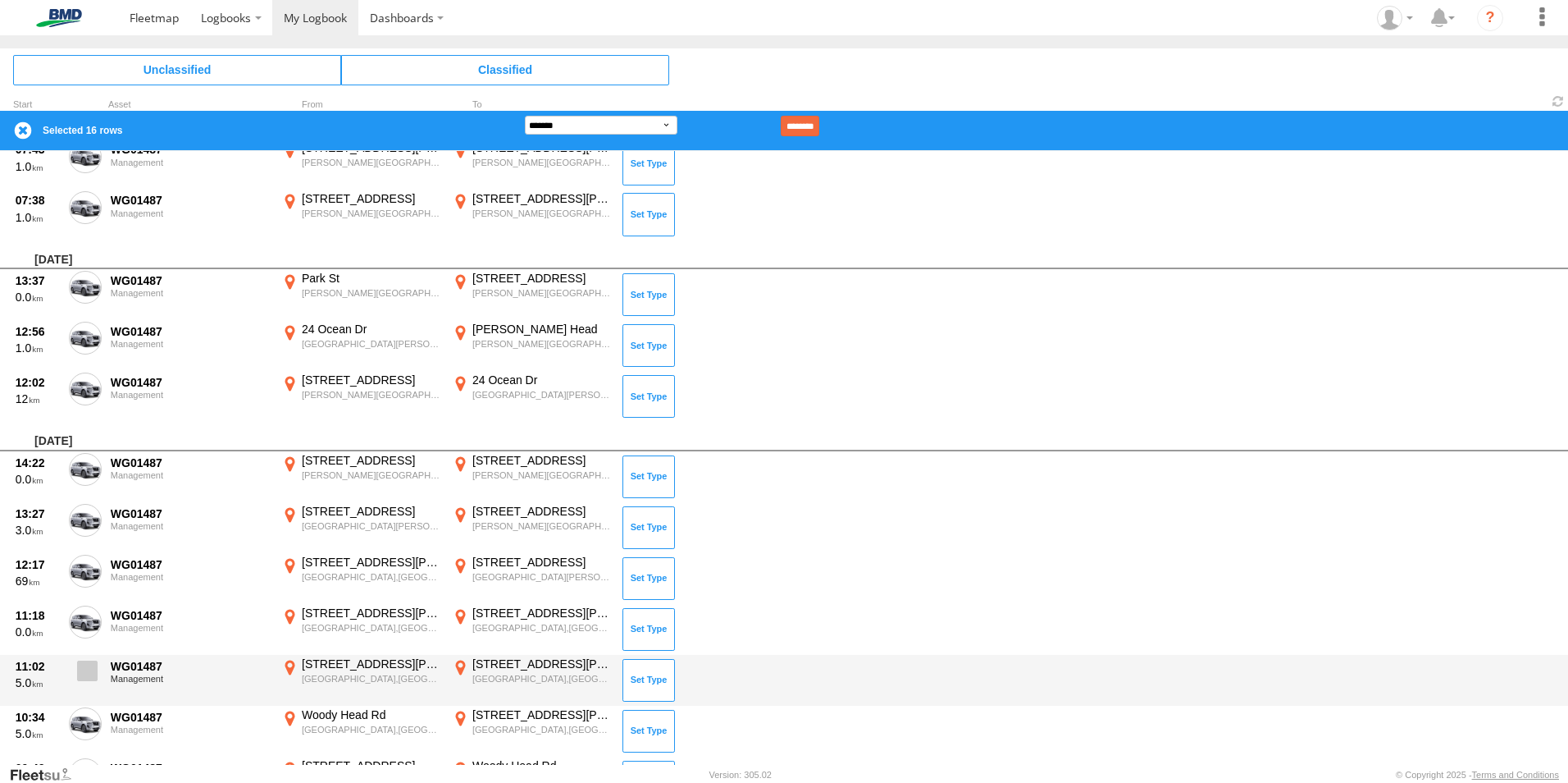
click at [90, 666] on span at bounding box center [87, 671] width 20 height 20
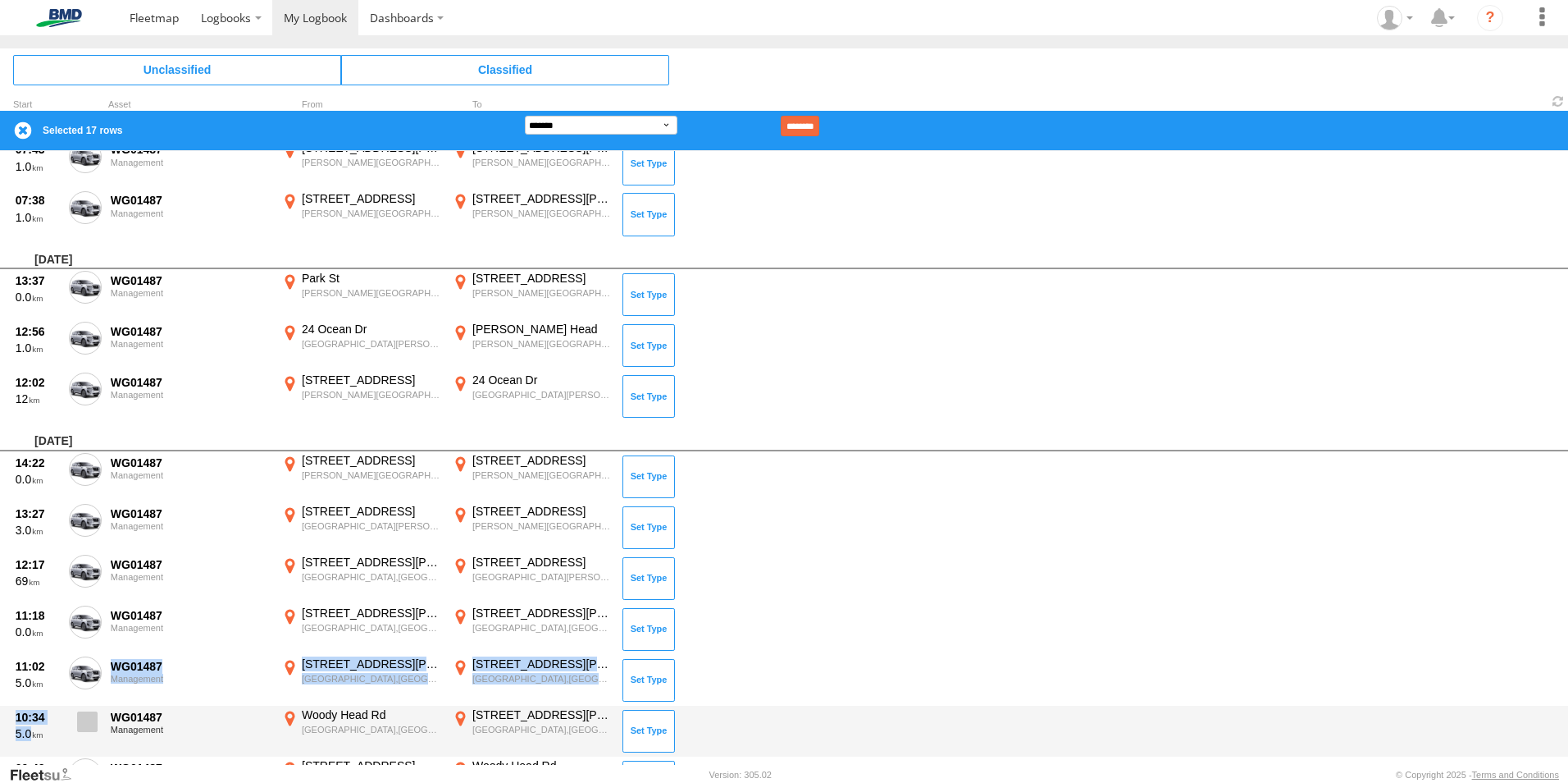
click at [90, 707] on div "Thursday, 14th August 2025 Wednesday, 13th August 2025 Tuesday, 12th August 202…" at bounding box center [784, 595] width 1568 height 1862
drag, startPoint x: 90, startPoint y: 707, endPoint x: 96, endPoint y: 716, distance: 10.8
click at [95, 716] on label at bounding box center [85, 725] width 33 height 38
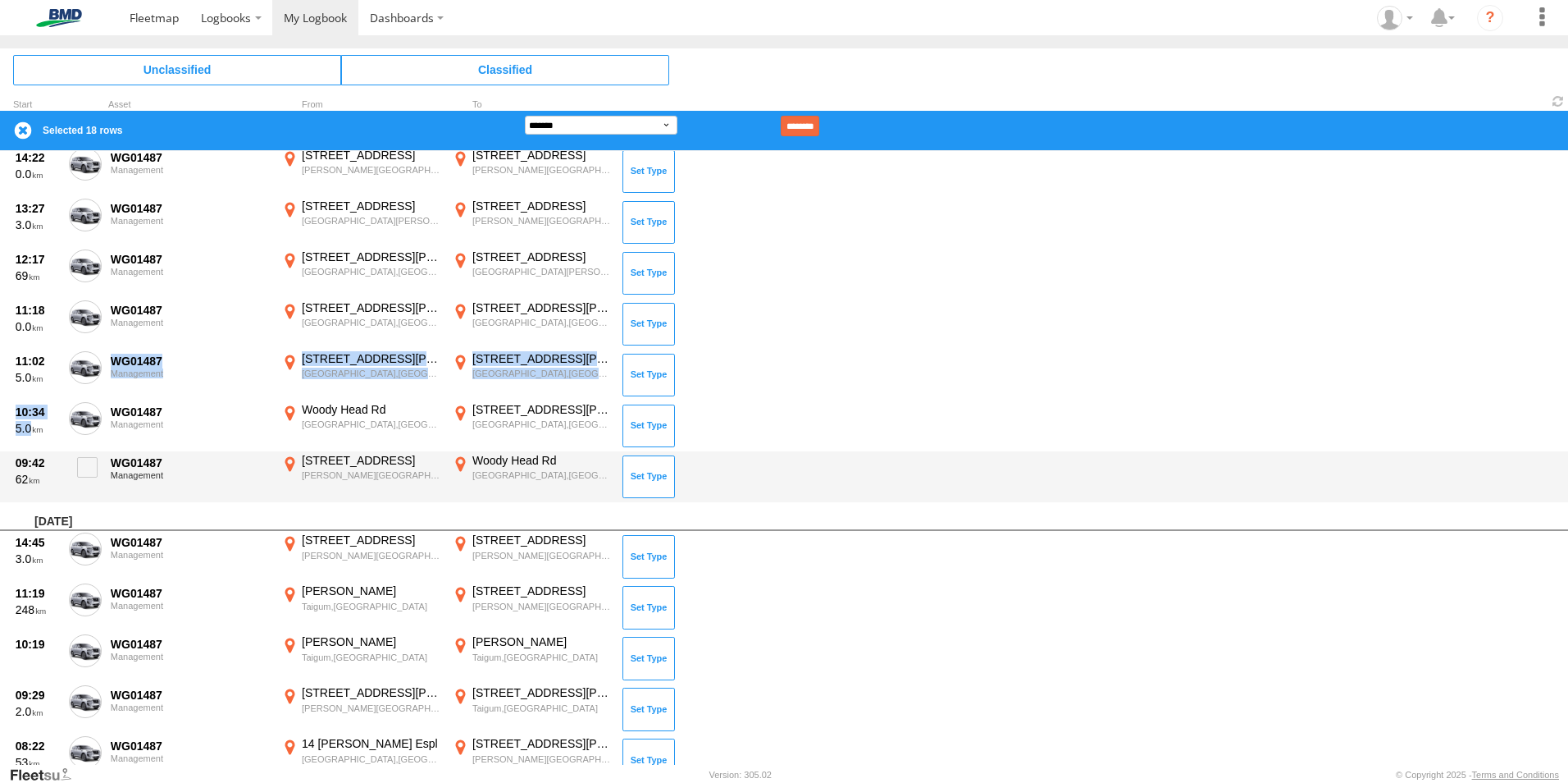
scroll to position [1047, 0]
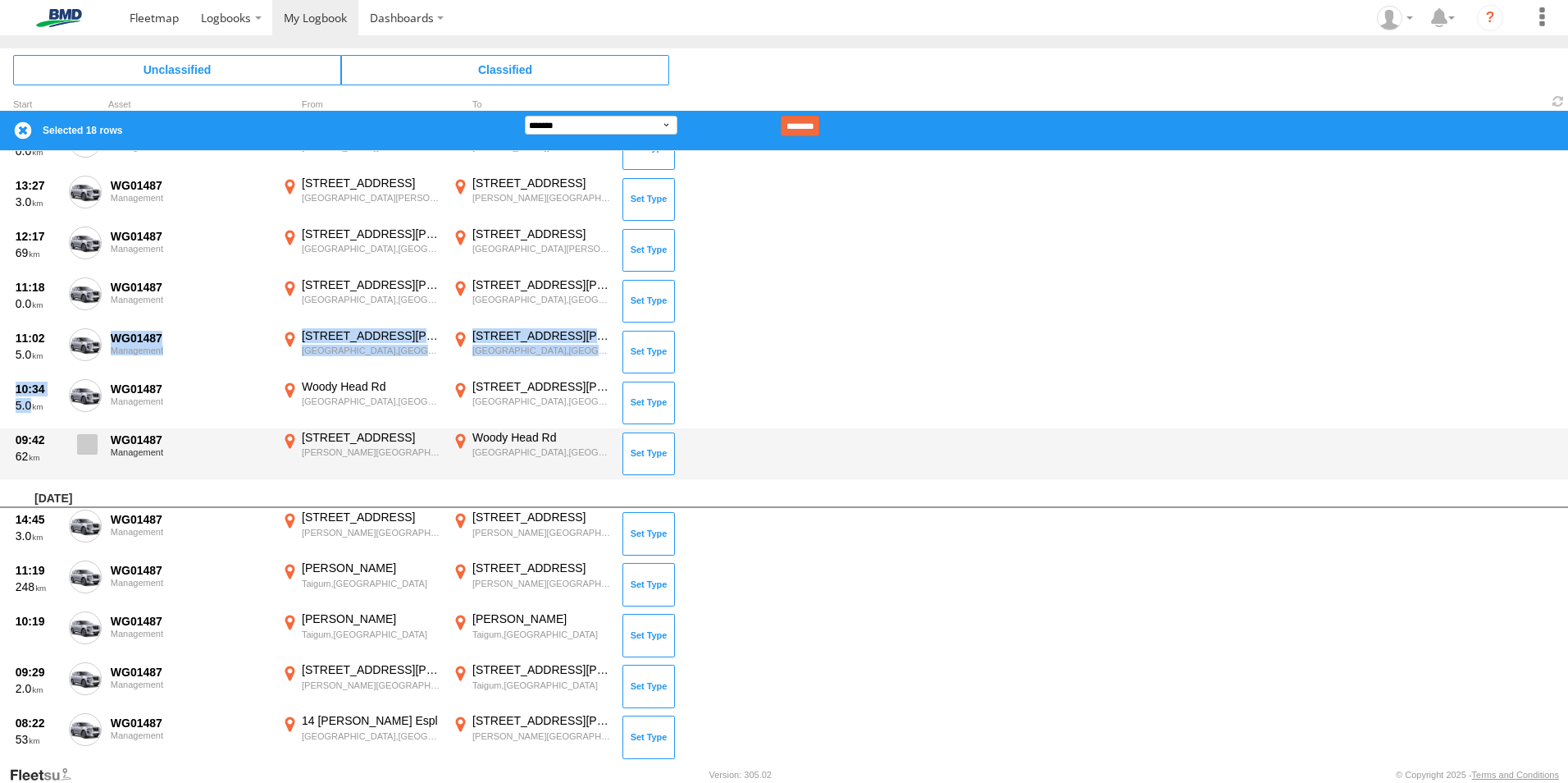
click at [85, 443] on span at bounding box center [87, 444] width 20 height 20
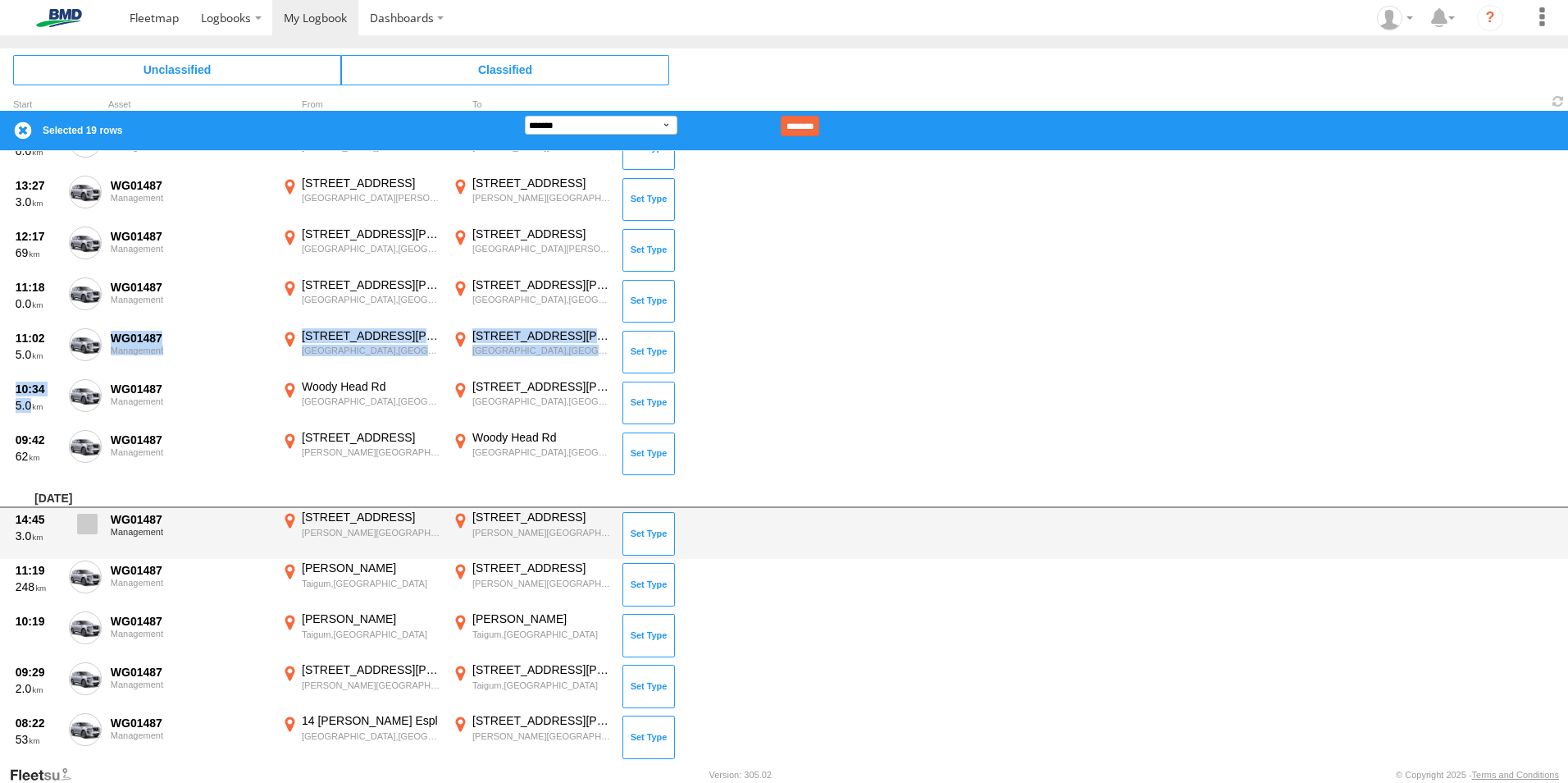
click at [92, 524] on span at bounding box center [87, 523] width 20 height 20
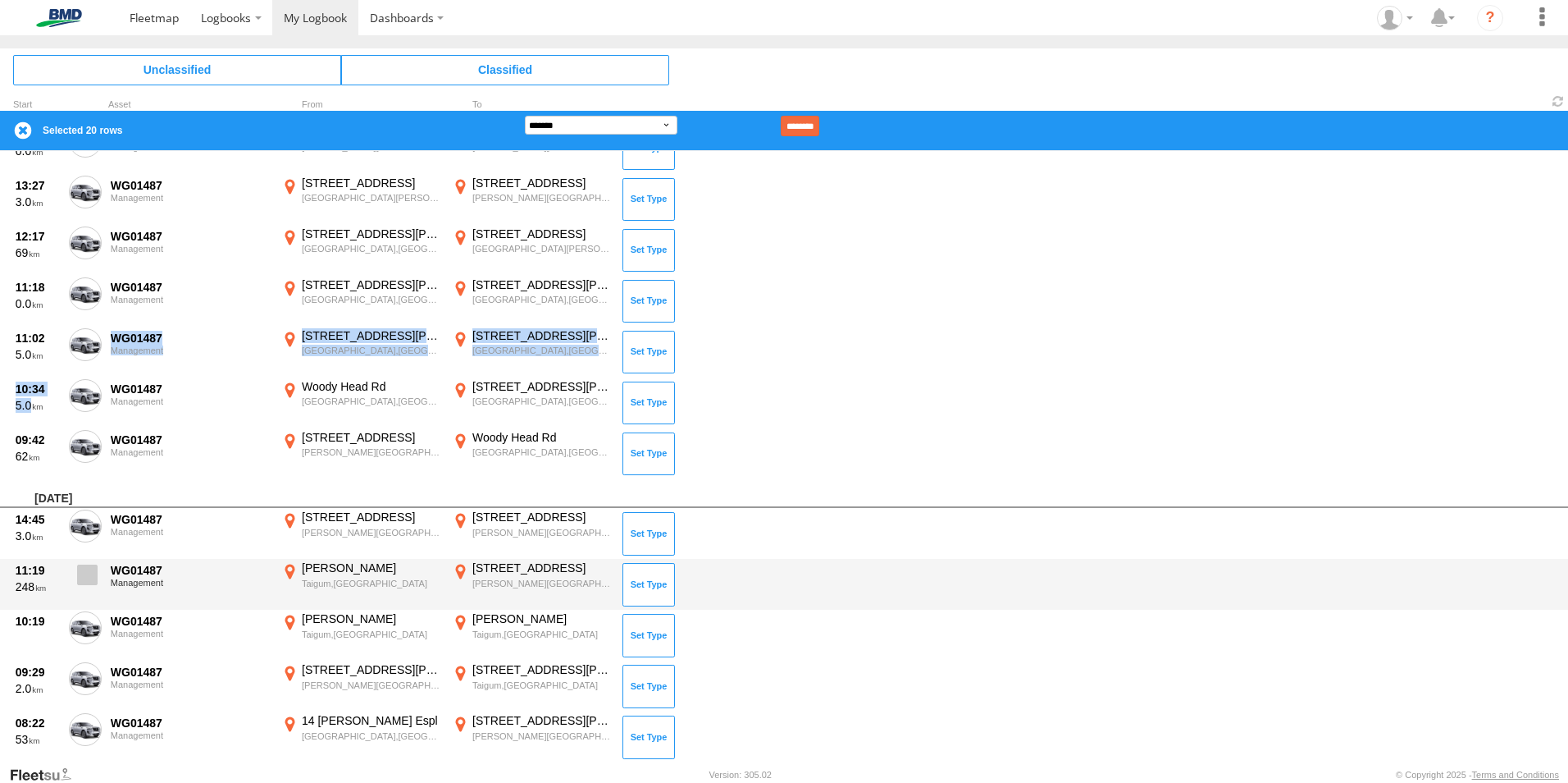
click at [85, 585] on span at bounding box center [87, 574] width 20 height 20
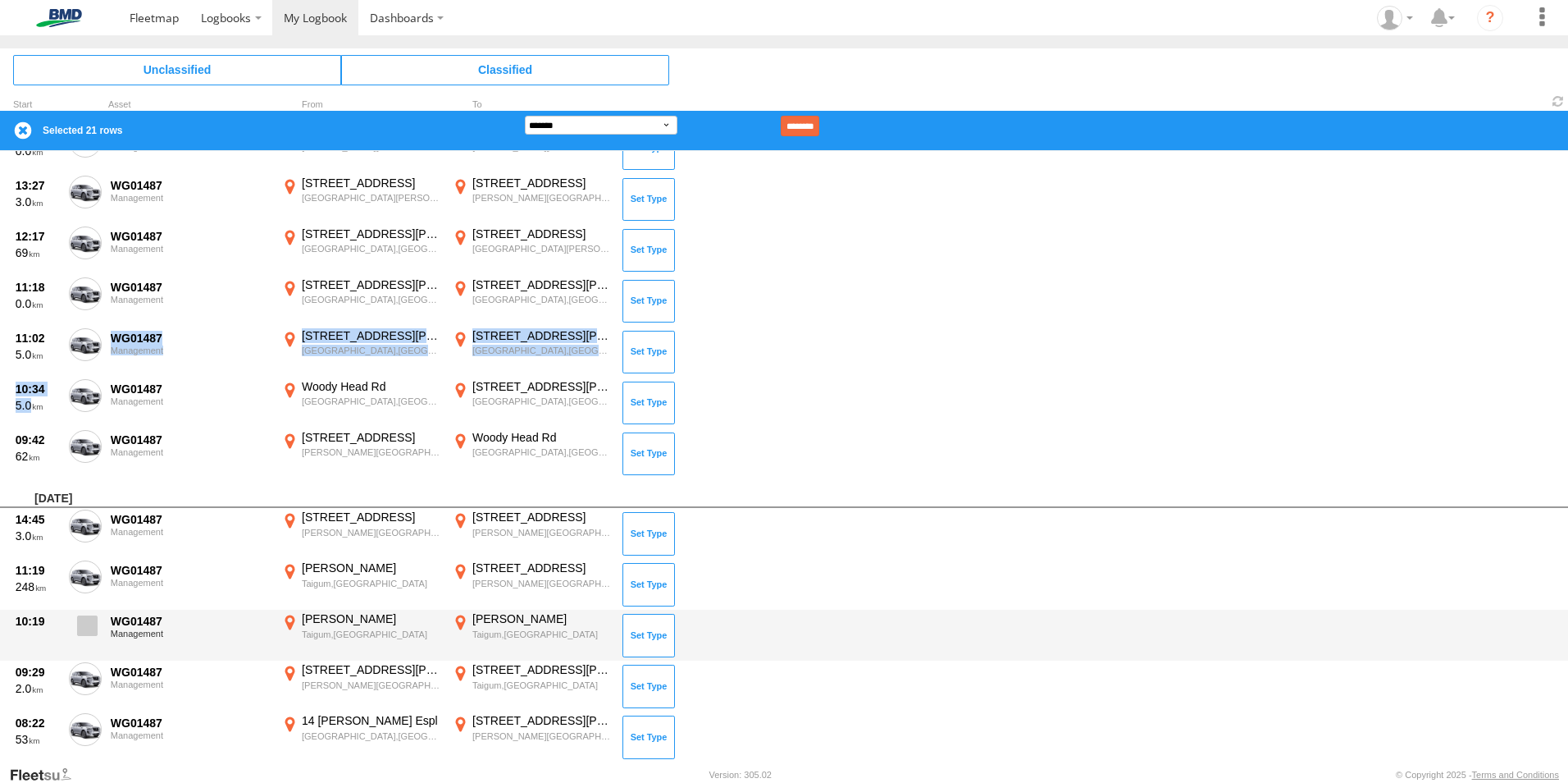
click at [84, 626] on span at bounding box center [87, 626] width 20 height 20
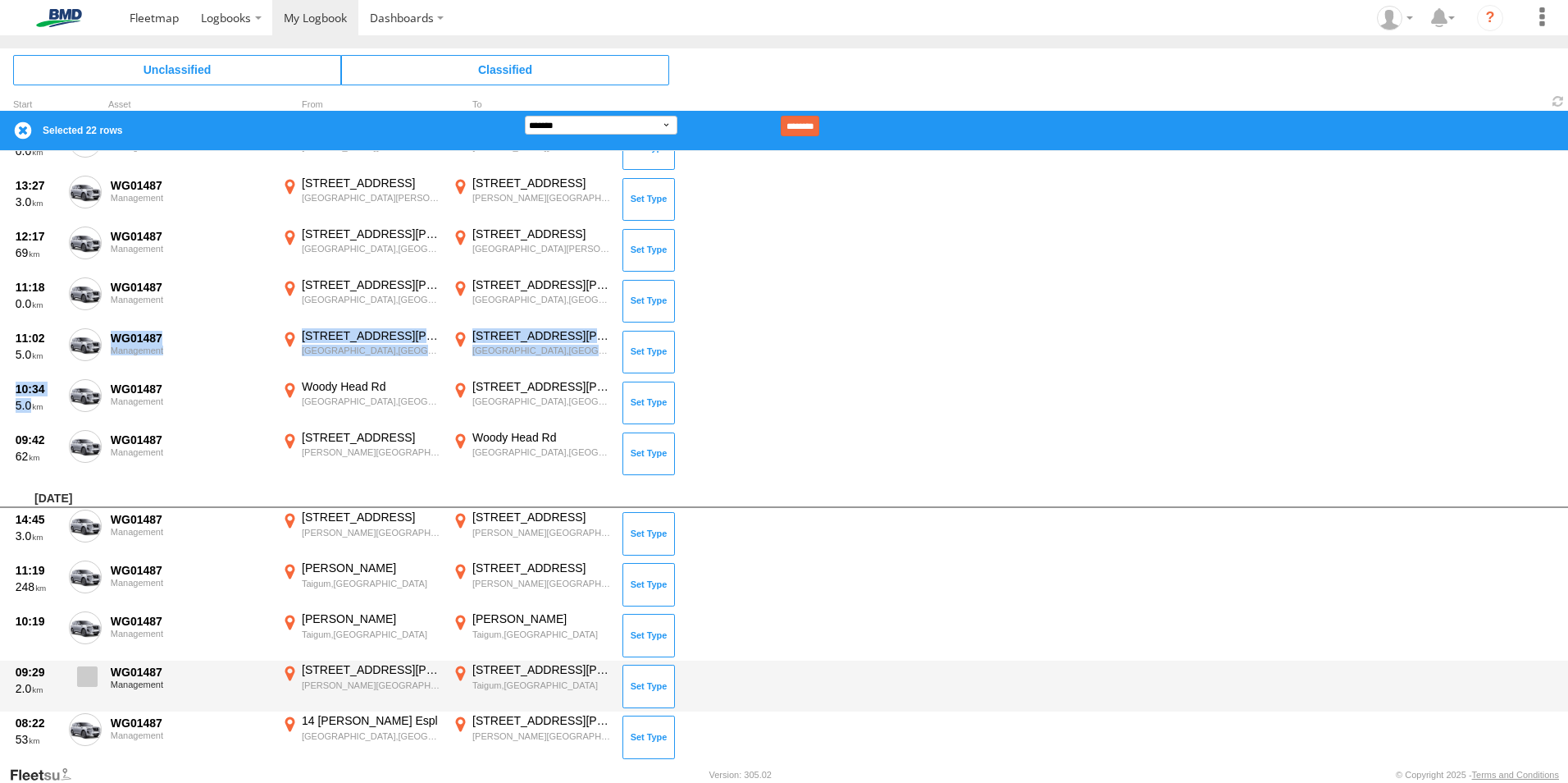
click at [91, 673] on span at bounding box center [87, 676] width 20 height 20
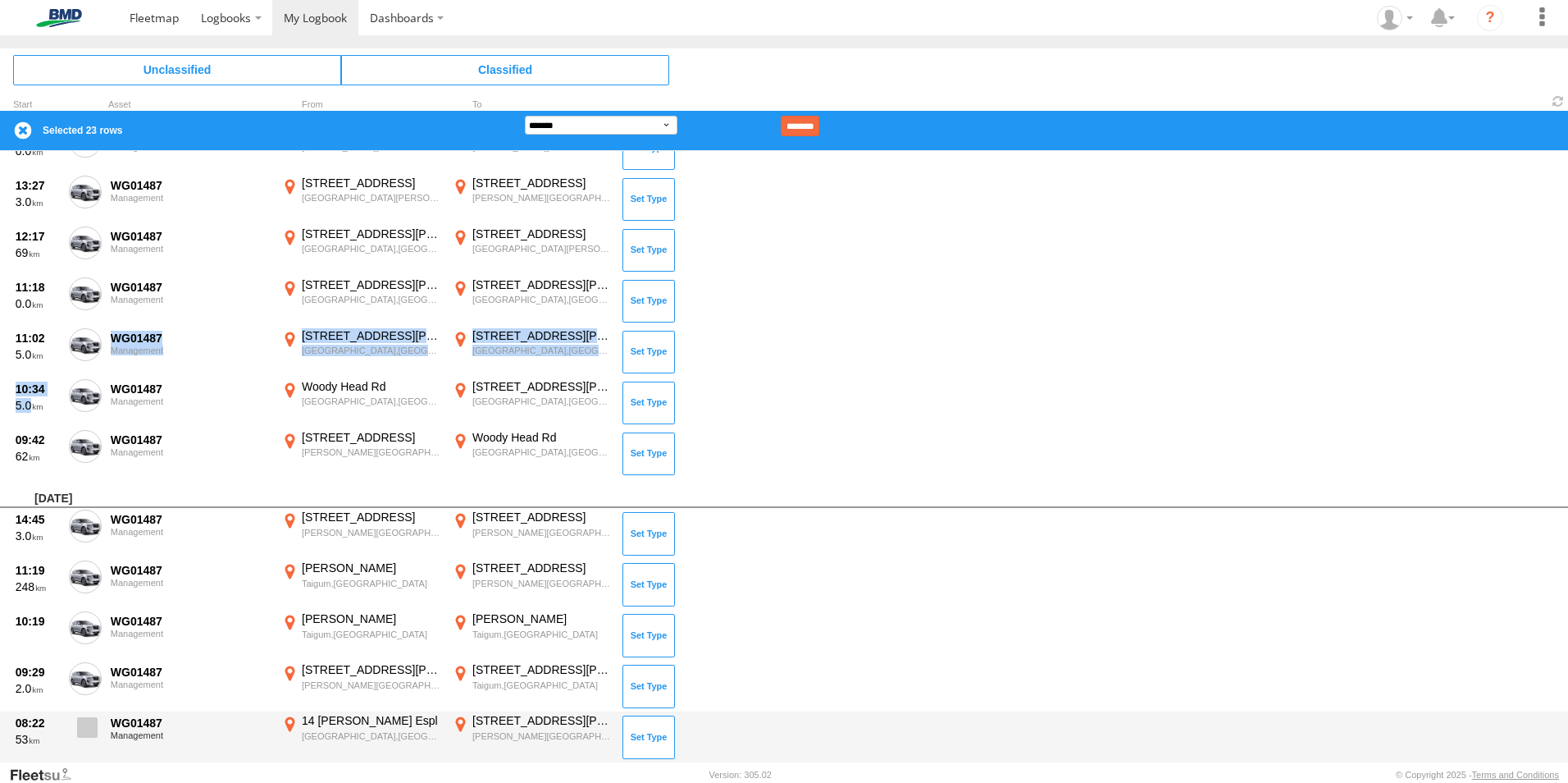
click at [78, 724] on label at bounding box center [85, 731] width 33 height 38
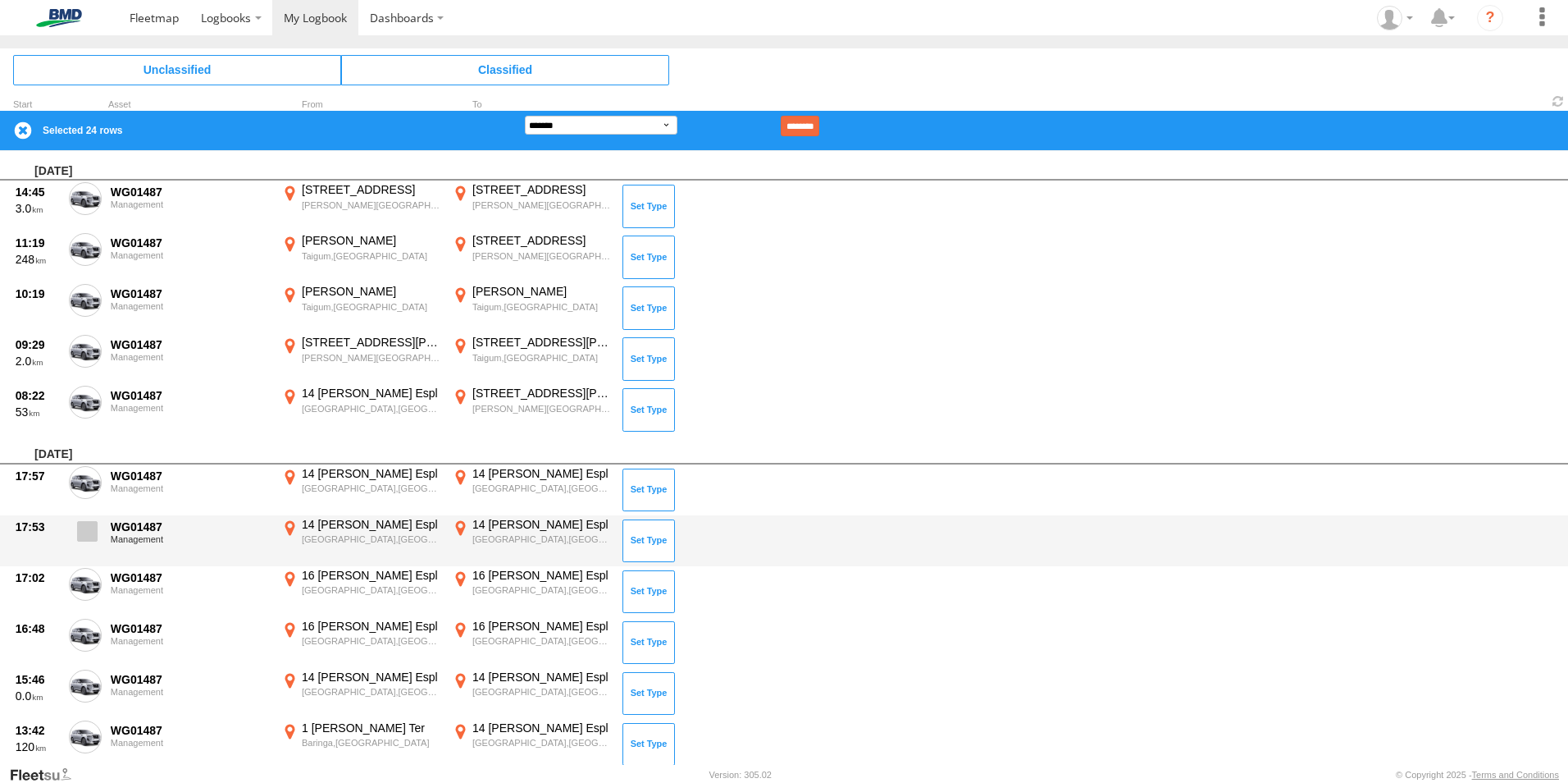
scroll to position [1375, 0]
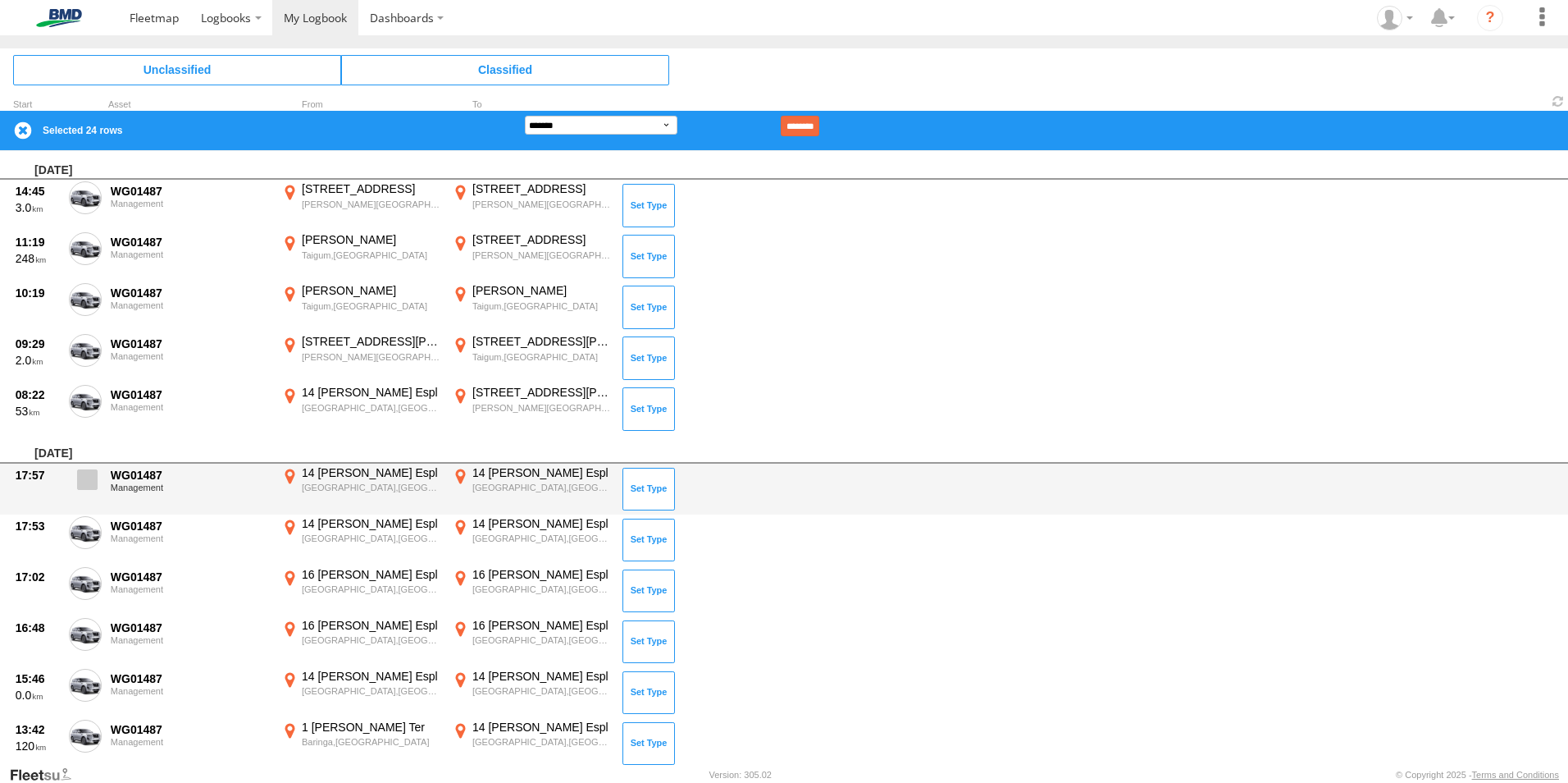
click at [94, 480] on span at bounding box center [87, 479] width 20 height 20
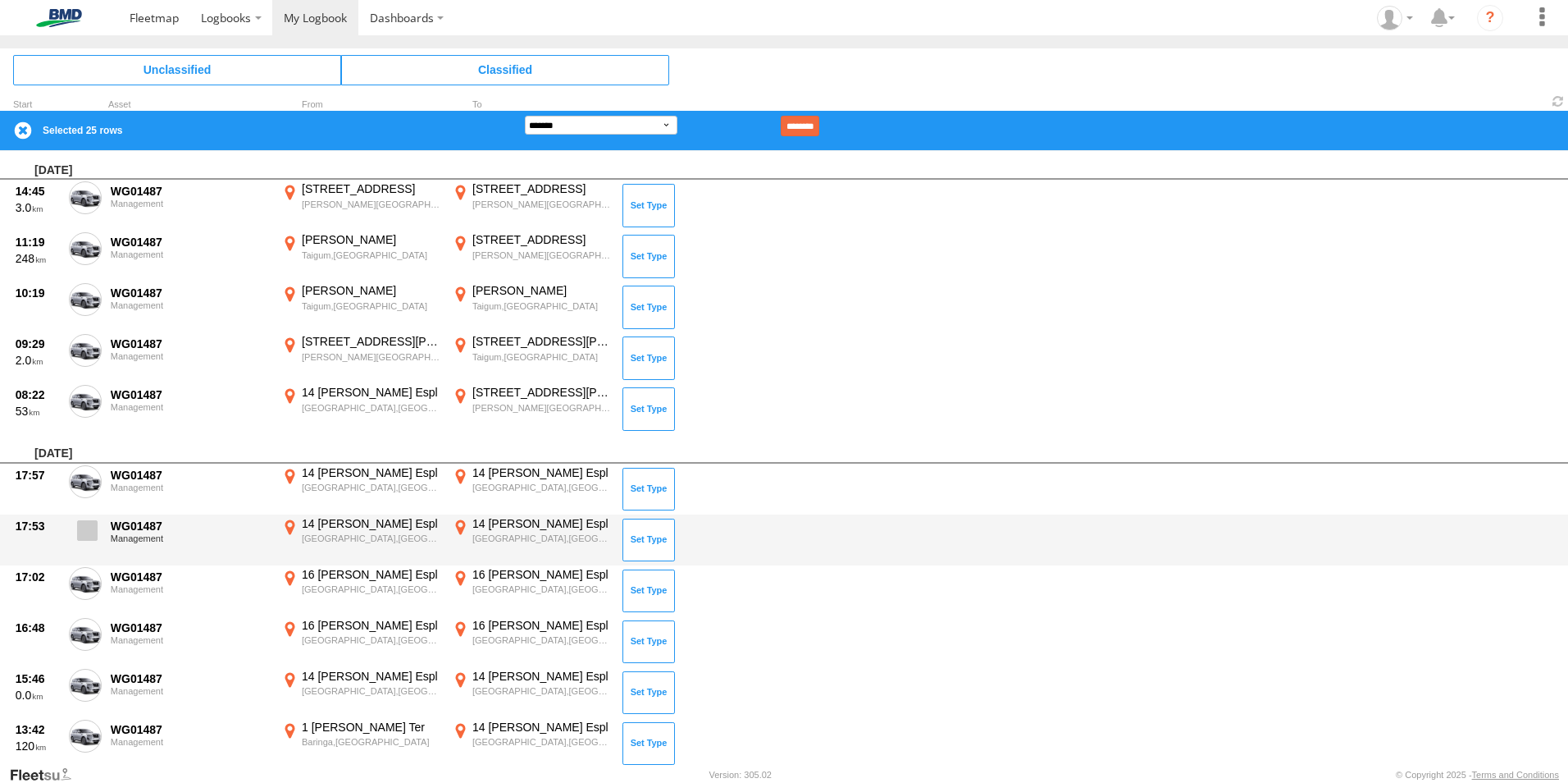
click at [97, 525] on span at bounding box center [87, 530] width 20 height 20
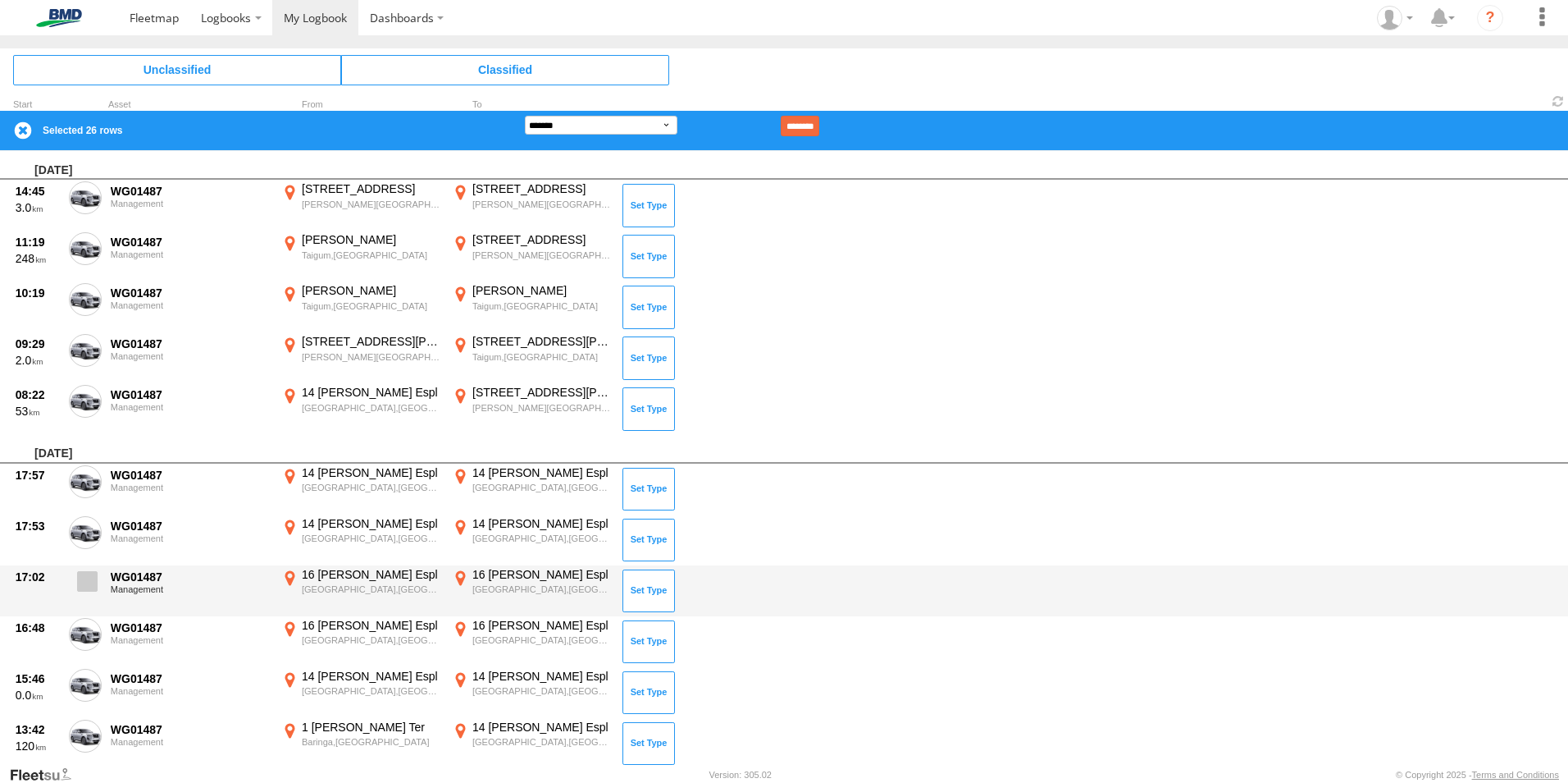
click at [91, 582] on span at bounding box center [87, 581] width 20 height 20
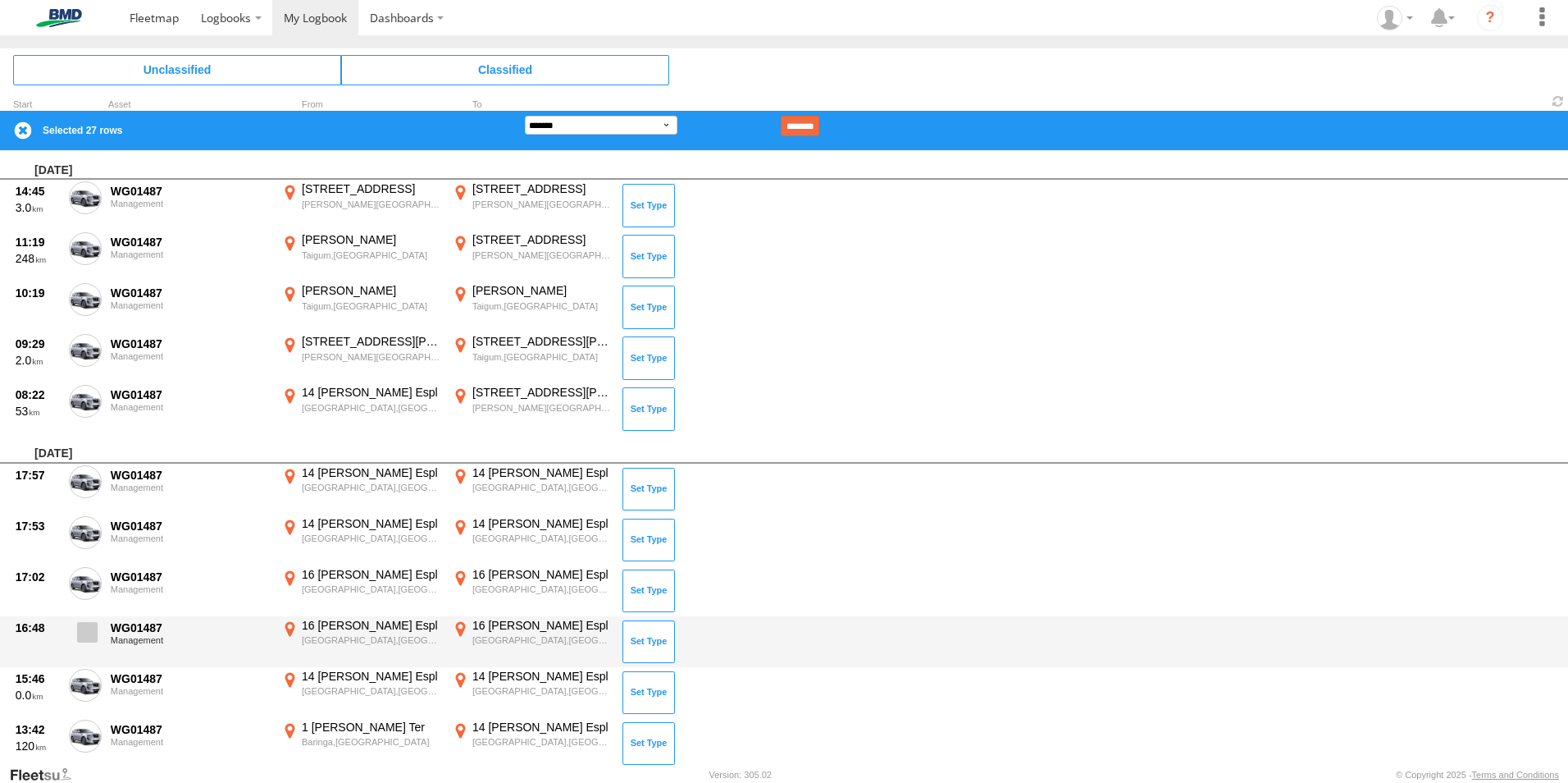
click at [86, 624] on label at bounding box center [85, 636] width 33 height 38
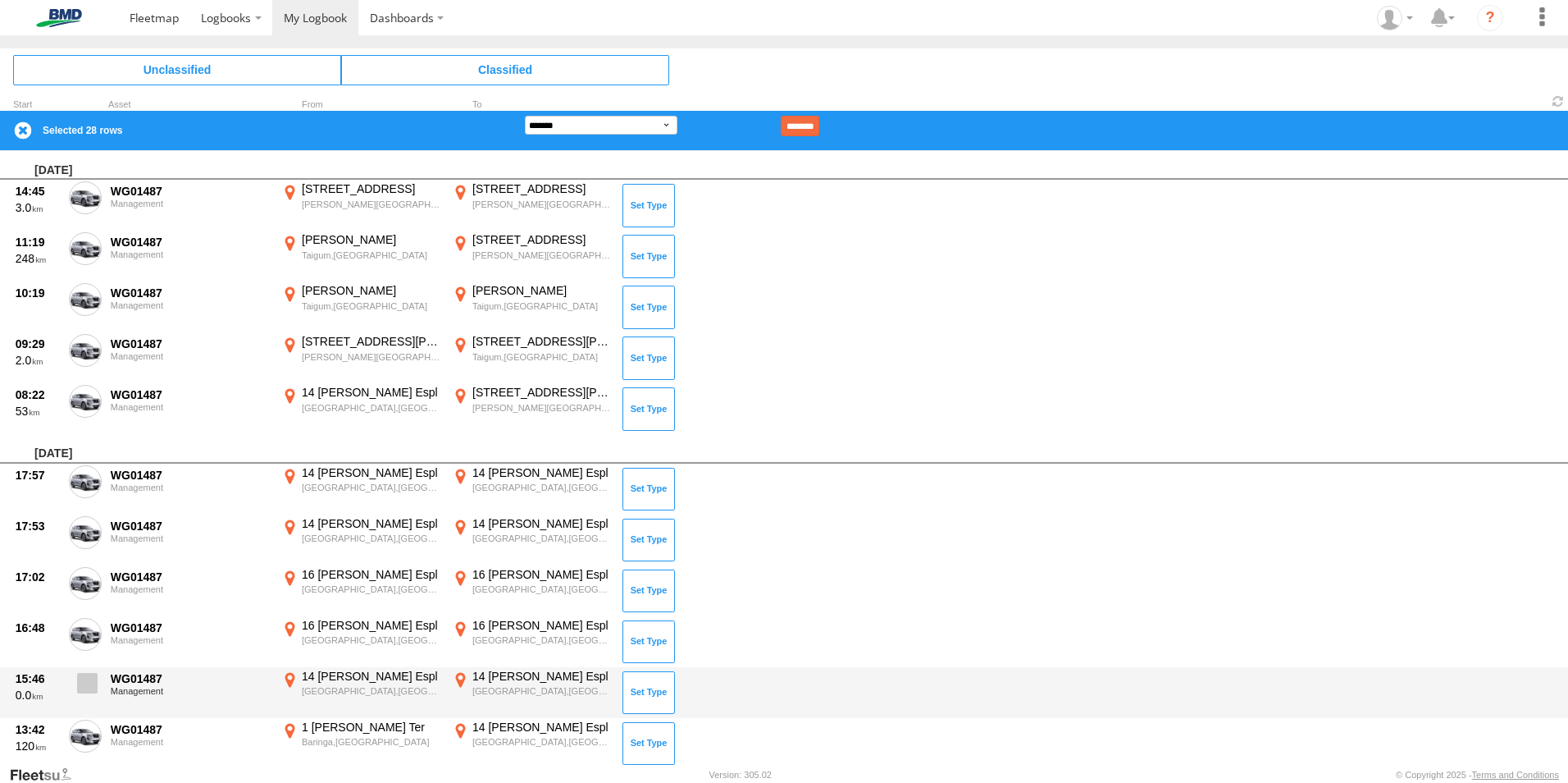
click at [83, 683] on span at bounding box center [87, 683] width 20 height 20
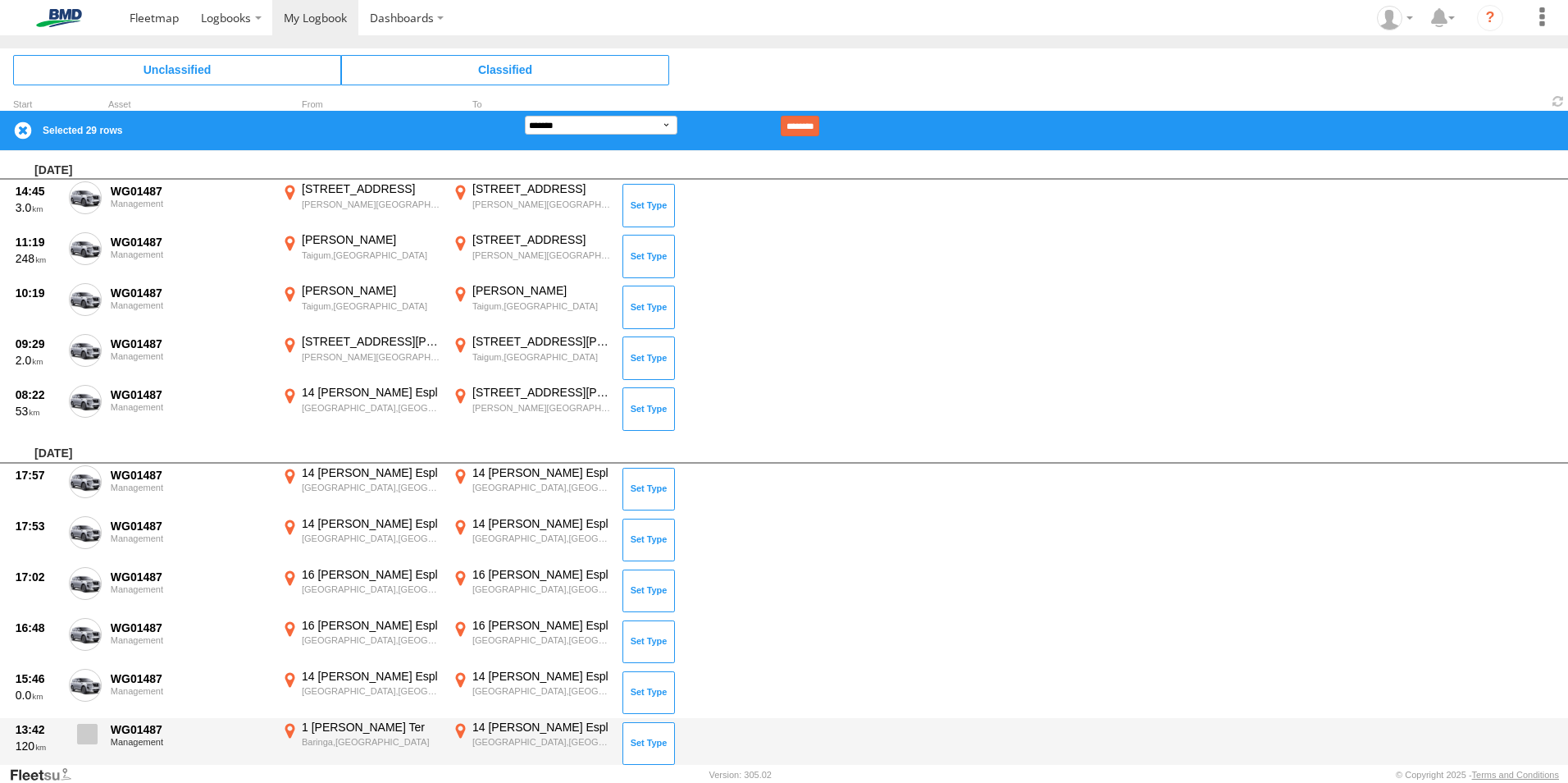
click at [82, 745] on label at bounding box center [85, 738] width 33 height 38
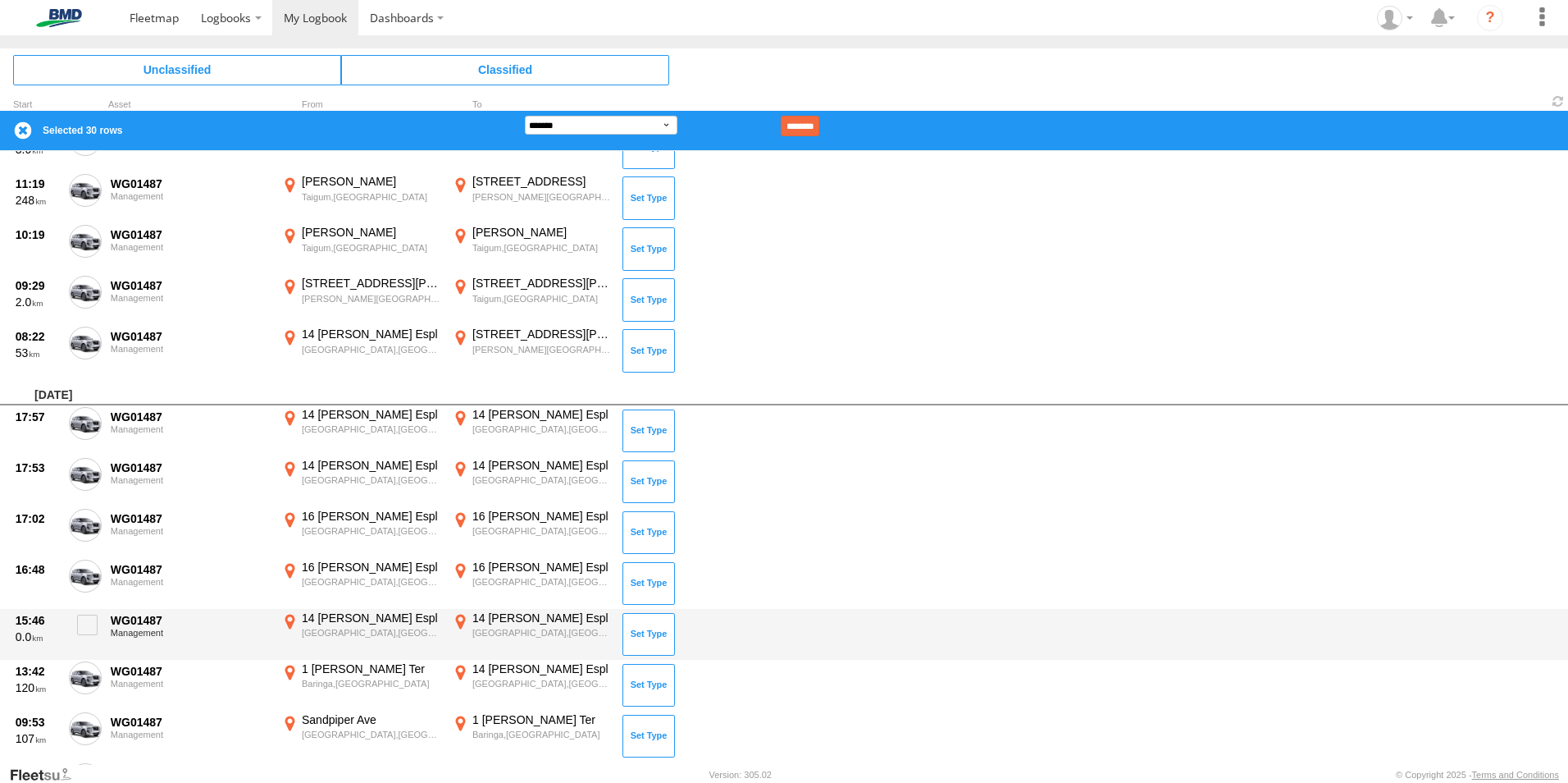
scroll to position [1507, 0]
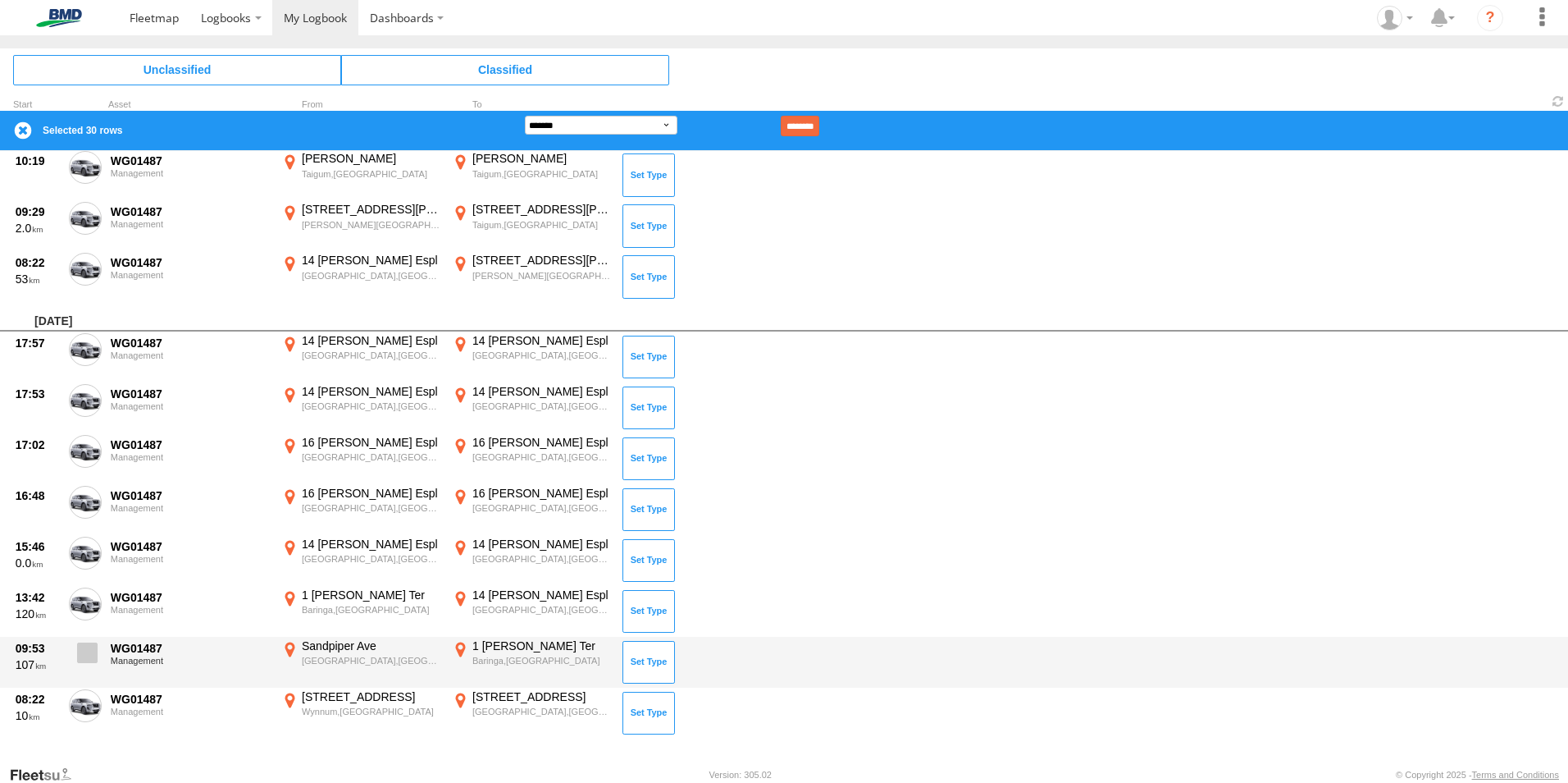
click at [95, 650] on span at bounding box center [87, 652] width 20 height 20
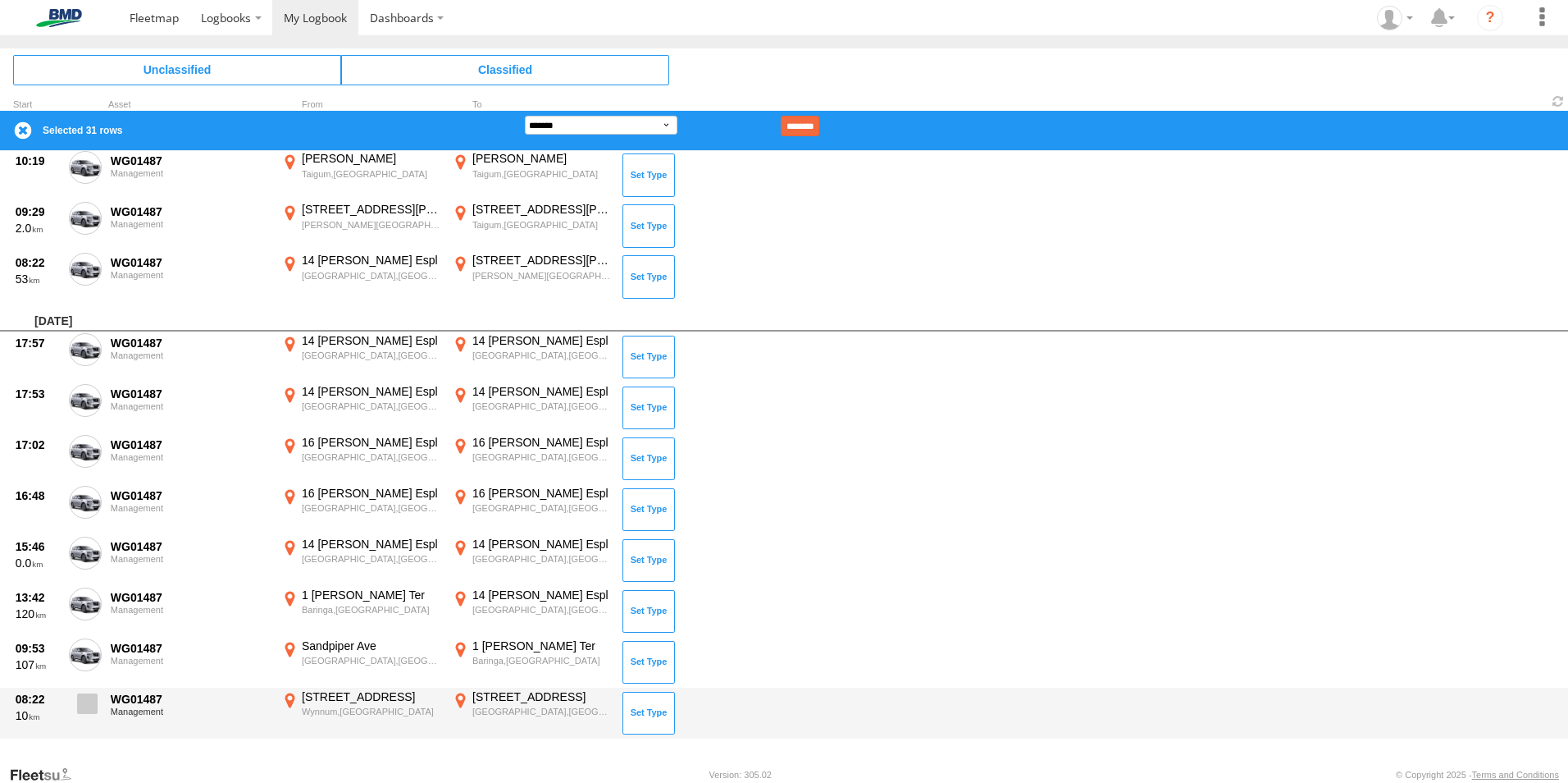
click at [84, 709] on span at bounding box center [87, 703] width 20 height 20
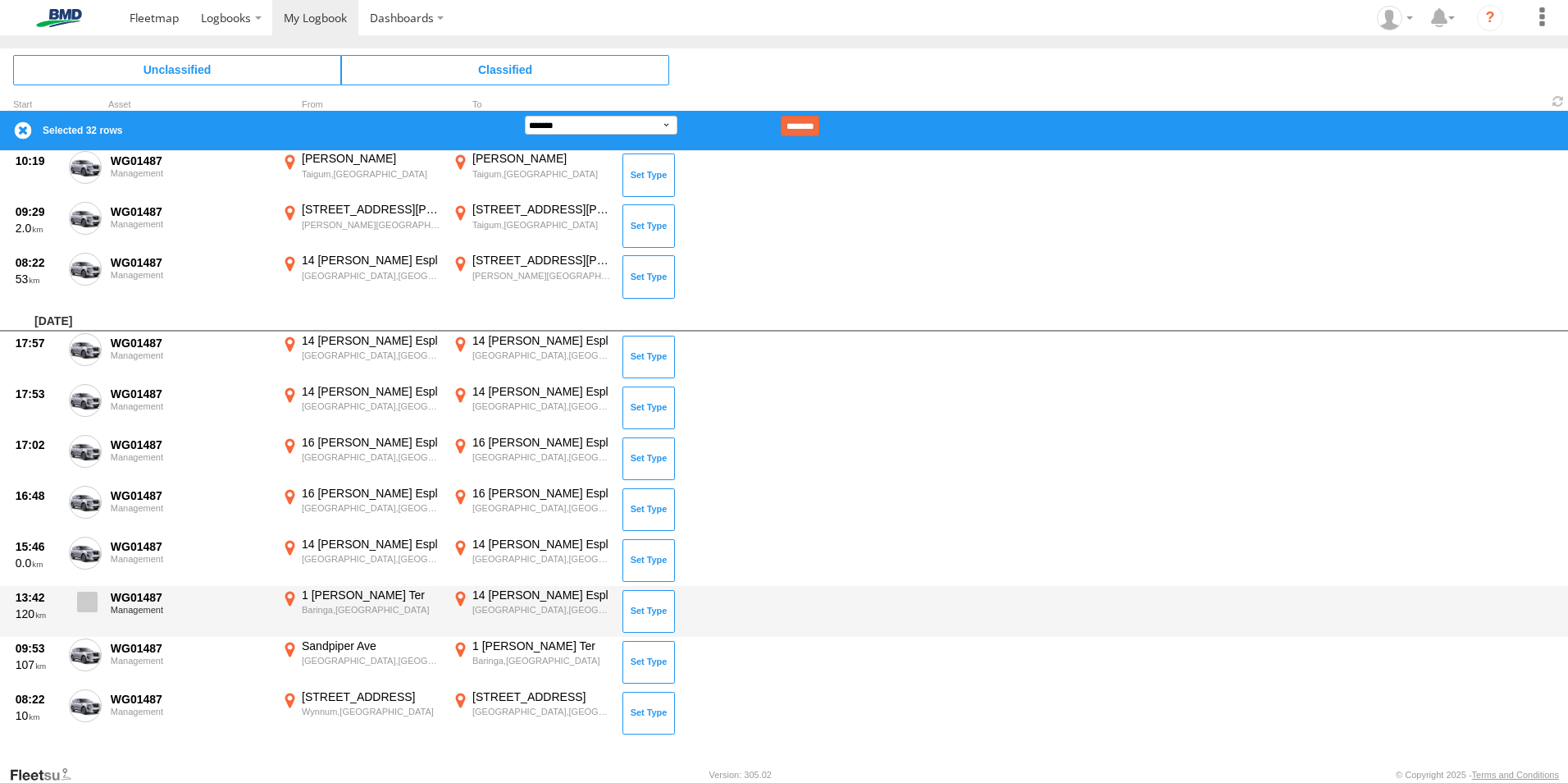
click at [95, 598] on span at bounding box center [87, 601] width 20 height 20
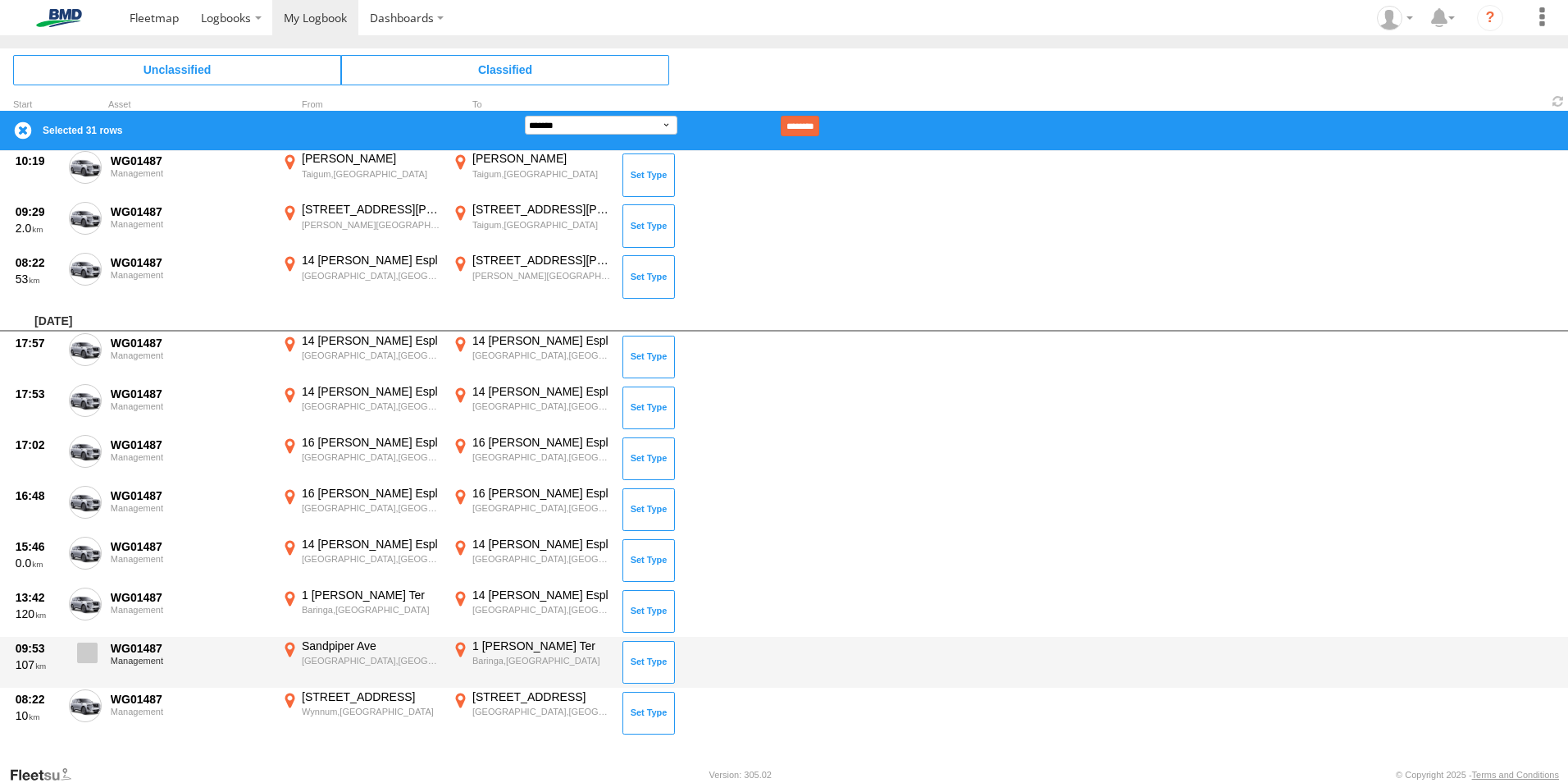
click at [96, 656] on span at bounding box center [87, 652] width 20 height 20
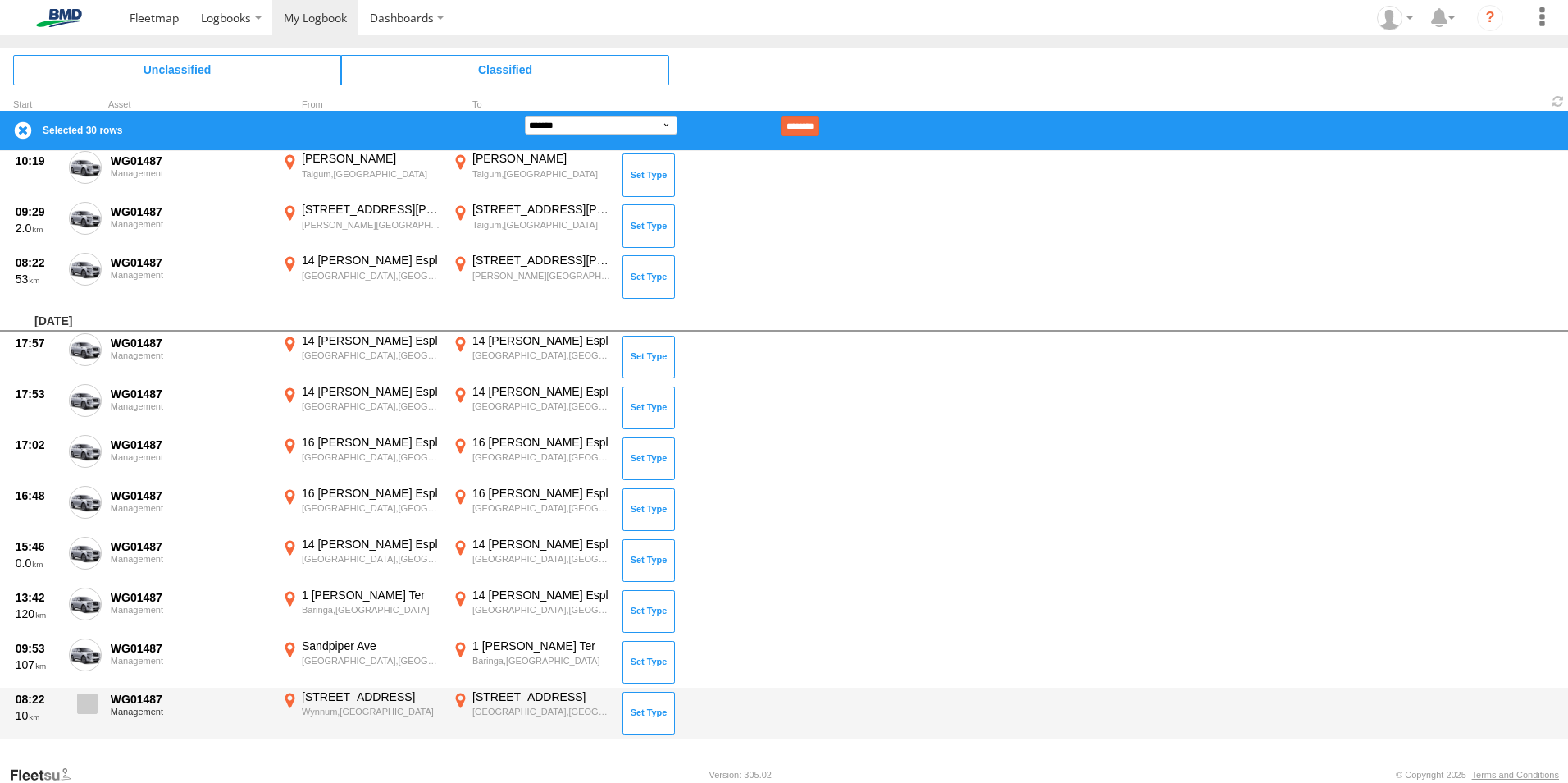
click at [82, 704] on span at bounding box center [87, 703] width 20 height 20
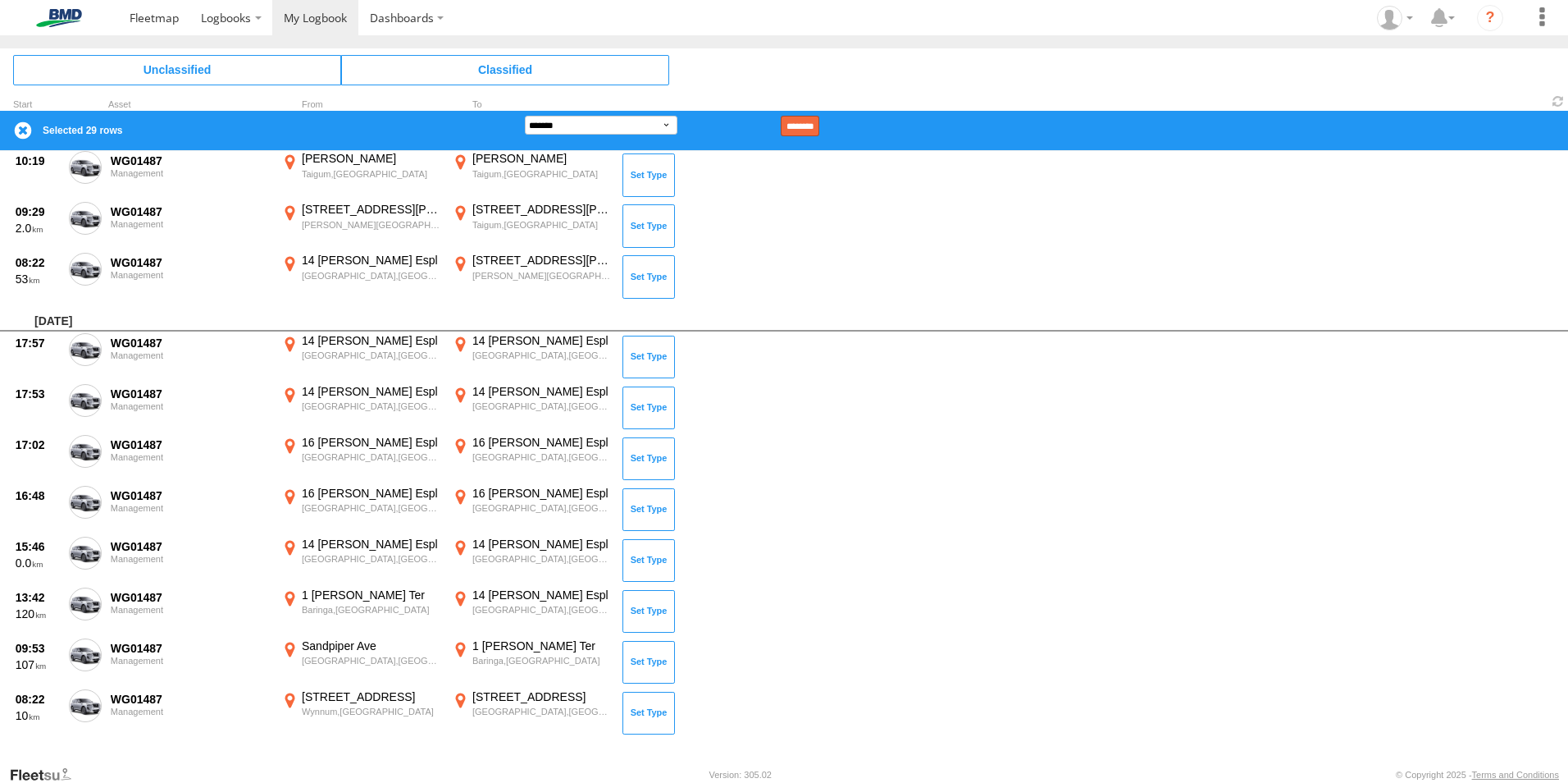
click at [820, 121] on input "********" at bounding box center [800, 126] width 39 height 20
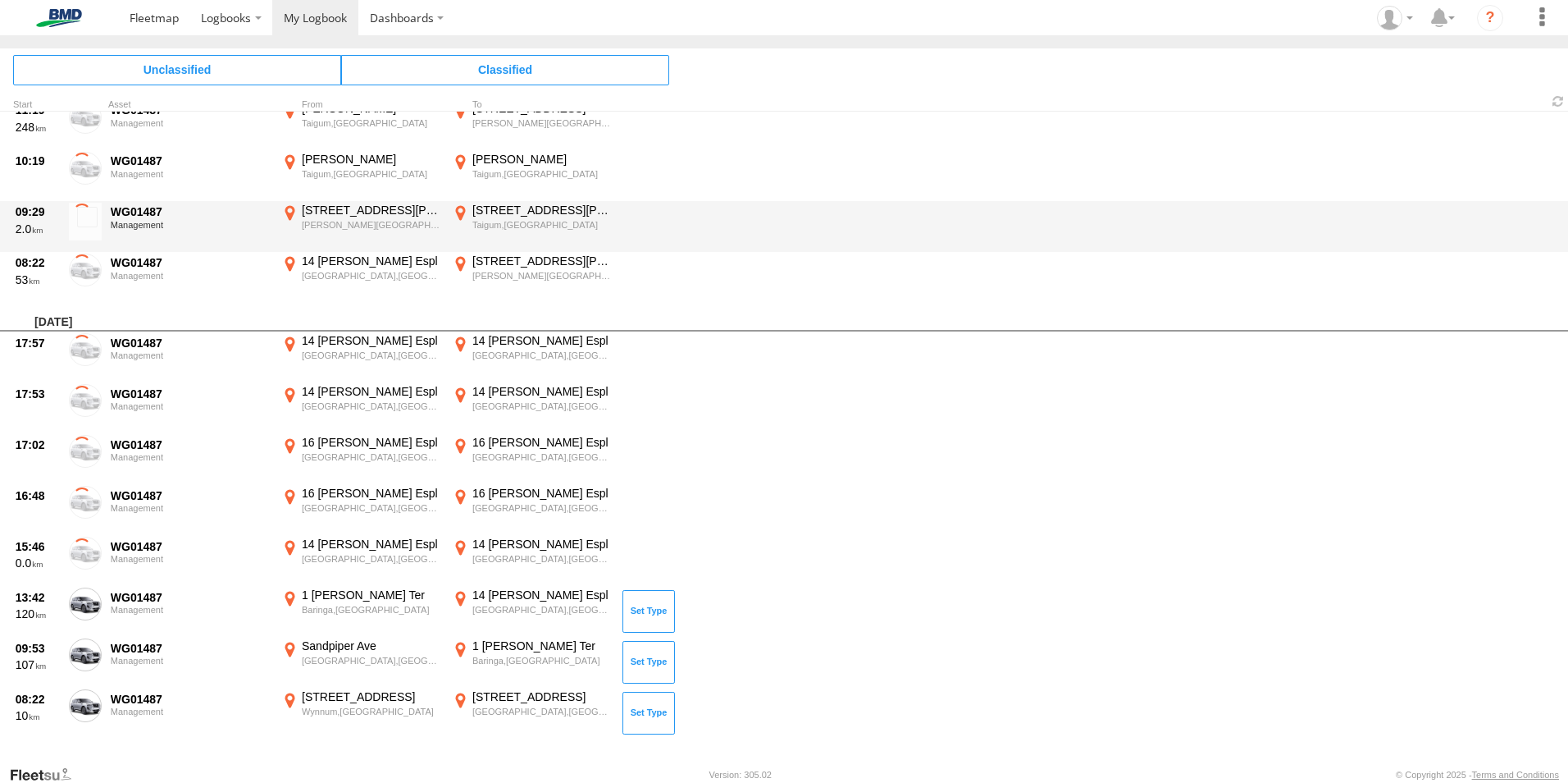
scroll to position [1468, 0]
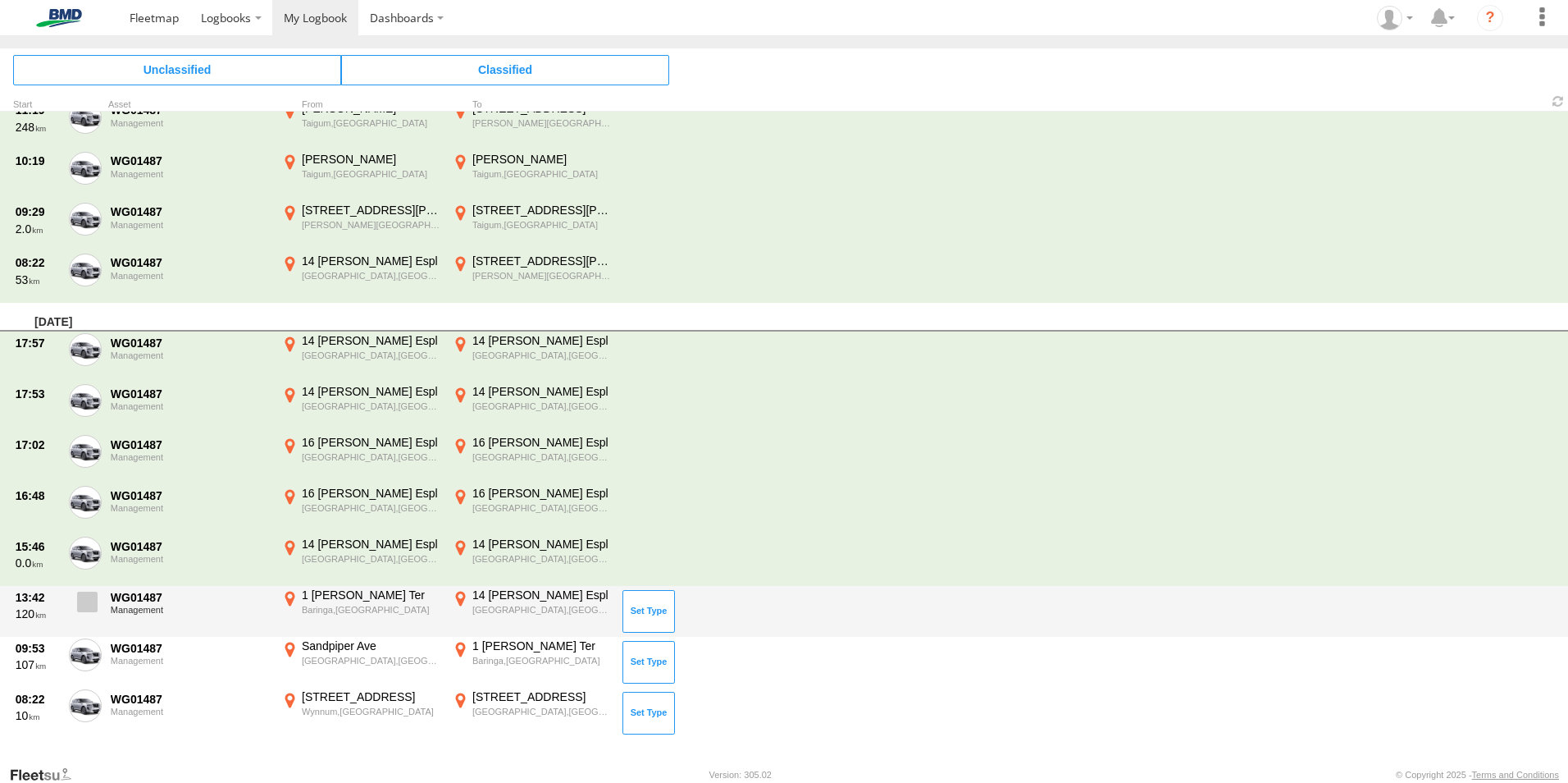
drag, startPoint x: 85, startPoint y: 602, endPoint x: 75, endPoint y: 636, distance: 35.4
click at [86, 602] on span at bounding box center [87, 601] width 20 height 20
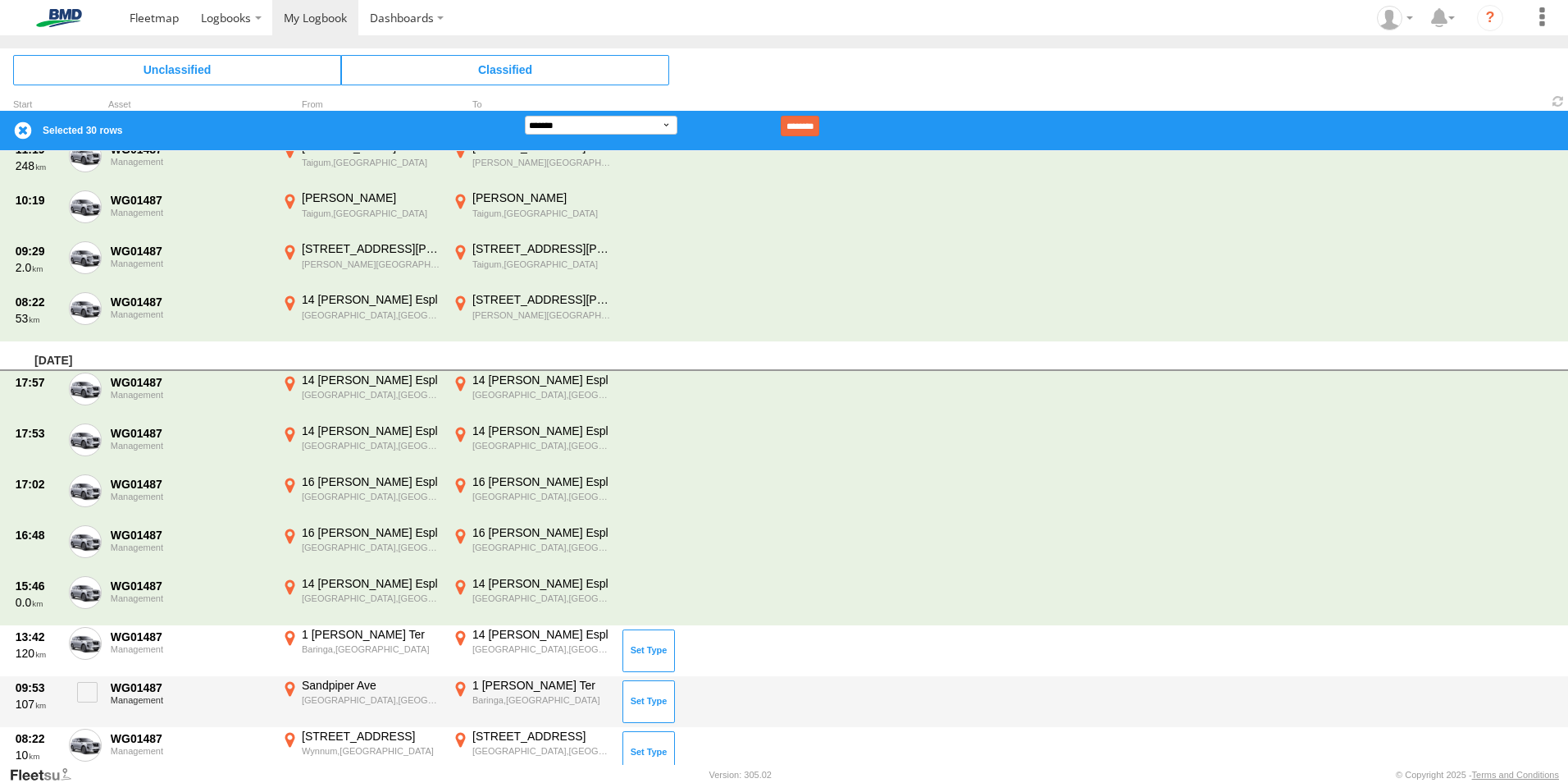
drag, startPoint x: 82, startPoint y: 688, endPoint x: 85, endPoint y: 720, distance: 32.1
click at [83, 689] on span at bounding box center [87, 692] width 20 height 20
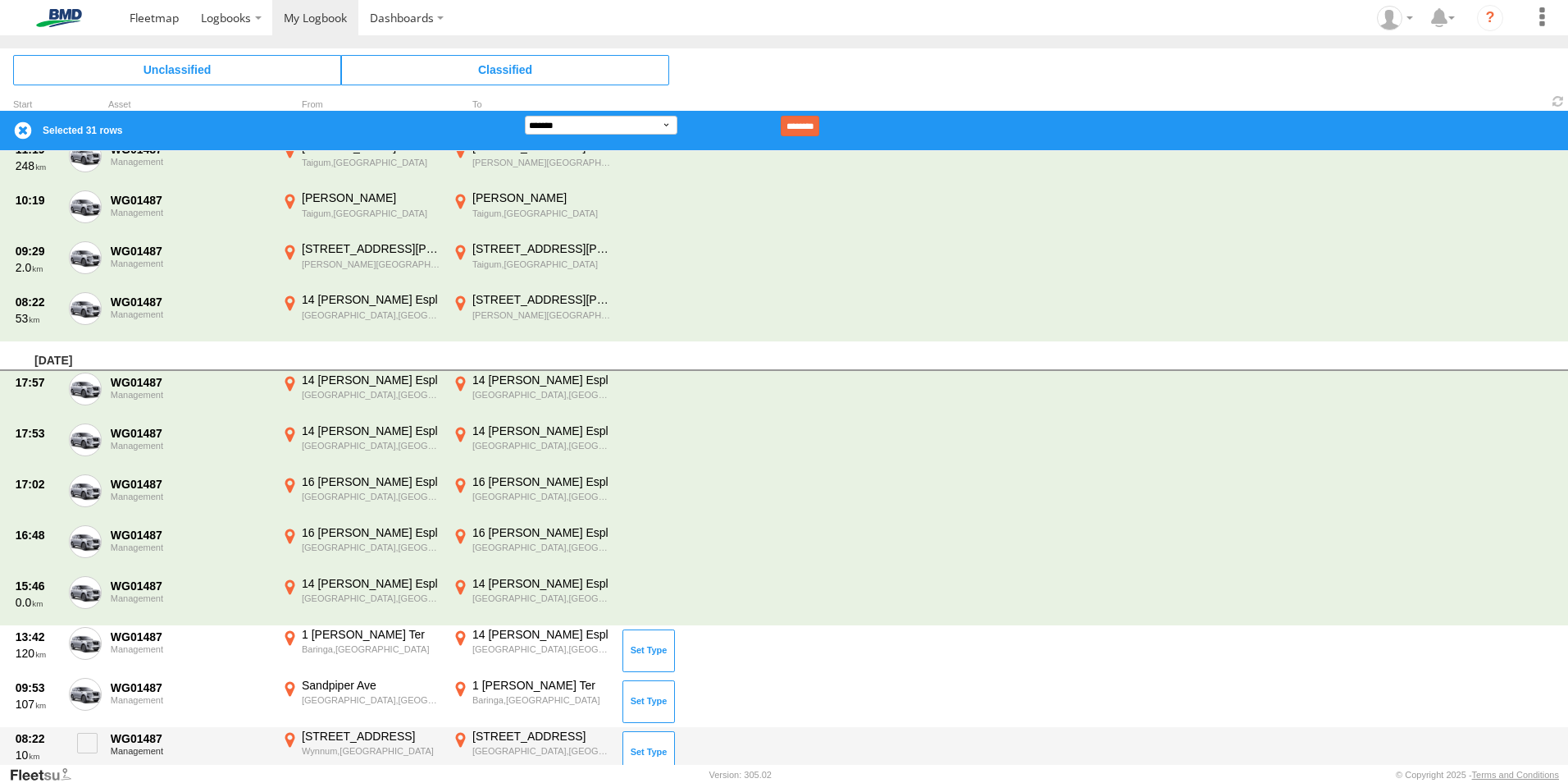
drag, startPoint x: 94, startPoint y: 749, endPoint x: 121, endPoint y: 737, distance: 29.5
click at [94, 747] on span at bounding box center [87, 743] width 20 height 20
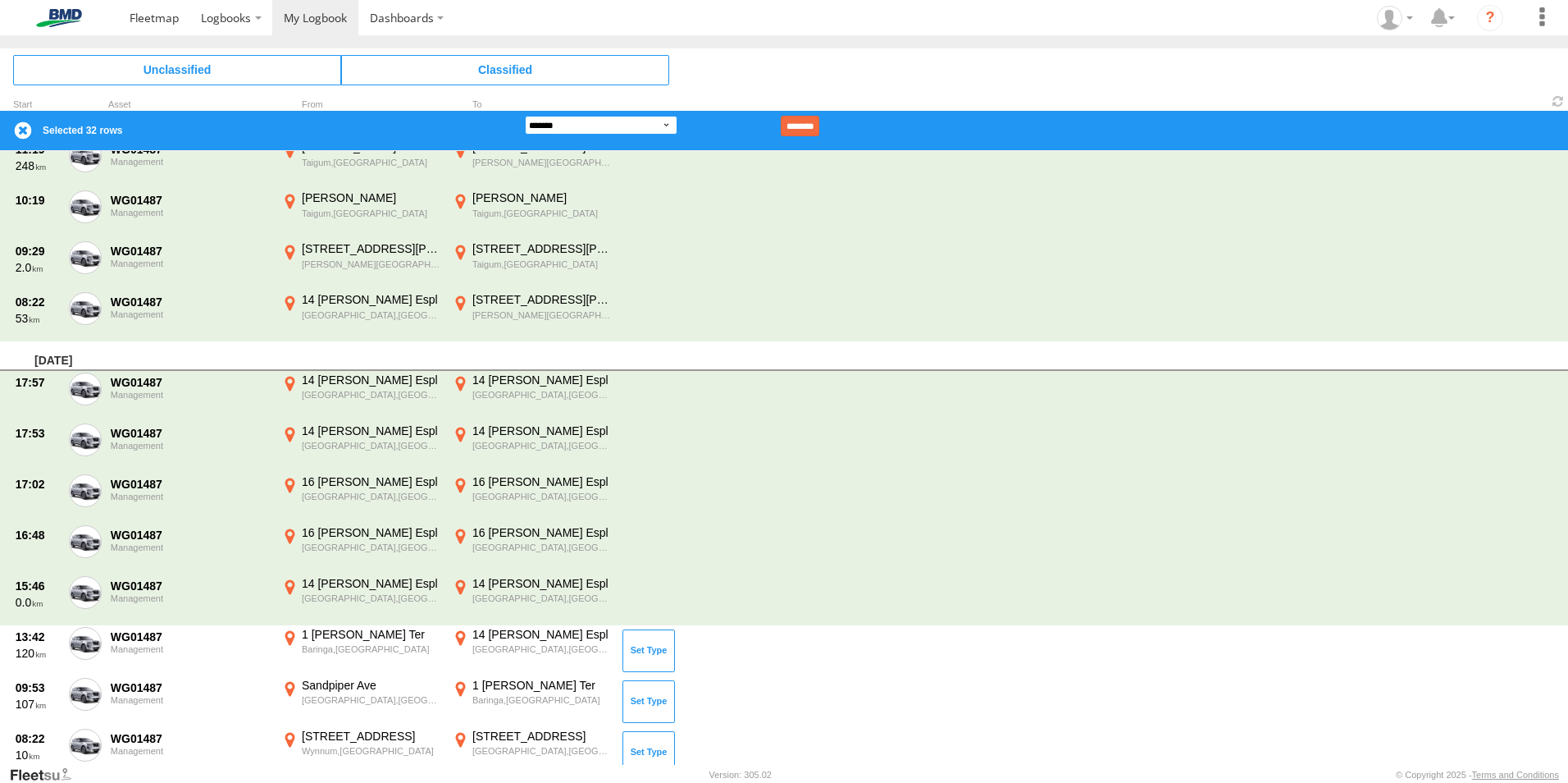
click at [672, 122] on select "**********" at bounding box center [601, 125] width 152 height 19
select select "**"
click at [525, 116] on select "**********" at bounding box center [601, 125] width 152 height 19
click at [852, 106] on span at bounding box center [1097, 101] width 942 height 16
click at [820, 121] on input "********" at bounding box center [800, 126] width 39 height 20
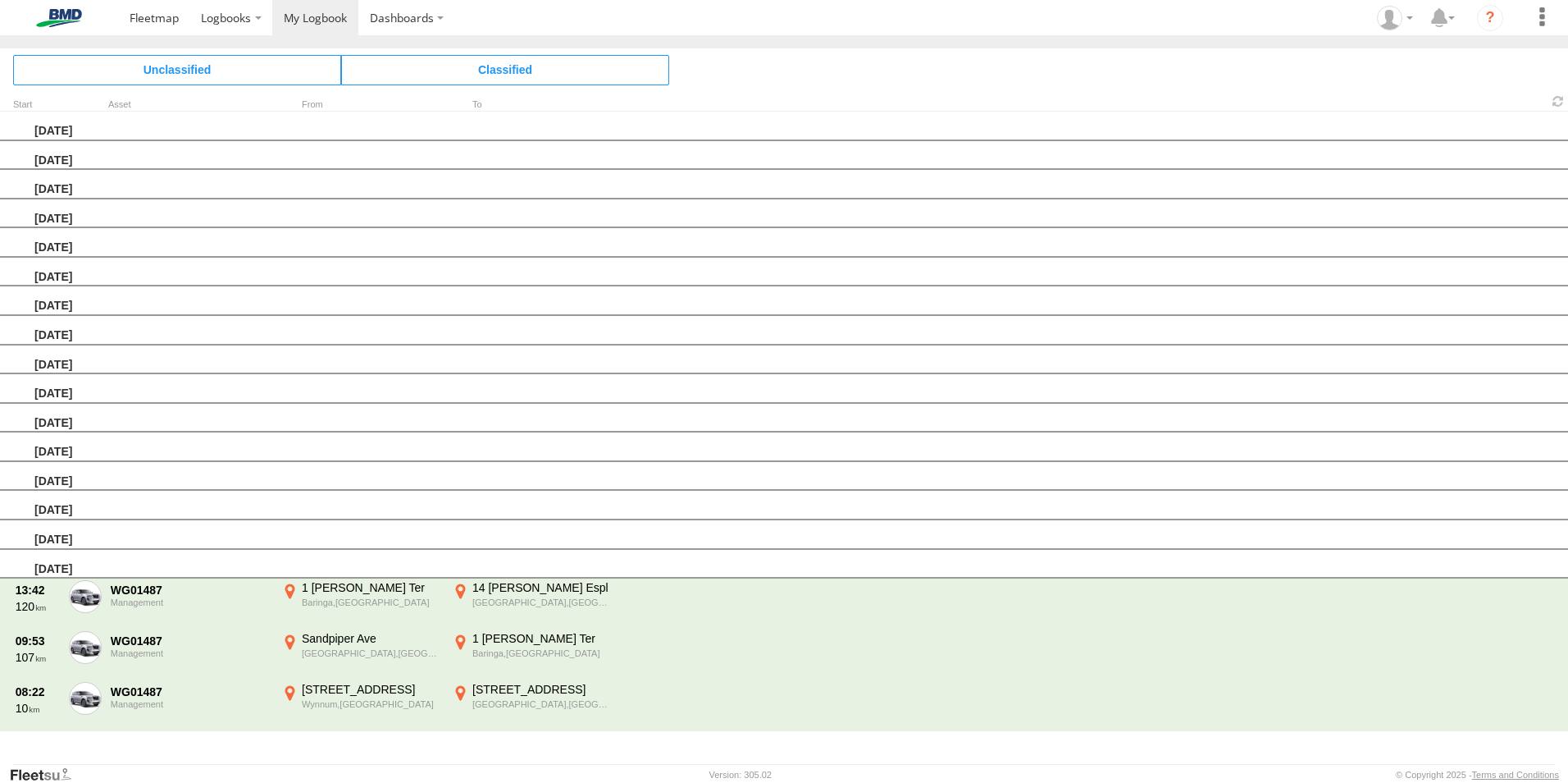
scroll to position [0, 0]
